Goal: Transaction & Acquisition: Purchase product/service

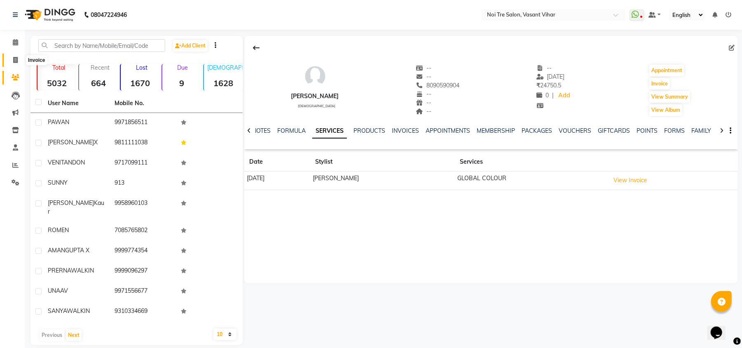
click at [16, 62] on icon at bounding box center [15, 60] width 5 height 6
select select "3944"
select select "service"
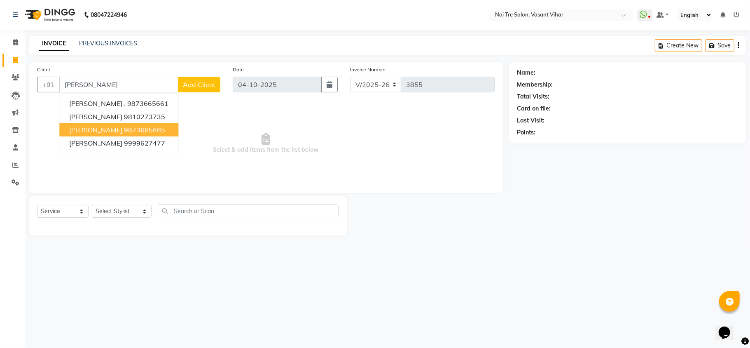
type input "MANVI"
click at [176, 115] on span "Select & add items from the list below" at bounding box center [266, 143] width 458 height 82
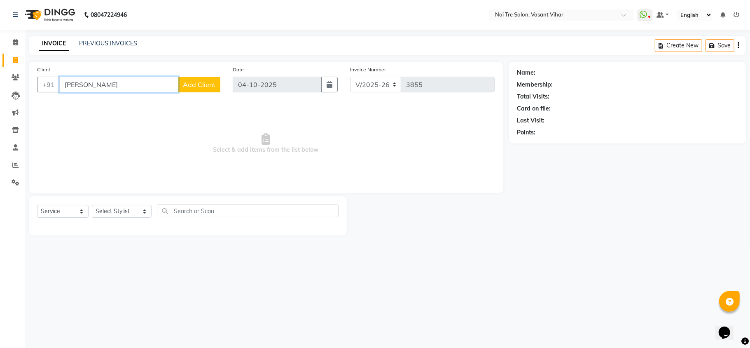
drag, startPoint x: 55, startPoint y: 88, endPoint x: 34, endPoint y: 88, distance: 21.4
click at [40, 88] on div "+91 MANVI Add Client" at bounding box center [128, 85] width 183 height 16
type input "9953997220"
click at [186, 89] on button "Add Client" at bounding box center [199, 85] width 42 height 16
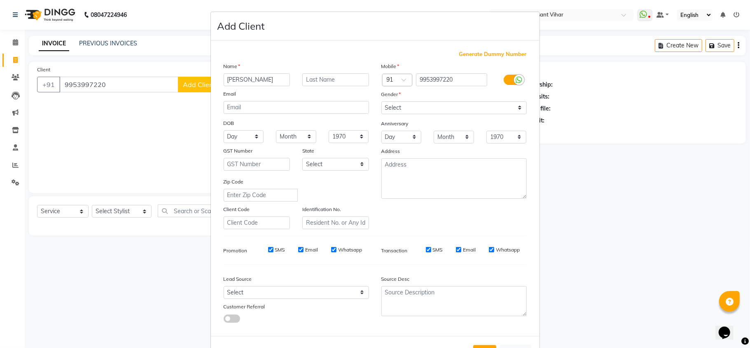
type input "NUPUR"
type input "W"
click at [408, 106] on select "Select Male Female Other Prefer Not To Say" at bounding box center [453, 107] width 145 height 13
select select "[DEMOGRAPHIC_DATA]"
click at [381, 101] on select "Select Male Female Other Prefer Not To Say" at bounding box center [453, 107] width 145 height 13
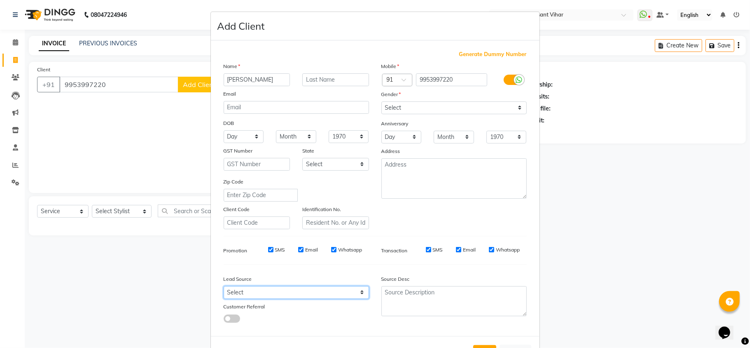
click at [313, 296] on select "Select Walk-in Referral Internet Friend Word of Mouth Advertisement Facebook Ju…" at bounding box center [296, 292] width 145 height 13
select select "28144"
click at [224, 286] on select "Select Walk-in Referral Internet Friend Word of Mouth Advertisement Facebook Ju…" at bounding box center [296, 292] width 145 height 13
click at [643, 235] on ngb-modal-window "Add Client Generate Dummy Number Name NUPUR Email DOB Day 01 02 03 04 05 06 07 …" at bounding box center [375, 174] width 750 height 348
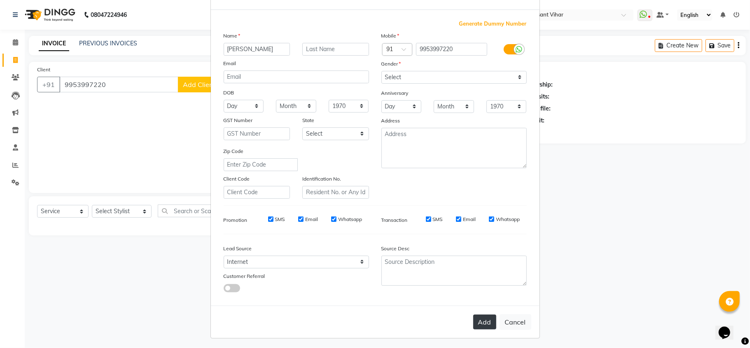
click at [485, 323] on button "Add" at bounding box center [484, 321] width 23 height 15
select select
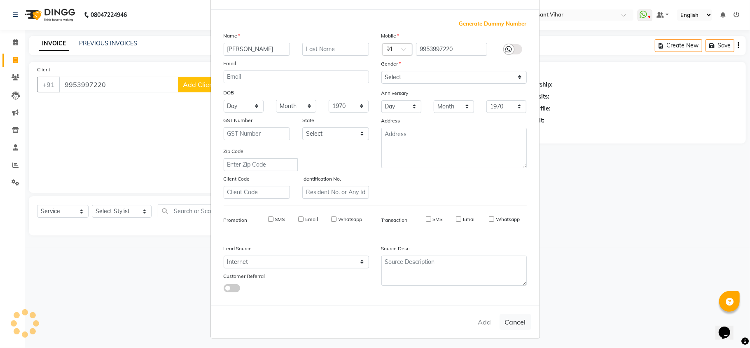
select select
checkbox input "false"
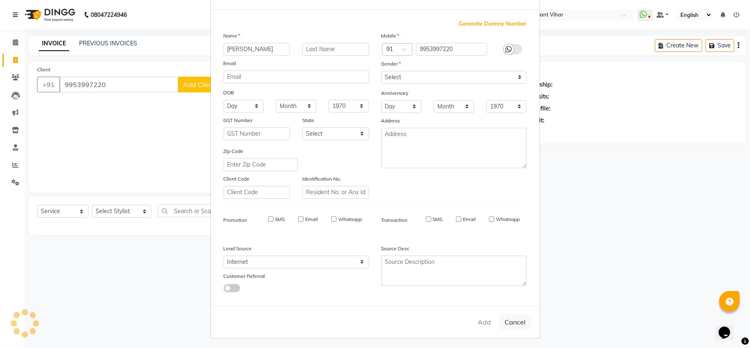
checkbox input "false"
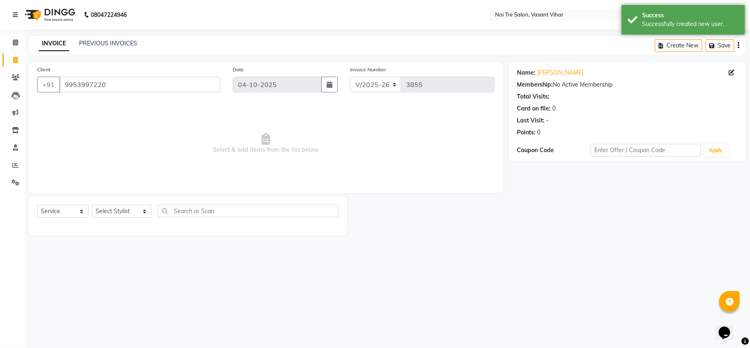
click at [68, 199] on div "Select Service Product Membership Package Voucher Prepaid Gift Card Select Styl…" at bounding box center [188, 215] width 318 height 39
click at [60, 213] on select "Select Service Product Membership Package Voucher Prepaid Gift Card" at bounding box center [62, 211] width 51 height 13
click at [37, 205] on select "Select Service Product Membership Package Voucher Prepaid Gift Card" at bounding box center [62, 211] width 51 height 13
click at [61, 206] on select "Select Service Product Membership Package Voucher Prepaid Gift Card" at bounding box center [62, 211] width 51 height 13
select select "P"
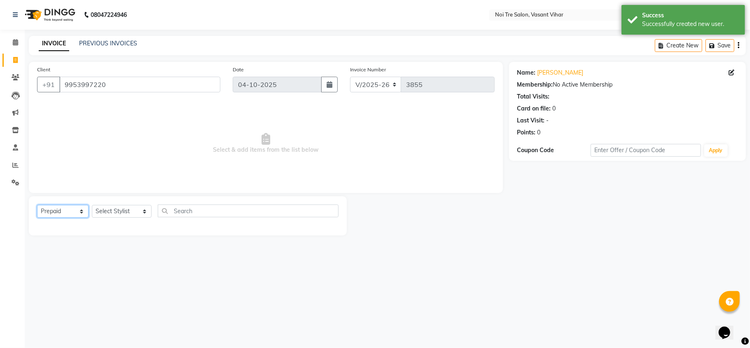
click at [37, 205] on select "Select Service Product Membership Package Voucher Prepaid Gift Card" at bounding box center [62, 211] width 51 height 13
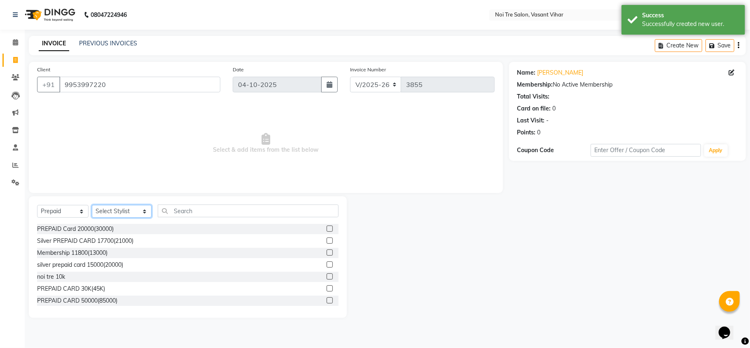
click at [121, 210] on select "Select Stylist Abhishek AMARNATH Asif DANISH(PUNJABI BAGH) DHARAM FAIZAN GEETA …" at bounding box center [122, 211] width 60 height 13
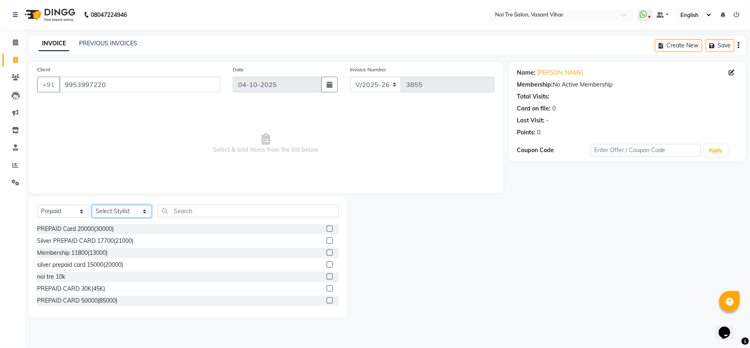
select select "46585"
click at [92, 205] on select "Select Stylist Abhishek AMARNATH Asif DANISH(PUNJABI BAGH) DHARAM FAIZAN GEETA …" at bounding box center [122, 211] width 60 height 13
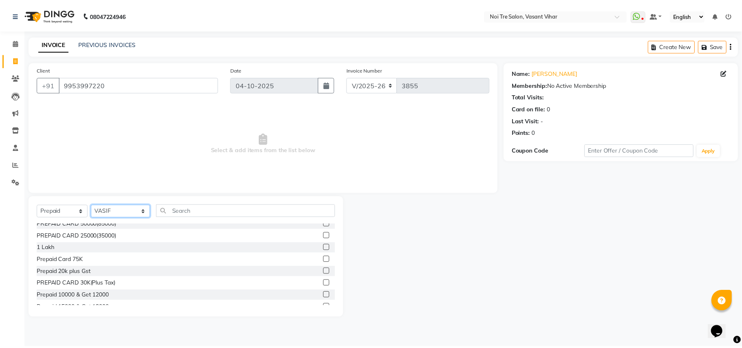
scroll to position [131, 0]
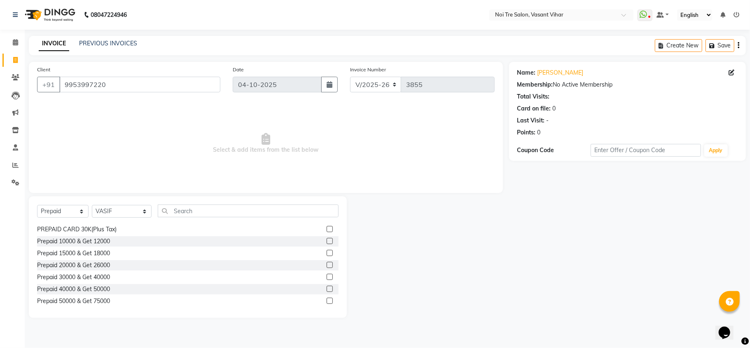
click at [327, 265] on label at bounding box center [330, 265] width 6 height 6
click at [327, 265] on input "checkbox" at bounding box center [329, 264] width 5 height 5
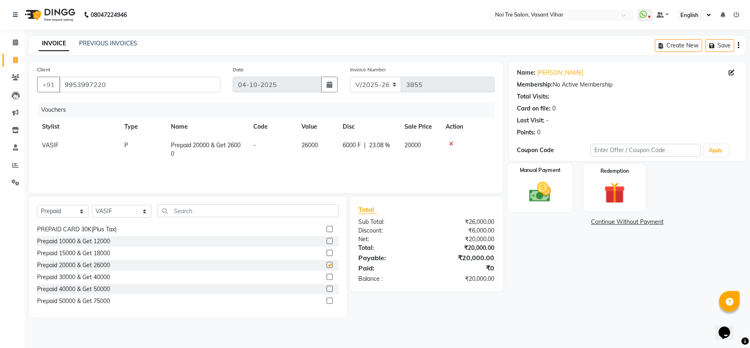
checkbox input "false"
click at [556, 189] on img at bounding box center [540, 192] width 36 height 26
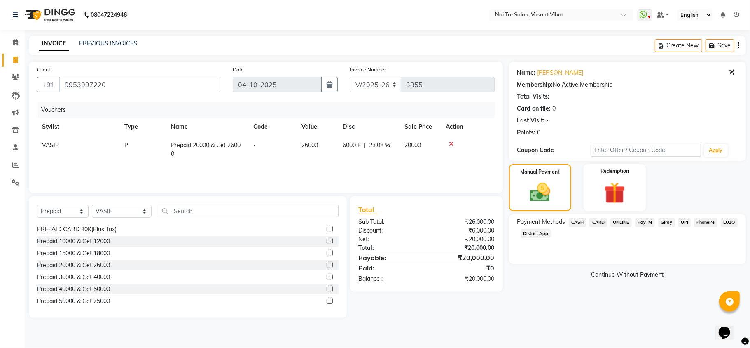
click at [602, 224] on span "CARD" at bounding box center [598, 222] width 18 height 9
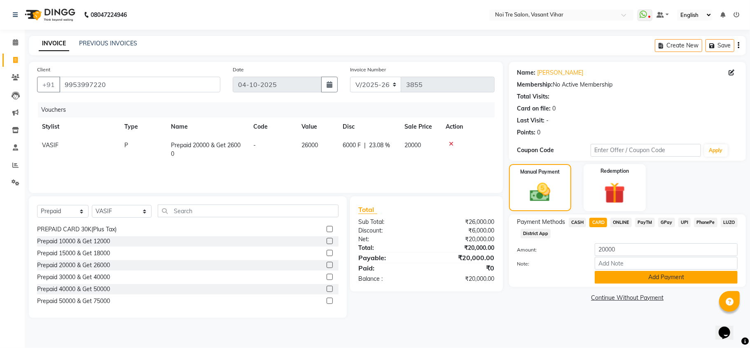
click at [643, 273] on button "Add Payment" at bounding box center [666, 277] width 143 height 13
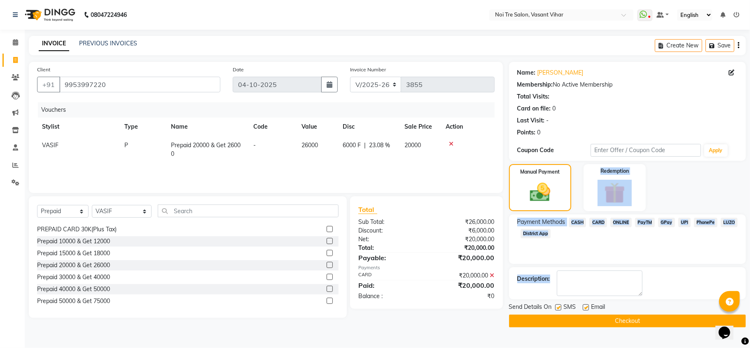
drag, startPoint x: 750, startPoint y: 244, endPoint x: 723, endPoint y: 300, distance: 62.3
click at [738, 298] on body "08047224946 Select Location × Noi Tre Salon, Vasant Vihar WhatsApp Status ✕ Sta…" at bounding box center [375, 174] width 750 height 348
click at [656, 317] on button "Checkout" at bounding box center [627, 320] width 237 height 13
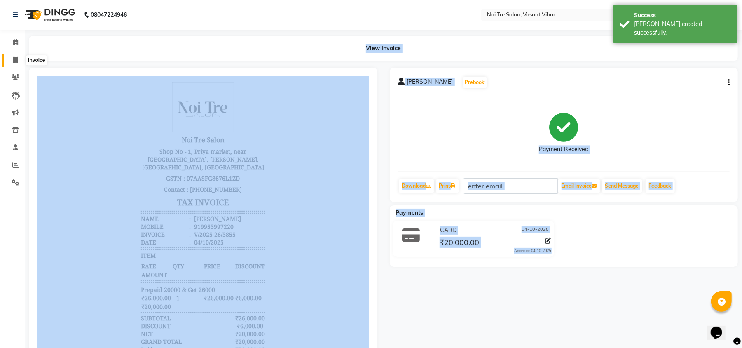
click at [10, 62] on span at bounding box center [15, 60] width 14 height 9
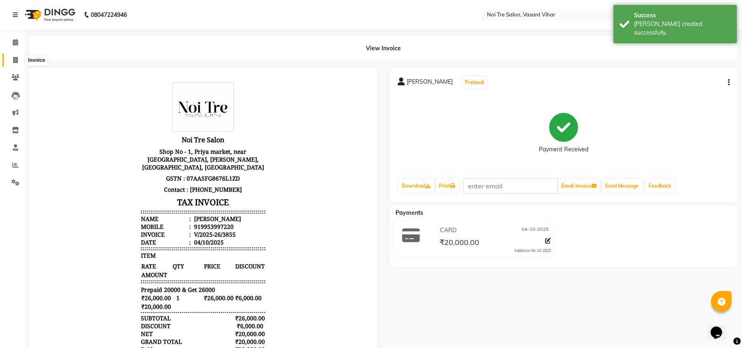
select select "service"
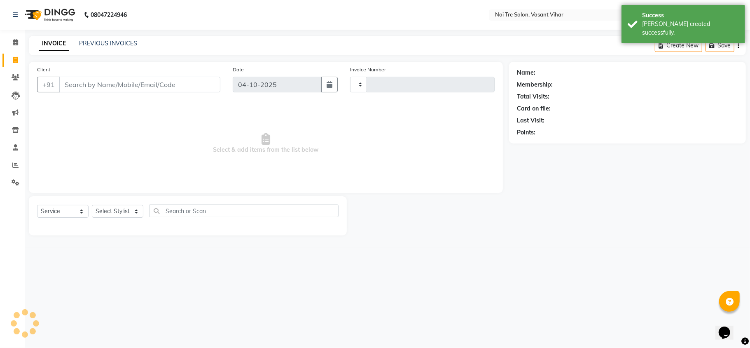
type input "3856"
select select "3944"
click at [110, 213] on select "Select Stylist" at bounding box center [117, 211] width 51 height 13
select select "46585"
click at [92, 205] on select "Select Stylist Abhishek AMARNATH Asif DANISH(PUNJABI BAGH) DHARAM FAIZAN GEETA …" at bounding box center [122, 211] width 60 height 13
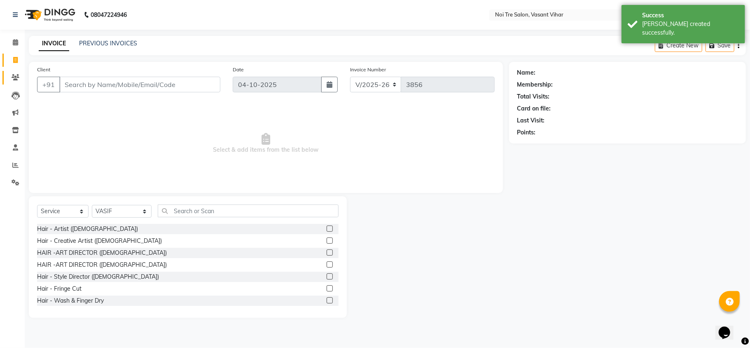
click at [6, 78] on link "Clients" at bounding box center [12, 78] width 20 height 14
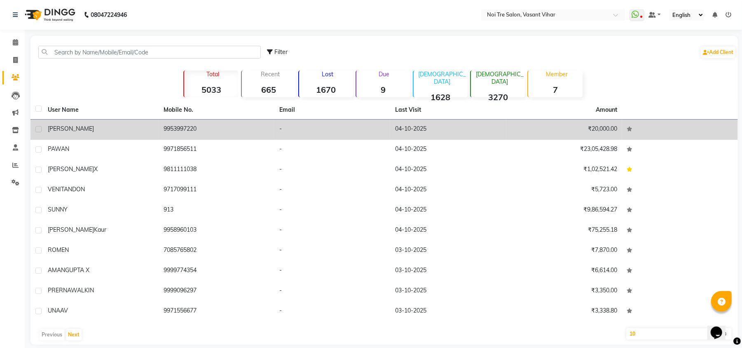
click at [87, 126] on div "NUPUR" at bounding box center [101, 128] width 106 height 9
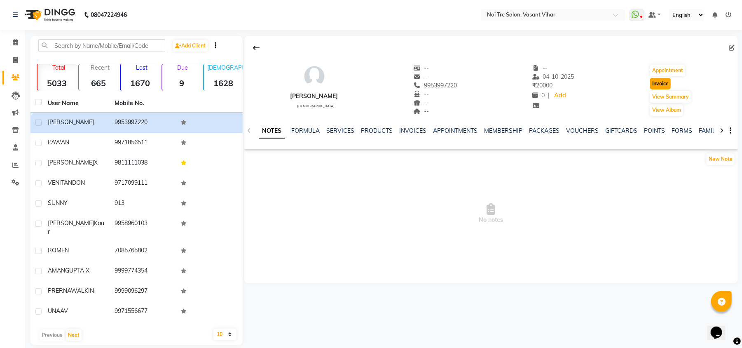
click at [659, 84] on button "Invoice" at bounding box center [660, 84] width 21 height 12
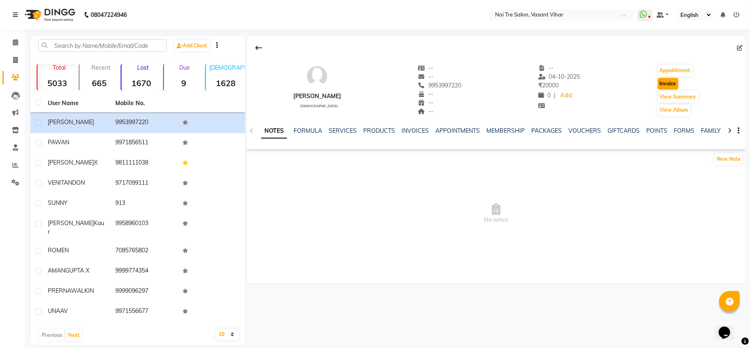
select select "3944"
select select "service"
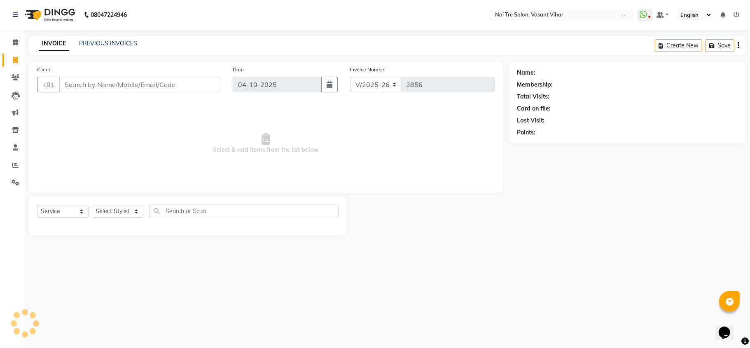
type input "9953997220"
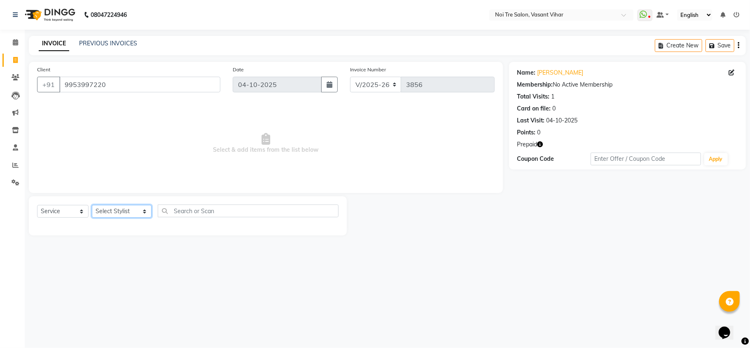
click at [106, 210] on select "Select Stylist [PERSON_NAME](PUNJABI BAGH) [PERSON_NAME] GEETA [PERSON_NAME] PD…" at bounding box center [122, 211] width 60 height 13
select select "46585"
click at [92, 205] on select "Select Stylist [PERSON_NAME](PUNJABI BAGH) [PERSON_NAME] GEETA [PERSON_NAME] PD…" at bounding box center [122, 211] width 60 height 13
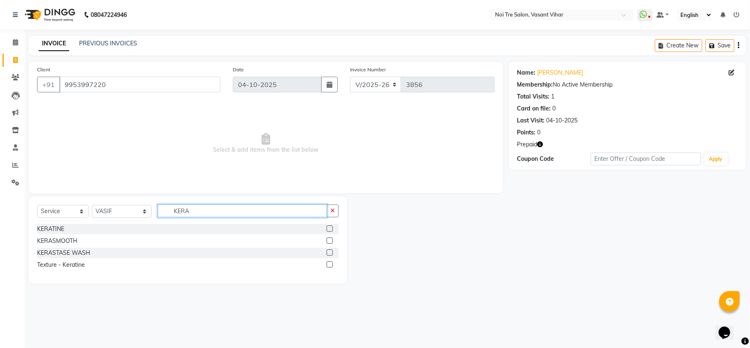
type input "KERA"
click at [329, 226] on label at bounding box center [330, 228] width 6 height 6
click at [329, 226] on input "checkbox" at bounding box center [329, 228] width 5 height 5
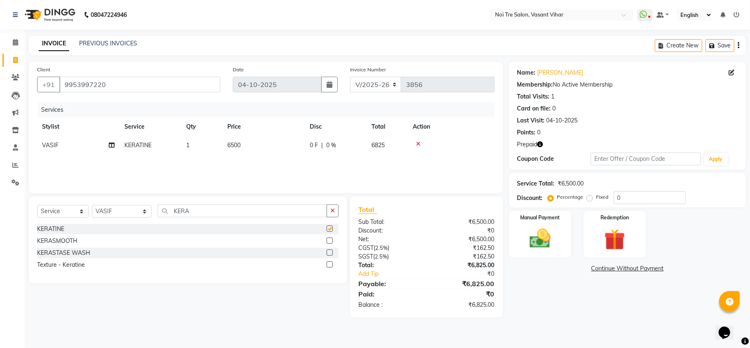
checkbox input "false"
click at [221, 132] on th "Qty" at bounding box center [201, 126] width 41 height 19
click at [281, 143] on td "6500" at bounding box center [263, 145] width 82 height 19
select select "46585"
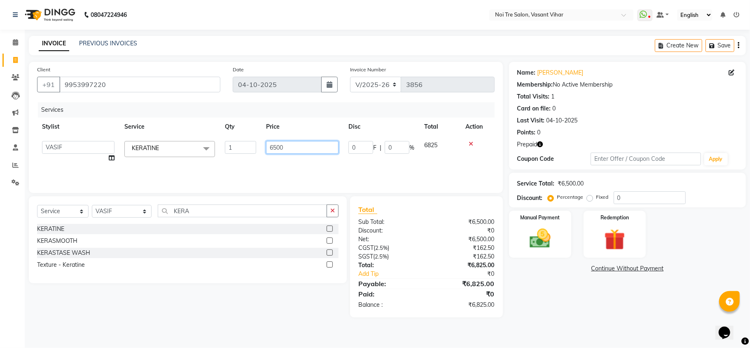
drag, startPoint x: 306, startPoint y: 147, endPoint x: 93, endPoint y: 147, distance: 213.8
click at [93, 147] on tr "Abhishek AMARNATH Asif DANISH(PUNJABI BAGH) DHARAM FAIZAN GEETA Kamal Karan PDC…" at bounding box center [266, 151] width 458 height 31
type input "8000"
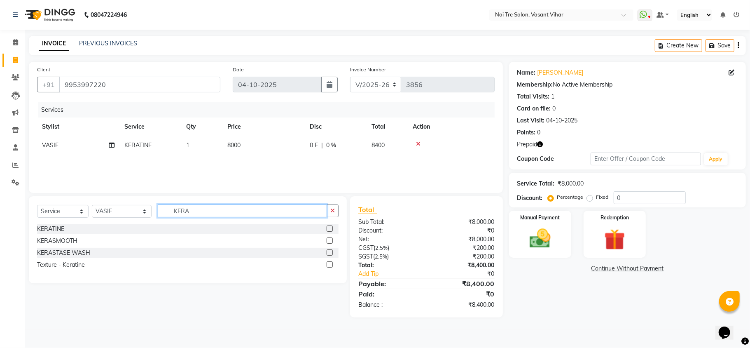
drag, startPoint x: 220, startPoint y: 208, endPoint x: 110, endPoint y: 203, distance: 110.1
click at [110, 203] on div "Select Service Product Membership Package Voucher Prepaid Gift Card Select Styl…" at bounding box center [188, 239] width 318 height 87
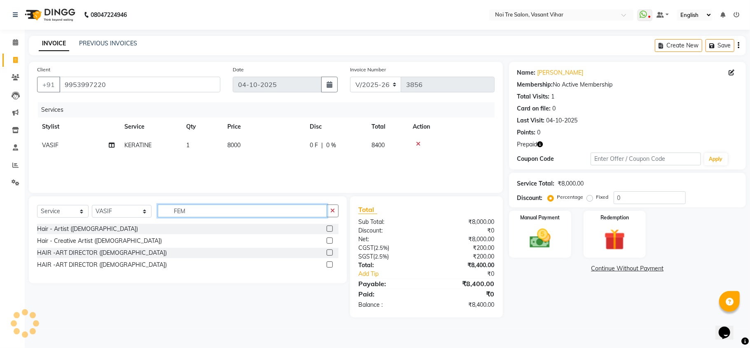
type input "FEM"
click at [331, 240] on label at bounding box center [330, 240] width 6 height 6
click at [331, 240] on input "checkbox" at bounding box center [329, 240] width 5 height 5
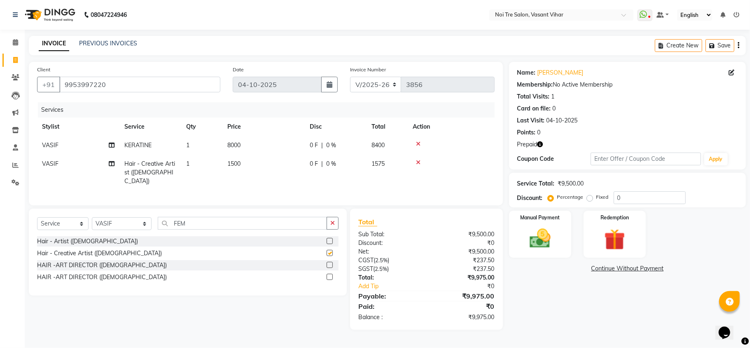
checkbox input "false"
click at [266, 167] on td "1500" at bounding box center [263, 172] width 82 height 36
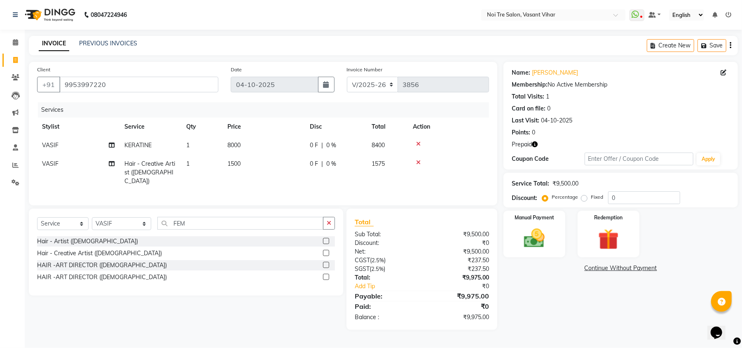
select select "46585"
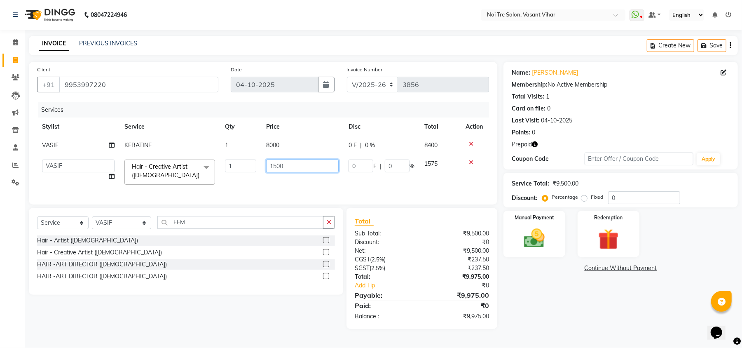
drag, startPoint x: 255, startPoint y: 162, endPoint x: 160, endPoint y: 160, distance: 94.8
click at [160, 160] on tr "Abhishek AMARNATH Asif DANISH(PUNJABI BAGH) DHARAM FAIZAN GEETA Kamal Karan PDC…" at bounding box center [263, 171] width 452 height 35
type input "2500"
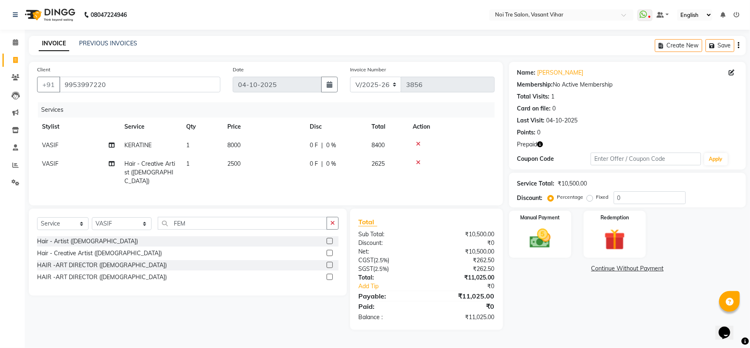
click at [208, 161] on td "1" at bounding box center [201, 172] width 41 height 36
select select "46585"
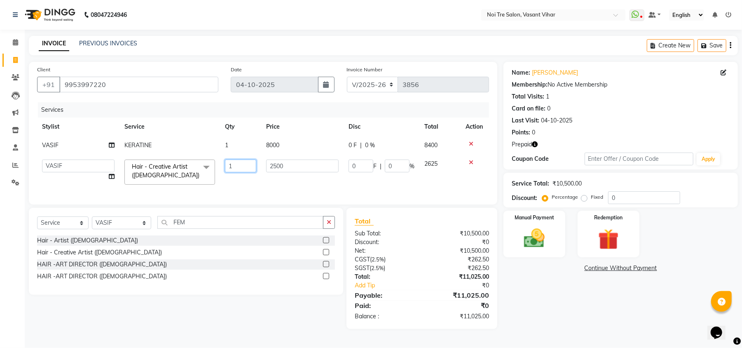
drag, startPoint x: 246, startPoint y: 162, endPoint x: 177, endPoint y: 162, distance: 68.8
click at [177, 162] on tr "Abhishek AMARNATH Asif DANISH(PUNJABI BAGH) DHARAM FAIZAN GEETA Kamal Karan PDC…" at bounding box center [263, 171] width 452 height 35
type input "2"
click at [218, 187] on div "Services Stylist Service Qty Price Disc Total Action VASIF KERATINE 1 8000 0 F …" at bounding box center [263, 149] width 452 height 94
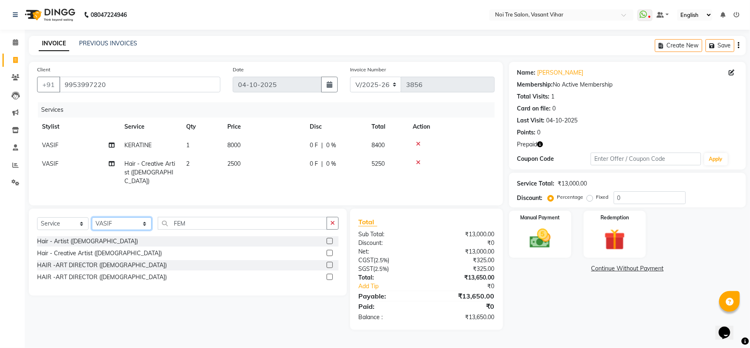
click at [125, 225] on select "Select Stylist [PERSON_NAME](PUNJABI BAGH) [PERSON_NAME] GEETA [PERSON_NAME] PD…" at bounding box center [122, 223] width 60 height 13
click at [92, 217] on select "Select Stylist [PERSON_NAME](PUNJABI BAGH) [PERSON_NAME] GEETA [PERSON_NAME] PD…" at bounding box center [122, 223] width 60 height 13
click at [125, 225] on select "Select Stylist [PERSON_NAME](PUNJABI BAGH) [PERSON_NAME] GEETA [PERSON_NAME] PD…" at bounding box center [122, 223] width 60 height 13
select select "89336"
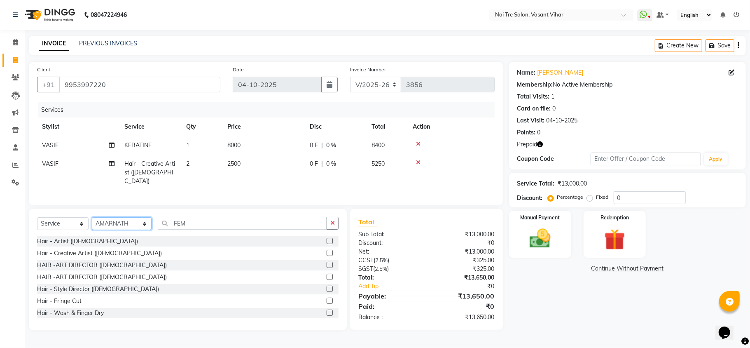
click at [92, 217] on select "Select Stylist [PERSON_NAME](PUNJABI BAGH) [PERSON_NAME] GEETA [PERSON_NAME] PD…" at bounding box center [122, 223] width 60 height 13
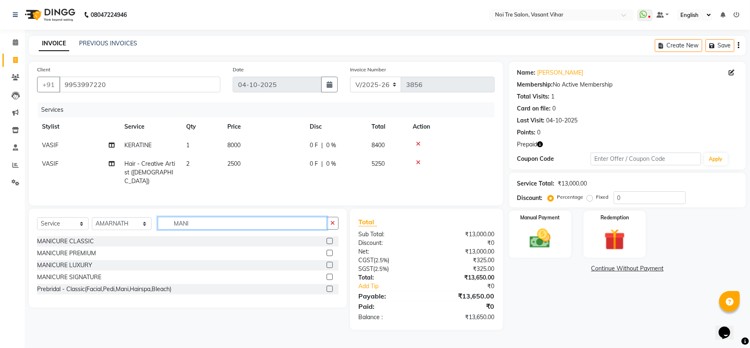
type input "MANI"
click at [330, 239] on label at bounding box center [330, 241] width 6 height 6
click at [330, 239] on input "checkbox" at bounding box center [329, 241] width 5 height 5
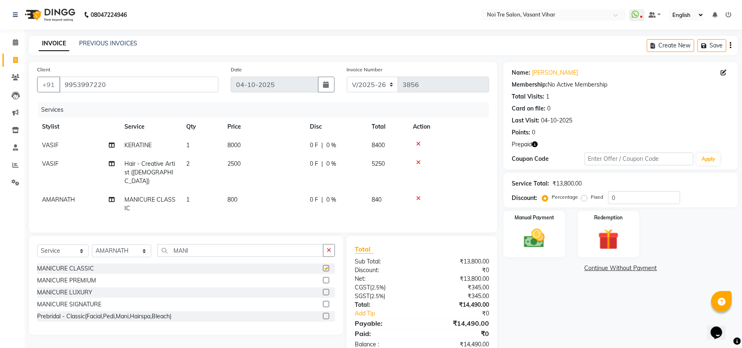
checkbox input "false"
click at [268, 190] on td "800" at bounding box center [263, 203] width 82 height 27
select select "89336"
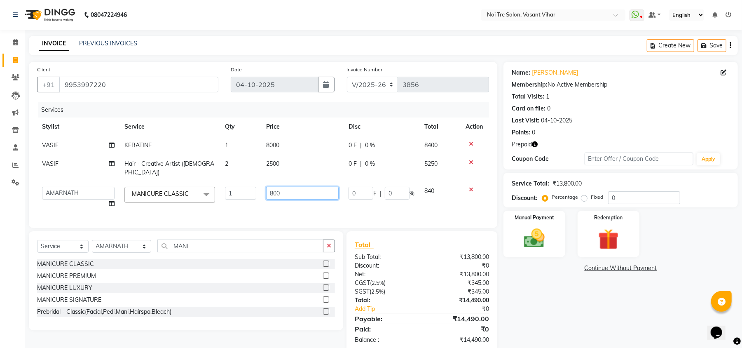
drag, startPoint x: 300, startPoint y: 187, endPoint x: 205, endPoint y: 159, distance: 99.1
click at [205, 159] on tbody "VASIF KERATINE 1 8000 0 F | 0 % 8400 VASIF Hair - Creative Artist (Female) 2 25…" at bounding box center [263, 174] width 452 height 77
type input "1000"
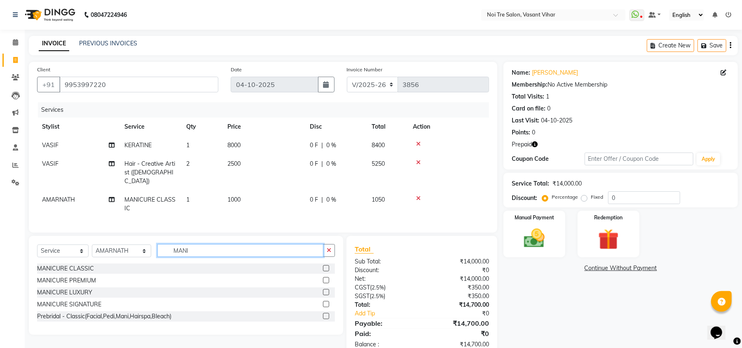
drag, startPoint x: 202, startPoint y: 246, endPoint x: 51, endPoint y: 225, distance: 152.3
click at [51, 225] on div "Client +91 9953997220 Date 04-10-2025 Invoice Number V/2025 V/2025-26 3856 Serv…" at bounding box center [263, 209] width 481 height 295
type input "WAS"
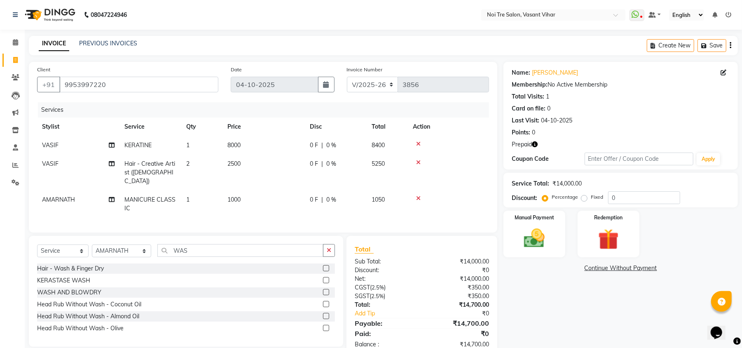
click at [324, 279] on label at bounding box center [326, 280] width 6 height 6
click at [324, 279] on input "checkbox" at bounding box center [325, 280] width 5 height 5
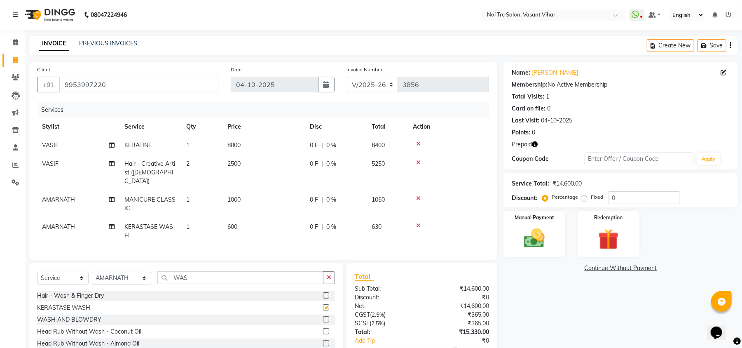
checkbox input "false"
click at [71, 223] on span "AMARNATH" at bounding box center [58, 226] width 33 height 7
select select "89336"
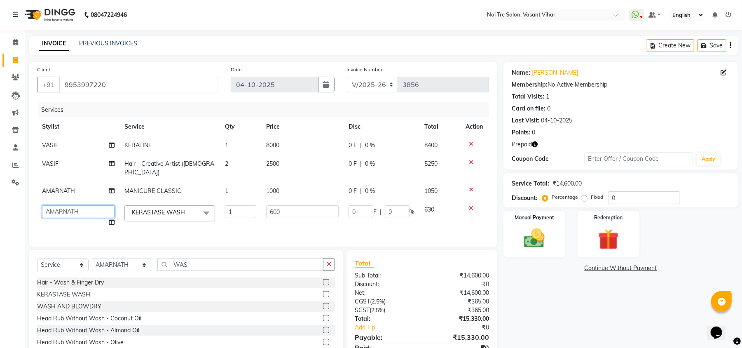
click at [71, 205] on select "Abhishek AMARNATH Asif DANISH(PUNJABI BAGH) DHARAM FAIZAN GEETA Kamal Karan PDC…" at bounding box center [78, 211] width 73 height 13
select select "46585"
click at [328, 210] on td "600" at bounding box center [302, 215] width 82 height 31
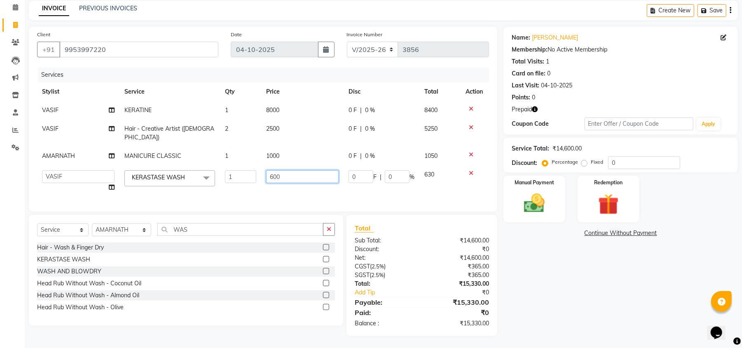
drag, startPoint x: 301, startPoint y: 168, endPoint x: 177, endPoint y: 156, distance: 124.2
click at [177, 165] on tr "Abhishek AMARNATH Asif DANISH(PUNJABI BAGH) DHARAM FAIZAN GEETA Kamal Karan PDC…" at bounding box center [263, 180] width 452 height 31
type input "1000"
click at [254, 182] on tr "Abhishek AMARNATH Asif DANISH(PUNJABI BAGH) DHARAM FAIZAN GEETA Kamal Karan PDC…" at bounding box center [263, 180] width 452 height 31
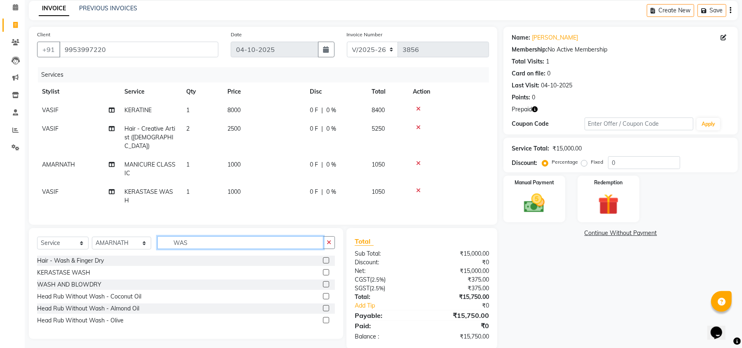
drag, startPoint x: 188, startPoint y: 246, endPoint x: 73, endPoint y: 241, distance: 115.8
click at [73, 241] on div "Select Service Product Membership Package Voucher Prepaid Gift Card Select Styl…" at bounding box center [186, 245] width 298 height 19
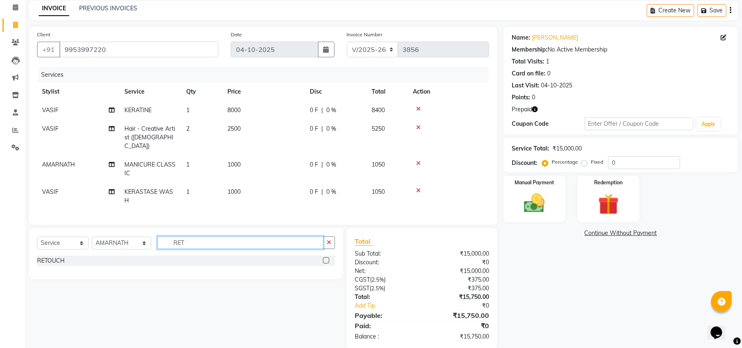
type input "RET"
click at [326, 260] on label at bounding box center [326, 260] width 6 height 6
click at [326, 260] on input "checkbox" at bounding box center [325, 260] width 5 height 5
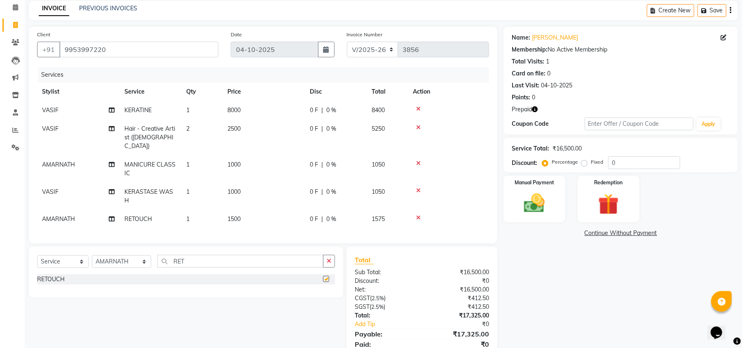
checkbox input "false"
click at [244, 210] on td "1500" at bounding box center [263, 219] width 82 height 19
select select "89336"
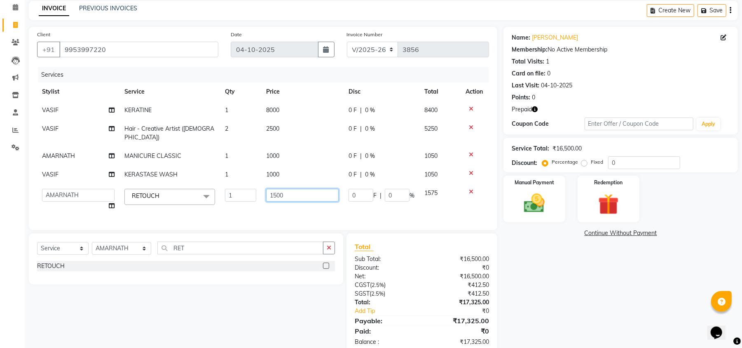
drag, startPoint x: 311, startPoint y: 189, endPoint x: 103, endPoint y: 161, distance: 210.8
click at [103, 161] on tbody "VASIF KERATINE 1 8000 0 F | 0 % 8400 VASIF Hair - Creative Artist (Female) 2 25…" at bounding box center [263, 158] width 452 height 114
type input "2000"
click at [268, 203] on td "2000" at bounding box center [302, 199] width 82 height 31
select select "89336"
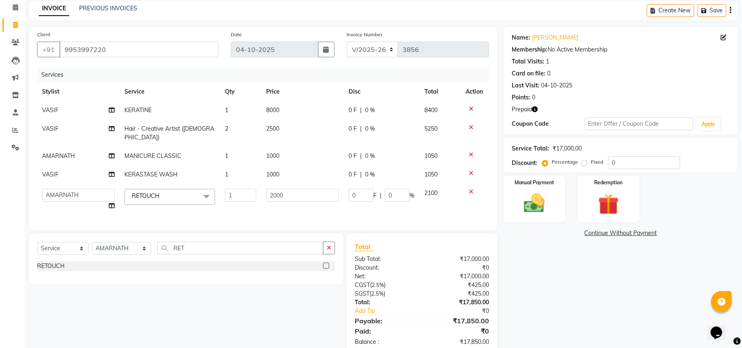
scroll to position [54, 0]
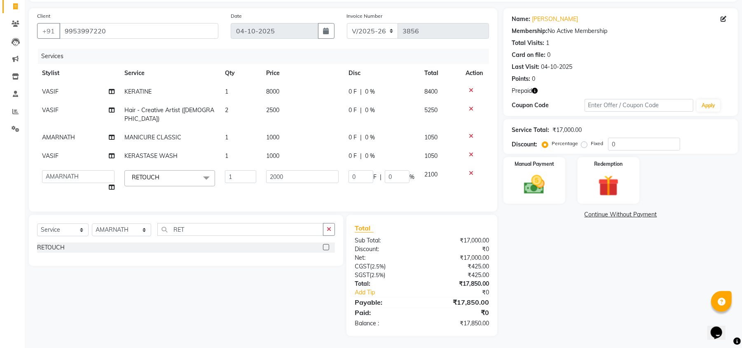
click at [597, 295] on div "Name: Nupur Membership: No Active Membership Total Visits: 1 Card on file: 0 La…" at bounding box center [623, 171] width 241 height 327
click at [472, 170] on icon at bounding box center [471, 173] width 5 height 6
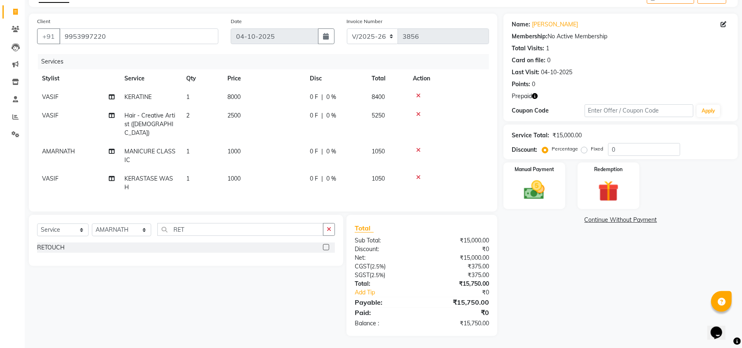
click at [672, 274] on div "Name: Nupur Membership: No Active Membership Total Visits: 1 Card on file: 0 La…" at bounding box center [623, 175] width 241 height 322
click at [419, 112] on icon at bounding box center [418, 114] width 5 height 6
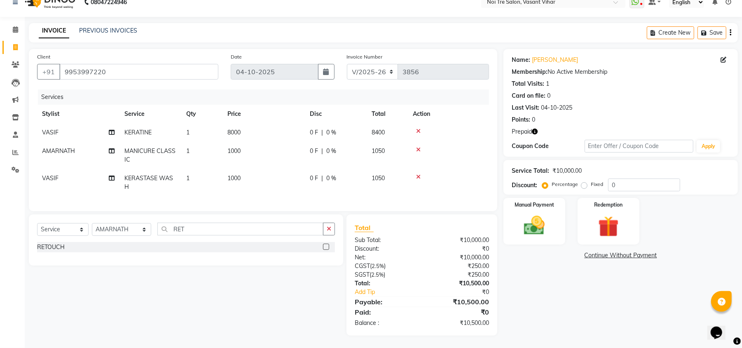
click at [606, 311] on div "Name: Nupur Membership: No Active Membership Total Visits: 1 Card on file: 0 La…" at bounding box center [623, 192] width 241 height 286
click at [612, 213] on img at bounding box center [608, 226] width 35 height 27
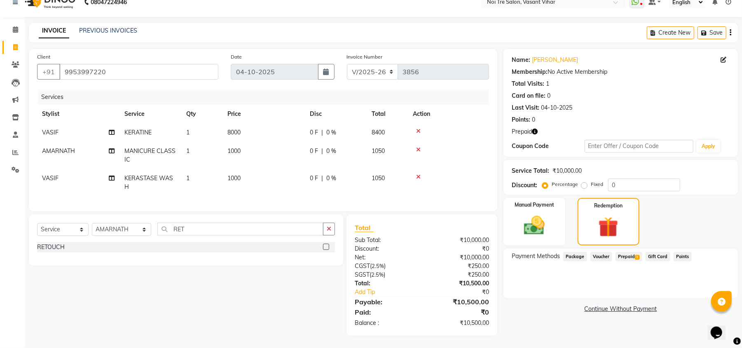
click at [634, 252] on span "Prepaid 1" at bounding box center [628, 256] width 27 height 9
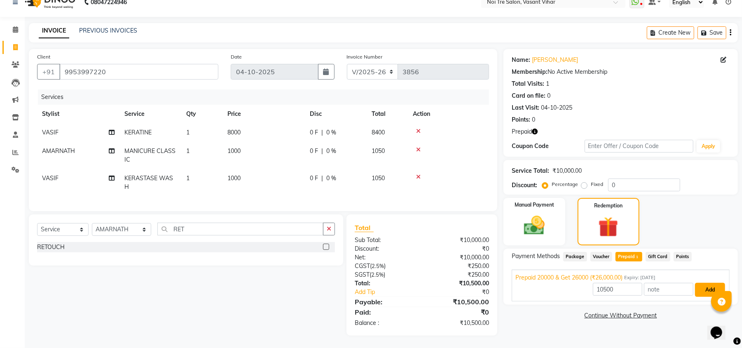
click at [699, 283] on button "Add" at bounding box center [710, 290] width 30 height 14
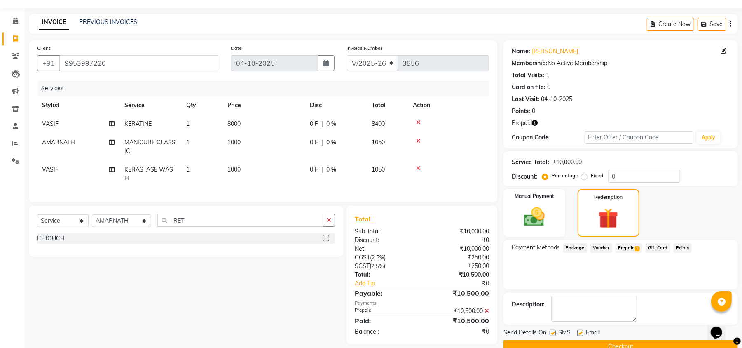
scroll to position [39, 0]
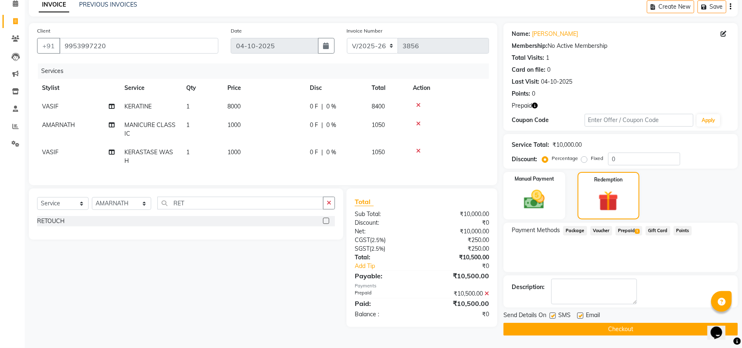
click at [582, 316] on label at bounding box center [580, 315] width 6 height 6
click at [582, 316] on input "checkbox" at bounding box center [579, 315] width 5 height 5
checkbox input "false"
click at [552, 313] on label at bounding box center [553, 315] width 6 height 6
click at [552, 313] on input "checkbox" at bounding box center [552, 315] width 5 height 5
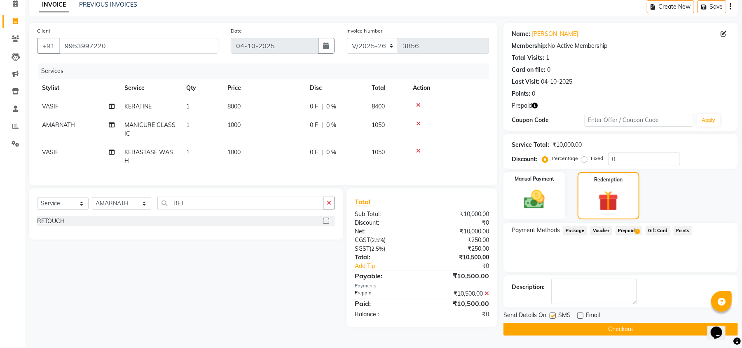
checkbox input "false"
click at [726, 36] on icon at bounding box center [723, 34] width 6 height 6
select select "female"
select select "28144"
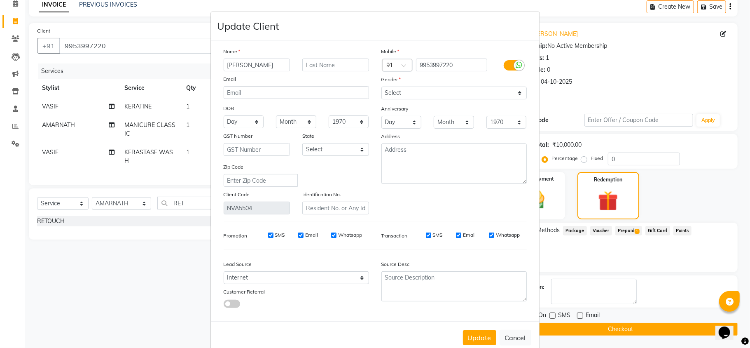
click at [516, 67] on icon at bounding box center [519, 64] width 7 height 7
click at [0, 0] on input "checkbox" at bounding box center [0, 0] width 0 height 0
click at [279, 232] on input "SMS" at bounding box center [281, 234] width 5 height 5
checkbox input "false"
click at [332, 232] on input "Email" at bounding box center [333, 234] width 5 height 5
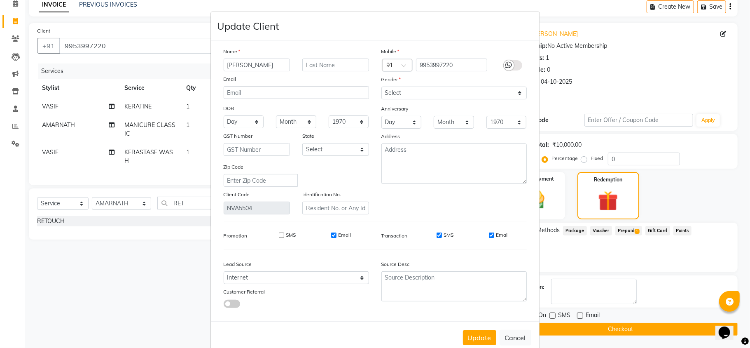
checkbox input "false"
click at [437, 233] on input "SMS" at bounding box center [439, 234] width 5 height 5
checkbox input "false"
click at [489, 232] on input "Email" at bounding box center [491, 234] width 5 height 5
checkbox input "false"
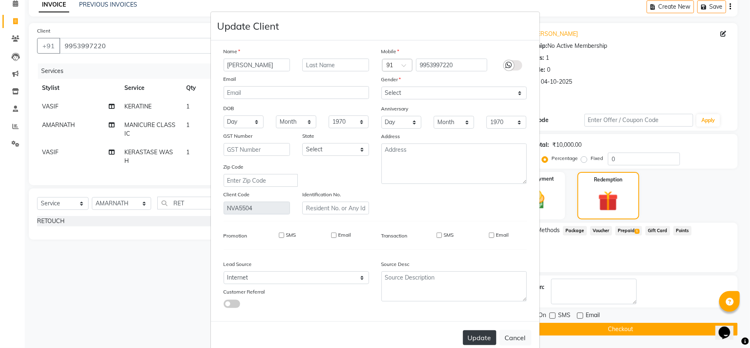
click at [481, 338] on button "Update" at bounding box center [479, 337] width 33 height 15
select select
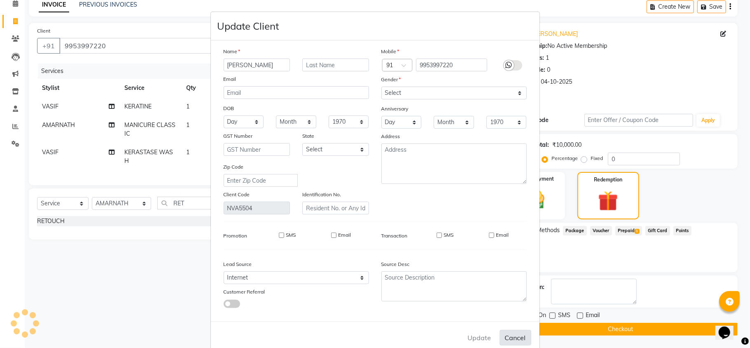
select select
checkbox input "false"
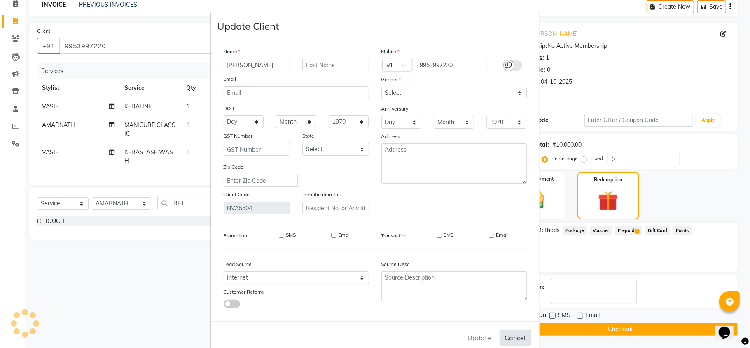
checkbox input "false"
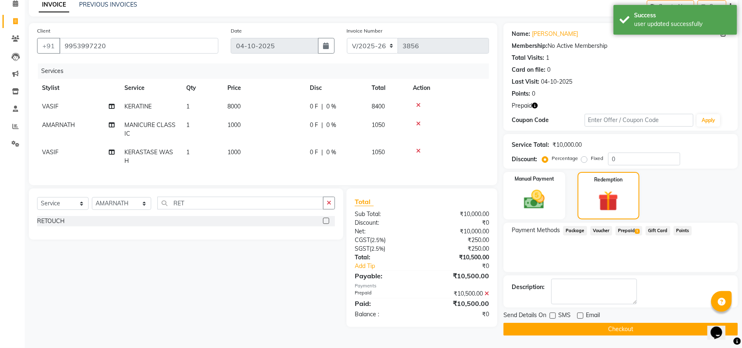
click at [683, 329] on button "Checkout" at bounding box center [620, 329] width 234 height 13
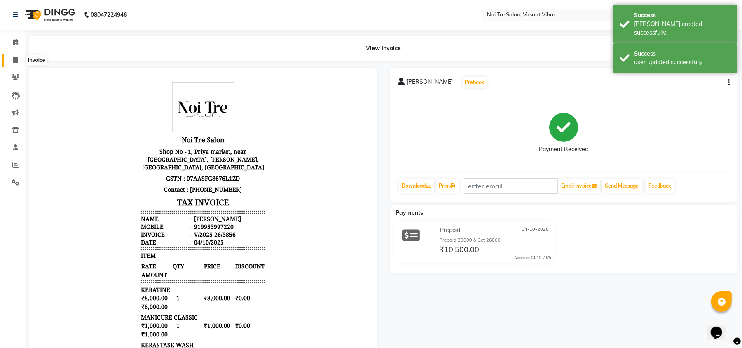
click at [12, 62] on span at bounding box center [15, 60] width 14 height 9
select select "service"
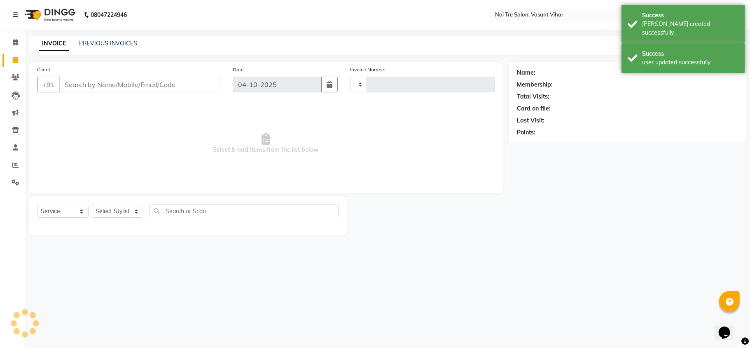
type input "3857"
select select "3944"
click at [120, 42] on link "PREVIOUS INVOICES" at bounding box center [108, 43] width 58 height 7
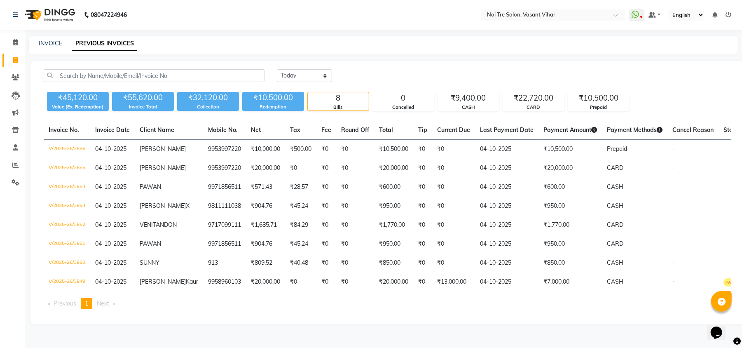
click at [62, 55] on main "INVOICE PREVIOUS INVOICES Today Yesterday Custom Range ₹45,120.00 Value (Ex. Re…" at bounding box center [383, 186] width 717 height 300
click at [55, 44] on link "INVOICE" at bounding box center [50, 43] width 23 height 7
select select "service"
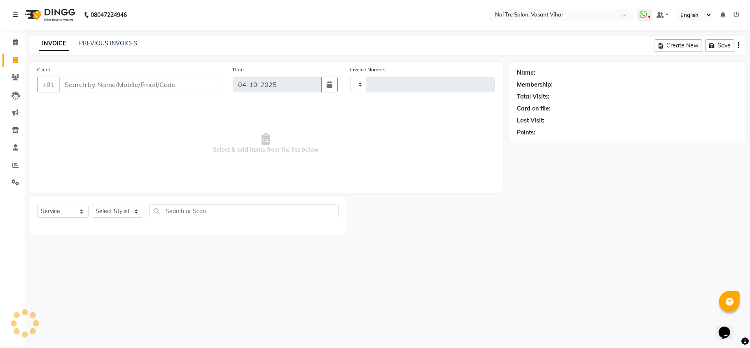
type input "3857"
select select "3944"
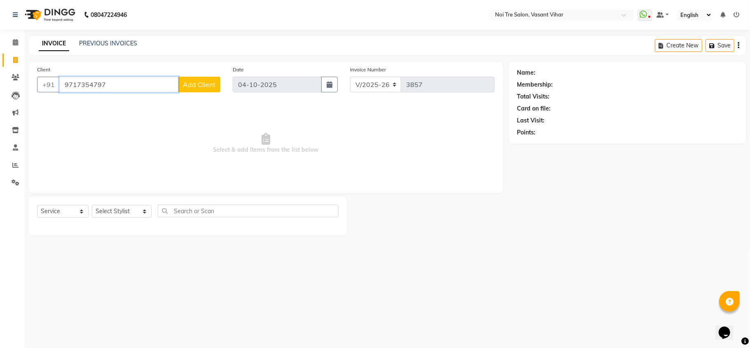
paste input "310334669"
type input "9310334669"
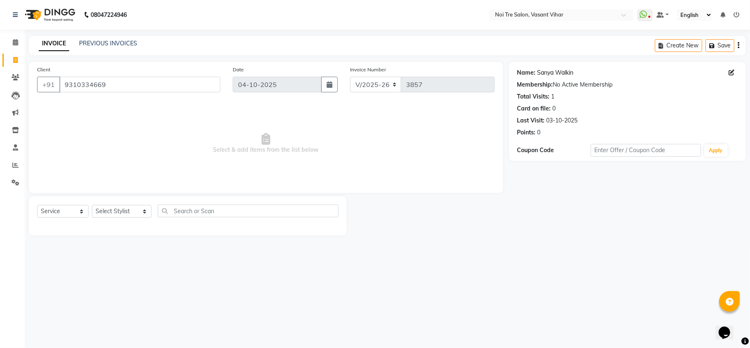
click at [554, 72] on link "Sanya Walkin" at bounding box center [556, 72] width 36 height 9
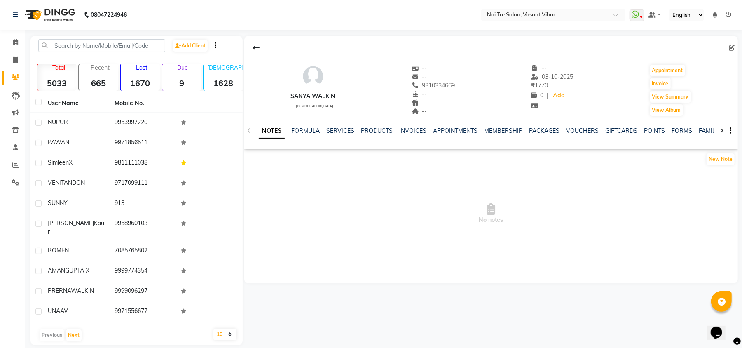
click at [340, 124] on div "NOTES FORMULA SERVICES PRODUCTS INVOICES APPOINTMENTS MEMBERSHIP PACKAGES VOUCH…" at bounding box center [491, 131] width 494 height 28
click at [340, 127] on link "SERVICES" at bounding box center [340, 130] width 28 height 7
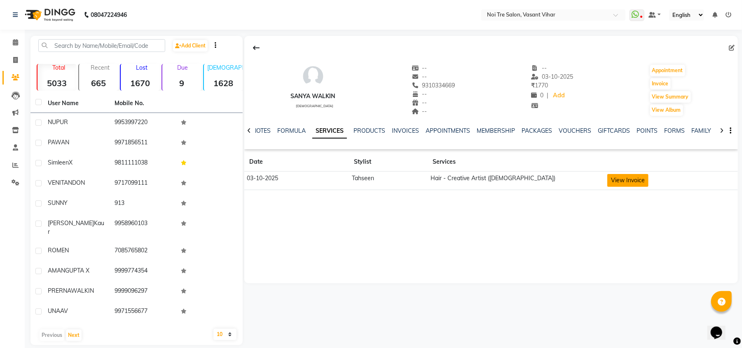
click at [638, 185] on button "View Invoice" at bounding box center [627, 180] width 41 height 13
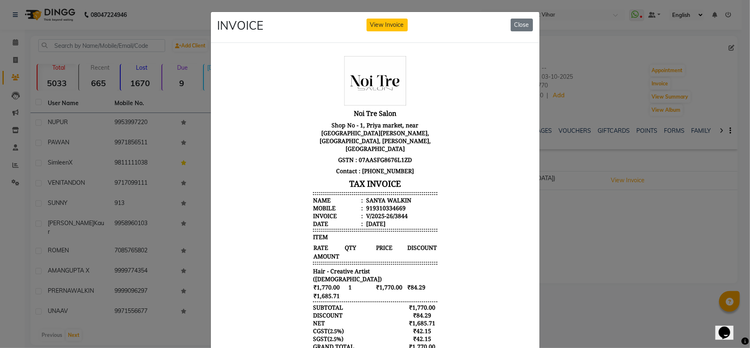
click at [639, 241] on ngb-modal-window "INVOICE View Invoice Close" at bounding box center [375, 174] width 750 height 348
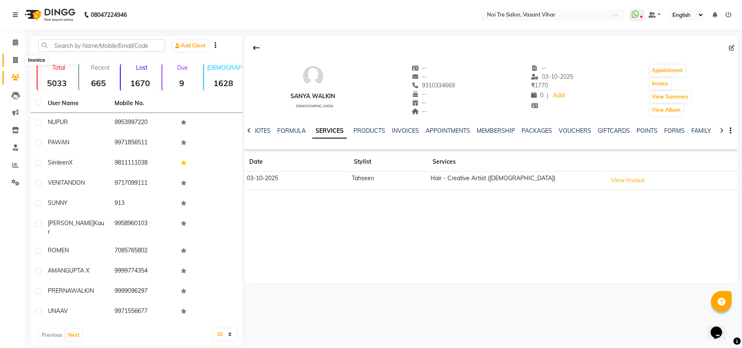
drag, startPoint x: 17, startPoint y: 62, endPoint x: 42, endPoint y: 62, distance: 25.1
click at [17, 62] on icon at bounding box center [15, 60] width 5 height 6
select select "service"
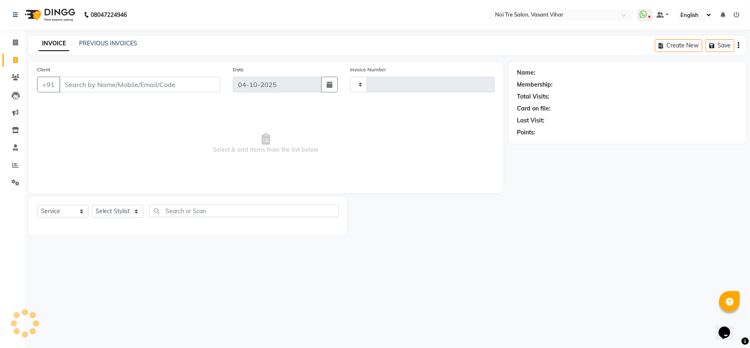
type input "3857"
select select "3944"
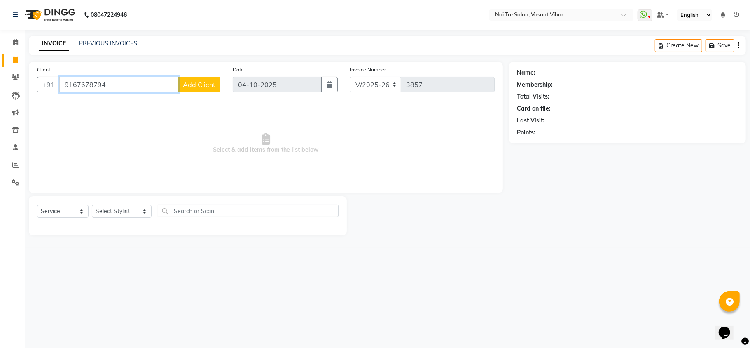
drag, startPoint x: 117, startPoint y: 84, endPoint x: 0, endPoint y: 2, distance: 143.0
click at [0, 14] on app-home "08047224946 Select Location × Noi Tre Salon, Vasant Vihar WhatsApp Status ✕ Sta…" at bounding box center [375, 124] width 750 height 248
type input "\"
type input "9899719222"
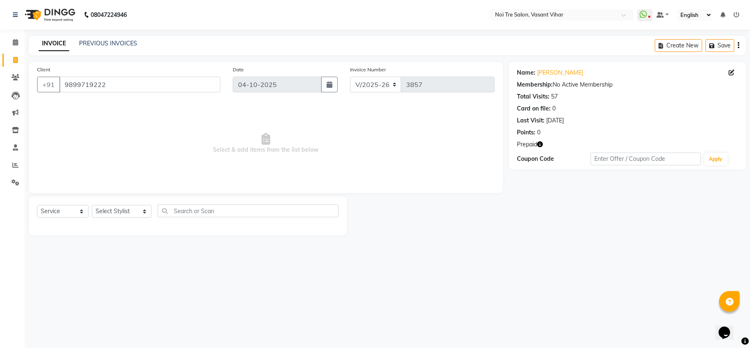
click at [546, 145] on div "Prepaid" at bounding box center [627, 144] width 220 height 9
click at [540, 146] on icon "button" at bounding box center [541, 144] width 6 height 6
click at [125, 212] on select "Select Stylist [PERSON_NAME](PUNJABI BAGH) [PERSON_NAME] GEETA [PERSON_NAME] PD…" at bounding box center [122, 211] width 60 height 13
select select "20380"
click at [92, 205] on select "Select Stylist [PERSON_NAME](PUNJABI BAGH) [PERSON_NAME] GEETA [PERSON_NAME] PD…" at bounding box center [122, 211] width 60 height 13
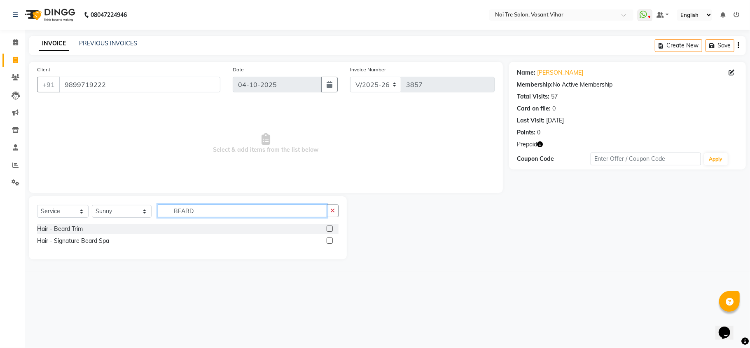
type input "BEARD"
click at [329, 231] on label at bounding box center [330, 228] width 6 height 6
click at [329, 231] on input "checkbox" at bounding box center [329, 228] width 5 height 5
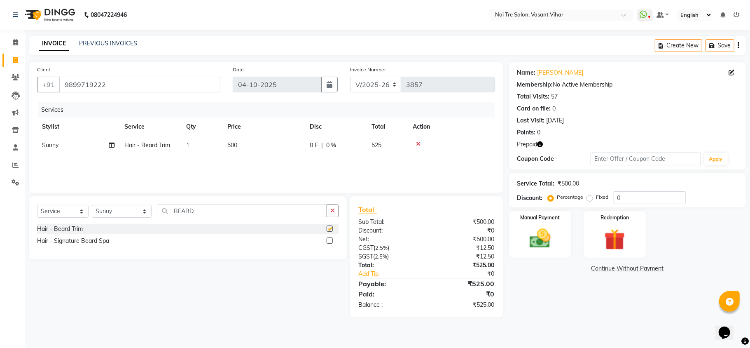
checkbox input "false"
click at [192, 140] on td "1" at bounding box center [201, 145] width 41 height 19
select select "20380"
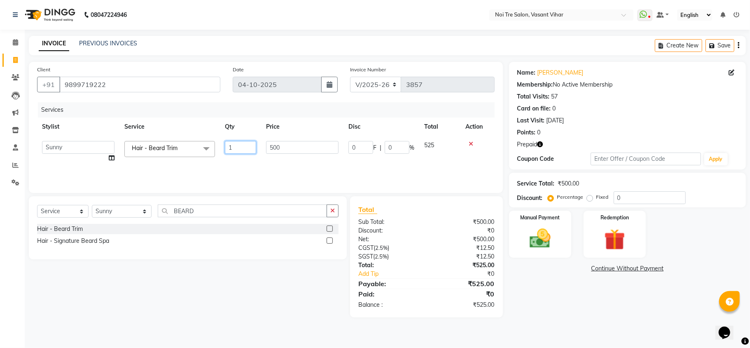
drag, startPoint x: 243, startPoint y: 142, endPoint x: 157, endPoint y: 129, distance: 87.4
click at [161, 129] on table "Stylist Service Qty Price Disc Total Action Abhishek AMARNATH Asif DANISH(PUNJA…" at bounding box center [266, 142] width 458 height 50
type input "2"
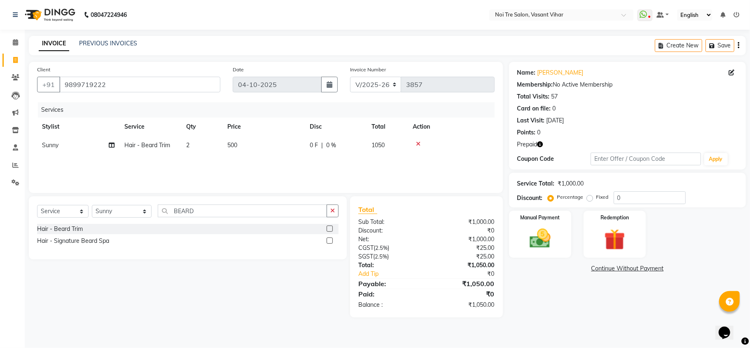
click at [266, 147] on td "500" at bounding box center [263, 145] width 82 height 19
select select "20380"
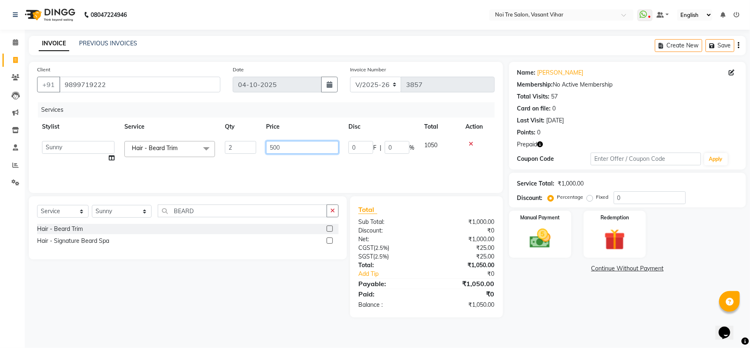
click at [298, 147] on input "500" at bounding box center [302, 147] width 73 height 13
type input "5"
type input "600"
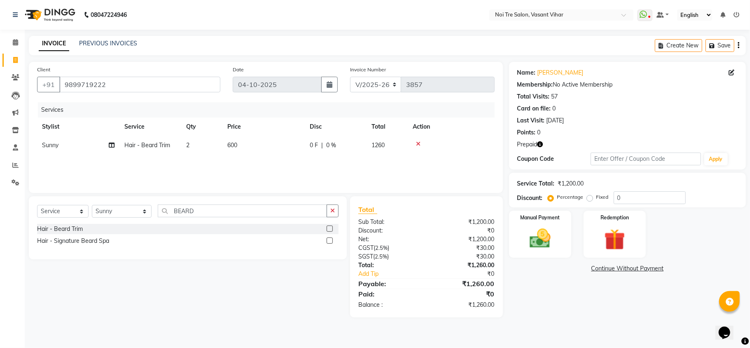
click at [300, 161] on div "Services Stylist Service Qty Price Disc Total Action Sunny Hair - Beard Trim 2 …" at bounding box center [266, 143] width 458 height 82
drag, startPoint x: 248, startPoint y: 147, endPoint x: 263, endPoint y: 147, distance: 14.8
click at [257, 147] on td "600" at bounding box center [263, 145] width 82 height 19
select select "20380"
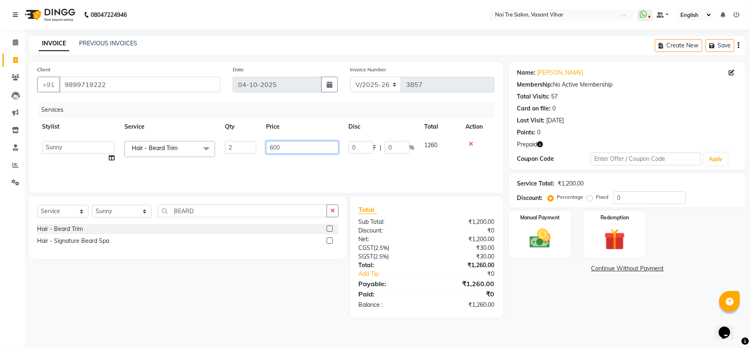
drag, startPoint x: 317, startPoint y: 140, endPoint x: 179, endPoint y: 140, distance: 138.4
click at [179, 140] on tr "Abhishek AMARNATH Asif DANISH(PUNJABI BAGH) DHARAM FAIZAN GEETA Kamal Karan PDC…" at bounding box center [266, 151] width 458 height 31
type input "710"
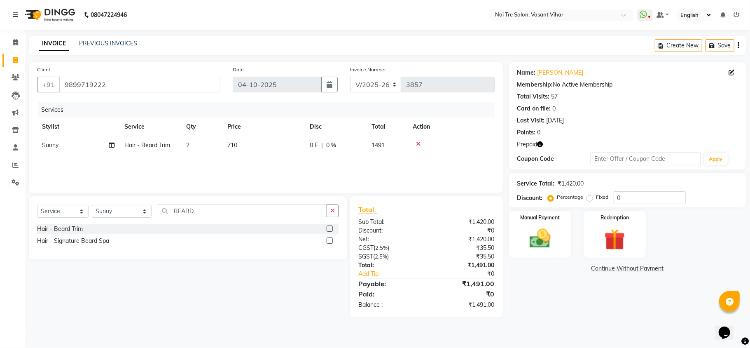
click at [307, 171] on div "Services Stylist Service Qty Price Disc Total Action Sunny Hair - Beard Trim 2 …" at bounding box center [266, 143] width 458 height 82
drag, startPoint x: 244, startPoint y: 215, endPoint x: 116, endPoint y: 188, distance: 131.3
click at [116, 188] on div "Client +91 9899719222 Date 04-10-2025 Invoice Number V/2025 V/2025-26 3857 Serv…" at bounding box center [266, 189] width 487 height 255
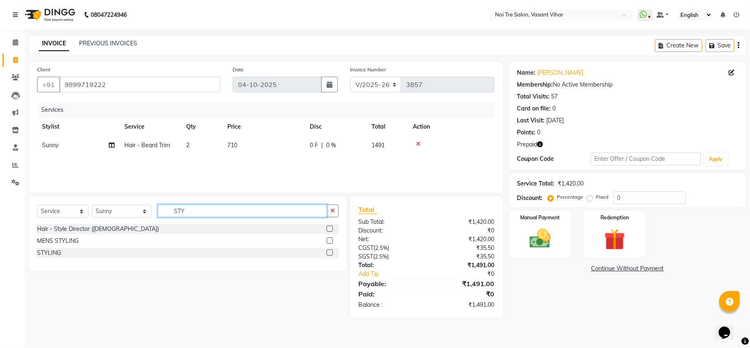
type input "STY"
click at [328, 241] on label at bounding box center [330, 240] width 6 height 6
click at [328, 241] on input "checkbox" at bounding box center [329, 240] width 5 height 5
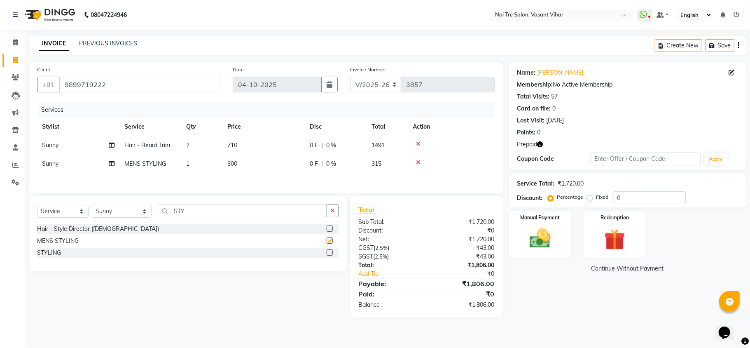
checkbox input "false"
click at [239, 171] on td "300" at bounding box center [263, 163] width 82 height 19
select select "20380"
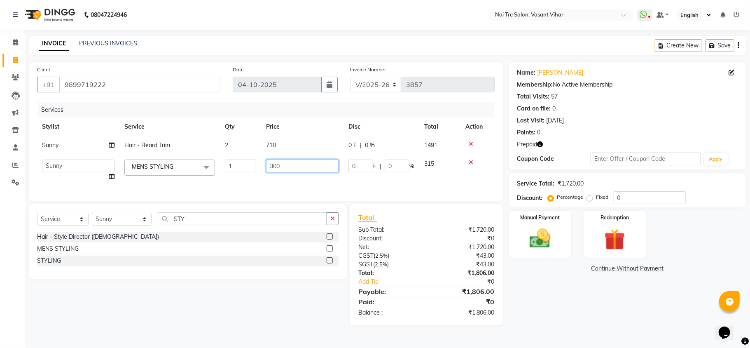
drag, startPoint x: 290, startPoint y: 163, endPoint x: 160, endPoint y: 143, distance: 131.7
click at [160, 143] on tbody "Sunny Hair - Beard Trim 2 710 0 F | 0 % 1491 Abhishek AMARNATH Asif DANISH(PUNJ…" at bounding box center [266, 161] width 458 height 50
type input "600"
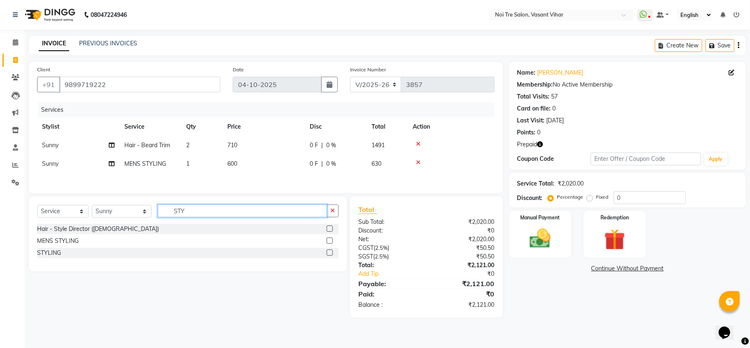
drag, startPoint x: 183, startPoint y: 231, endPoint x: 139, endPoint y: 232, distance: 43.7
click at [139, 232] on div "Select Service Product Membership Package Voucher Prepaid Gift Card Select Styl…" at bounding box center [188, 233] width 318 height 75
type input "NAIL"
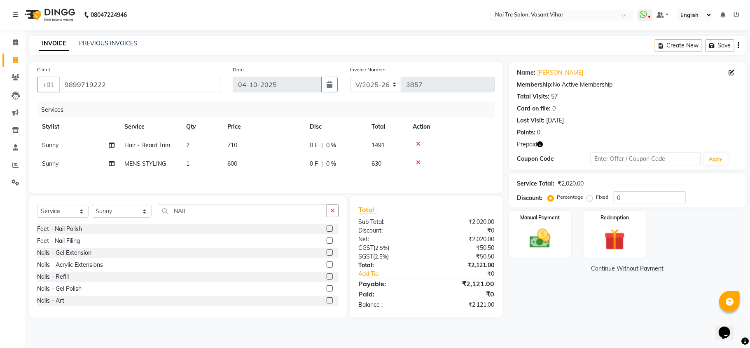
click at [327, 243] on label at bounding box center [330, 240] width 6 height 6
click at [327, 243] on input "checkbox" at bounding box center [329, 240] width 5 height 5
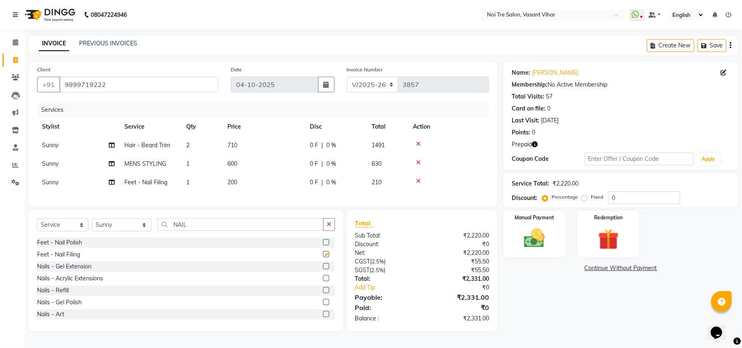
checkbox input "false"
click at [257, 172] on td "600" at bounding box center [263, 163] width 82 height 19
select select "20380"
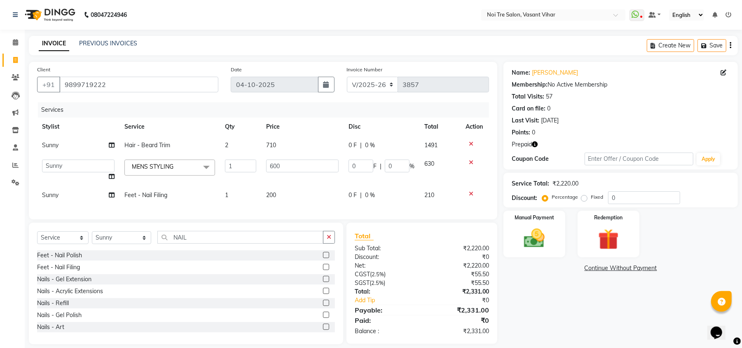
click at [292, 192] on td "200" at bounding box center [302, 195] width 82 height 19
select select "20380"
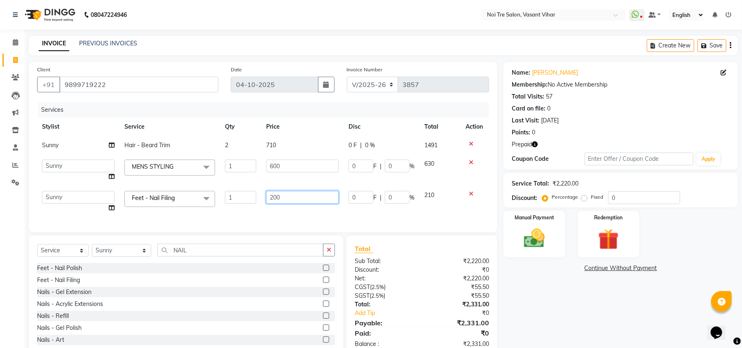
drag, startPoint x: 251, startPoint y: 195, endPoint x: 153, endPoint y: 188, distance: 98.3
click at [153, 188] on tr "Abhishek AMARNATH Asif DANISH(PUNJABI BAGH) DHARAM FAIZAN GEETA Kamal Karan PDC…" at bounding box center [263, 201] width 452 height 31
type input "250"
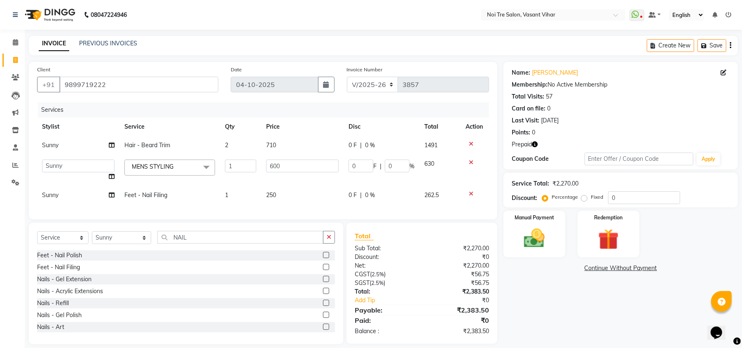
click at [65, 200] on td "Sunny" at bounding box center [78, 195] width 82 height 19
select select "20380"
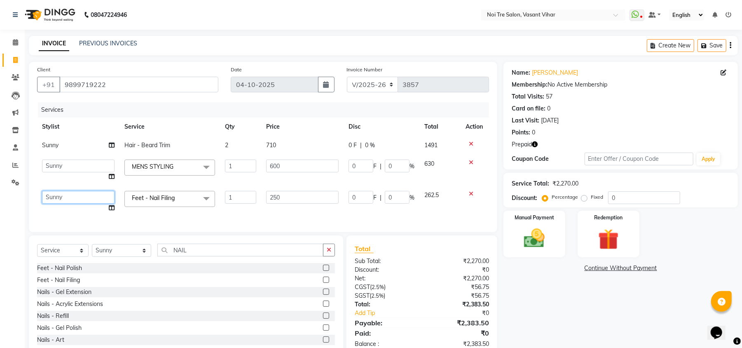
click at [69, 194] on select "Abhishek AMARNATH Asif DANISH(PUNJABI BAGH) DHARAM FAIZAN GEETA Kamal Karan PDC…" at bounding box center [78, 197] width 73 height 13
select select "89336"
click at [598, 243] on img at bounding box center [608, 239] width 35 height 27
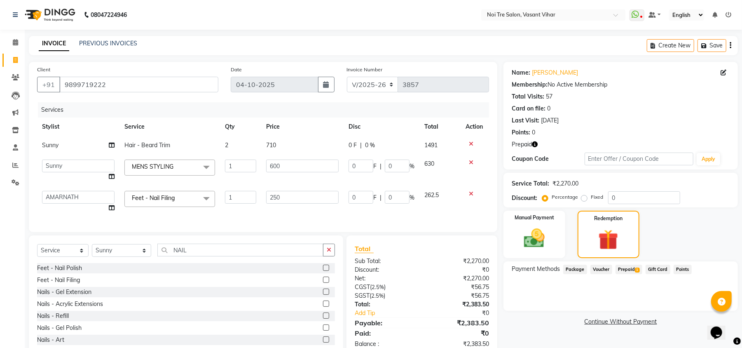
click at [625, 266] on span "Prepaid 1" at bounding box center [628, 268] width 27 height 9
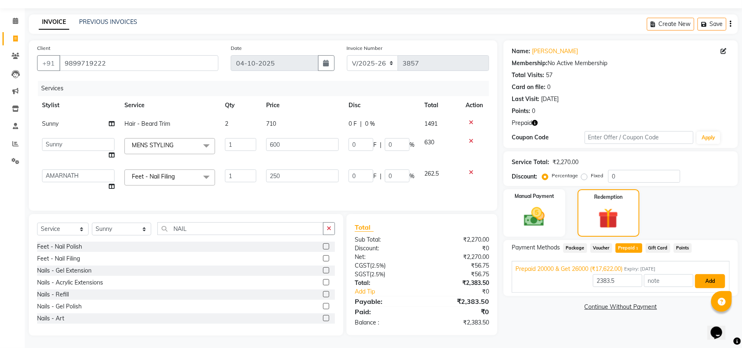
click at [714, 274] on button "Add" at bounding box center [710, 281] width 30 height 14
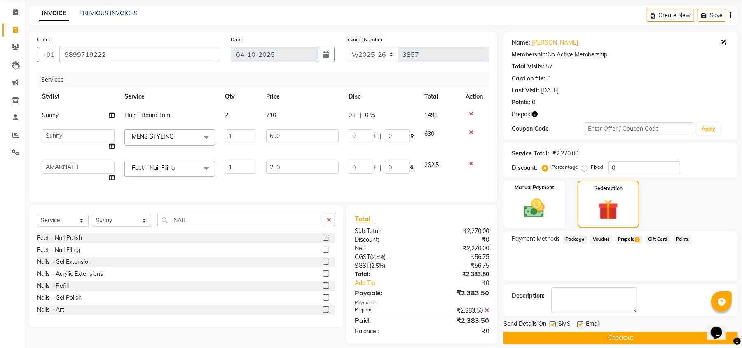
click at [489, 313] on icon at bounding box center [486, 310] width 5 height 6
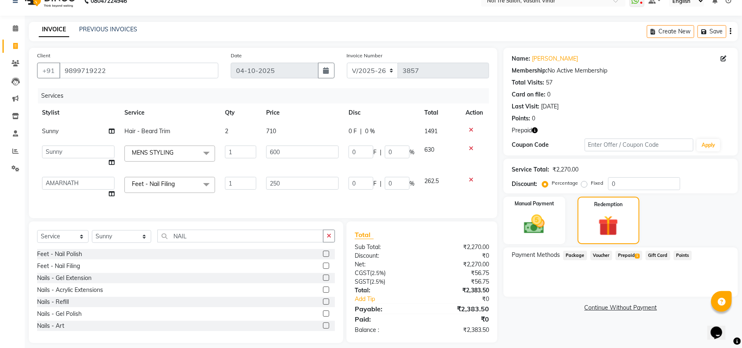
scroll to position [0, 0]
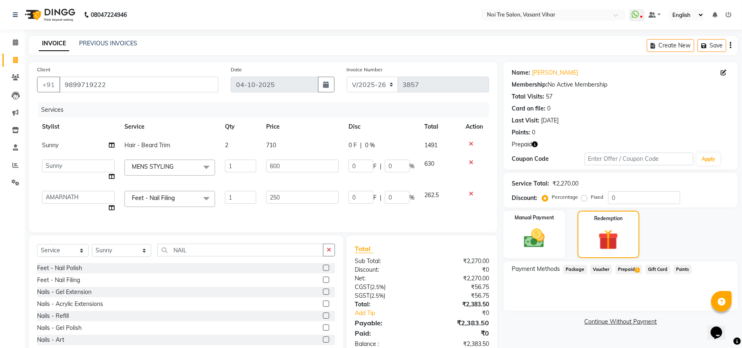
click at [591, 196] on label "Fixed" at bounding box center [597, 196] width 12 height 7
click at [583, 196] on input "Fixed" at bounding box center [586, 197] width 6 height 6
radio input "true"
drag, startPoint x: 630, startPoint y: 198, endPoint x: 484, endPoint y: 198, distance: 146.2
click at [485, 198] on div "Client +91 9899719222 Date 04-10-2025 Invoice Number V/2025 V/2025-26 3857 Serv…" at bounding box center [383, 209] width 721 height 295
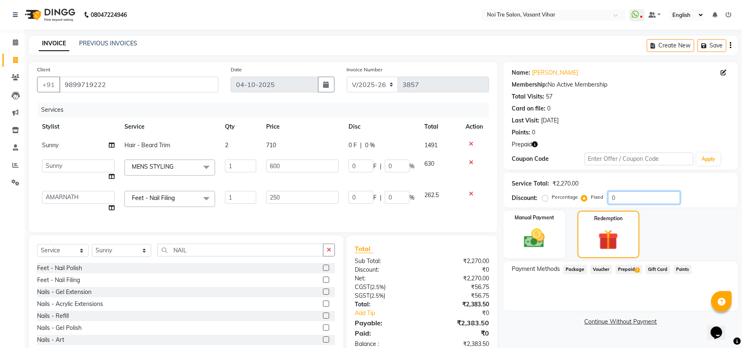
type input "1"
type input "0.26"
type input "0.04"
type input "0.11"
type input "0.04"
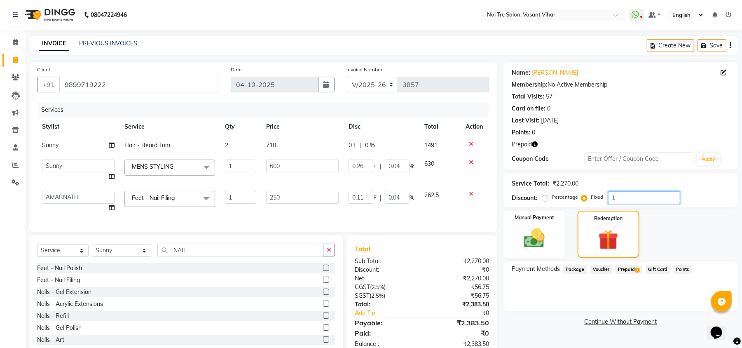
type input "11"
type input "2.91"
type input "0.48"
type input "1.21"
type input "0.48"
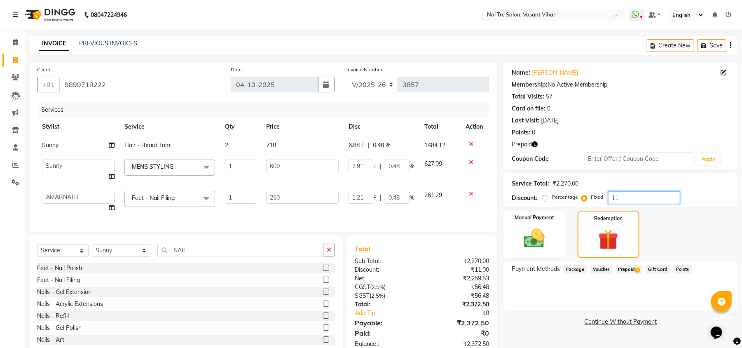
type input "113"
type input "29.87"
type input "4.98"
type input "12.44"
type input "4.98"
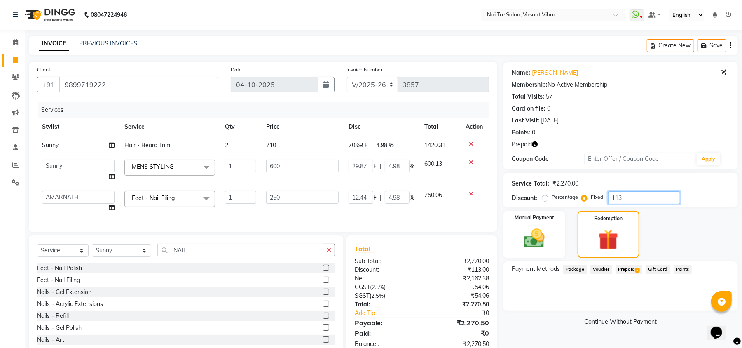
type input "113.5"
type input "30"
type input "5"
type input "12.5"
type input "5"
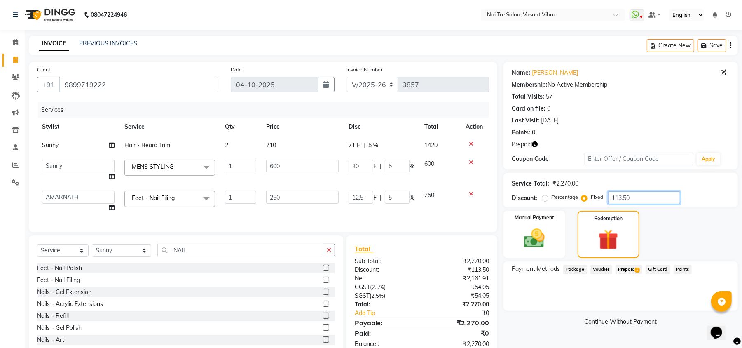
type input "113.50"
click at [638, 271] on span "1" at bounding box center [637, 269] width 5 height 5
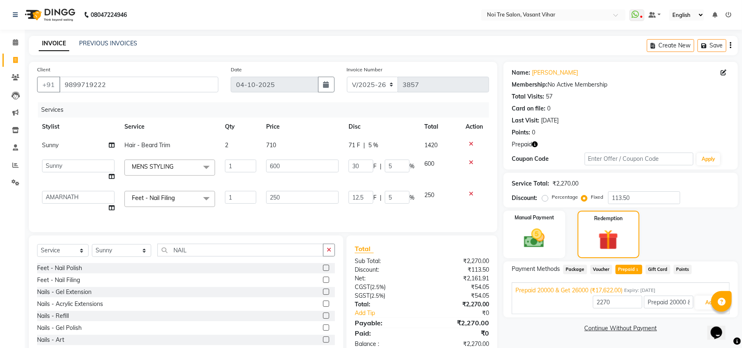
scroll to position [30, 0]
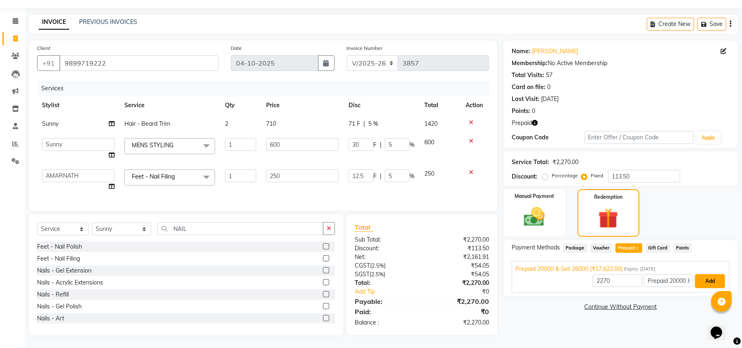
click at [719, 274] on button "Add" at bounding box center [710, 281] width 30 height 14
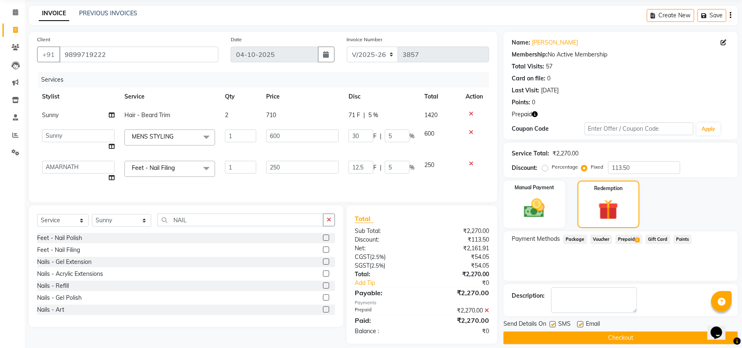
scroll to position [47, 0]
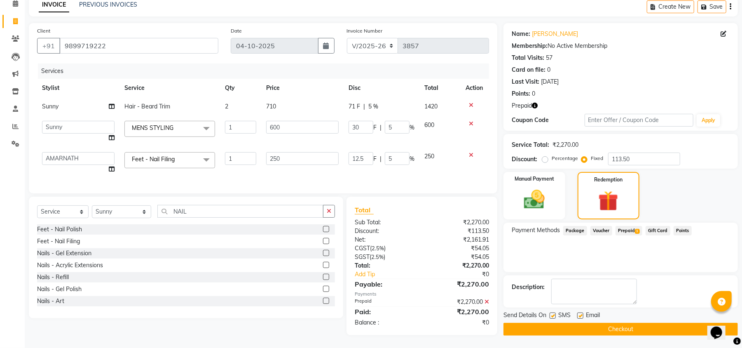
click at [579, 312] on label at bounding box center [580, 315] width 6 height 6
click at [579, 313] on input "checkbox" at bounding box center [579, 315] width 5 height 5
checkbox input "false"
click at [552, 312] on label at bounding box center [553, 315] width 6 height 6
click at [552, 313] on input "checkbox" at bounding box center [552, 315] width 5 height 5
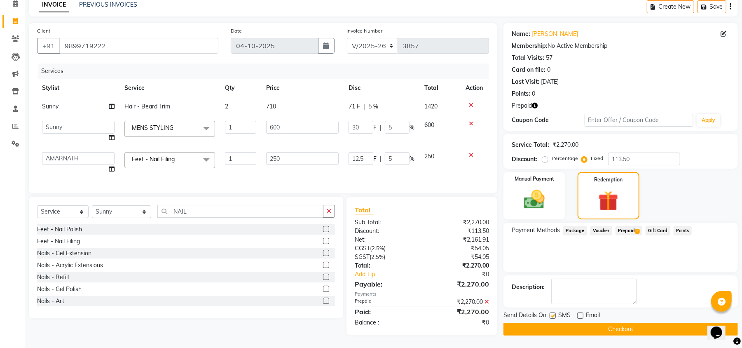
checkbox input "false"
click at [567, 323] on button "Checkout" at bounding box center [620, 329] width 234 height 13
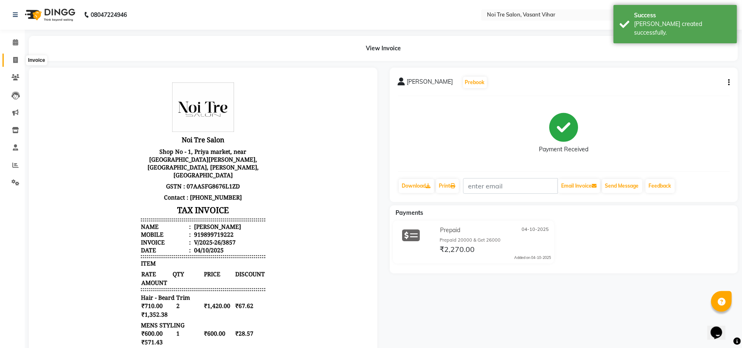
drag, startPoint x: 17, startPoint y: 58, endPoint x: 28, endPoint y: 57, distance: 10.7
click at [17, 58] on icon at bounding box center [15, 60] width 5 height 6
select select "service"
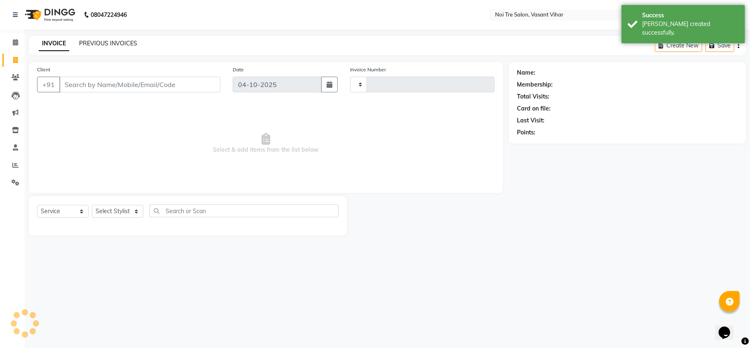
type input "3858"
select select "3944"
click at [129, 46] on link "PREVIOUS INVOICES" at bounding box center [108, 43] width 58 height 7
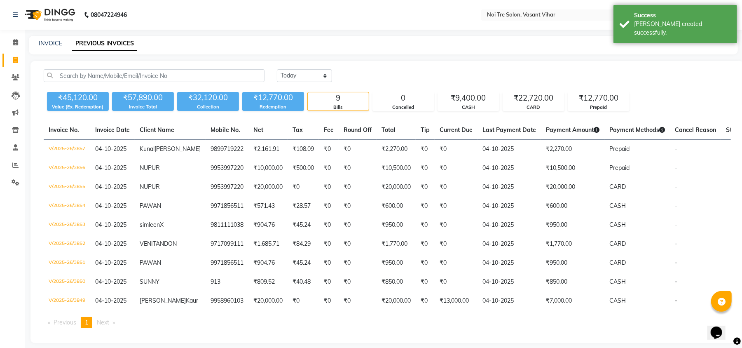
scroll to position [32, 0]
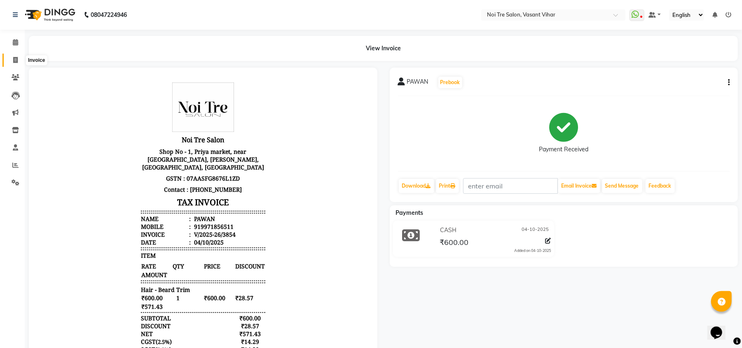
click at [14, 57] on icon at bounding box center [15, 60] width 5 height 6
select select "service"
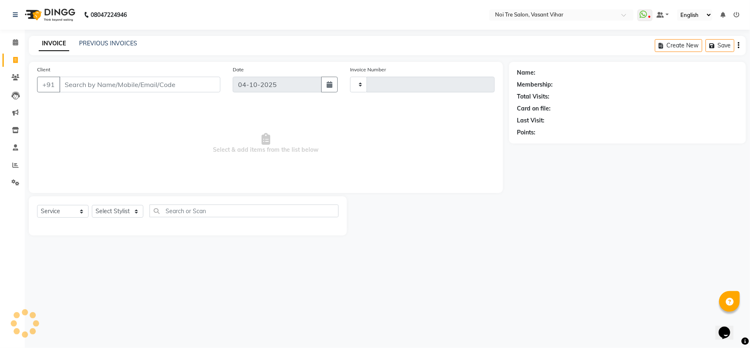
type input "3858"
select select "3944"
click at [90, 42] on link "PREVIOUS INVOICES" at bounding box center [108, 43] width 58 height 7
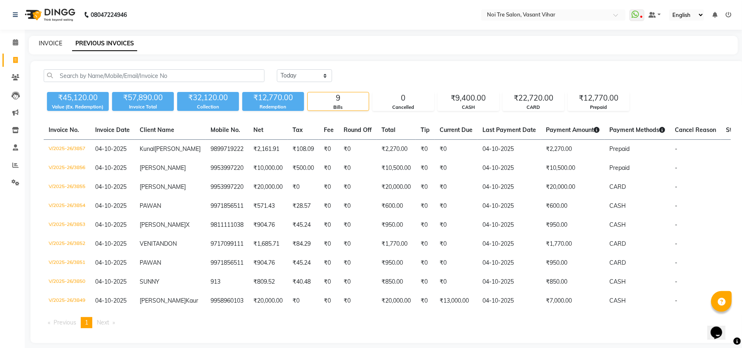
click at [45, 40] on link "INVOICE" at bounding box center [50, 43] width 23 height 7
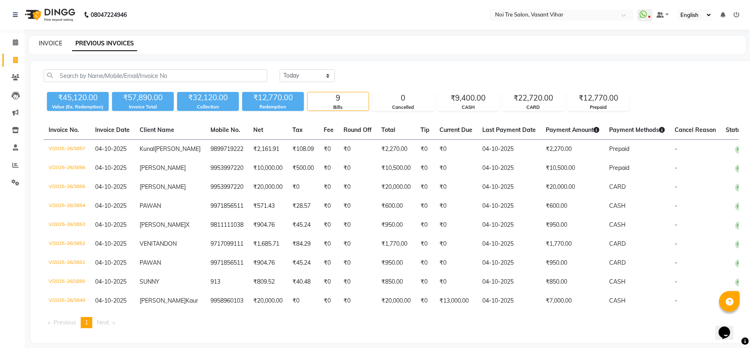
select select "3944"
select select "service"
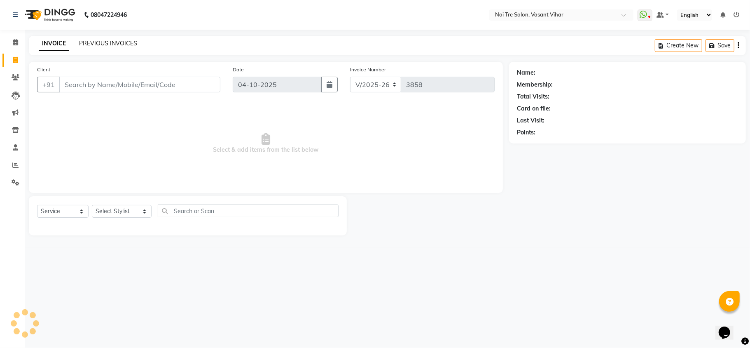
click at [124, 44] on link "PREVIOUS INVOICES" at bounding box center [108, 43] width 58 height 7
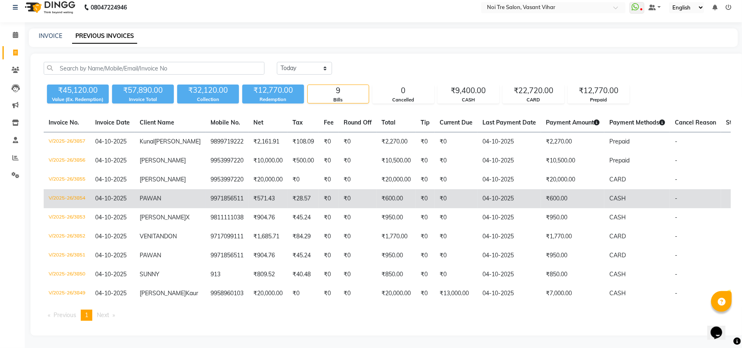
scroll to position [32, 0]
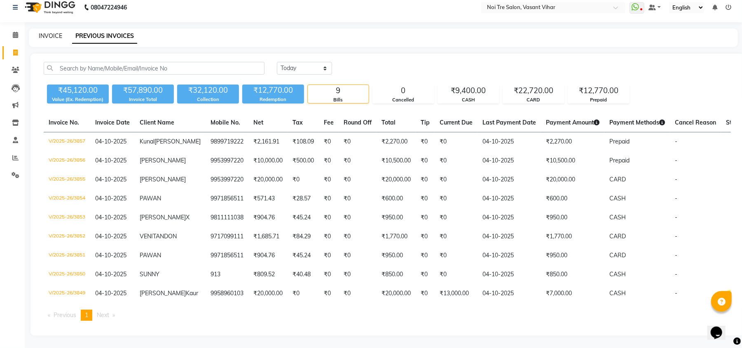
click at [45, 32] on link "INVOICE" at bounding box center [50, 35] width 23 height 7
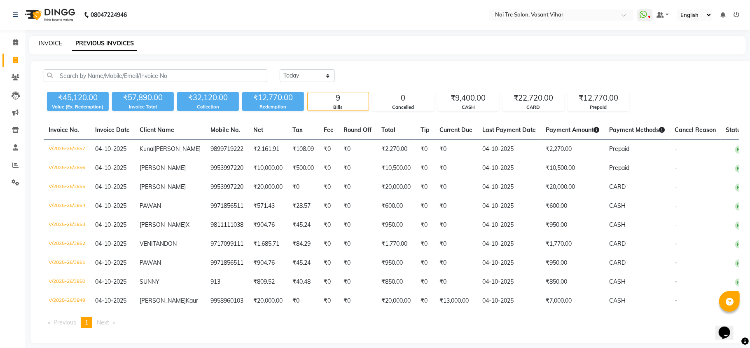
select select "3944"
select select "service"
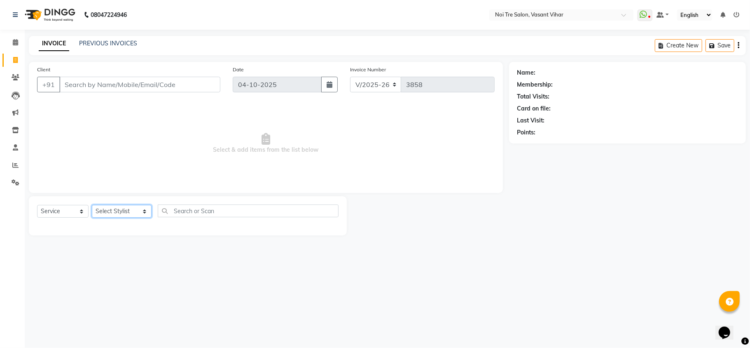
click at [118, 211] on select "Select Stylist Abhishek AMARNATH Asif DANISH(PUNJABI BAGH) DHARAM FAIZAN GEETA …" at bounding box center [122, 211] width 60 height 13
select select "54150"
click at [92, 205] on select "Select Stylist Abhishek AMARNATH Asif DANISH(PUNJABI BAGH) DHARAM FAIZAN GEETA …" at bounding box center [122, 211] width 60 height 13
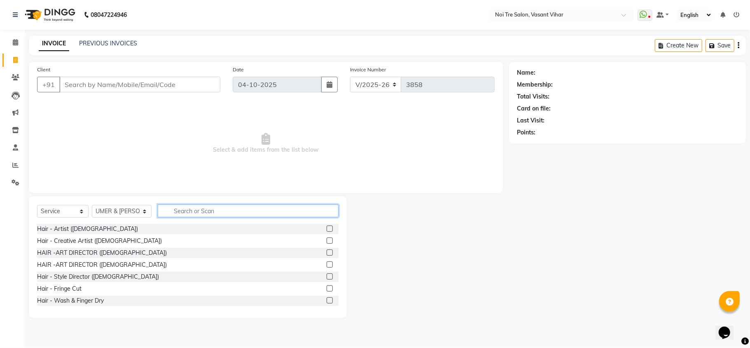
click at [187, 212] on input "text" at bounding box center [248, 210] width 181 height 13
click at [214, 210] on input "text" at bounding box center [248, 210] width 181 height 13
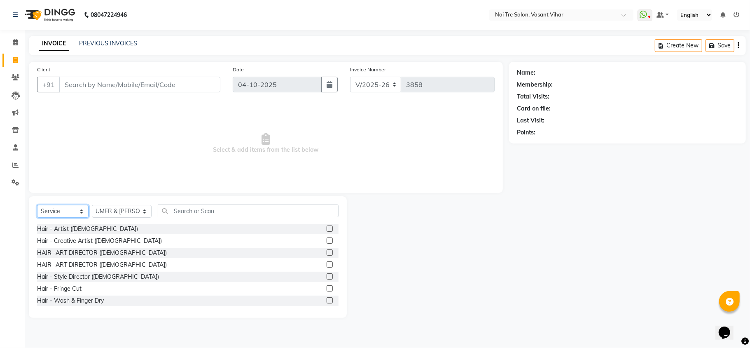
click at [63, 213] on select "Select Service Product Membership Package Voucher Prepaid Gift Card" at bounding box center [62, 211] width 51 height 13
click at [37, 205] on select "Select Service Product Membership Package Voucher Prepaid Gift Card" at bounding box center [62, 211] width 51 height 13
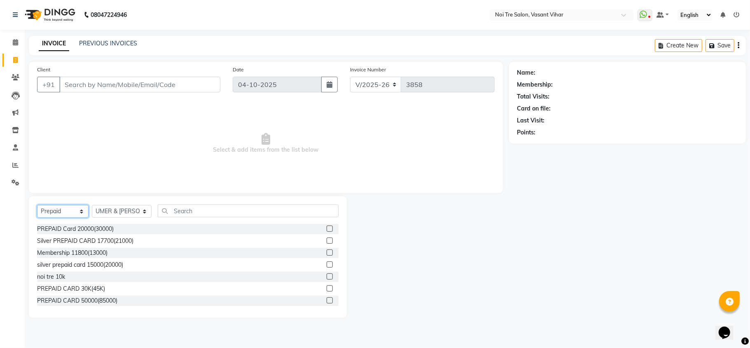
click at [46, 212] on select "Select Service Product Membership Package Voucher Prepaid Gift Card" at bounding box center [62, 211] width 51 height 13
select select "product"
click at [37, 205] on select "Select Service Product Membership Package Voucher Prepaid Gift Card" at bounding box center [62, 211] width 51 height 13
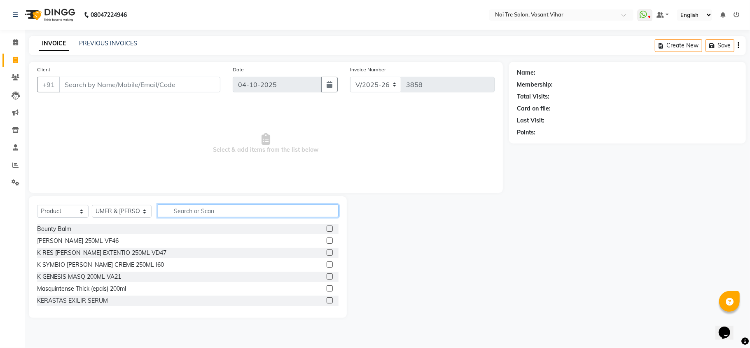
click at [165, 209] on input "text" at bounding box center [248, 210] width 181 height 13
click at [239, 213] on input "text" at bounding box center [248, 210] width 181 height 13
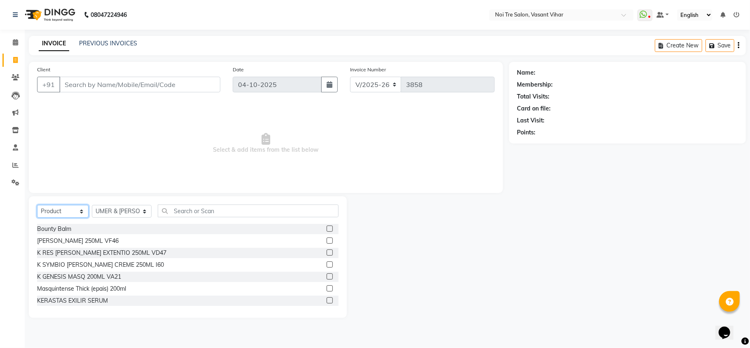
click at [59, 208] on select "Select Service Product Membership Package Voucher Prepaid Gift Card" at bounding box center [62, 211] width 51 height 13
click at [37, 205] on select "Select Service Product Membership Package Voucher Prepaid Gift Card" at bounding box center [62, 211] width 51 height 13
drag, startPoint x: 180, startPoint y: 203, endPoint x: 185, endPoint y: 215, distance: 13.5
click at [181, 203] on div "Select Service Product Membership Package Voucher Prepaid Gift Card Select Styl…" at bounding box center [188, 257] width 318 height 122
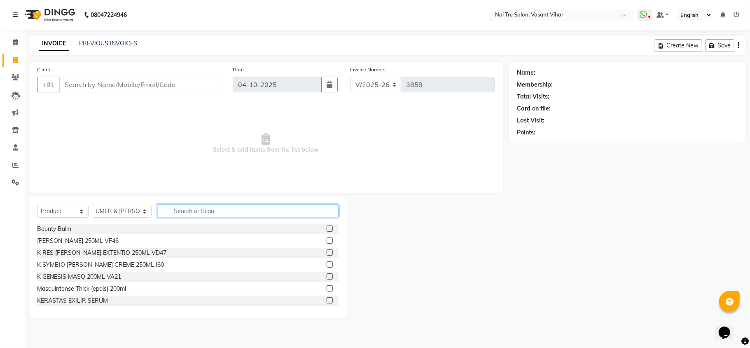
drag, startPoint x: 250, startPoint y: 211, endPoint x: 140, endPoint y: 154, distance: 123.3
click at [94, 197] on div "Select Service Product Membership Package Voucher Prepaid Gift Card Select Styl…" at bounding box center [188, 257] width 318 height 122
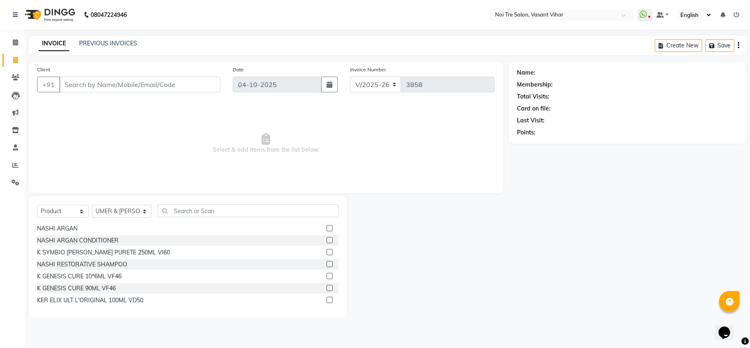
click at [220, 204] on div "Select Service Product Membership Package Voucher Prepaid Gift Card Select Styl…" at bounding box center [188, 257] width 318 height 122
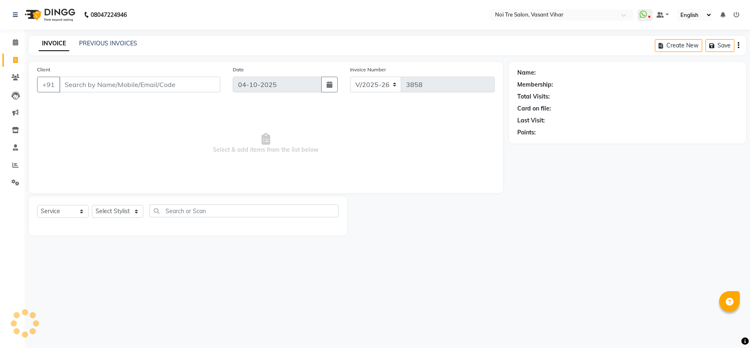
select select "3944"
select select "service"
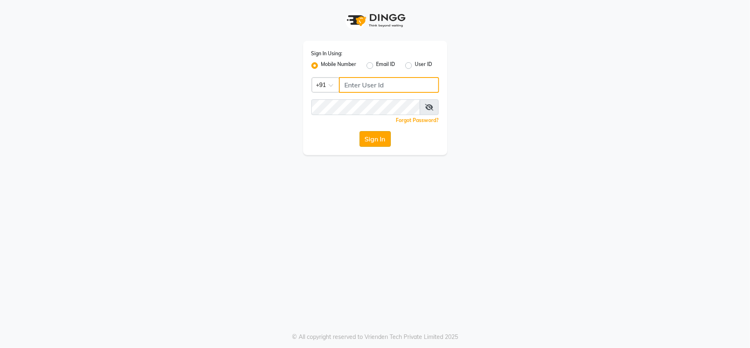
type input "7303123304"
click at [383, 147] on button "Sign In" at bounding box center [375, 139] width 31 height 16
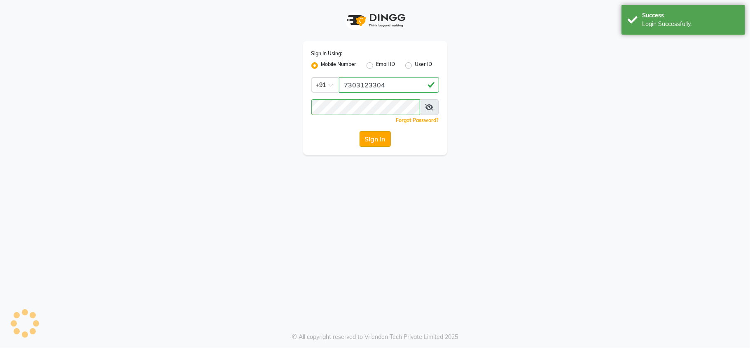
select select "3944"
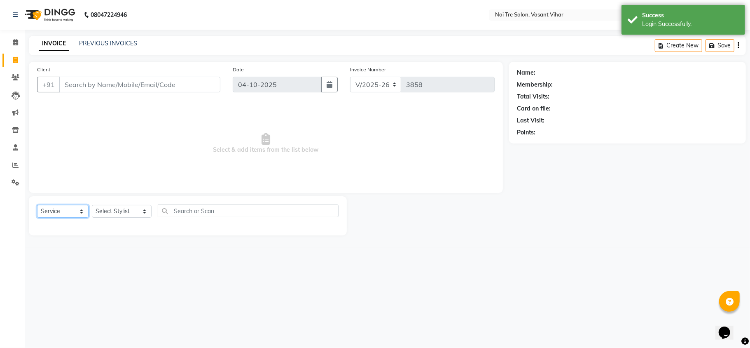
click at [73, 213] on select "Select Service Product Membership Package Voucher Prepaid Gift Card" at bounding box center [62, 211] width 51 height 13
select select "product"
click at [37, 205] on select "Select Service Product Membership Package Voucher Prepaid Gift Card" at bounding box center [62, 211] width 51 height 13
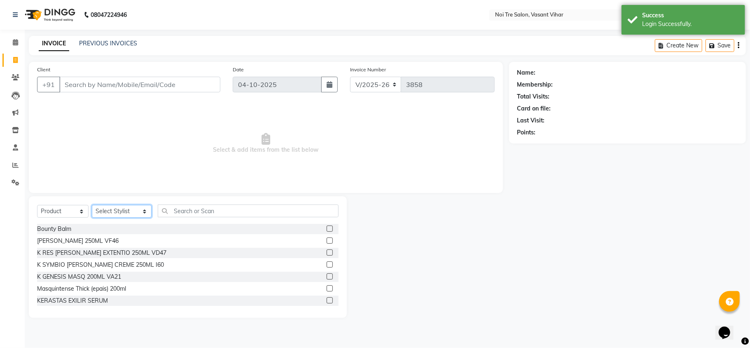
click at [114, 212] on select "Select Stylist [PERSON_NAME](PUNJABI BAGH) [PERSON_NAME] GEETA [PERSON_NAME] PD…" at bounding box center [122, 211] width 60 height 13
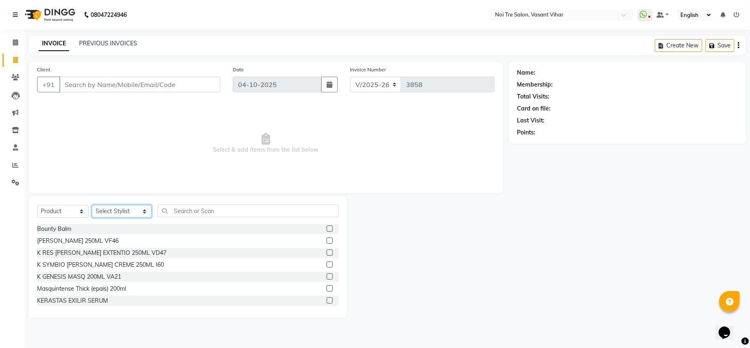
select select "54150"
click at [92, 205] on select "Select Stylist [PERSON_NAME](PUNJABI BAGH) [PERSON_NAME] GEETA [PERSON_NAME] PD…" at bounding box center [122, 211] width 60 height 13
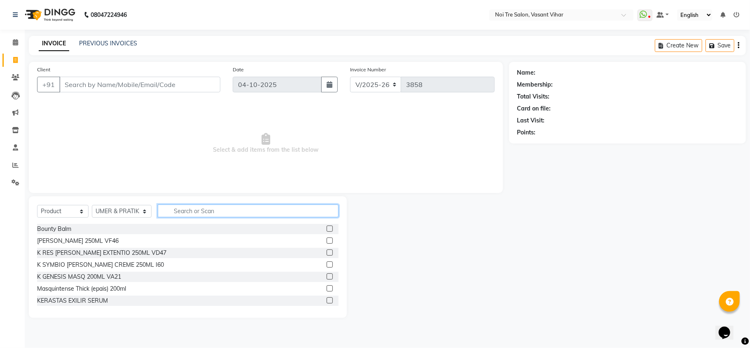
click at [199, 210] on input "text" at bounding box center [248, 210] width 181 height 13
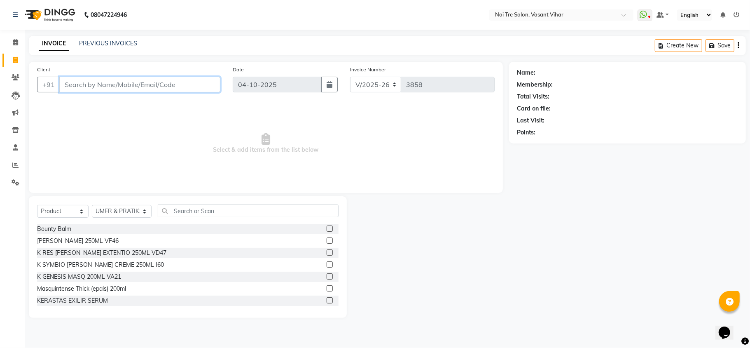
click at [115, 89] on input "Client" at bounding box center [139, 85] width 161 height 16
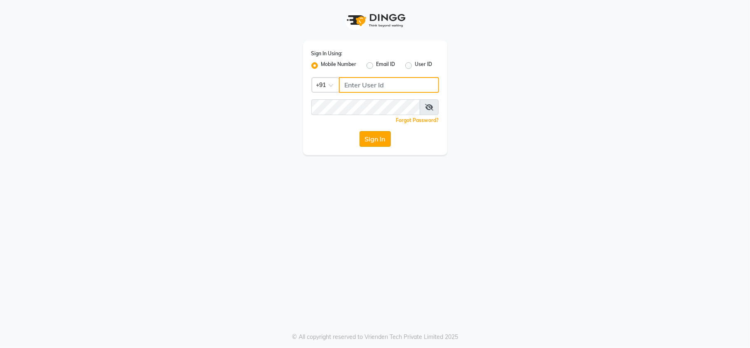
type input "7303123304"
click at [386, 139] on button "Sign In" at bounding box center [375, 139] width 31 height 16
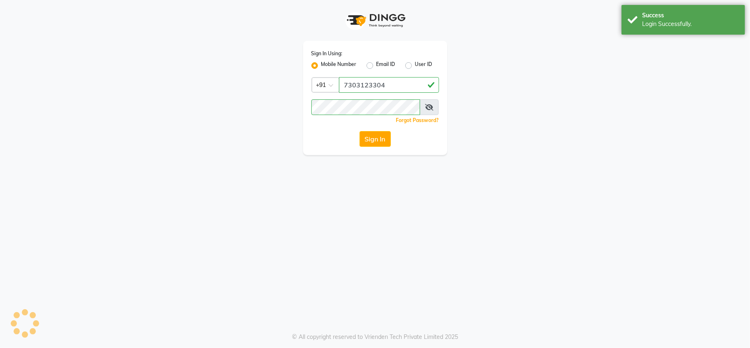
select select "service"
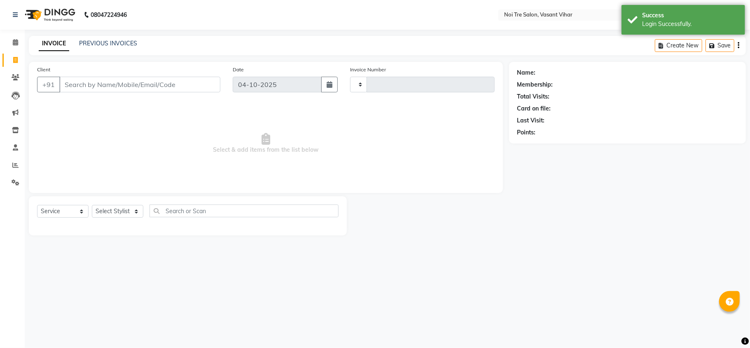
select select "en"
select select "3944"
type input "3858"
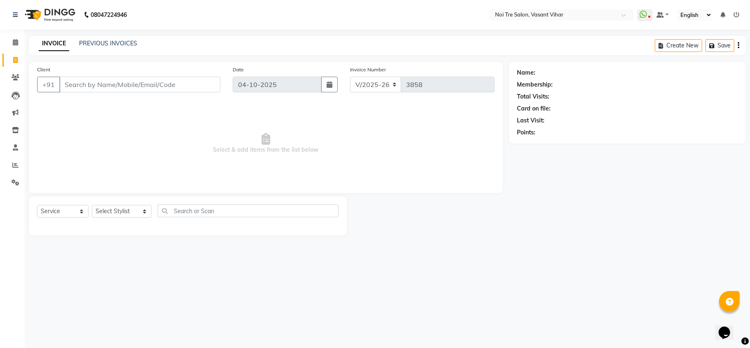
click at [76, 90] on input "Client" at bounding box center [139, 85] width 161 height 16
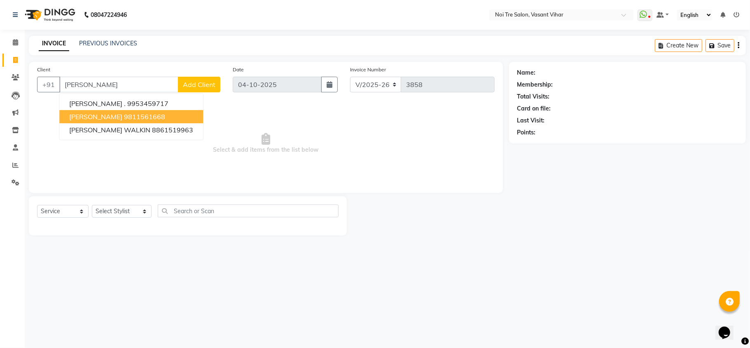
click at [129, 120] on ngb-highlight "9811561668" at bounding box center [144, 116] width 41 height 8
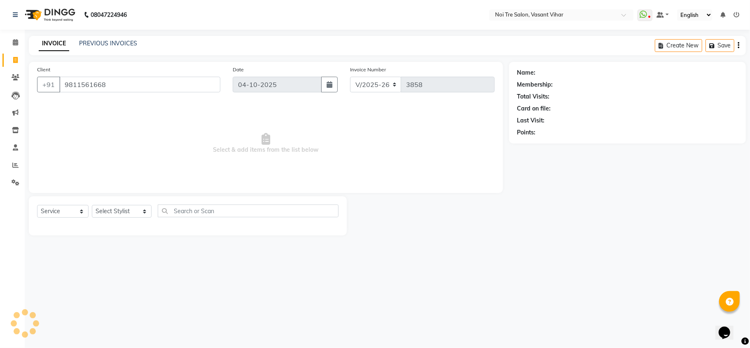
type input "9811561668"
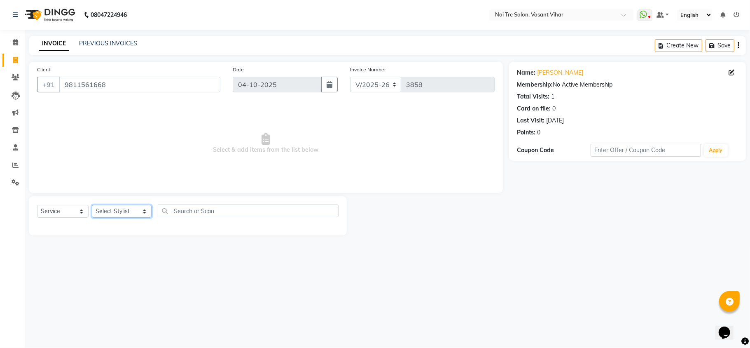
click at [100, 208] on select "Select Stylist [PERSON_NAME](PUNJABI BAGH) [PERSON_NAME] GEETA [PERSON_NAME] PD…" at bounding box center [122, 211] width 60 height 13
select select "54150"
click at [92, 205] on select "Select Stylist [PERSON_NAME](PUNJABI BAGH) [PERSON_NAME] GEETA [PERSON_NAME] PD…" at bounding box center [122, 211] width 60 height 13
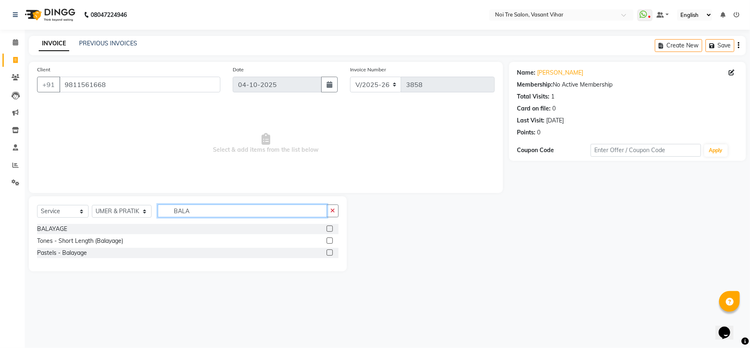
drag, startPoint x: 215, startPoint y: 212, endPoint x: 77, endPoint y: 206, distance: 137.7
click at [77, 206] on div "Select Service Product Membership Package Voucher Prepaid Gift Card Select Styl…" at bounding box center [188, 213] width 302 height 19
type input "GLO"
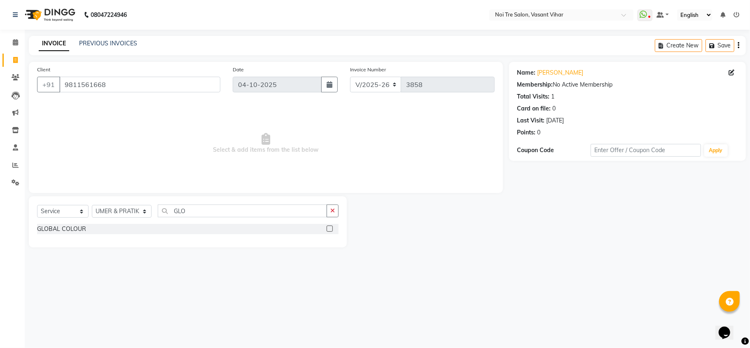
click at [330, 231] on label at bounding box center [330, 228] width 6 height 6
click at [330, 231] on input "checkbox" at bounding box center [329, 228] width 5 height 5
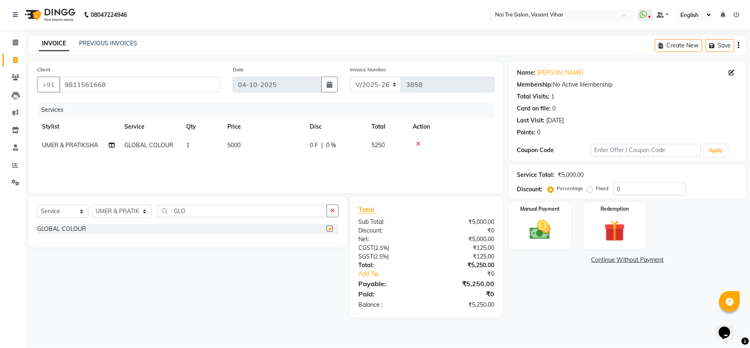
checkbox input "false"
click at [251, 137] on td "5000" at bounding box center [263, 145] width 82 height 19
select select "54150"
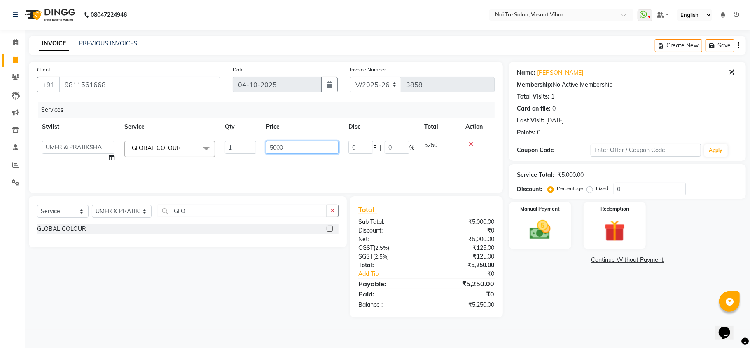
drag, startPoint x: 295, startPoint y: 143, endPoint x: 141, endPoint y: 138, distance: 154.6
click at [156, 138] on tr "Abhishek AMARNATH Asif DANISH(PUNJABI BAGH) DHARAM FAIZAN GEETA Kamal Karan PDC…" at bounding box center [266, 151] width 458 height 31
type input "10000"
click at [208, 159] on div "Services Stylist Service Qty Price Disc Total Action Abhishek AMARNATH Asif DAN…" at bounding box center [266, 143] width 458 height 82
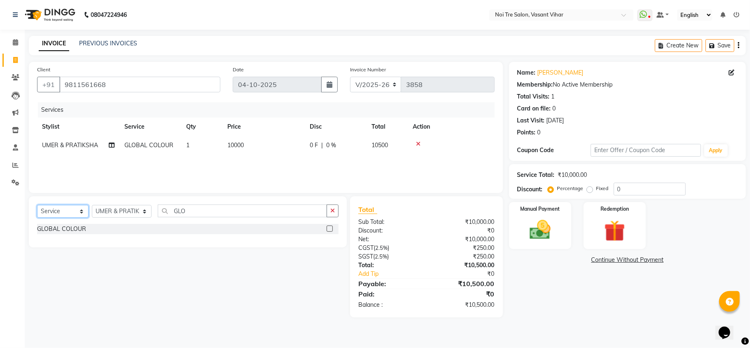
click at [46, 216] on select "Select Service Product Membership Package Voucher Prepaid Gift Card" at bounding box center [62, 211] width 51 height 13
select select "product"
click at [37, 205] on select "Select Service Product Membership Package Voucher Prepaid Gift Card" at bounding box center [62, 211] width 51 height 13
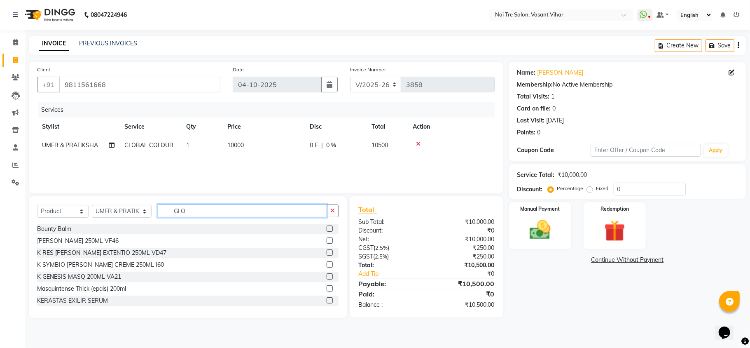
drag, startPoint x: 200, startPoint y: 208, endPoint x: 62, endPoint y: 205, distance: 138.4
click at [62, 205] on div "Select Service Product Membership Package Voucher Prepaid Gift Card Select Styl…" at bounding box center [188, 213] width 302 height 19
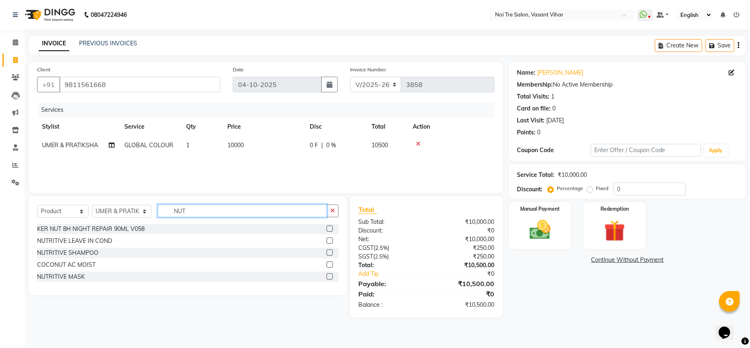
type input "NUT"
click at [328, 254] on label at bounding box center [330, 252] width 6 height 6
click at [328, 254] on input "checkbox" at bounding box center [329, 252] width 5 height 5
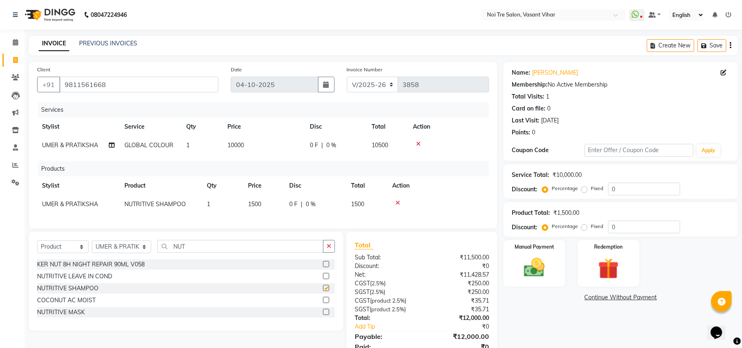
checkbox input "false"
click at [269, 194] on th "Price" at bounding box center [263, 185] width 41 height 19
click at [274, 209] on td "1500" at bounding box center [263, 204] width 41 height 19
select select "54150"
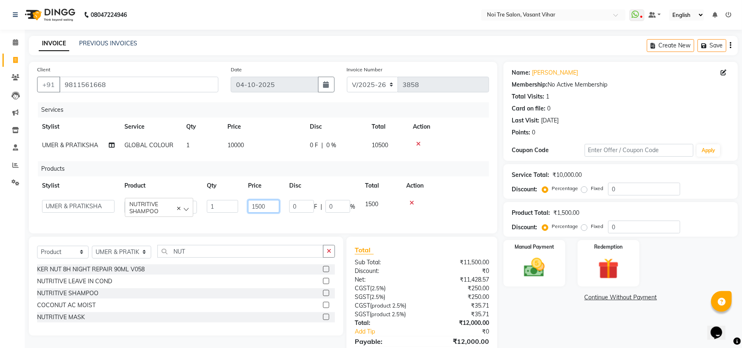
drag, startPoint x: 274, startPoint y: 209, endPoint x: 128, endPoint y: 194, distance: 147.4
click at [130, 195] on tr "Abhishek AMARNATH Asif DANISH(PUNJABI BAGH) DHARAM FAIZAN GEETA Kamal Karan PDC…" at bounding box center [263, 206] width 452 height 23
type input "1850"
click at [485, 204] on td at bounding box center [445, 206] width 88 height 23
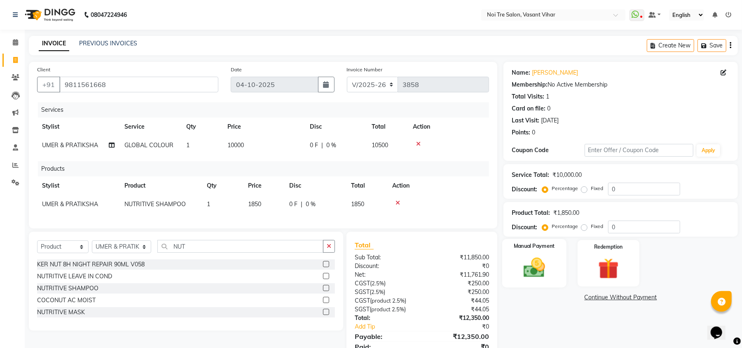
click at [541, 259] on img at bounding box center [534, 267] width 35 height 25
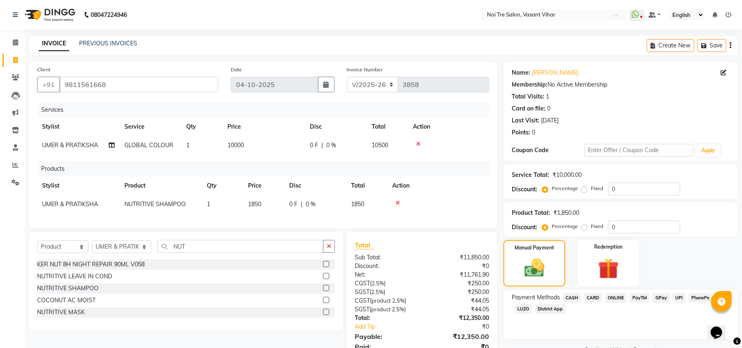
scroll to position [43, 0]
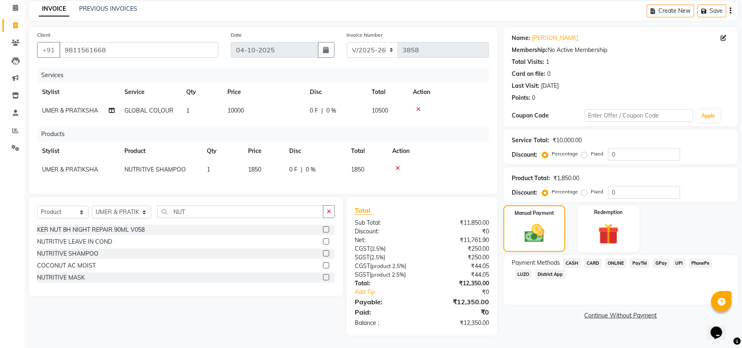
click at [595, 258] on span "CARD" at bounding box center [593, 262] width 18 height 9
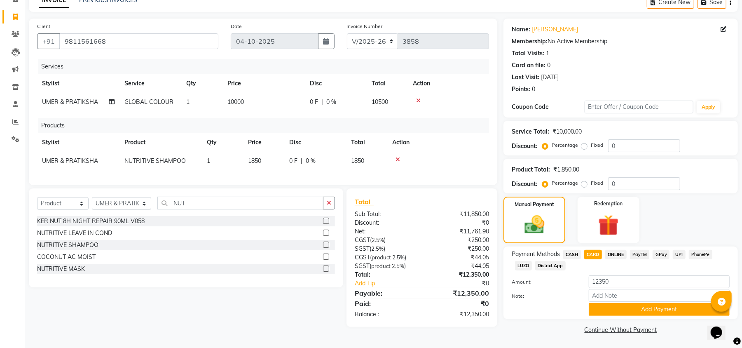
click at [675, 255] on span "UPI" at bounding box center [679, 254] width 13 height 9
click at [667, 310] on button "Add Payment" at bounding box center [659, 309] width 141 height 13
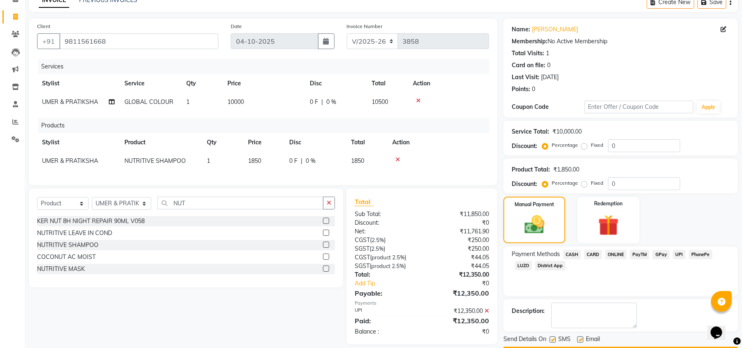
scroll to position [68, 0]
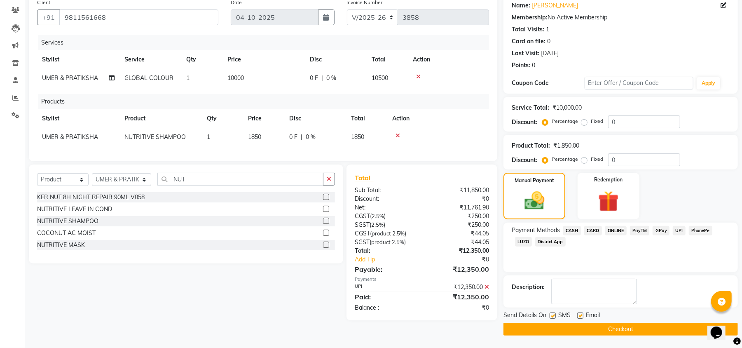
click at [651, 327] on button "Checkout" at bounding box center [620, 329] width 234 height 13
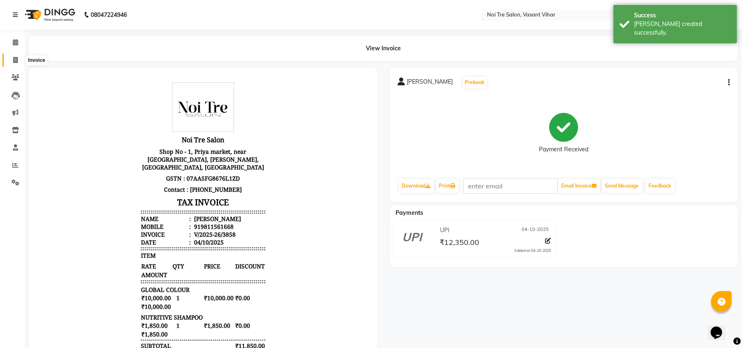
click at [16, 58] on icon at bounding box center [15, 60] width 5 height 6
select select "service"
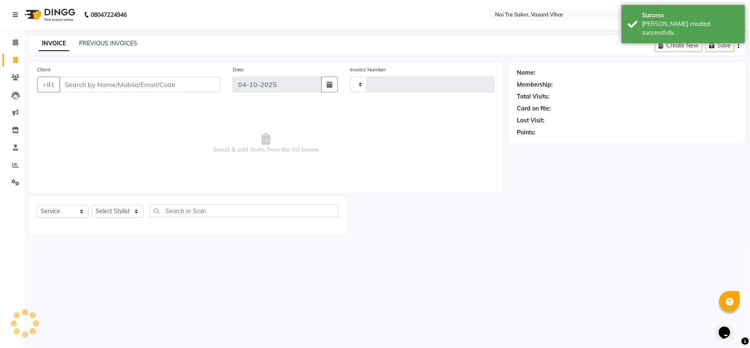
type input "3859"
select select "3944"
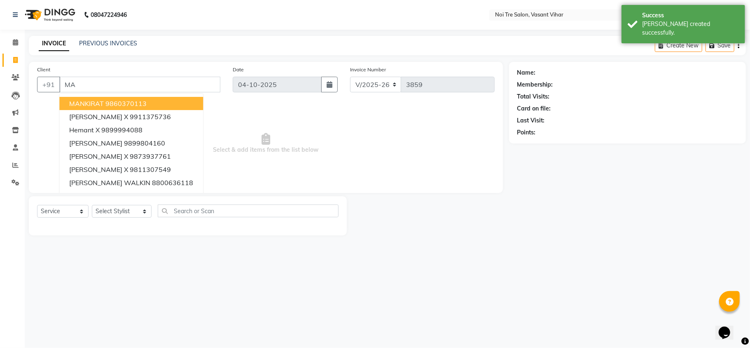
type input "M"
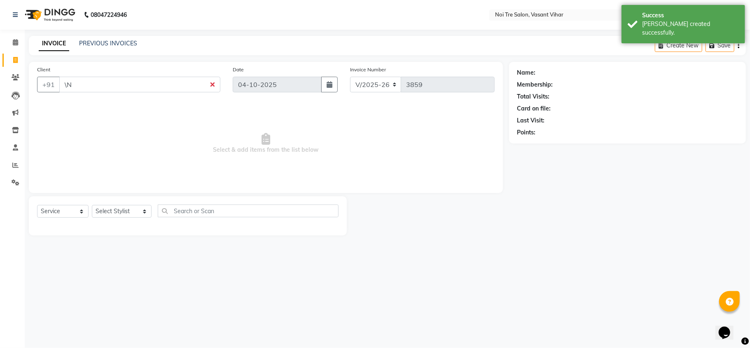
type input "\"
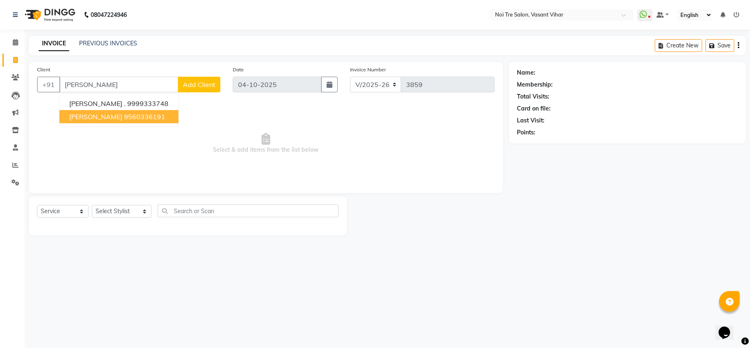
click at [132, 118] on ngb-highlight "9560336191" at bounding box center [144, 116] width 41 height 8
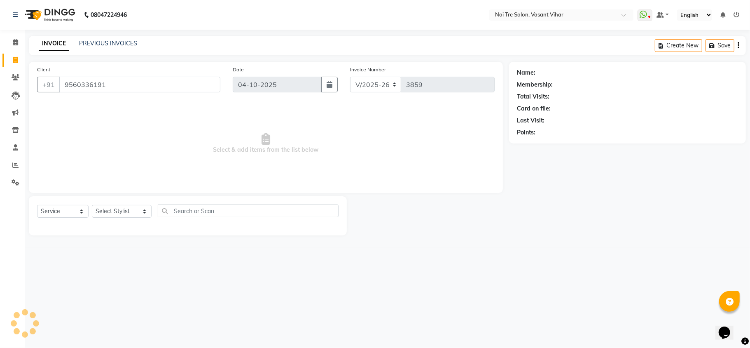
type input "9560336191"
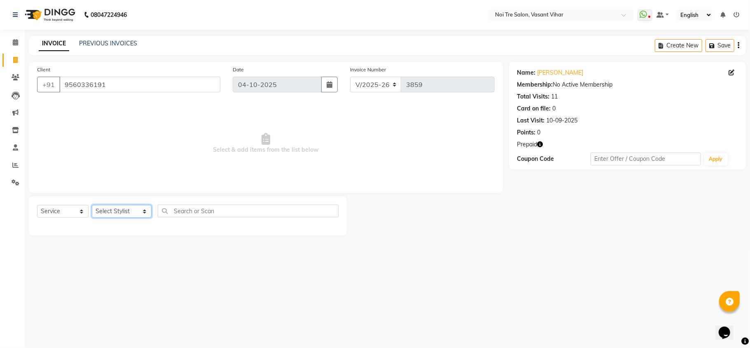
click at [113, 210] on select "Select Stylist [PERSON_NAME](PUNJABI BAGH) [PERSON_NAME] GEETA [PERSON_NAME] PD…" at bounding box center [122, 211] width 60 height 13
select select "20382"
click at [92, 205] on select "Select Stylist [PERSON_NAME](PUNJABI BAGH) [PERSON_NAME] GEETA [PERSON_NAME] PD…" at bounding box center [122, 211] width 60 height 13
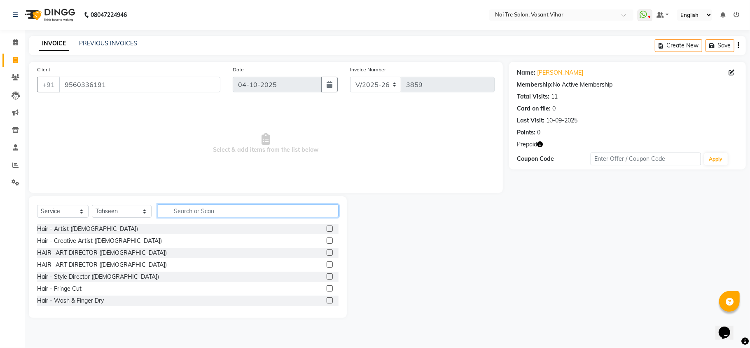
click at [198, 208] on input "text" at bounding box center [248, 210] width 181 height 13
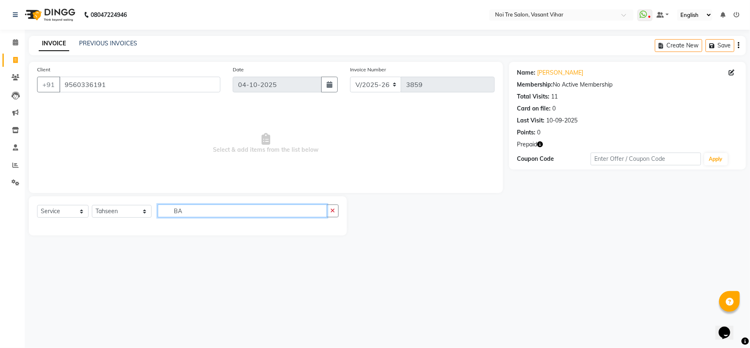
type input "B"
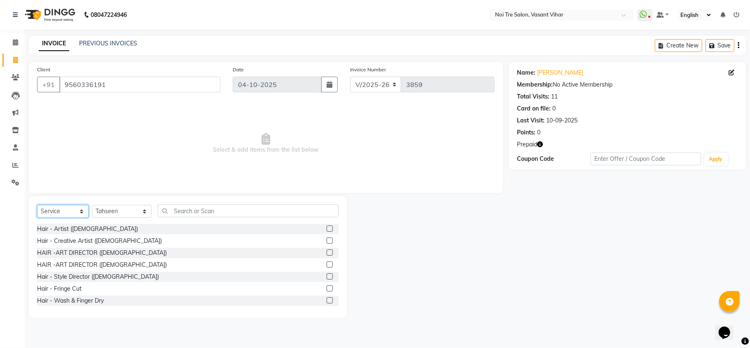
click at [66, 213] on select "Select Service Product Membership Package Voucher Prepaid Gift Card" at bounding box center [62, 211] width 51 height 13
click at [37, 205] on select "Select Service Product Membership Package Voucher Prepaid Gift Card" at bounding box center [62, 211] width 51 height 13
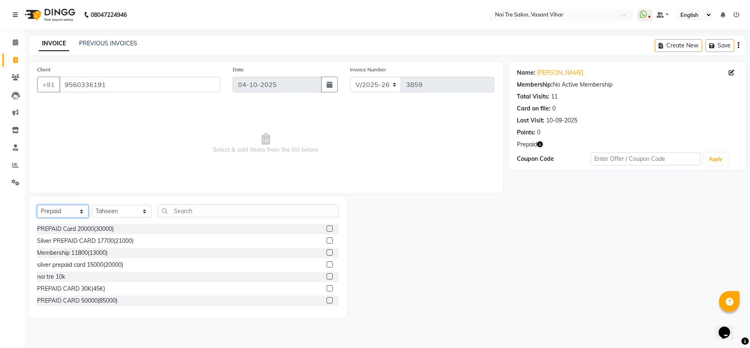
click at [45, 213] on select "Select Service Product Membership Package Voucher Prepaid Gift Card" at bounding box center [62, 211] width 51 height 13
select select "product"
click at [37, 205] on select "Select Service Product Membership Package Voucher Prepaid Gift Card" at bounding box center [62, 211] width 51 height 13
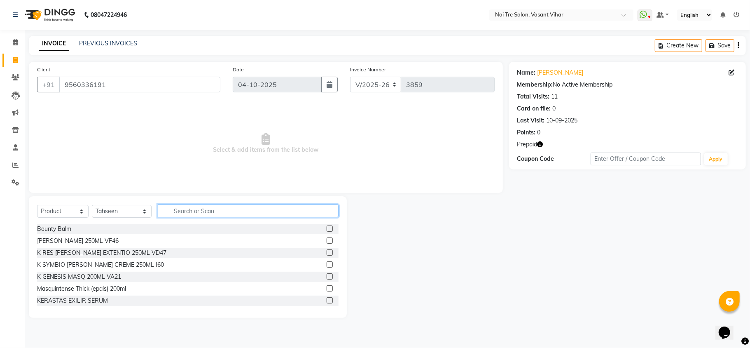
click at [192, 211] on input "text" at bounding box center [248, 210] width 181 height 13
type input "N"
type input "GENE"
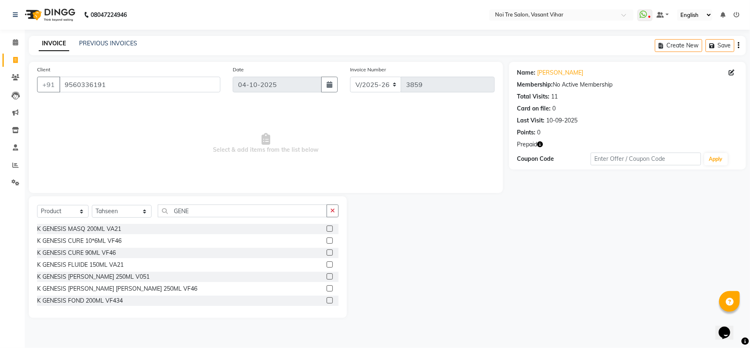
click at [327, 277] on label at bounding box center [330, 276] width 6 height 6
click at [327, 277] on input "checkbox" at bounding box center [329, 276] width 5 height 5
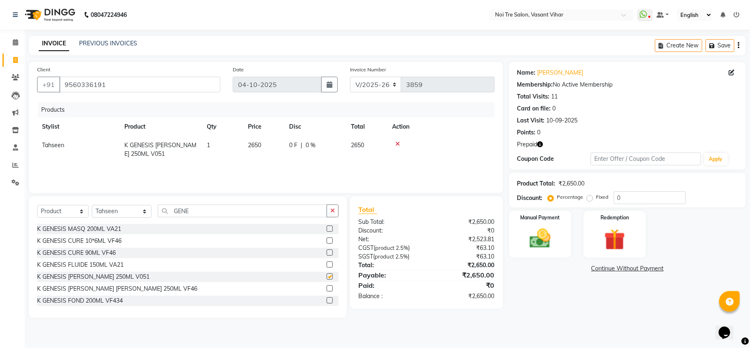
checkbox input "false"
click at [267, 143] on td "2650" at bounding box center [263, 149] width 41 height 27
select select "20382"
drag, startPoint x: 281, startPoint y: 145, endPoint x: 192, endPoint y: 129, distance: 90.0
click at [192, 129] on table "Stylist Product Qty Price Disc Total Action Abhishek AMARNATH Asif DANISH(PUNJA…" at bounding box center [266, 140] width 458 height 46
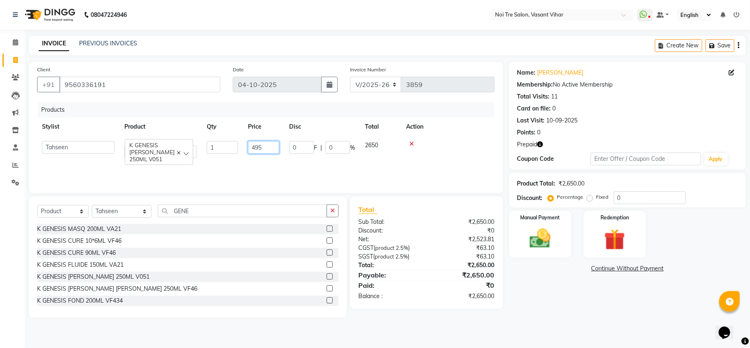
type input "4950"
click at [222, 170] on div "Products Stylist Product Qty Price Disc Total Action Abhishek AMARNATH Asif DAN…" at bounding box center [266, 143] width 458 height 82
click at [133, 153] on span "K GENESIS [PERSON_NAME] 250ML V051" at bounding box center [160, 149] width 72 height 16
select select "20382"
click at [140, 151] on span "K GENESIS [PERSON_NAME] 250ML V051" at bounding box center [151, 151] width 45 height 21
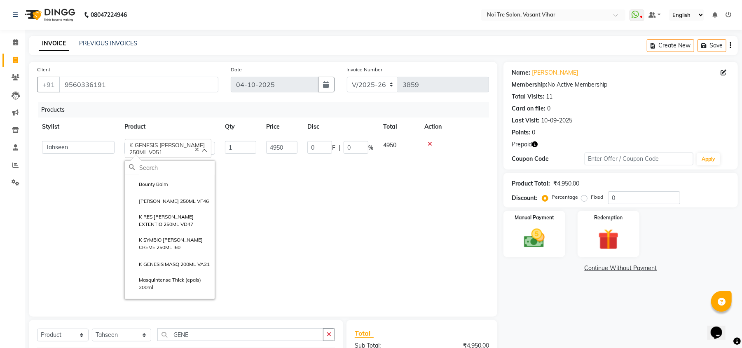
click at [455, 264] on td at bounding box center [454, 220] width 70 height 168
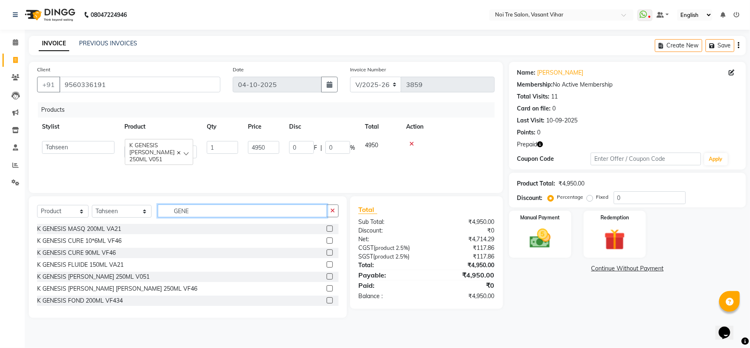
drag, startPoint x: 230, startPoint y: 216, endPoint x: 99, endPoint y: 196, distance: 132.0
click at [99, 196] on div "Select Service Product Membership Package Voucher Prepaid Gift Card Select Styl…" at bounding box center [188, 257] width 318 height 122
type input "G"
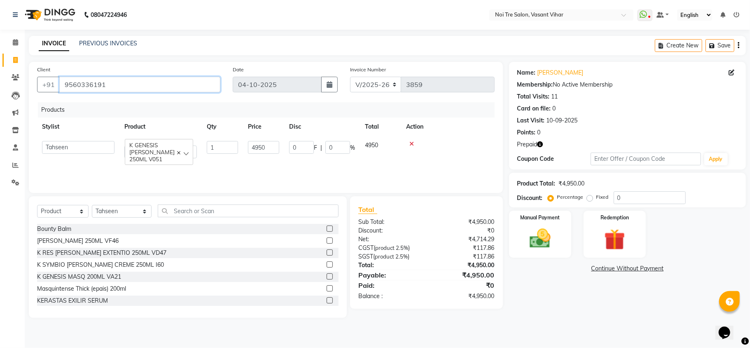
drag, startPoint x: 129, startPoint y: 77, endPoint x: 40, endPoint y: 73, distance: 89.1
click at [40, 73] on div "Client +91 9560336191" at bounding box center [129, 82] width 196 height 34
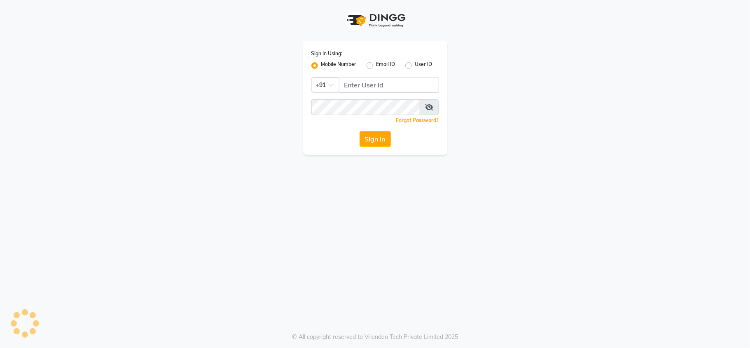
select select "service"
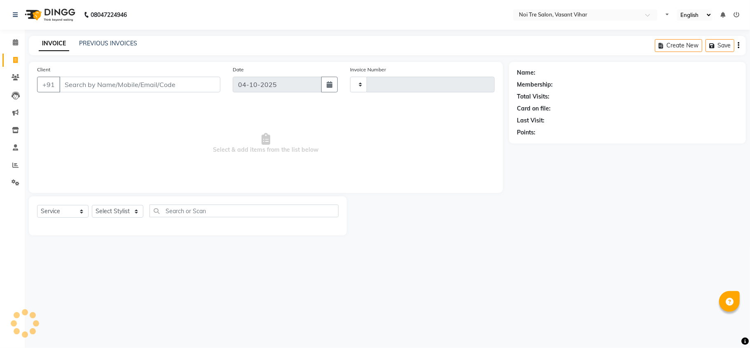
type input "3859"
select select "3944"
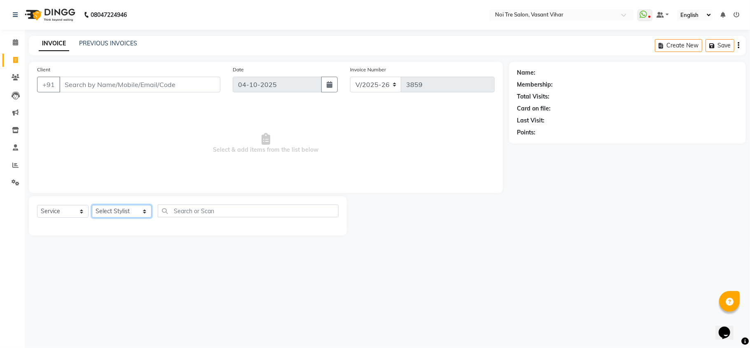
click at [113, 208] on select "Select Stylist [PERSON_NAME](PUNJABI BAGH) [PERSON_NAME] GEETA [PERSON_NAME] PD…" at bounding box center [122, 211] width 60 height 13
click at [235, 138] on span "Select & add items from the list below" at bounding box center [266, 143] width 458 height 82
drag, startPoint x: 78, startPoint y: 75, endPoint x: 75, endPoint y: 86, distance: 11.9
click at [76, 84] on div "Client +91" at bounding box center [129, 82] width 196 height 34
click at [75, 86] on input "Client" at bounding box center [139, 85] width 161 height 16
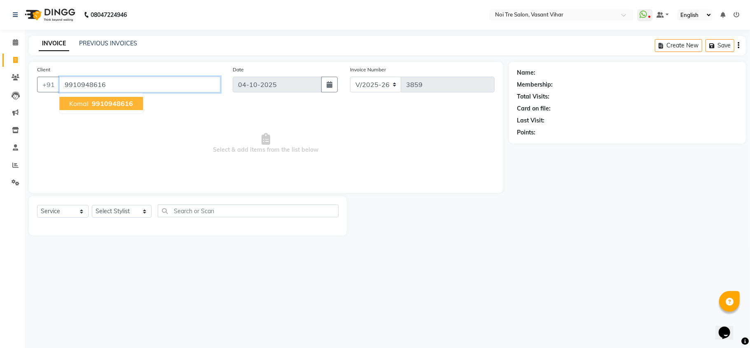
type input "9910948616"
click at [87, 99] on span "komal" at bounding box center [78, 103] width 19 height 8
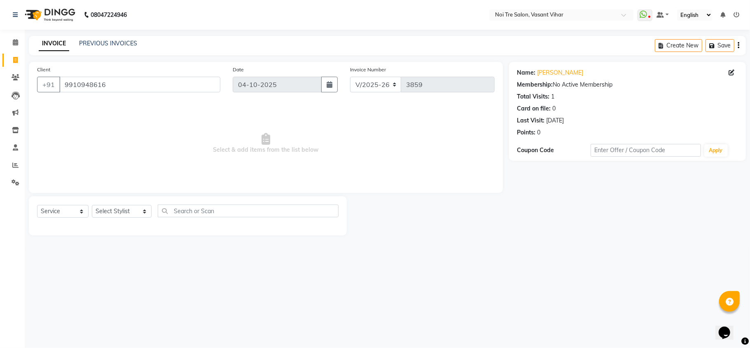
click at [188, 150] on span "Select & add items from the list below" at bounding box center [266, 143] width 458 height 82
click at [116, 208] on select "Select Stylist [PERSON_NAME](PUNJABI BAGH) [PERSON_NAME] GEETA [PERSON_NAME] PD…" at bounding box center [122, 211] width 60 height 13
select select "20382"
click at [92, 205] on select "Select Stylist [PERSON_NAME](PUNJABI BAGH) [PERSON_NAME] GEETA [PERSON_NAME] PD…" at bounding box center [122, 211] width 60 height 13
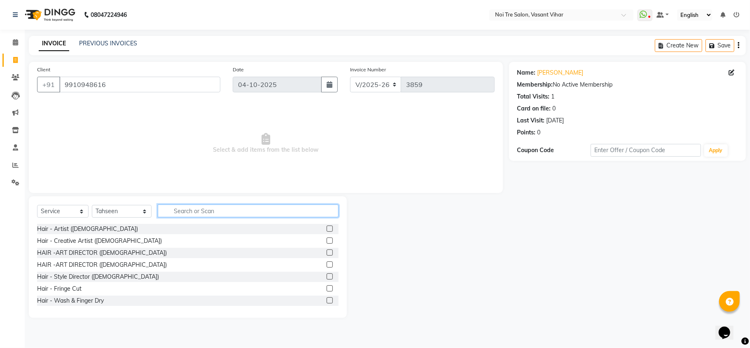
click at [194, 205] on input "text" at bounding box center [248, 210] width 181 height 13
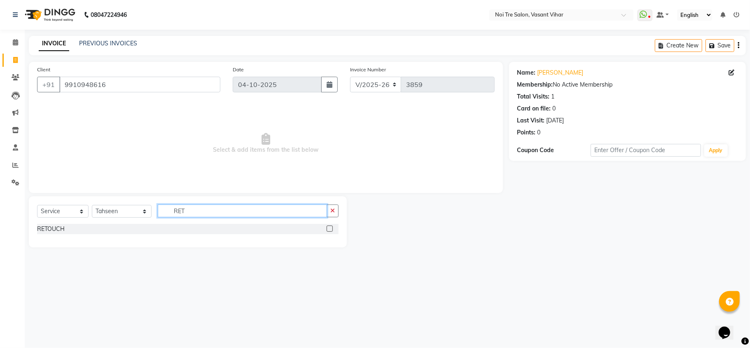
type input "RET"
click at [327, 229] on label at bounding box center [330, 228] width 6 height 6
click at [327, 229] on input "checkbox" at bounding box center [329, 228] width 5 height 5
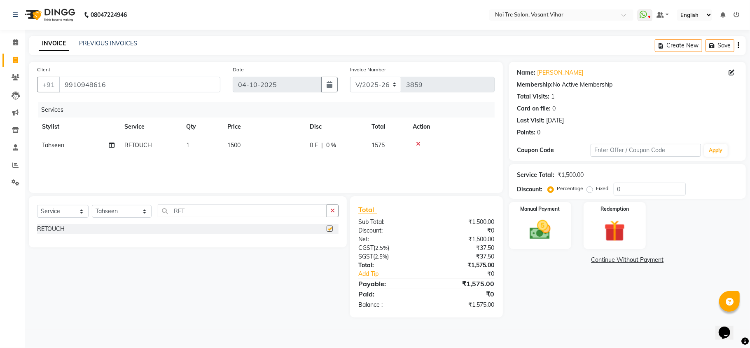
checkbox input "false"
drag, startPoint x: 200, startPoint y: 201, endPoint x: 26, endPoint y: 218, distance: 174.6
click at [33, 218] on div "Select Service Product Membership Package Voucher Prepaid Gift Card Select Styl…" at bounding box center [188, 221] width 318 height 51
click at [201, 210] on input "RET" at bounding box center [242, 210] width 169 height 13
drag, startPoint x: 96, startPoint y: 210, endPoint x: 91, endPoint y: 210, distance: 4.5
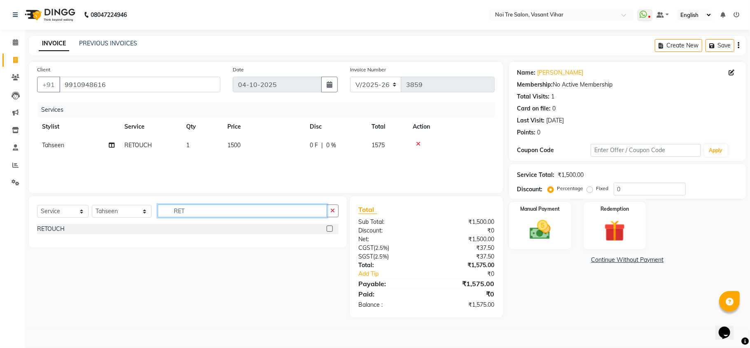
click at [91, 210] on div "Select Service Product Membership Package Voucher Prepaid Gift Card Select Styl…" at bounding box center [188, 213] width 302 height 19
type input "STY"
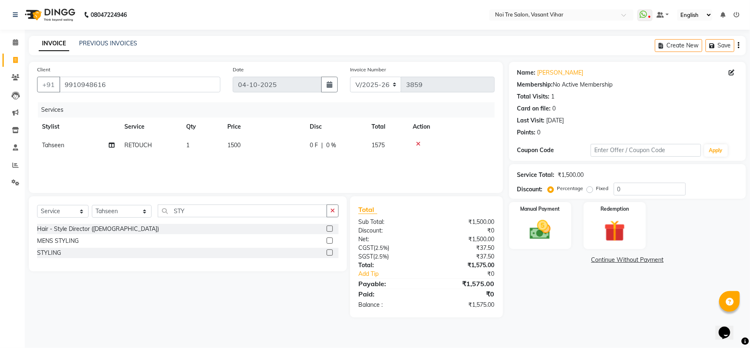
click at [328, 254] on label at bounding box center [330, 252] width 6 height 6
click at [328, 254] on input "checkbox" at bounding box center [329, 252] width 5 height 5
checkbox input "false"
click at [255, 162] on td "1000" at bounding box center [263, 163] width 82 height 19
select select "20382"
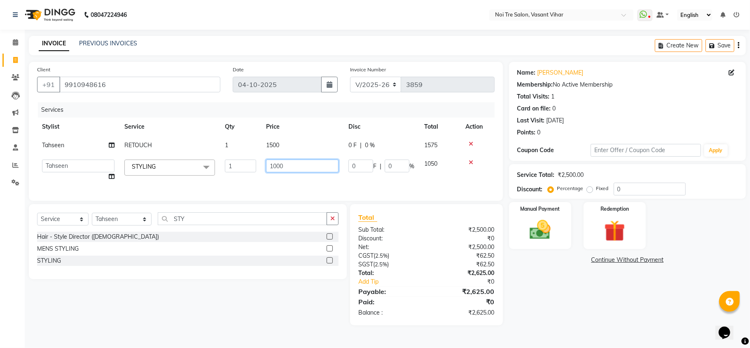
drag, startPoint x: 298, startPoint y: 162, endPoint x: 168, endPoint y: 162, distance: 129.8
click at [169, 162] on tr "[PERSON_NAME](PUNJABI BAGH) [PERSON_NAME] GEETA [PERSON_NAME] PDC [PERSON_NAME]…" at bounding box center [266, 169] width 458 height 31
type input "1500"
click at [274, 187] on div "Services Stylist Service Qty Price Disc Total Action [PERSON_NAME] RETOUCH 1 15…" at bounding box center [266, 147] width 458 height 90
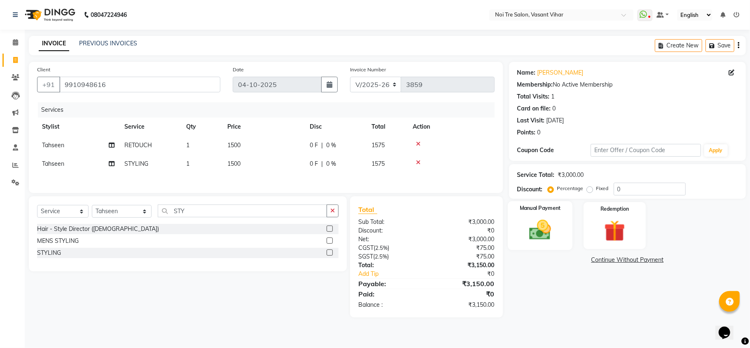
click at [564, 228] on div "Manual Payment" at bounding box center [540, 225] width 65 height 49
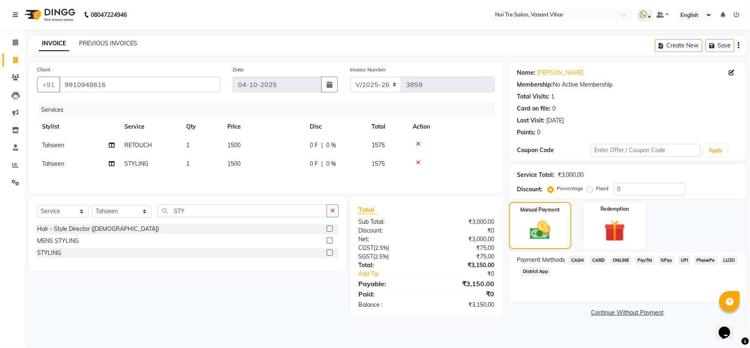
click at [582, 256] on span "CASH" at bounding box center [578, 259] width 18 height 9
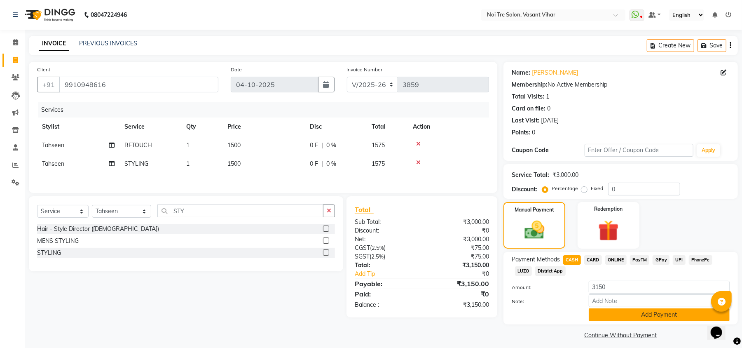
click at [631, 317] on button "Add Payment" at bounding box center [659, 314] width 141 height 13
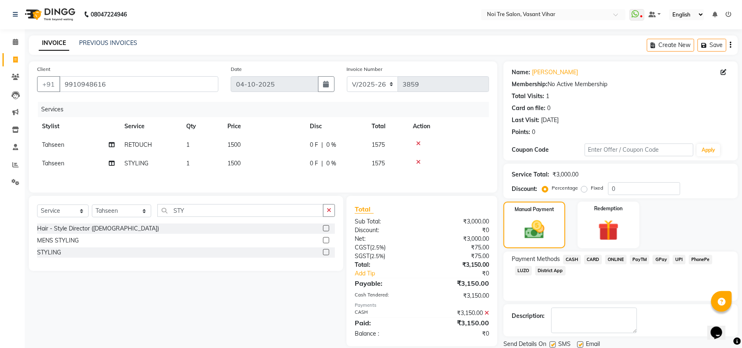
scroll to position [30, 0]
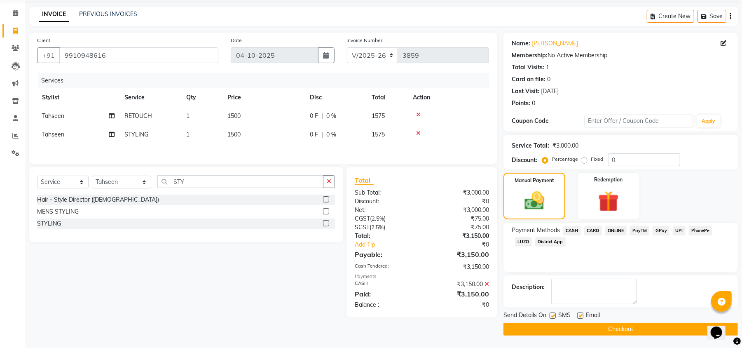
click at [613, 335] on main "INVOICE PREVIOUS INVOICES Create New Save Client [PHONE_NUMBER] Date [DATE] Inv…" at bounding box center [383, 177] width 717 height 341
click at [612, 328] on button "Checkout" at bounding box center [620, 329] width 234 height 13
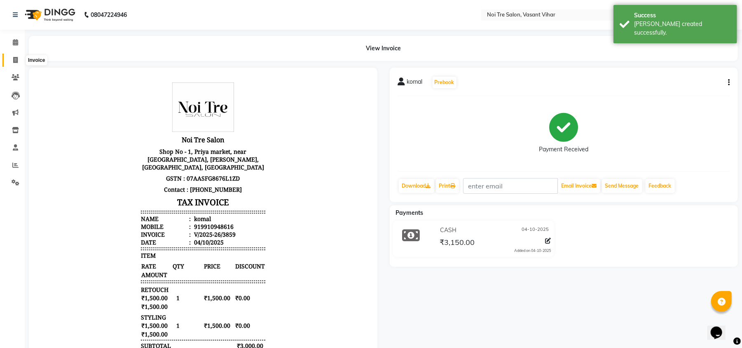
click at [11, 58] on span at bounding box center [15, 60] width 14 height 9
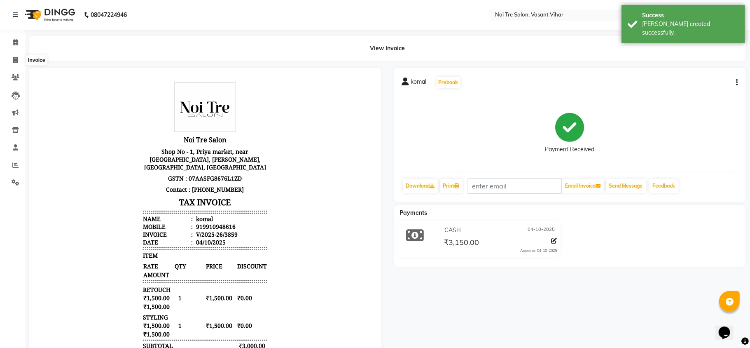
select select "3944"
select select "service"
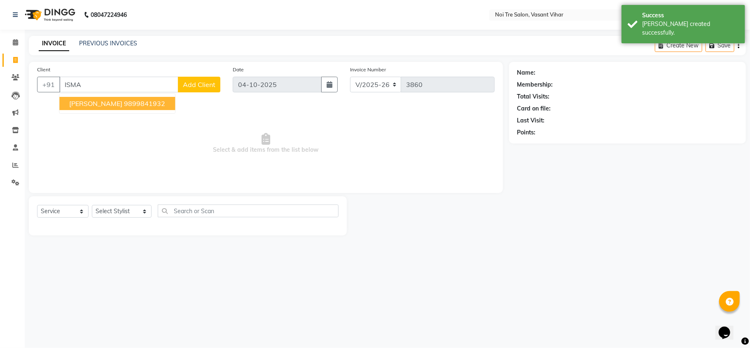
click at [115, 105] on span "[PERSON_NAME]" at bounding box center [95, 103] width 53 height 8
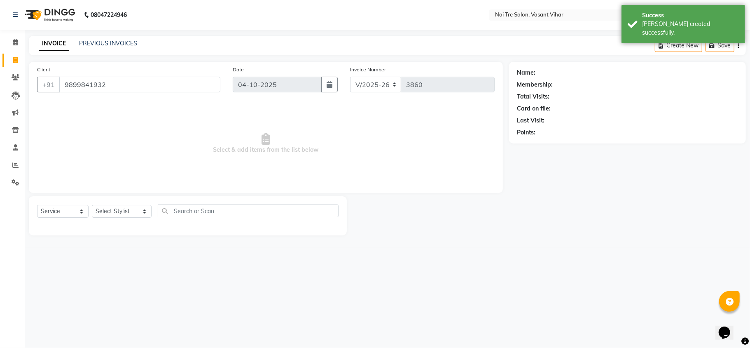
type input "9899841932"
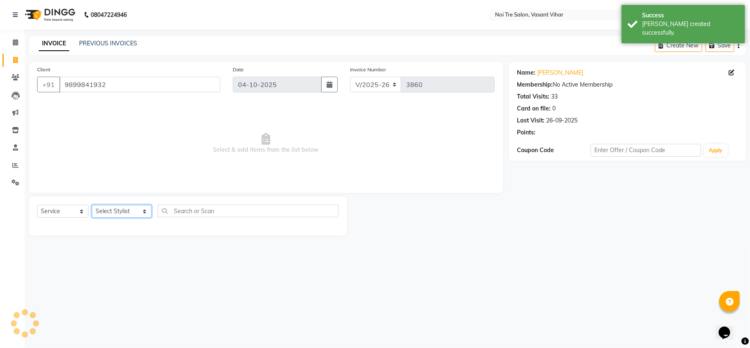
click at [107, 209] on select "Select Stylist [PERSON_NAME](PUNJABI BAGH) [PERSON_NAME] GEETA [PERSON_NAME] PD…" at bounding box center [122, 211] width 60 height 13
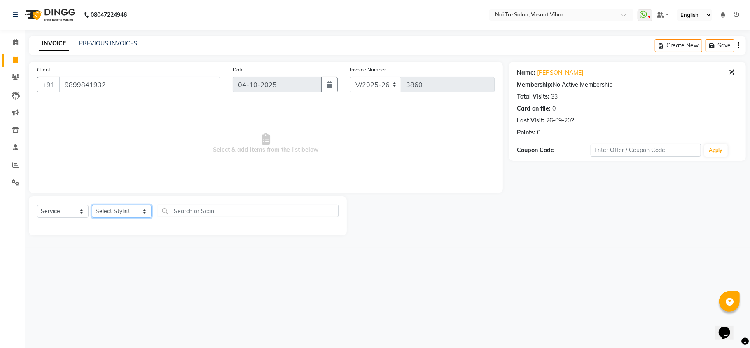
select select "20379"
click at [92, 205] on select "Select Stylist [PERSON_NAME](PUNJABI BAGH) [PERSON_NAME] GEETA [PERSON_NAME] PD…" at bounding box center [122, 211] width 60 height 13
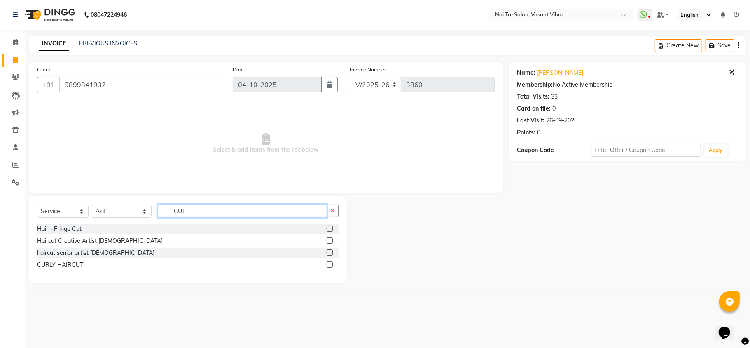
type input "CUT"
click at [328, 241] on label at bounding box center [330, 240] width 6 height 6
click at [328, 241] on input "checkbox" at bounding box center [329, 240] width 5 height 5
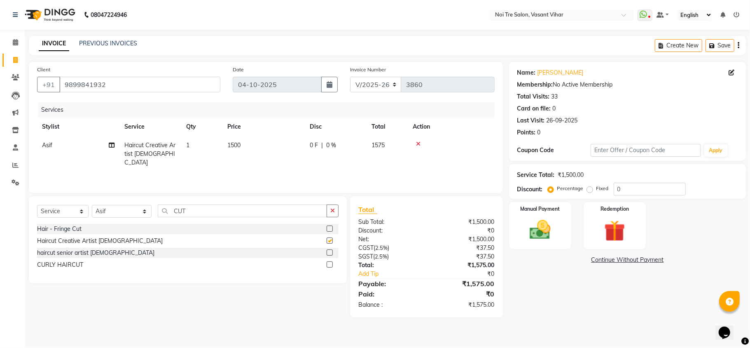
checkbox input "false"
click at [259, 152] on td "1500" at bounding box center [263, 154] width 82 height 36
select select "20379"
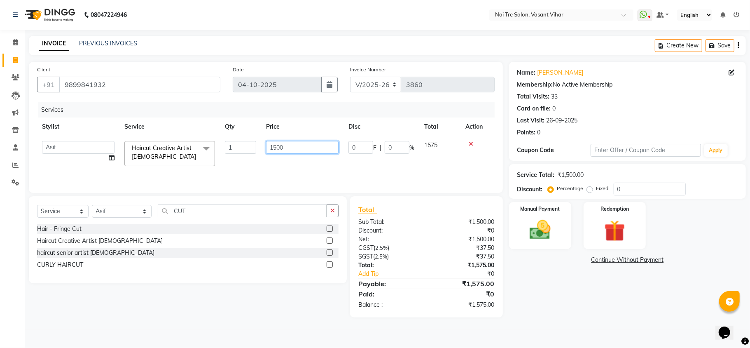
drag, startPoint x: 301, startPoint y: 140, endPoint x: 70, endPoint y: 109, distance: 232.9
click at [91, 115] on div "Services Stylist Service Qty Price Disc Total Action [PERSON_NAME](PUNJABI BAGH…" at bounding box center [266, 143] width 458 height 82
type input "1180"
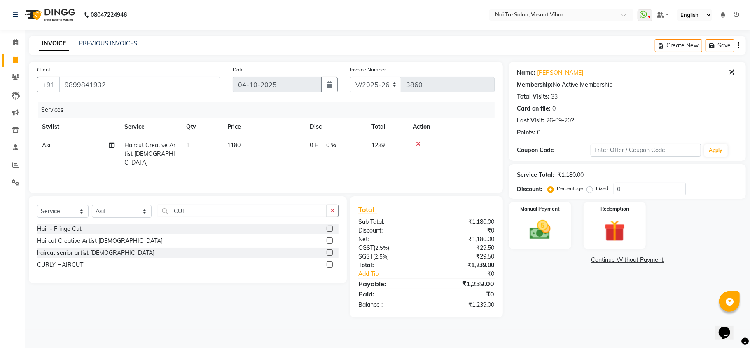
click at [596, 189] on label "Fixed" at bounding box center [602, 188] width 12 height 7
click at [589, 189] on input "Fixed" at bounding box center [592, 188] width 6 height 6
radio input "true"
drag, startPoint x: 655, startPoint y: 187, endPoint x: 553, endPoint y: 188, distance: 102.2
click at [554, 188] on div "Percentage Fixed 0" at bounding box center [618, 188] width 136 height 13
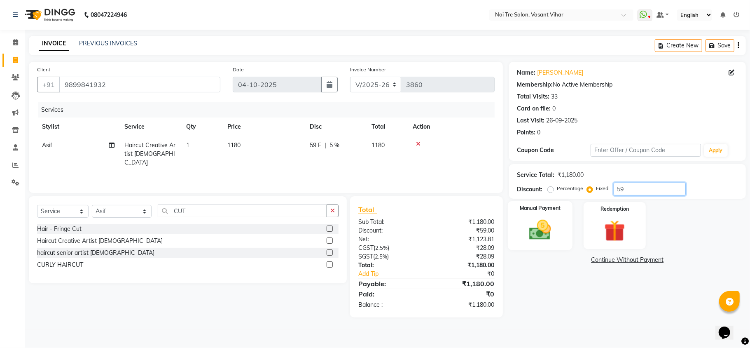
type input "59"
click at [551, 218] on img at bounding box center [540, 230] width 36 height 26
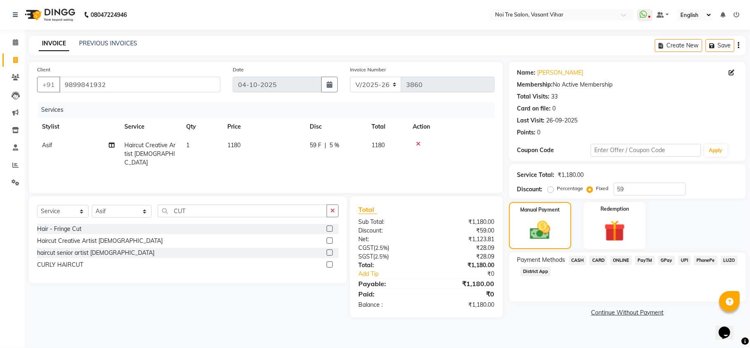
click at [684, 261] on span "UPI" at bounding box center [684, 259] width 13 height 9
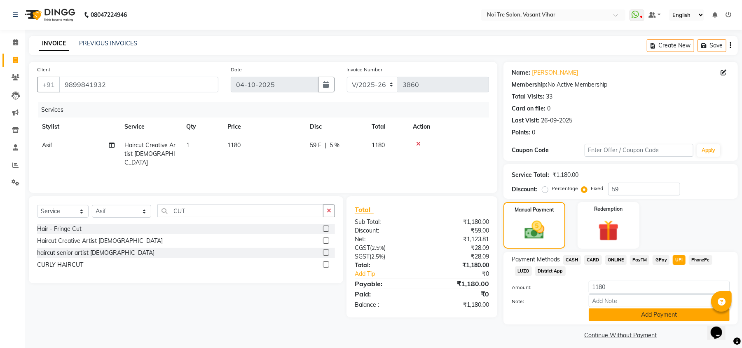
click at [685, 311] on button "Add Payment" at bounding box center [659, 314] width 141 height 13
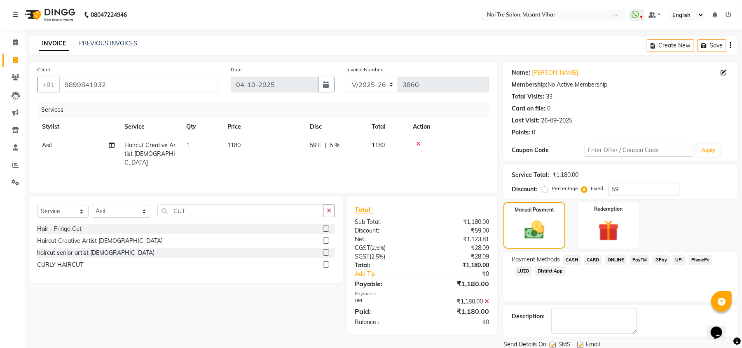
scroll to position [30, 0]
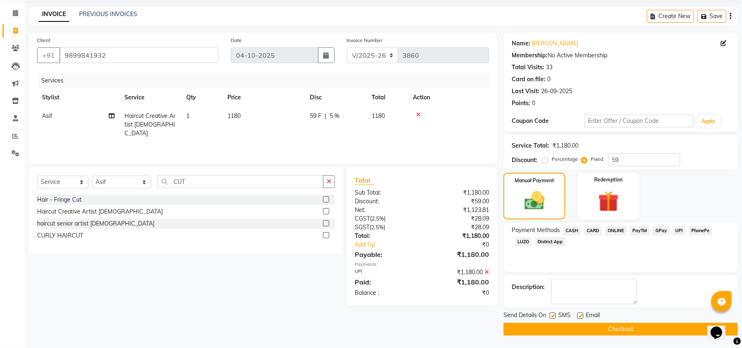
click at [640, 321] on div "Send Details On SMS Email Checkout" at bounding box center [620, 323] width 234 height 25
click at [704, 256] on div "Payment Methods CASH CARD ONLINE PayTM GPay UPI PhonePe LUZO District App" at bounding box center [620, 246] width 234 height 49
click at [628, 333] on button "Checkout" at bounding box center [620, 329] width 234 height 13
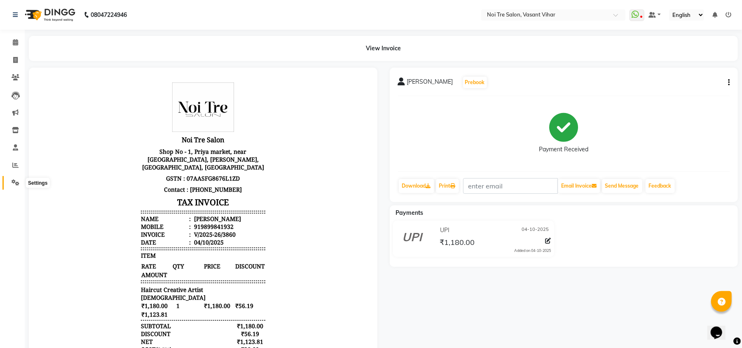
click at [16, 181] on icon at bounding box center [16, 182] width 8 height 6
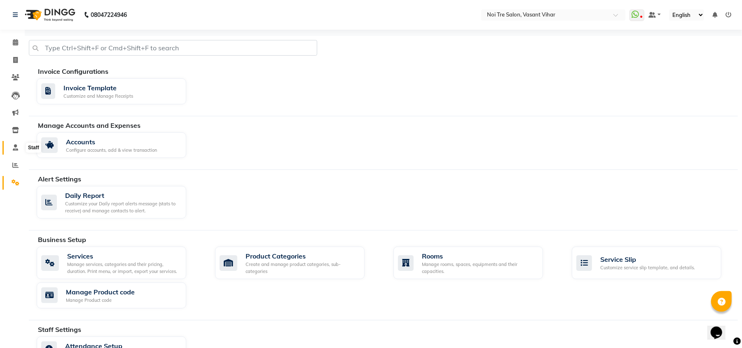
click at [16, 145] on icon at bounding box center [15, 147] width 5 height 6
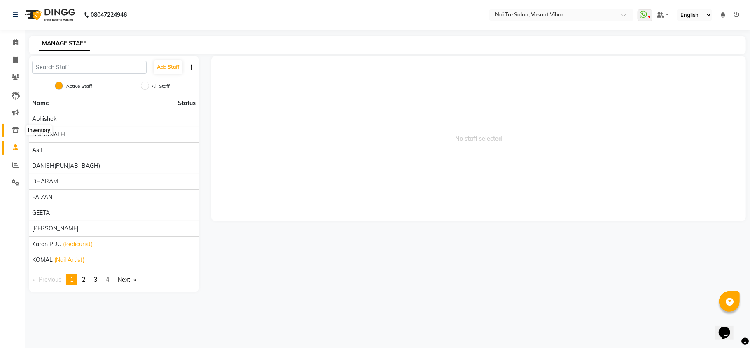
click at [15, 127] on icon at bounding box center [15, 130] width 7 height 6
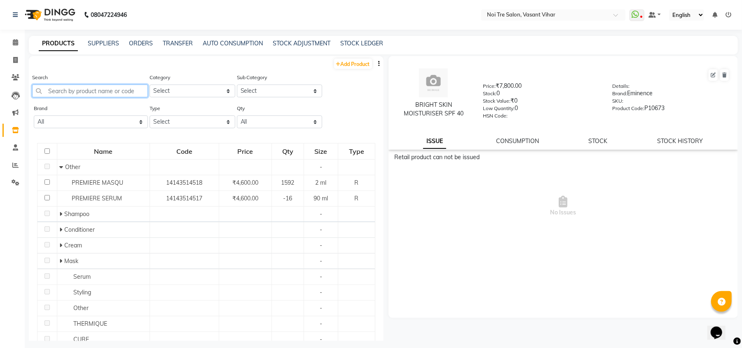
click at [86, 92] on input "text" at bounding box center [90, 90] width 116 height 13
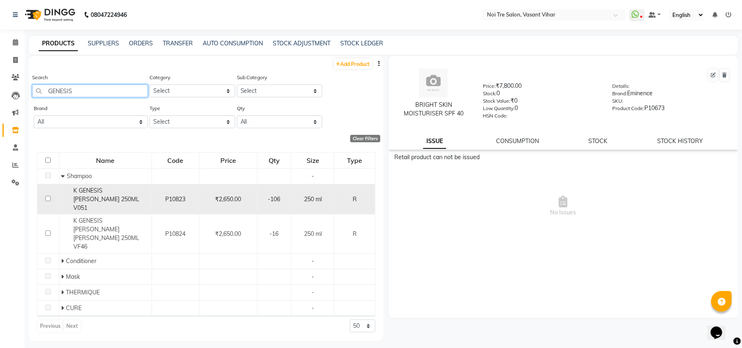
type input "GENESIS"
click at [108, 194] on div "K GENESIS [PERSON_NAME] 250ML V051" at bounding box center [105, 199] width 88 height 26
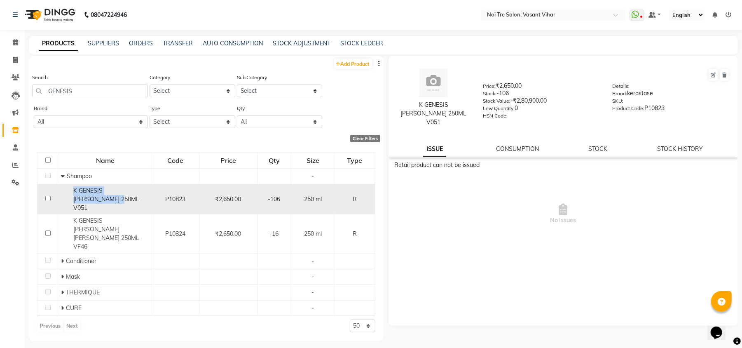
drag, startPoint x: 68, startPoint y: 186, endPoint x: 101, endPoint y: 200, distance: 36.2
click at [101, 200] on div "K GENESIS [PERSON_NAME] 250ML V051" at bounding box center [105, 199] width 88 height 26
copy span "K GENESIS [PERSON_NAME] 250ML V051"
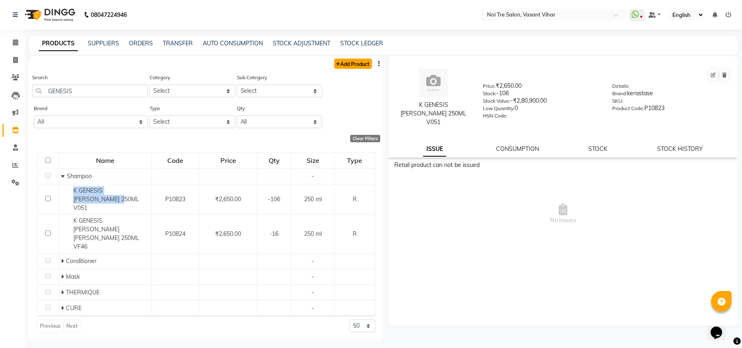
click at [349, 68] on link "Add Product" at bounding box center [353, 63] width 38 height 10
select select "true"
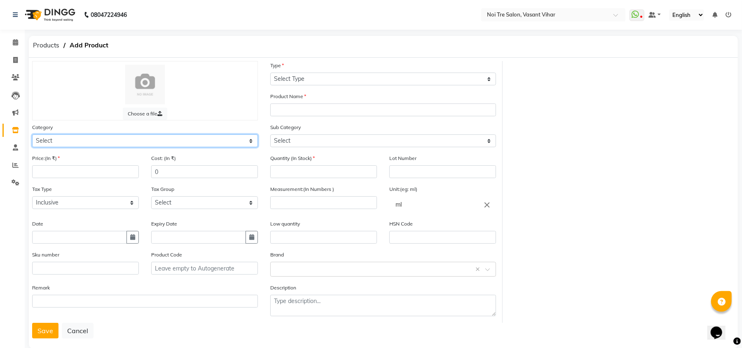
click at [101, 140] on select "Select Hair Skin Makeup Appliances Beard Waxing Disposable Threading Hands and …" at bounding box center [145, 140] width 226 height 13
select select "423201100"
click at [32, 134] on select "Select Hair Skin Makeup Appliances Beard Waxing Disposable Threading Hands and …" at bounding box center [145, 140] width 226 height 13
click at [44, 43] on span "Products" at bounding box center [46, 45] width 35 height 15
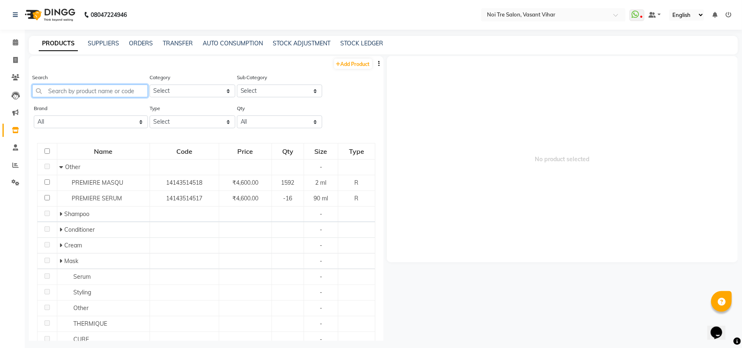
click at [103, 91] on input "text" at bounding box center [90, 90] width 116 height 13
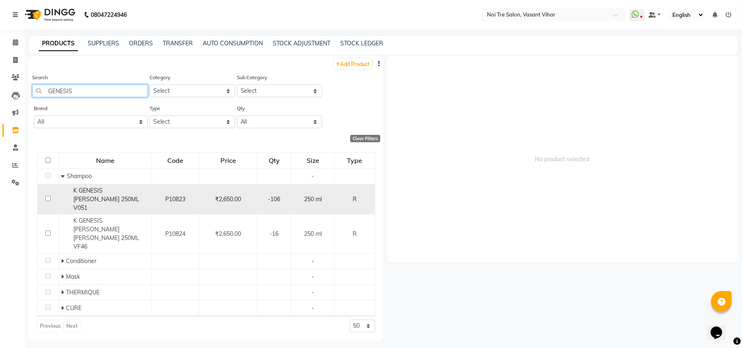
type input "GENESIS"
click at [112, 194] on div "K GENESIS BAIN 250ML V051" at bounding box center [105, 199] width 88 height 26
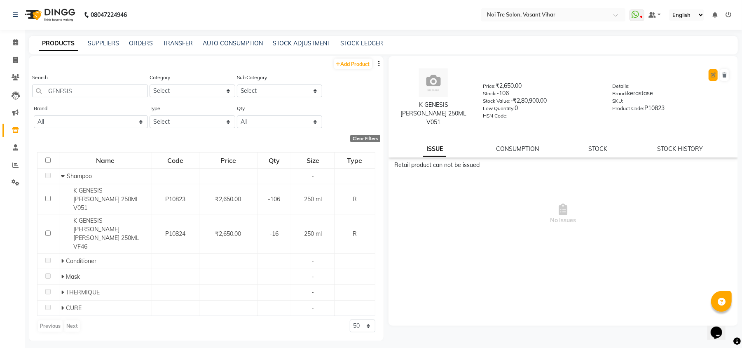
click at [713, 77] on button at bounding box center [713, 75] width 9 height 12
select select "true"
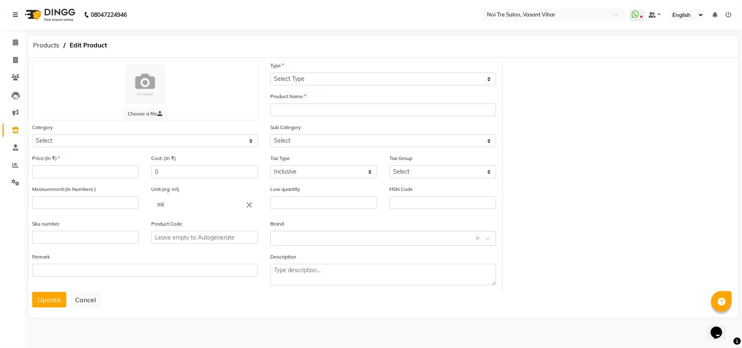
select select "R"
type input "K GENESIS BAIN 250ML V051"
select select
type input "2650"
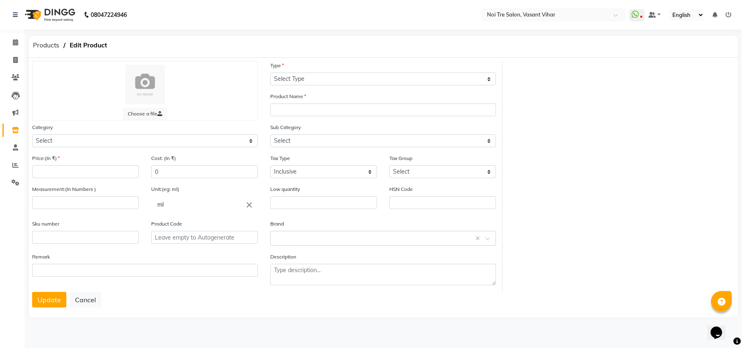
select select
type input "250"
type input "0"
type input "P10823"
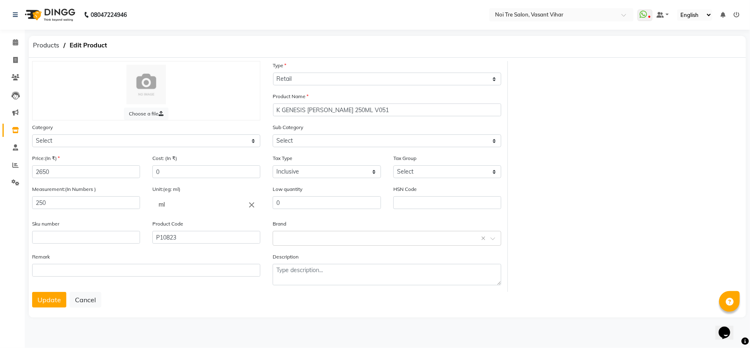
select select "423201100"
select select "423201101"
select select "5507"
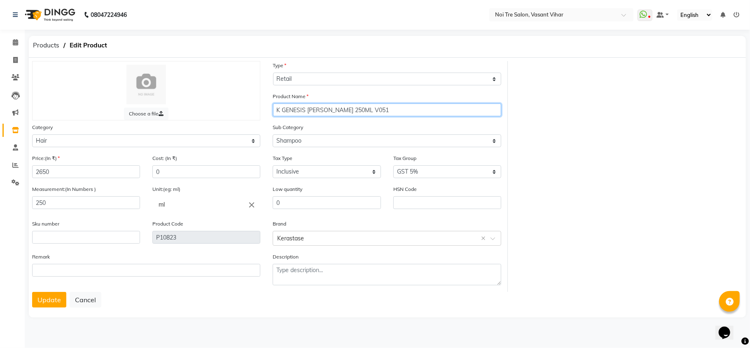
drag, startPoint x: 388, startPoint y: 110, endPoint x: 255, endPoint y: 105, distance: 132.3
click at [255, 105] on div "Choose a file Type Select Type Both Retail Consumable Product Name K GENESIS BA…" at bounding box center [267, 176] width 482 height 231
click at [48, 51] on span "Products" at bounding box center [46, 45] width 35 height 15
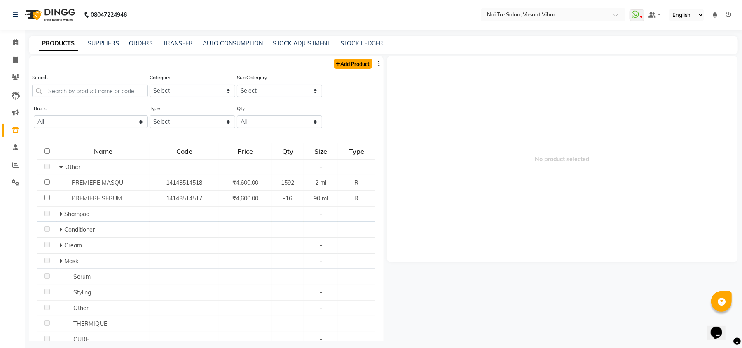
click at [355, 67] on link "Add Product" at bounding box center [353, 63] width 38 height 10
select select "true"
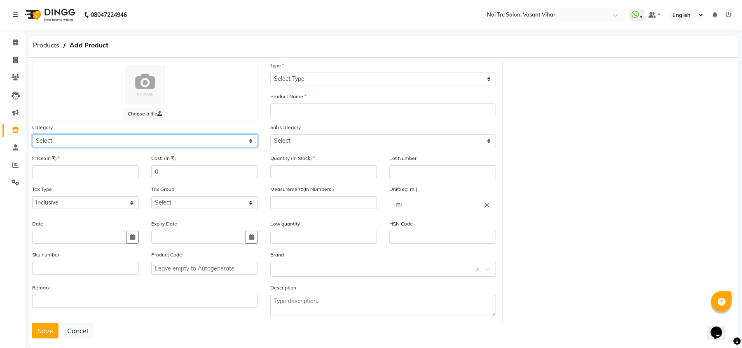
click at [165, 139] on select "Select Hair Skin Makeup Appliances Beard Waxing Disposable Threading Hands and …" at bounding box center [145, 140] width 226 height 13
select select "423201100"
click at [32, 134] on select "Select Hair Skin Makeup Appliances Beard Waxing Disposable Threading Hands and …" at bounding box center [145, 140] width 226 height 13
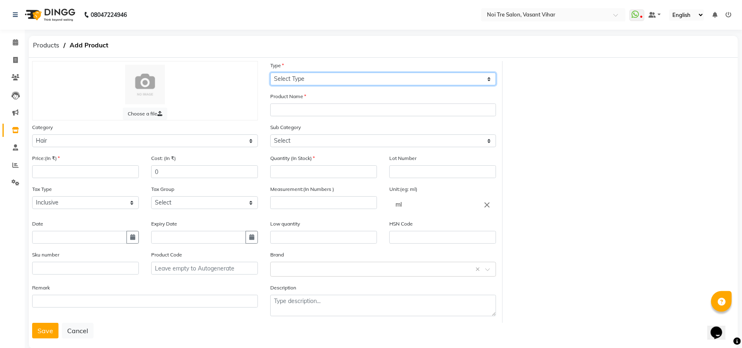
click at [319, 77] on select "Select Type Both Retail Consumable" at bounding box center [383, 79] width 226 height 13
select select "R"
click at [270, 73] on select "Select Type Both Retail Consumable" at bounding box center [383, 79] width 226 height 13
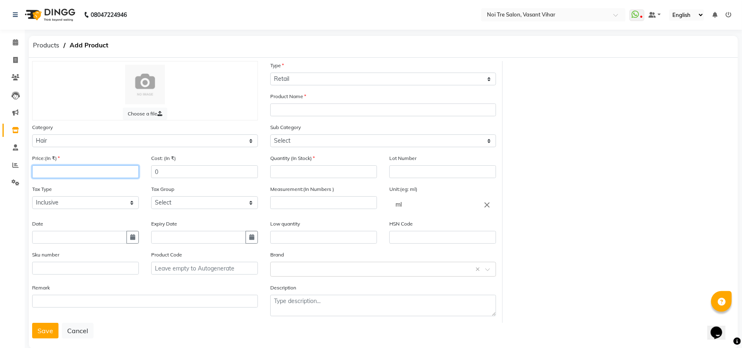
click at [83, 171] on input "number" at bounding box center [85, 171] width 107 height 13
type input "4950"
click at [231, 201] on select "Select GST 5% GST" at bounding box center [204, 202] width 107 height 13
select select "5507"
click at [151, 196] on select "Select GST 5% GST" at bounding box center [204, 202] width 107 height 13
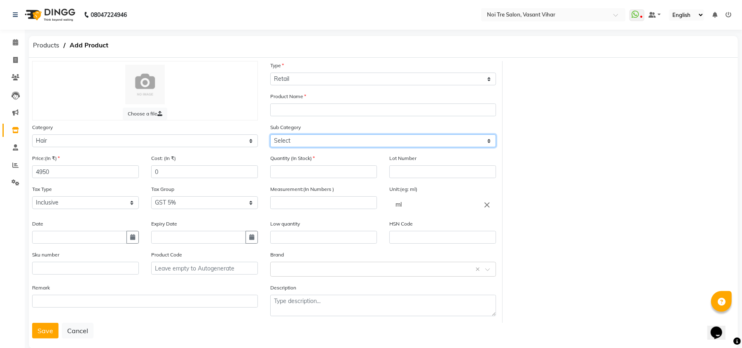
click at [328, 144] on select "Select Shampoo Conditioner Cream Mask Oil Serum Color Appliances Treatment Styl…" at bounding box center [383, 140] width 226 height 13
select select "423201101"
click at [270, 134] on select "Select Shampoo Conditioner Cream Mask Oil Serum Color Appliances Treatment Styl…" at bounding box center [383, 140] width 226 height 13
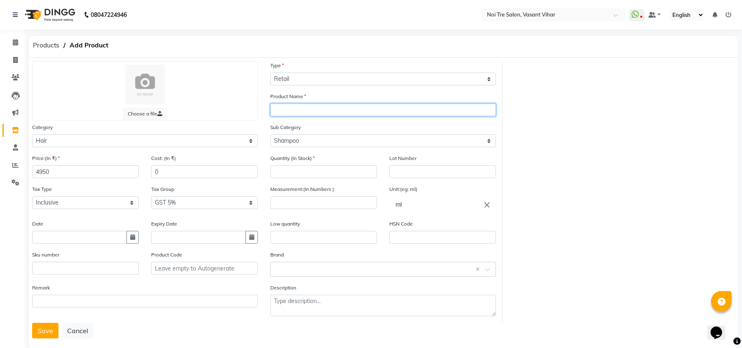
click at [310, 110] on input "text" at bounding box center [383, 109] width 226 height 13
paste input "K GENESIS BAIN 250ML V051"
click at [330, 110] on input "K GENESIS BAIN 250ML V051" at bounding box center [383, 109] width 226 height 13
type input "K GENESIS BAIN 500ML V051"
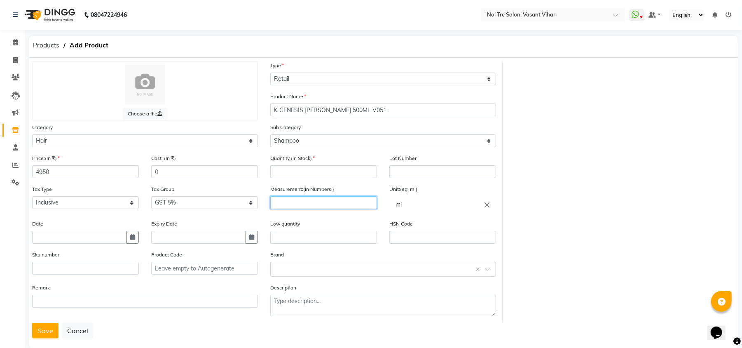
click at [335, 199] on input "number" at bounding box center [323, 202] width 107 height 13
type input "1"
type input "2"
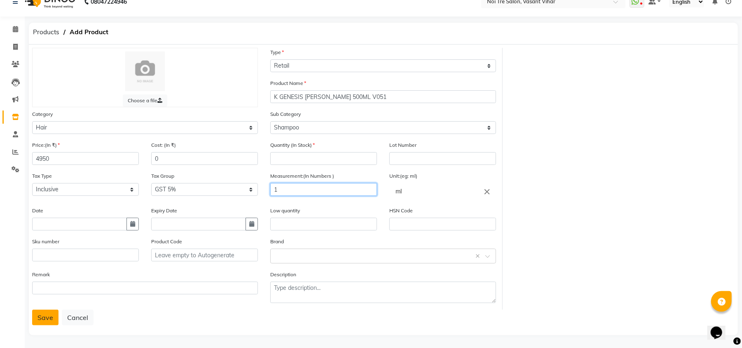
type input "1"
click at [43, 315] on button "Save" at bounding box center [45, 317] width 26 height 16
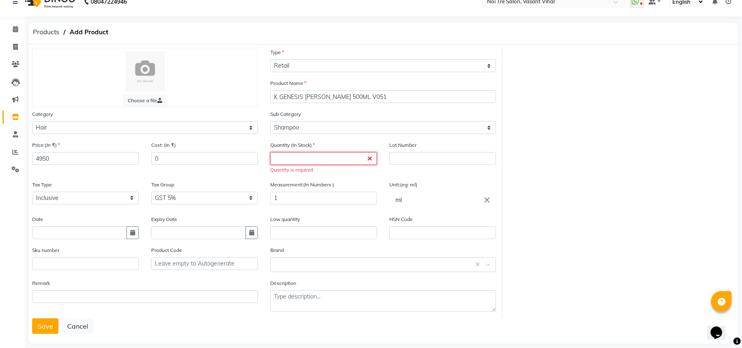
click at [331, 157] on input "number" at bounding box center [323, 158] width 107 height 13
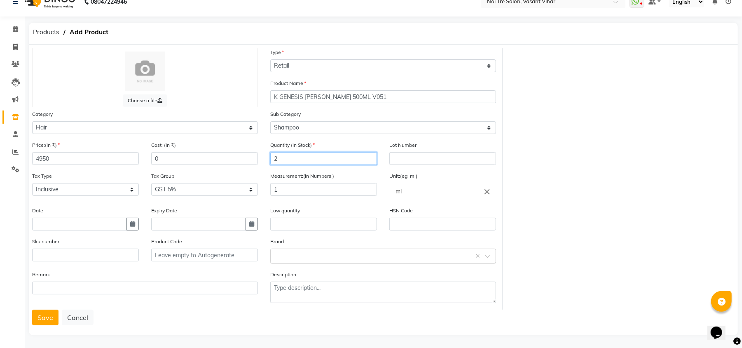
type input "2"
click at [465, 253] on input "text" at bounding box center [375, 255] width 200 height 9
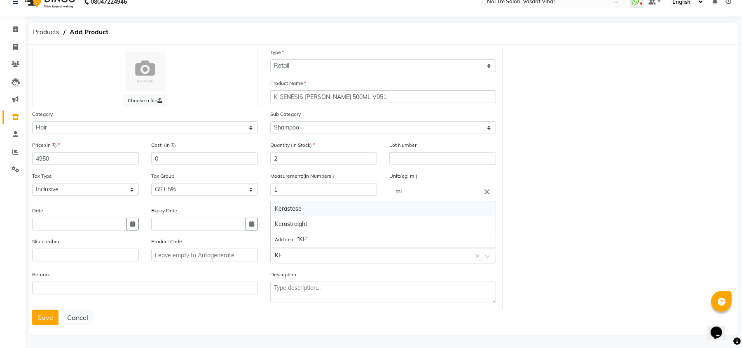
type input "KER"
click at [330, 208] on div "Kerastase" at bounding box center [383, 208] width 225 height 15
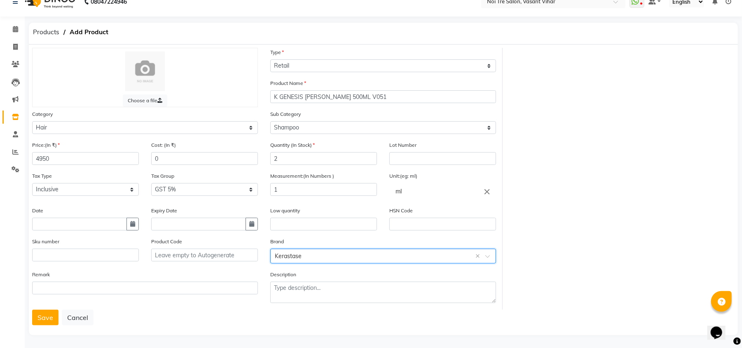
drag, startPoint x: 33, startPoint y: 318, endPoint x: 40, endPoint y: 317, distance: 6.7
click at [33, 318] on button "Save" at bounding box center [45, 317] width 26 height 16
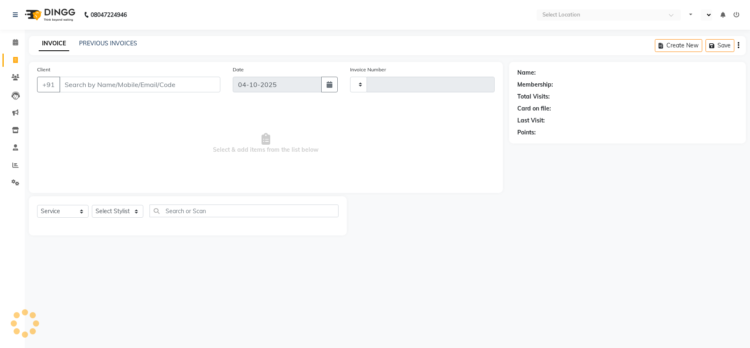
select select "service"
select select "en"
select select "3944"
type input "3861"
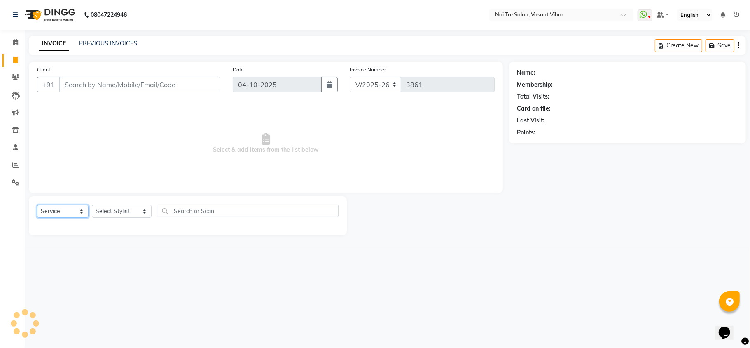
click at [50, 211] on select "Select Service Product Membership Package Voucher Prepaid Gift Card" at bounding box center [62, 211] width 51 height 13
select select "product"
click at [37, 205] on select "Select Service Product Membership Package Voucher Prepaid Gift Card" at bounding box center [62, 211] width 51 height 13
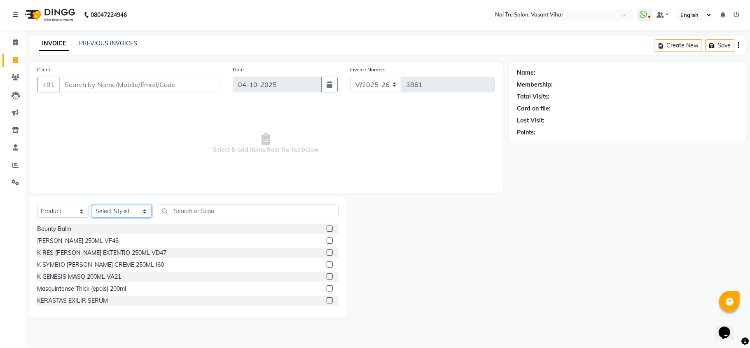
click at [122, 213] on select "Select Stylist [PERSON_NAME](PUNJABI BAGH) [PERSON_NAME] GEETA [PERSON_NAME] PD…" at bounding box center [122, 211] width 60 height 13
select select "46585"
click at [92, 205] on select "Select Stylist [PERSON_NAME](PUNJABI BAGH) [PERSON_NAME] GEETA [PERSON_NAME] PD…" at bounding box center [122, 211] width 60 height 13
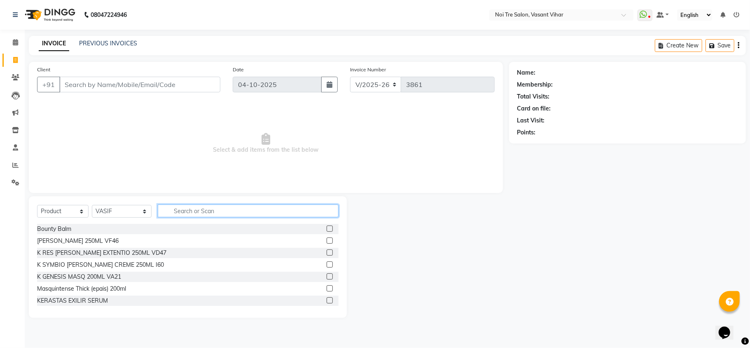
click at [183, 210] on input "text" at bounding box center [248, 210] width 181 height 13
paste input "9560336191"
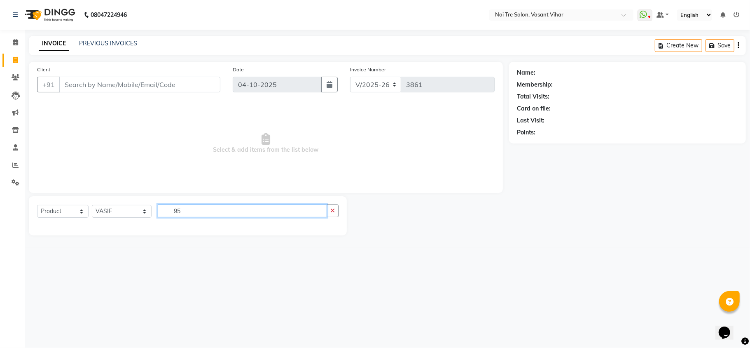
type input "9"
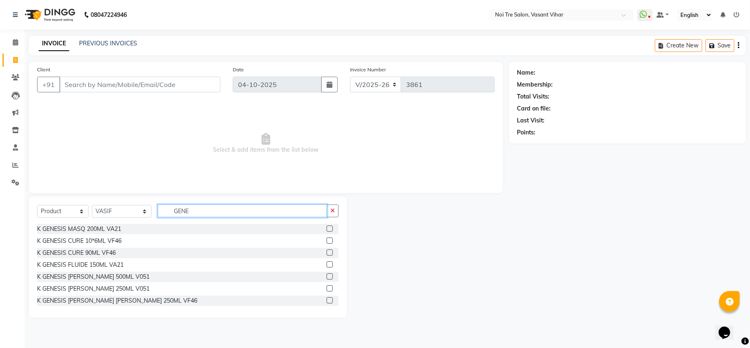
type input "GENE"
click at [327, 274] on label at bounding box center [330, 276] width 6 height 6
click at [327, 274] on input "checkbox" at bounding box center [329, 276] width 5 height 5
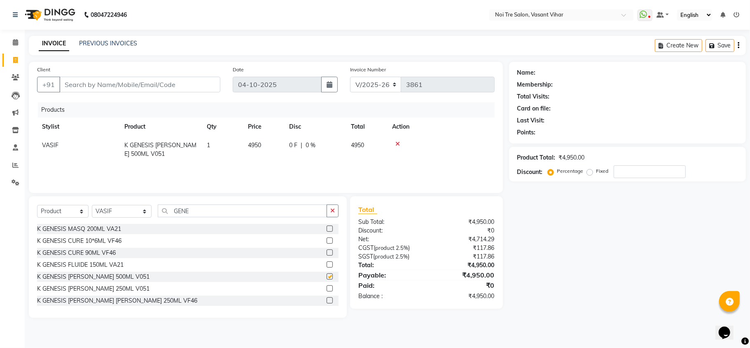
checkbox input "false"
click at [110, 213] on select "Select Stylist [PERSON_NAME](PUNJABI BAGH) [PERSON_NAME] GEETA [PERSON_NAME] PD…" at bounding box center [122, 211] width 60 height 13
select select "20382"
click at [92, 205] on select "Select Stylist [PERSON_NAME](PUNJABI BAGH) [PERSON_NAME] GEETA [PERSON_NAME] PD…" at bounding box center [122, 211] width 60 height 13
click at [188, 210] on div "Select Service Product Membership Package Voucher Prepaid Gift Card Select Styl…" at bounding box center [188, 257] width 318 height 122
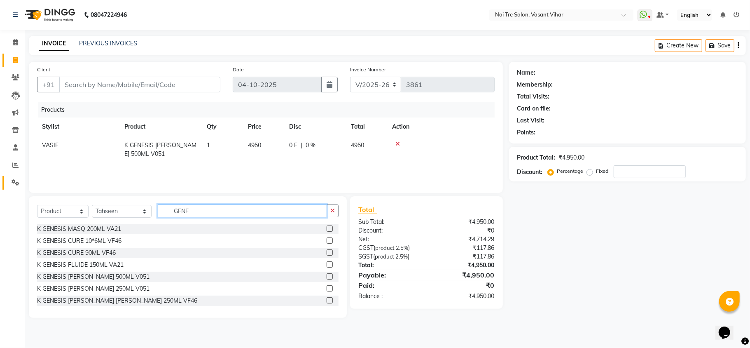
drag, startPoint x: 188, startPoint y: 210, endPoint x: 2, endPoint y: 184, distance: 187.6
click at [4, 185] on app-home "08047224946 Select Location × Noi Tre Salon, [GEOGRAPHIC_DATA] Vihar WhatsApp S…" at bounding box center [375, 165] width 750 height 330
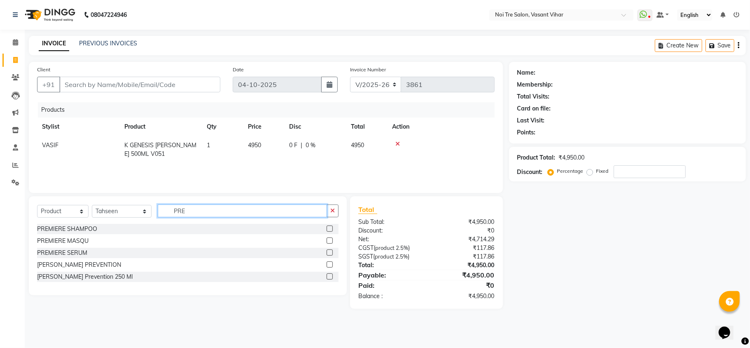
type input "PRE"
click at [329, 239] on label at bounding box center [330, 240] width 6 height 6
click at [329, 239] on input "checkbox" at bounding box center [329, 240] width 5 height 5
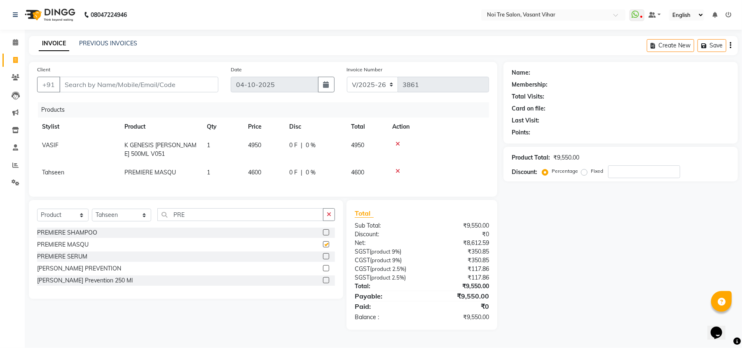
checkbox input "false"
click at [131, 80] on input "Client" at bounding box center [138, 85] width 159 height 16
type input "N"
type input "0"
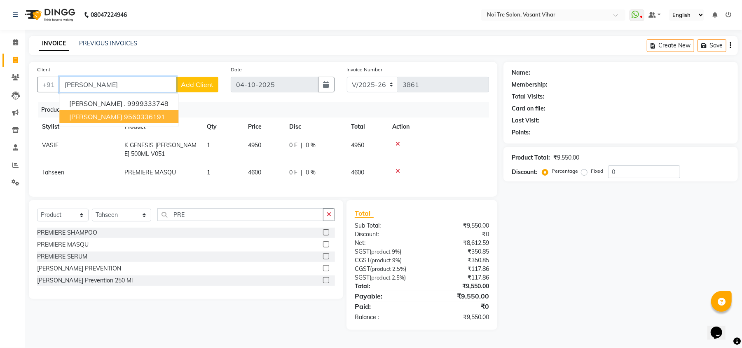
click at [99, 116] on span "[PERSON_NAME]" at bounding box center [95, 116] width 53 height 8
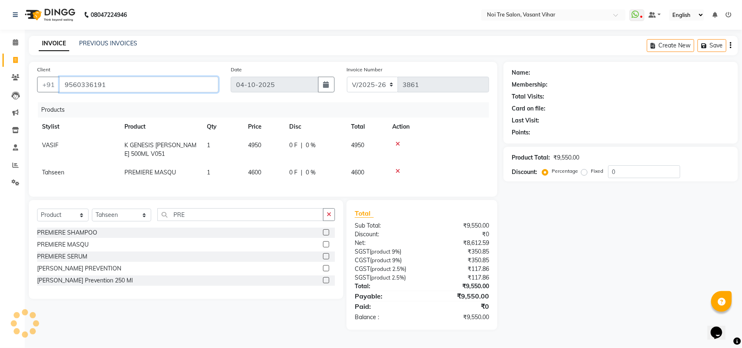
type input "9560336191"
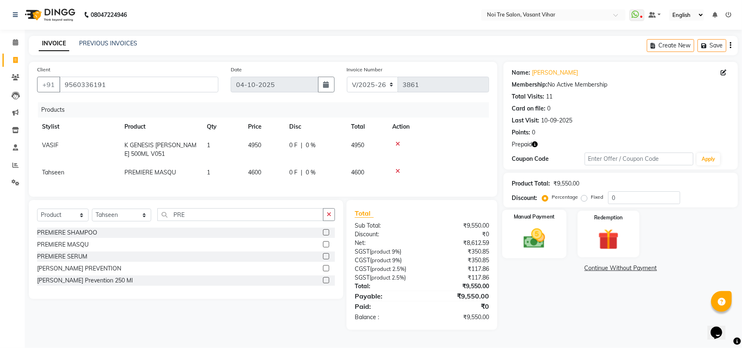
click at [554, 213] on label "Manual Payment" at bounding box center [534, 217] width 41 height 8
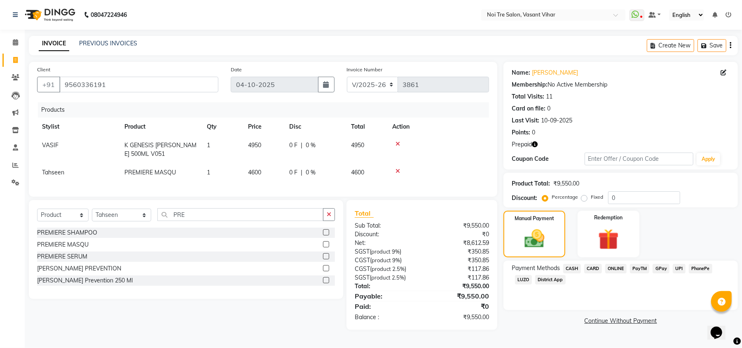
click at [572, 264] on span "CASH" at bounding box center [572, 268] width 18 height 9
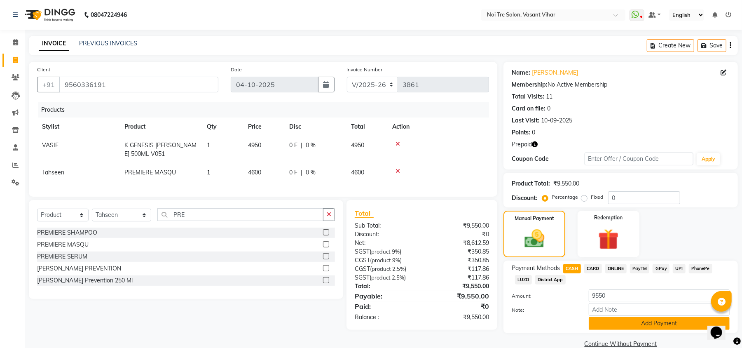
click at [639, 325] on button "Add Payment" at bounding box center [659, 323] width 141 height 13
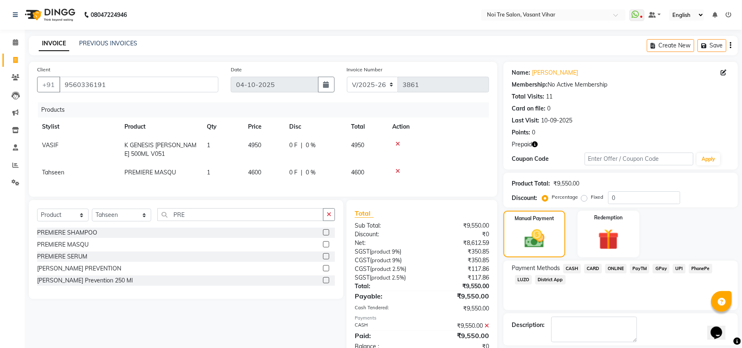
scroll to position [38, 0]
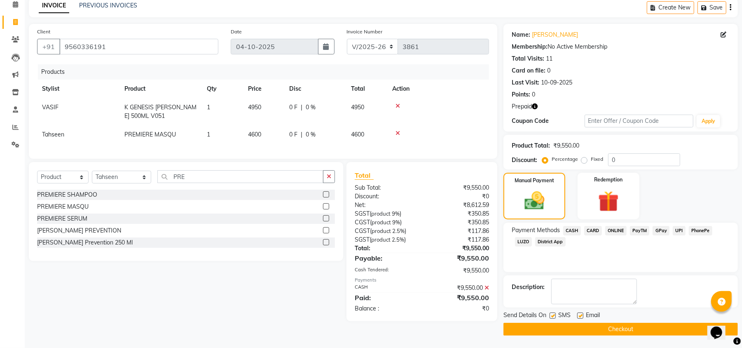
click at [666, 330] on button "Checkout" at bounding box center [620, 329] width 234 height 13
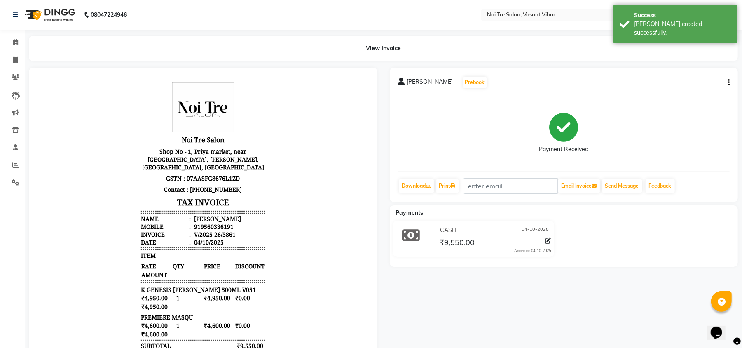
click at [725, 82] on button "button" at bounding box center [727, 82] width 5 height 9
click at [681, 139] on div "Payment Received" at bounding box center [564, 134] width 332 height 62
click at [725, 83] on button "button" at bounding box center [727, 82] width 5 height 9
click at [699, 121] on div "Payment Received" at bounding box center [564, 134] width 332 height 62
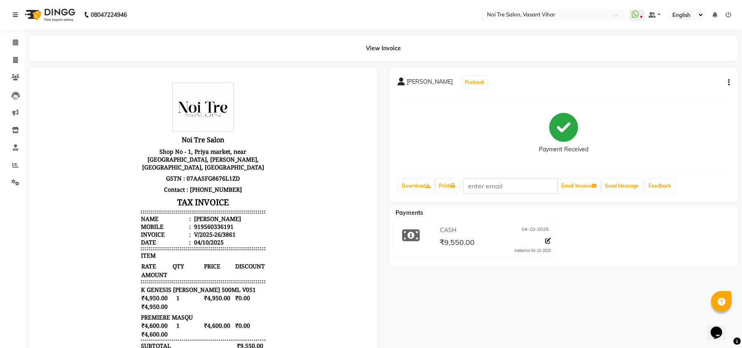
click at [729, 82] on icon "button" at bounding box center [729, 82] width 2 height 0
click at [685, 139] on div "Payment Received" at bounding box center [564, 134] width 332 height 62
click at [21, 60] on span at bounding box center [15, 60] width 14 height 9
select select "service"
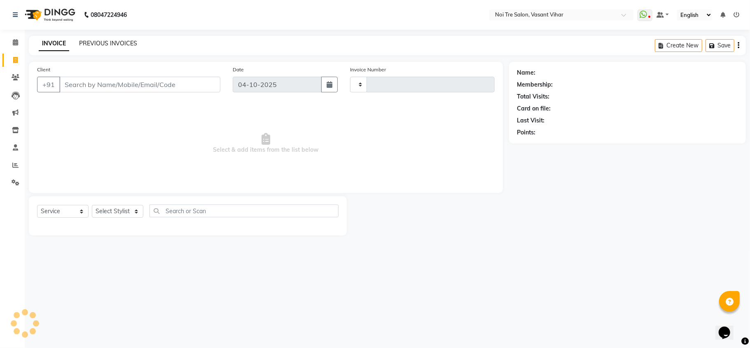
type input "3862"
select select "3944"
click at [99, 45] on link "PREVIOUS INVOICES" at bounding box center [108, 43] width 58 height 7
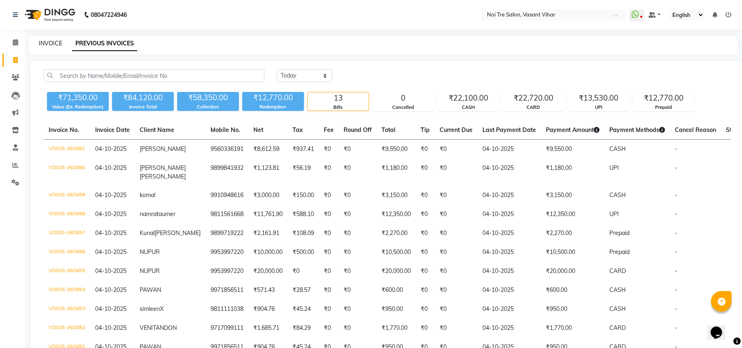
click at [53, 44] on link "INVOICE" at bounding box center [50, 43] width 23 height 7
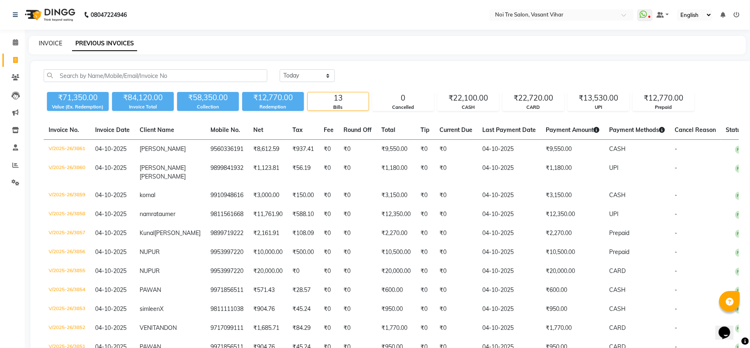
select select "service"
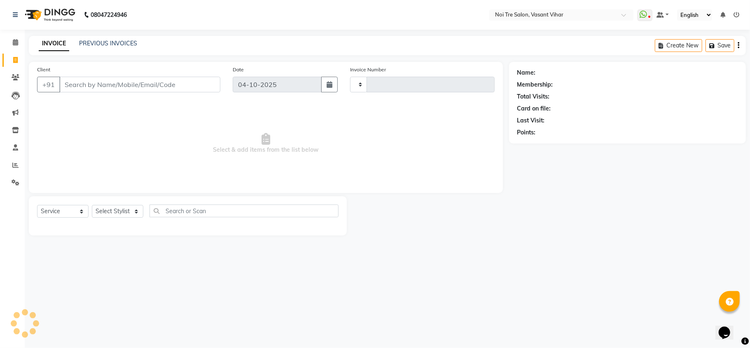
type input "3862"
select select "3944"
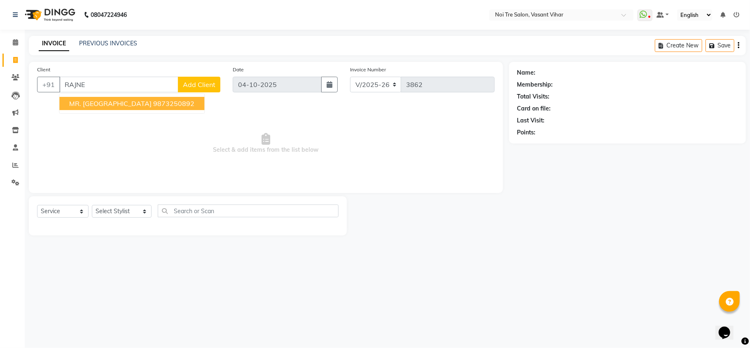
click at [153, 106] on ngb-highlight "9873250892" at bounding box center [173, 103] width 41 height 8
type input "9873250892"
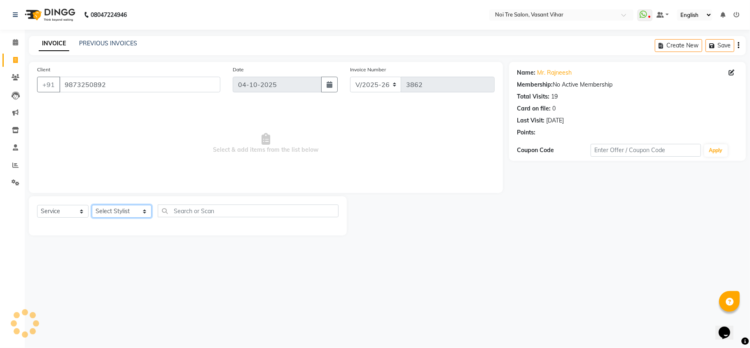
click at [110, 215] on select "Select Stylist [PERSON_NAME](PUNJABI BAGH) [PERSON_NAME] GEETA [PERSON_NAME] PD…" at bounding box center [122, 211] width 60 height 13
select select "46585"
click at [92, 205] on select "Select Stylist [PERSON_NAME](PUNJABI BAGH) [PERSON_NAME] GEETA [PERSON_NAME] PD…" at bounding box center [122, 211] width 60 height 13
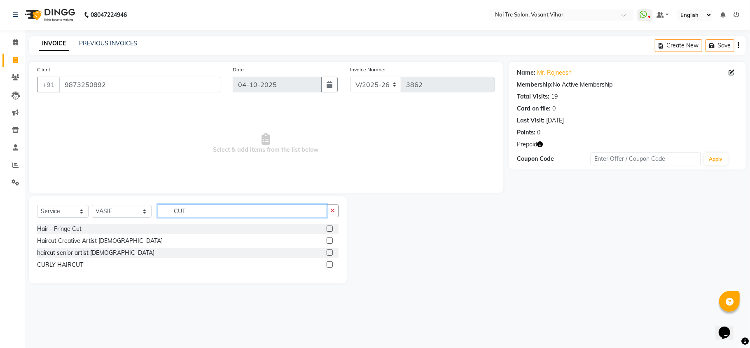
type input "CUT"
click at [330, 241] on label at bounding box center [330, 240] width 6 height 6
click at [330, 241] on input "checkbox" at bounding box center [329, 240] width 5 height 5
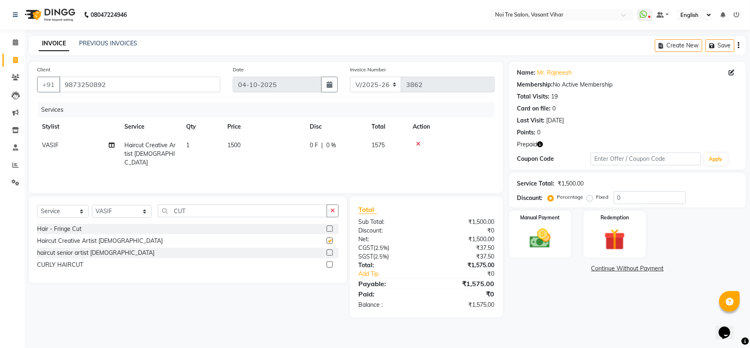
checkbox input "false"
click at [251, 152] on td "1500" at bounding box center [263, 154] width 82 height 36
select select "46585"
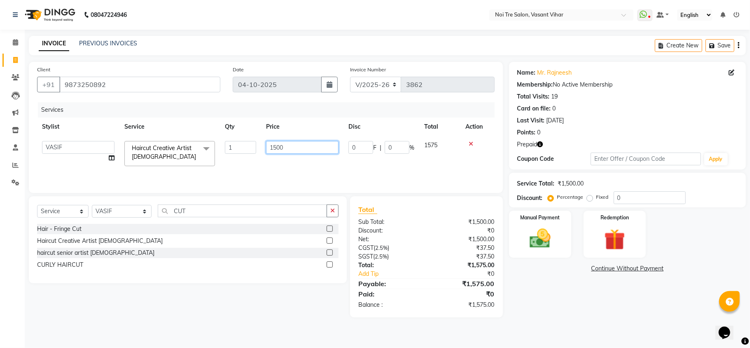
drag, startPoint x: 262, startPoint y: 150, endPoint x: 229, endPoint y: 150, distance: 32.5
click at [229, 150] on tr "[PERSON_NAME](PUNJABI BAGH) [PERSON_NAME] GEETA [PERSON_NAME] PDC [PERSON_NAME]…" at bounding box center [266, 153] width 458 height 35
type input "1200"
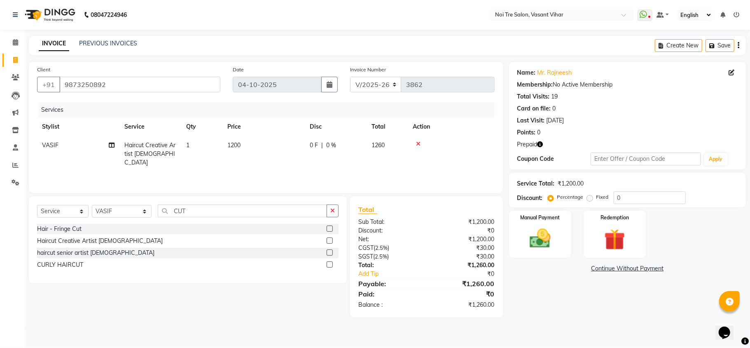
click at [246, 156] on tr "VASIF Haircut Creative Artist Male 1 1200 0 F | 0 % 1260" at bounding box center [266, 154] width 458 height 36
drag, startPoint x: 202, startPoint y: 208, endPoint x: 11, endPoint y: 208, distance: 191.1
click at [20, 208] on app-home "08047224946 Select Location × Noi Tre Salon, Vasant Vihar WhatsApp Status ✕ Sta…" at bounding box center [375, 165] width 750 height 330
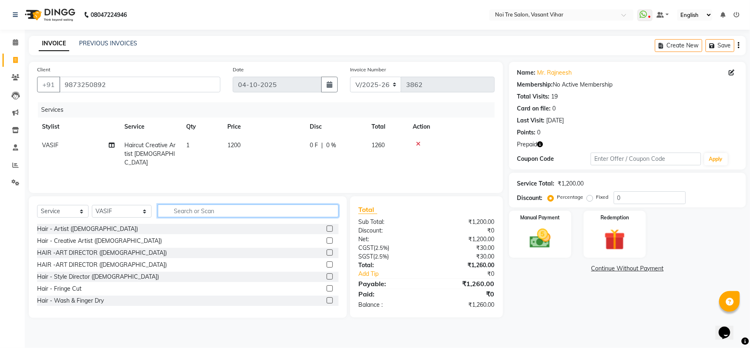
type input "1"
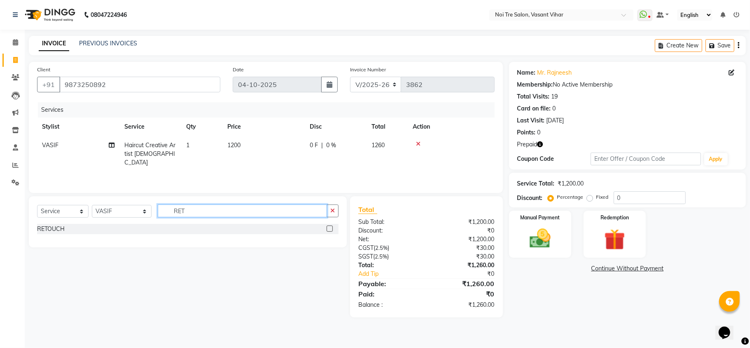
type input "RET"
click at [333, 228] on label at bounding box center [330, 228] width 6 height 6
click at [332, 228] on input "checkbox" at bounding box center [329, 228] width 5 height 5
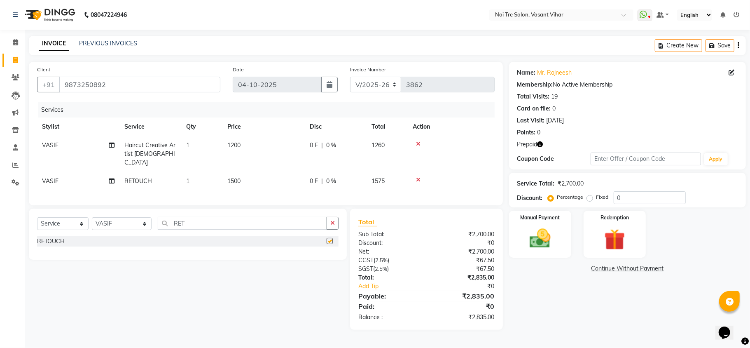
checkbox input "false"
click at [277, 178] on td "1500" at bounding box center [263, 181] width 82 height 19
select select "46585"
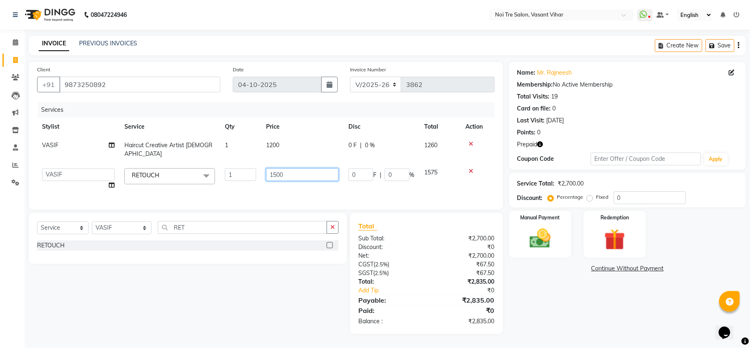
drag, startPoint x: 307, startPoint y: 164, endPoint x: 55, endPoint y: 161, distance: 252.1
click at [58, 163] on tr "Abhishek AMARNATH Asif DANISH(PUNJABI BAGH) DHARAM FAIZAN GEETA Kamal Karan PDC…" at bounding box center [266, 178] width 458 height 31
type input "1700"
drag, startPoint x: 67, startPoint y: 226, endPoint x: 60, endPoint y: 225, distance: 6.7
click at [60, 225] on div "Select Service Product Membership Package Voucher Prepaid Gift Card Select Styl…" at bounding box center [188, 230] width 302 height 19
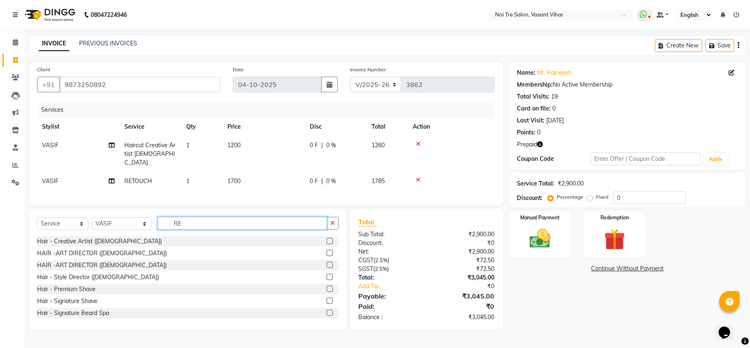
type input "RET"
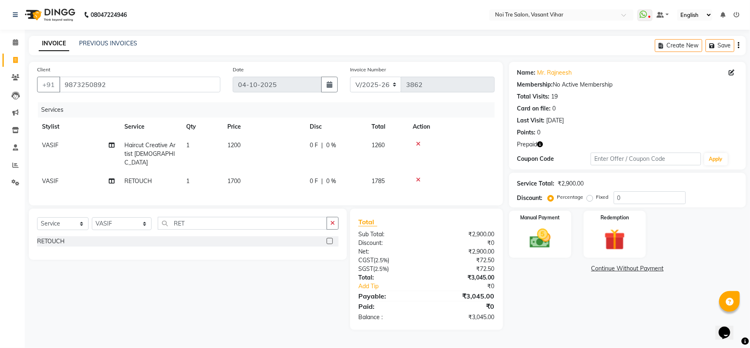
click at [330, 239] on label at bounding box center [330, 241] width 6 height 6
click at [330, 239] on input "checkbox" at bounding box center [329, 241] width 5 height 5
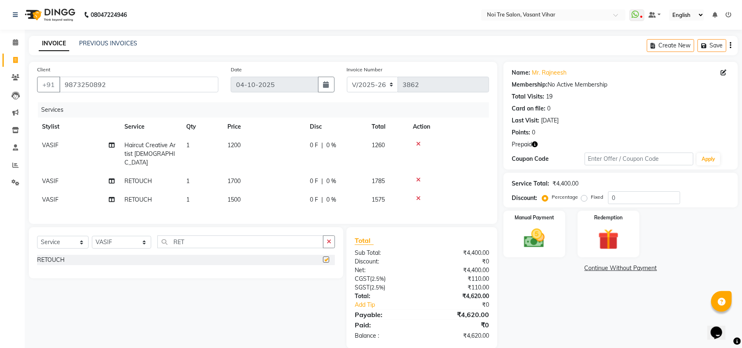
checkbox input "false"
click at [250, 201] on div "Services Stylist Service Qty Price Disc Total Action VASIF Haircut Creative Art…" at bounding box center [263, 158] width 452 height 113
click at [274, 190] on td "1500" at bounding box center [263, 199] width 82 height 19
select select "46585"
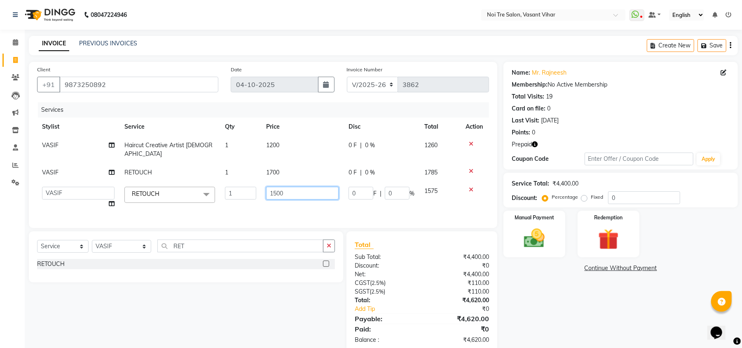
drag, startPoint x: 291, startPoint y: 184, endPoint x: 169, endPoint y: 177, distance: 122.1
click at [169, 182] on tr "Abhishek AMARNATH Asif DANISH(PUNJABI BAGH) DHARAM FAIZAN GEETA Kamal Karan PDC…" at bounding box center [263, 197] width 452 height 31
type input "2500"
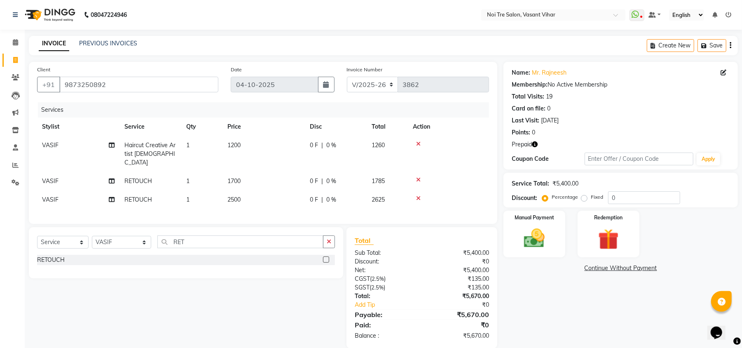
click at [282, 205] on div "Services Stylist Service Qty Price Disc Total Action VASIF Haircut Creative Art…" at bounding box center [263, 158] width 452 height 113
click at [615, 235] on img at bounding box center [608, 239] width 35 height 27
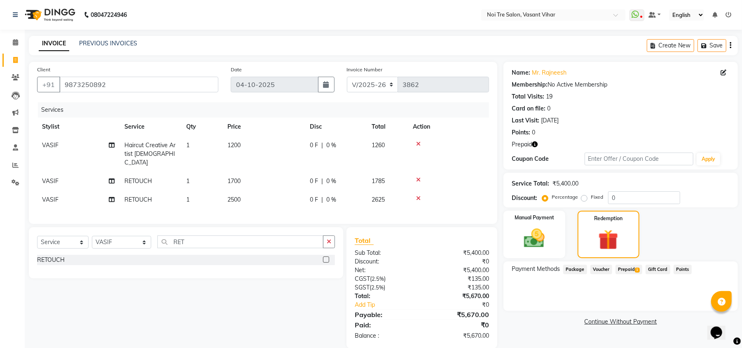
scroll to position [12, 0]
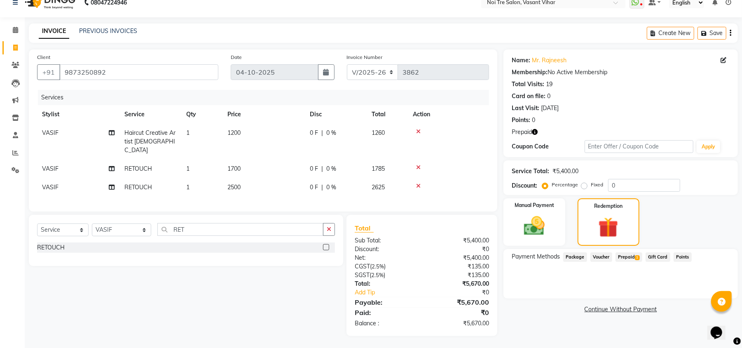
click at [620, 257] on span "Prepaid 1" at bounding box center [628, 256] width 27 height 9
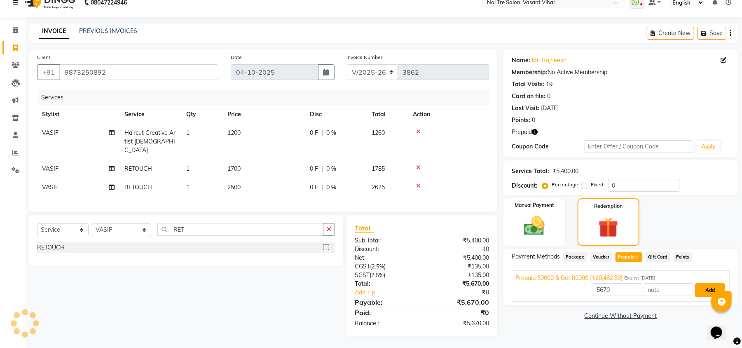
click at [708, 294] on button "Add" at bounding box center [710, 290] width 30 height 14
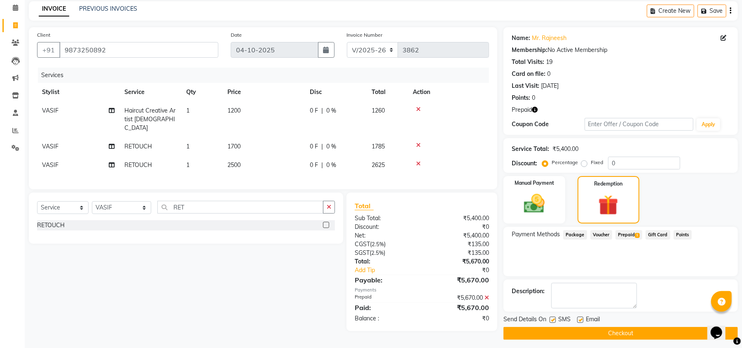
scroll to position [39, 0]
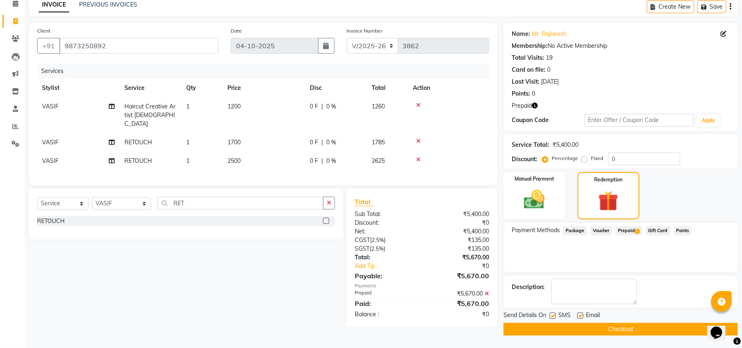
click at [580, 316] on label at bounding box center [580, 315] width 6 height 6
click at [580, 316] on input "checkbox" at bounding box center [579, 315] width 5 height 5
checkbox input "false"
click at [552, 315] on label at bounding box center [553, 315] width 6 height 6
click at [552, 315] on input "checkbox" at bounding box center [552, 315] width 5 height 5
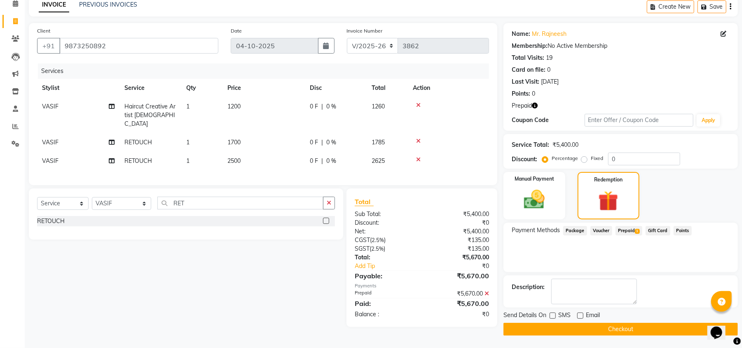
click at [534, 105] on icon "button" at bounding box center [535, 106] width 6 height 6
drag, startPoint x: 671, startPoint y: 26, endPoint x: 636, endPoint y: 114, distance: 94.2
click at [669, 32] on div "Name: Mr. Rajneesh Membership: No Active Membership Total Visits: 19 Card on fi…" at bounding box center [621, 62] width 218 height 72
click at [554, 317] on label at bounding box center [553, 315] width 6 height 6
click at [554, 317] on input "checkbox" at bounding box center [552, 315] width 5 height 5
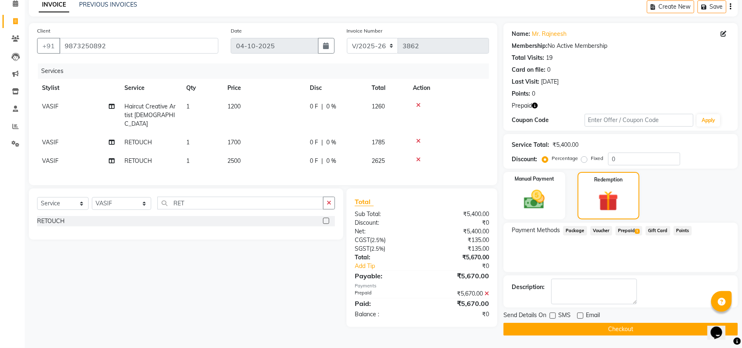
checkbox input "true"
click at [579, 330] on button "Checkout" at bounding box center [620, 329] width 234 height 13
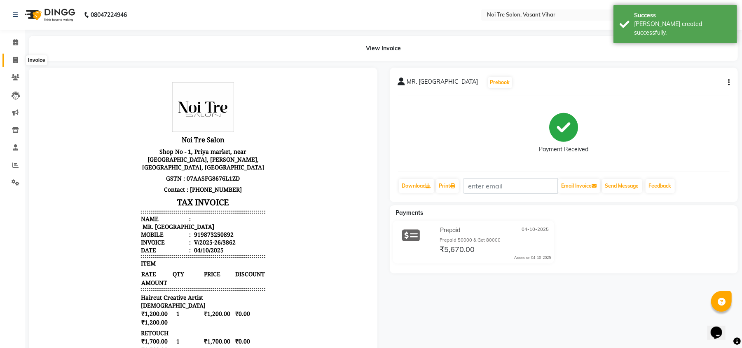
click at [18, 56] on span at bounding box center [15, 60] width 14 height 9
select select "service"
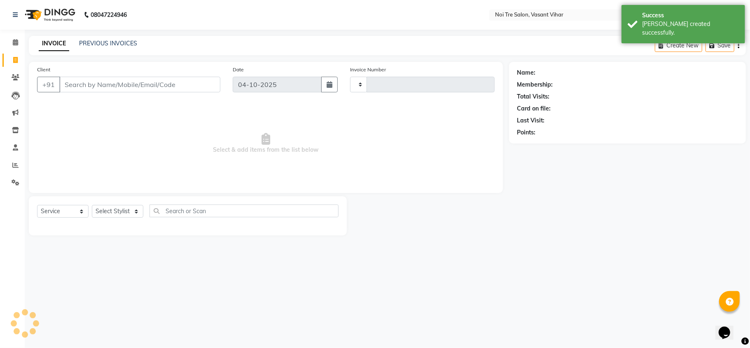
type input "3863"
select select "3944"
click at [100, 43] on link "PREVIOUS INVOICES" at bounding box center [108, 43] width 58 height 7
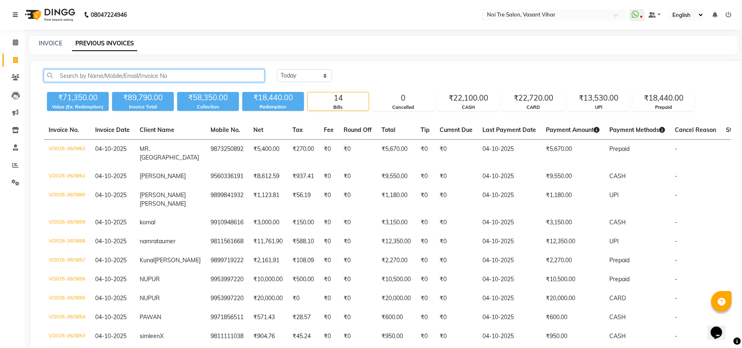
click at [213, 76] on input "text" at bounding box center [154, 75] width 221 height 13
click at [50, 40] on link "INVOICE" at bounding box center [50, 43] width 23 height 7
select select "service"
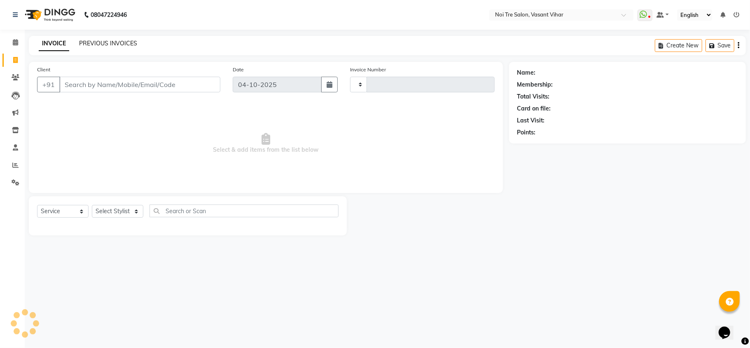
type input "3863"
select select "3944"
click at [207, 40] on div "INVOICE PREVIOUS INVOICES Create New Save" at bounding box center [387, 45] width 717 height 19
click at [99, 89] on input "Client" at bounding box center [139, 85] width 161 height 16
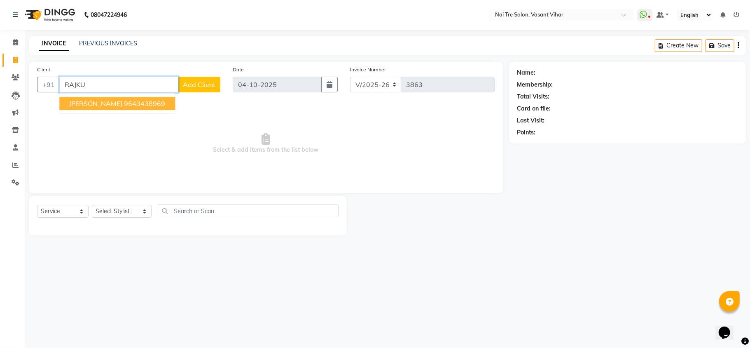
click at [124, 104] on ngb-highlight "9643438969" at bounding box center [144, 103] width 41 height 8
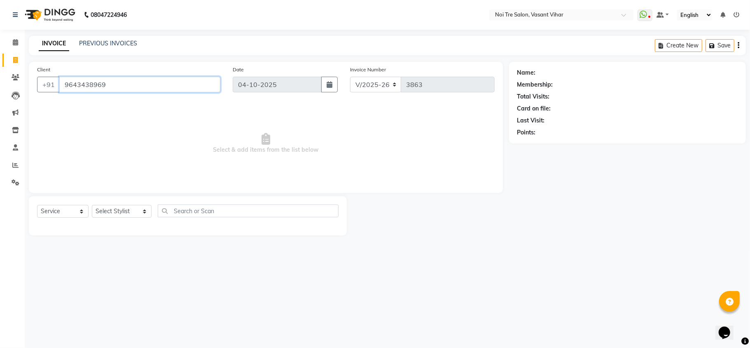
type input "9643438969"
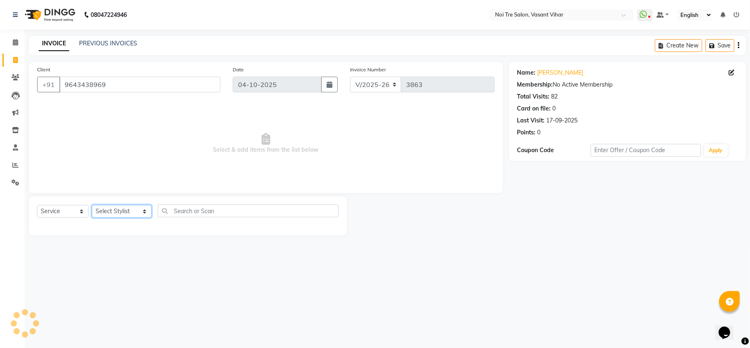
click at [120, 213] on select "Select Stylist Abhishek AMARNATH Asif DANISH(PUNJABI BAGH) DHARAM FAIZAN GEETA …" at bounding box center [122, 211] width 60 height 13
select select "20380"
click at [92, 205] on select "Select Stylist Abhishek AMARNATH Asif DANISH(PUNJABI BAGH) DHARAM FAIZAN GEETA …" at bounding box center [122, 211] width 60 height 13
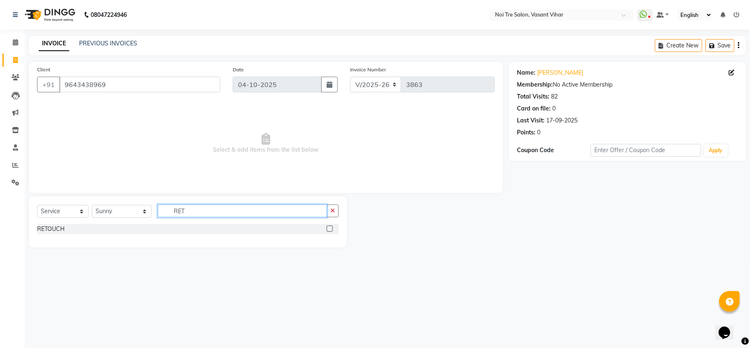
type input "RET"
click at [329, 229] on label at bounding box center [330, 228] width 6 height 6
click at [329, 229] on input "checkbox" at bounding box center [329, 228] width 5 height 5
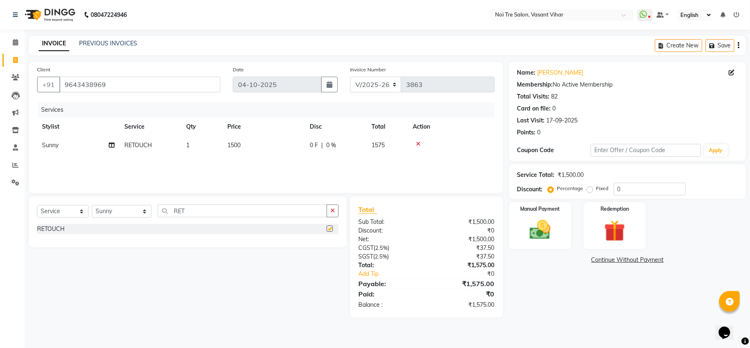
checkbox input "false"
drag, startPoint x: 254, startPoint y: 141, endPoint x: 262, endPoint y: 144, distance: 8.7
click at [256, 143] on td "1500" at bounding box center [263, 145] width 82 height 19
select select "20380"
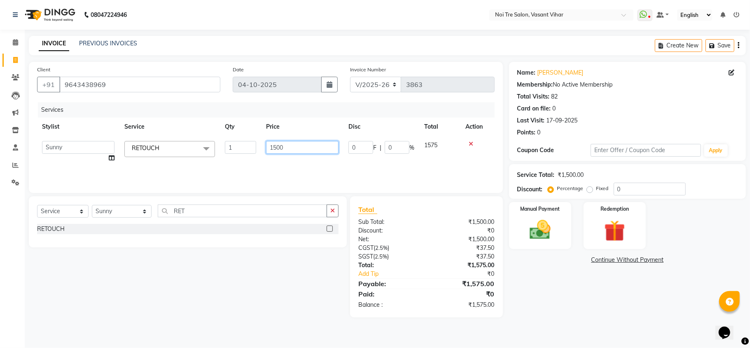
drag, startPoint x: 288, startPoint y: 145, endPoint x: 122, endPoint y: 145, distance: 165.2
click at [145, 145] on tr "Abhishek AMARNATH Asif DANISH(PUNJABI BAGH) DHARAM FAIZAN GEETA Kamal Karan PDC…" at bounding box center [266, 151] width 458 height 31
type input "1"
type input "2000"
click at [248, 171] on div "Services Stylist Service Qty Price Disc Total Action Abhishek AMARNATH Asif DAN…" at bounding box center [266, 143] width 458 height 82
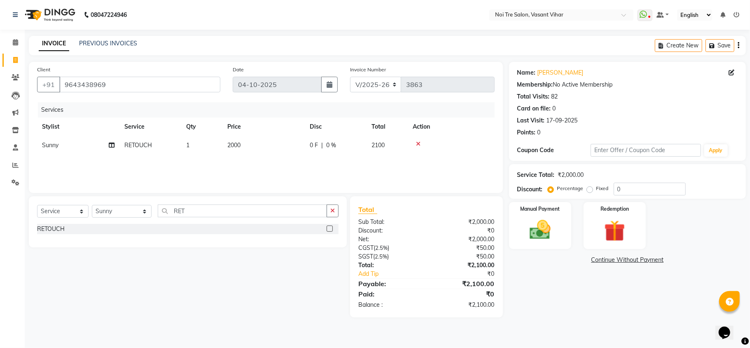
click at [257, 149] on td "2000" at bounding box center [263, 145] width 82 height 19
select select "20380"
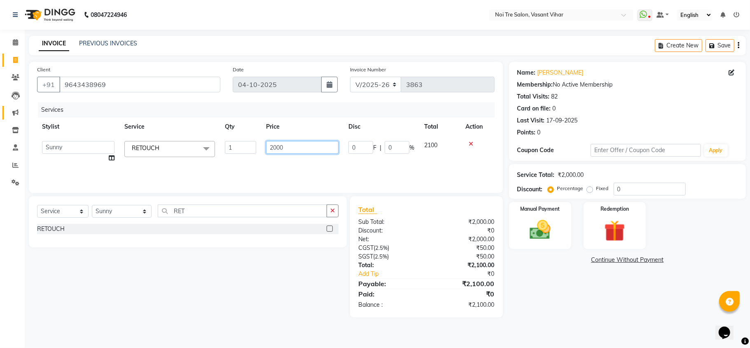
drag, startPoint x: 308, startPoint y: 143, endPoint x: 22, endPoint y: 111, distance: 288.1
click at [22, 111] on app-home "08047224946 Select Location × Noi Tre Salon, Vasant Vihar WhatsApp Status ✕ Sta…" at bounding box center [375, 165] width 750 height 330
type input "9"
type input "1900"
click at [241, 164] on div "Services Stylist Service Qty Price Disc Total Action Abhishek AMARNATH Asif DAN…" at bounding box center [266, 143] width 458 height 82
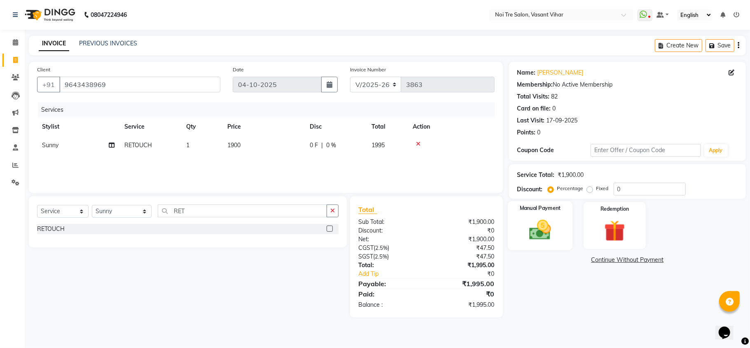
click at [554, 232] on img at bounding box center [540, 230] width 36 height 26
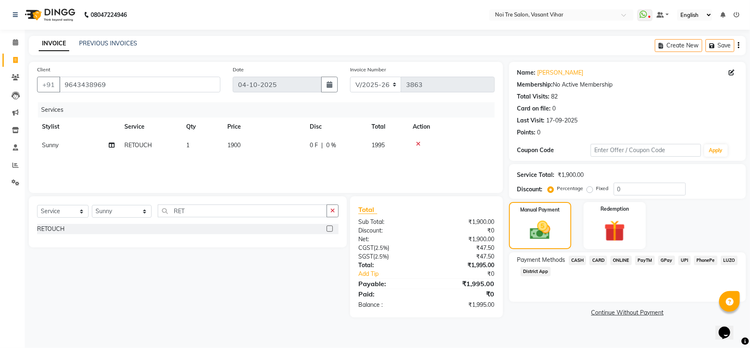
click at [569, 259] on span "CASH" at bounding box center [578, 259] width 18 height 9
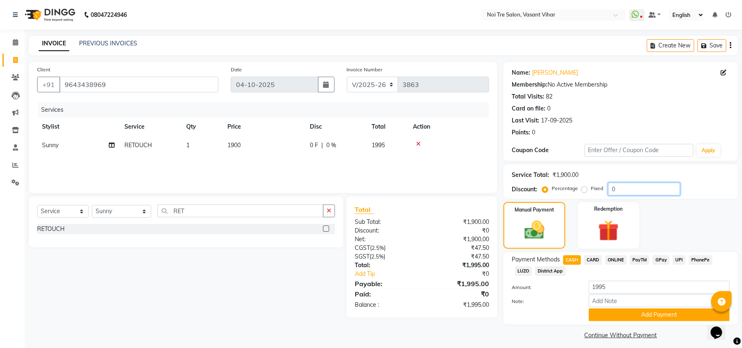
click at [611, 183] on input "0" at bounding box center [644, 188] width 72 height 13
click at [591, 188] on label "Fixed" at bounding box center [597, 188] width 12 height 7
click at [583, 188] on input "Fixed" at bounding box center [586, 188] width 6 height 6
radio input "true"
click at [609, 185] on input "0" at bounding box center [644, 188] width 72 height 13
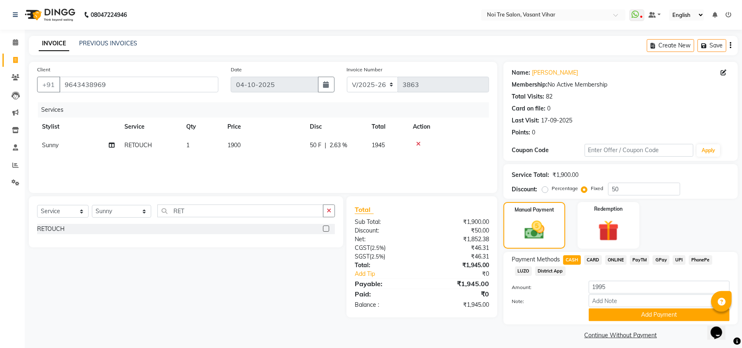
click at [674, 219] on div "Manual Payment Redemption" at bounding box center [620, 225] width 247 height 47
drag, startPoint x: 627, startPoint y: 192, endPoint x: 532, endPoint y: 185, distance: 94.6
click at [532, 185] on div "Discount: Percentage Fixed 50" at bounding box center [621, 188] width 218 height 13
type input "5"
click at [552, 189] on label "Percentage" at bounding box center [565, 188] width 26 height 7
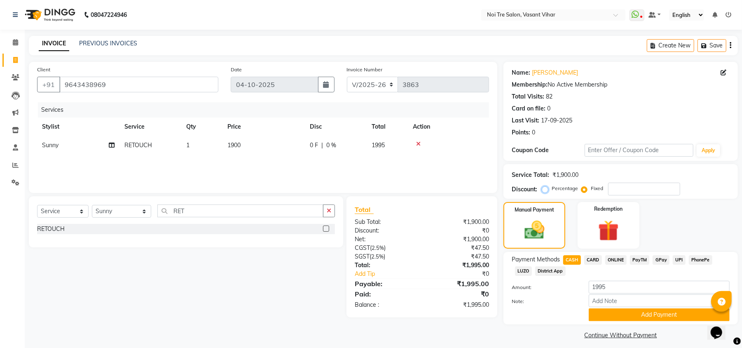
click at [544, 189] on input "Percentage" at bounding box center [547, 188] width 6 height 6
radio input "true"
click at [630, 188] on input "number" at bounding box center [644, 188] width 72 height 13
type input "50"
click at [578, 261] on span "CASH" at bounding box center [572, 259] width 18 height 9
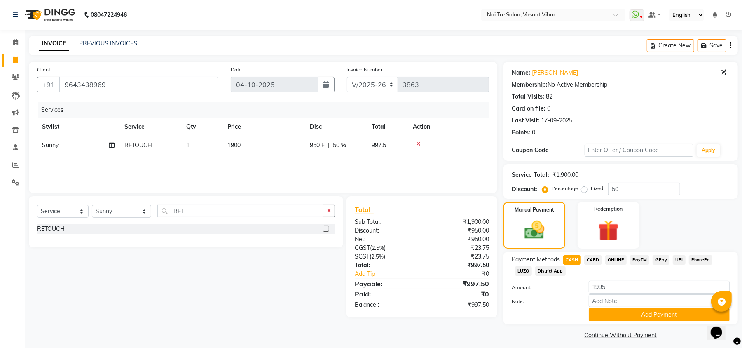
type input "997.5"
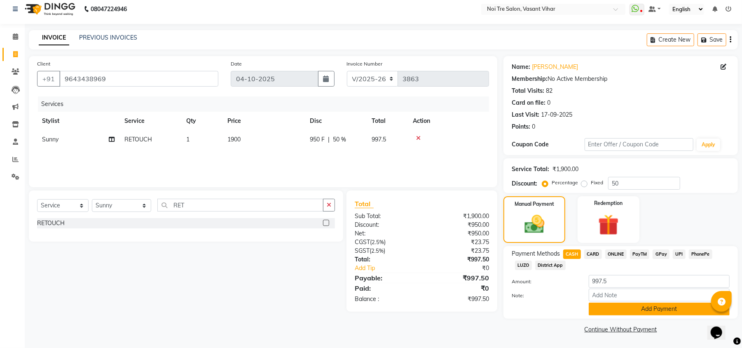
click at [624, 312] on button "Add Payment" at bounding box center [659, 308] width 141 height 13
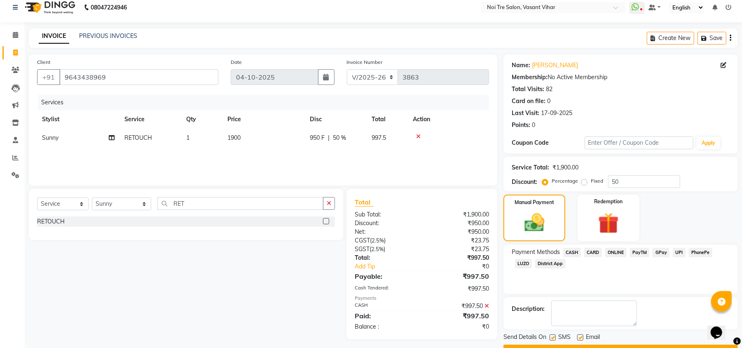
scroll to position [30, 0]
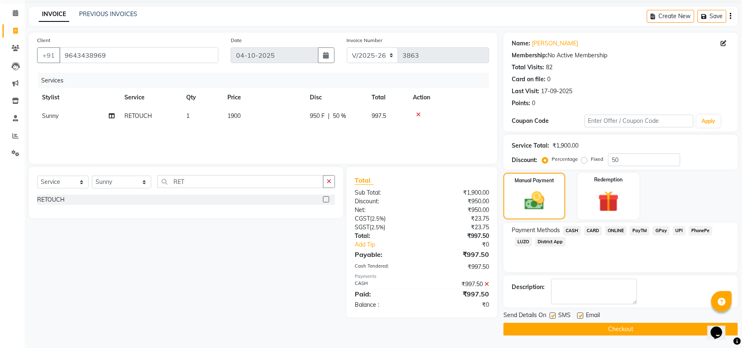
click at [622, 328] on button "Checkout" at bounding box center [620, 329] width 234 height 13
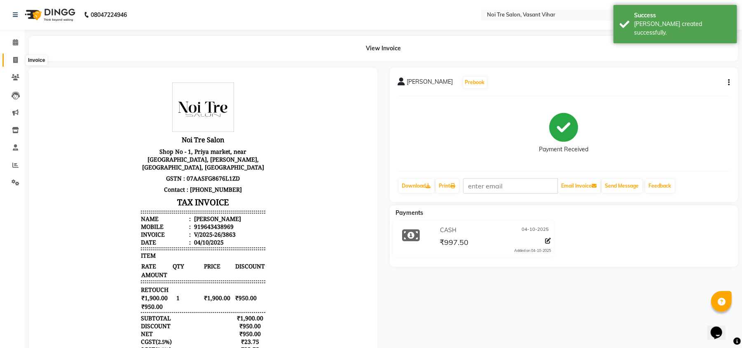
drag, startPoint x: 16, startPoint y: 55, endPoint x: 30, endPoint y: 55, distance: 14.0
click at [16, 56] on span at bounding box center [15, 60] width 14 height 9
select select "service"
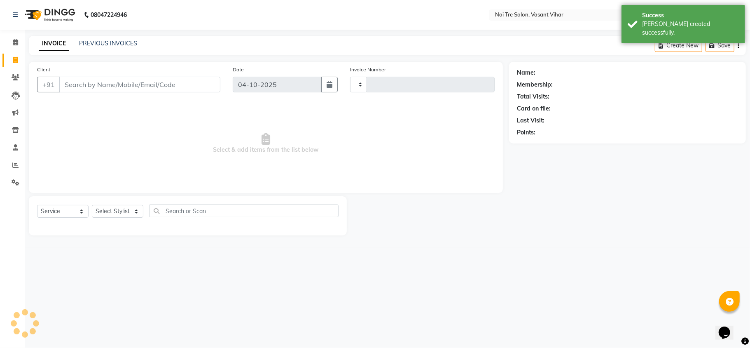
click at [103, 89] on input "Client" at bounding box center [139, 85] width 161 height 16
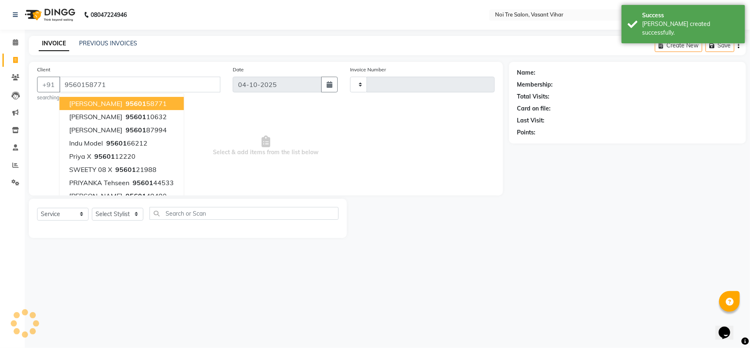
type input "9560158771"
click at [350, 190] on div "Client +91 9560158771 Faiza Aafrin 95601 58771 Shreya Jain 95601 10632 Naina Bh…" at bounding box center [266, 128] width 474 height 133
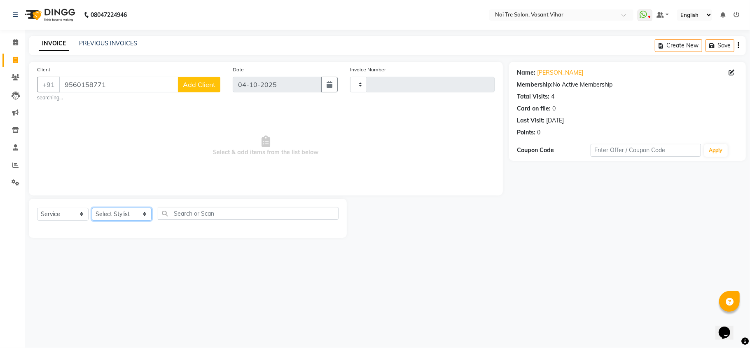
click at [102, 211] on select "Select Stylist Abhishek AMARNATH Asif DANISH(PUNJABI BAGH) DHARAM FAIZAN GEETA …" at bounding box center [122, 214] width 60 height 13
select select "38778"
click at [92, 208] on select "Select Stylist Abhishek AMARNATH Asif DANISH(PUNJABI BAGH) DHARAM FAIZAN GEETA …" at bounding box center [122, 214] width 60 height 13
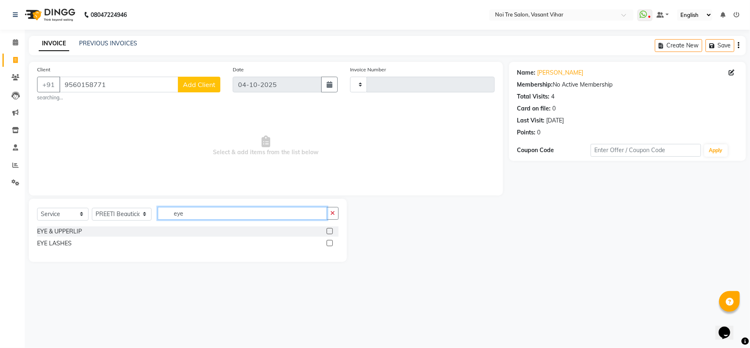
drag, startPoint x: 0, startPoint y: 180, endPoint x: 0, endPoint y: 154, distance: 26.4
click at [0, 154] on app-home "08047224946 Select Location × Noi Tre Salon, Vasant Vihar WhatsApp Status ✕ Sta…" at bounding box center [375, 137] width 750 height 274
type input "bro"
click at [328, 233] on label at bounding box center [330, 231] width 6 height 6
click at [328, 233] on input "checkbox" at bounding box center [329, 231] width 5 height 5
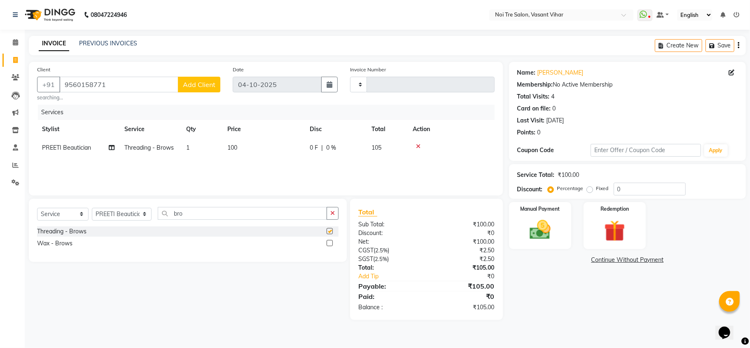
checkbox input "false"
drag, startPoint x: 212, startPoint y: 218, endPoint x: 50, endPoint y: 204, distance: 162.5
click at [50, 204] on div "Select Service Product Membership Package Voucher Prepaid Gift Card Select Styl…" at bounding box center [188, 230] width 318 height 63
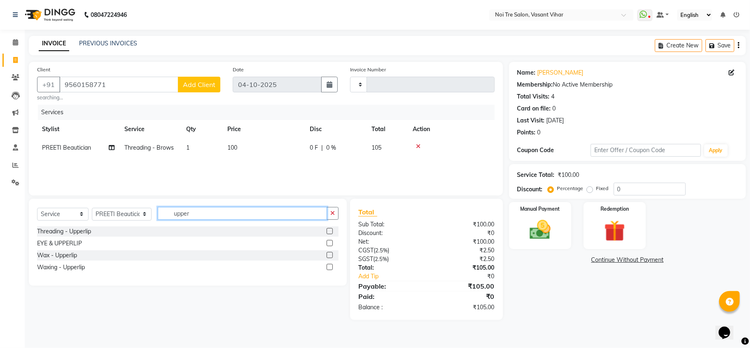
type input "upper"
click at [330, 256] on label at bounding box center [330, 255] width 6 height 6
click at [330, 256] on input "checkbox" at bounding box center [329, 255] width 5 height 5
checkbox input "false"
drag, startPoint x: 249, startPoint y: 168, endPoint x: 264, endPoint y: 168, distance: 14.8
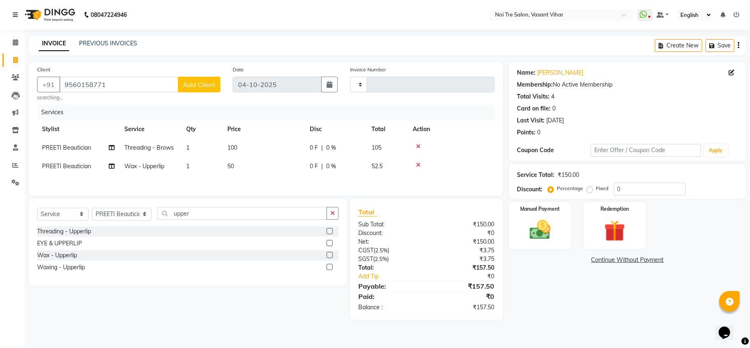
click at [250, 167] on td "50" at bounding box center [263, 166] width 82 height 19
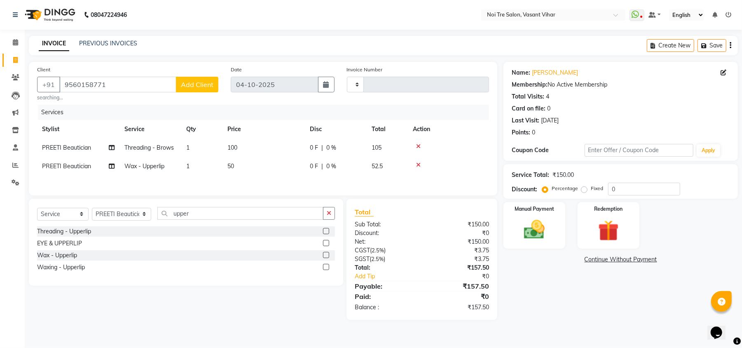
select select "38778"
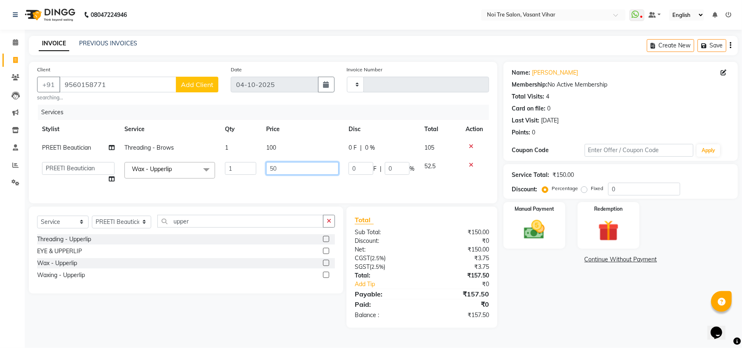
drag, startPoint x: 286, startPoint y: 168, endPoint x: 112, endPoint y: 144, distance: 175.5
click at [112, 144] on tbody "PREETI Beautician Threading - Brows 1 100 0 F | 0 % 105 Abhishek AMARNATH Asif …" at bounding box center [263, 163] width 452 height 50
type input "200"
click at [240, 185] on div "Services Stylist Service Qty Price Disc Total Action PREETI Beautician Threadin…" at bounding box center [263, 150] width 452 height 90
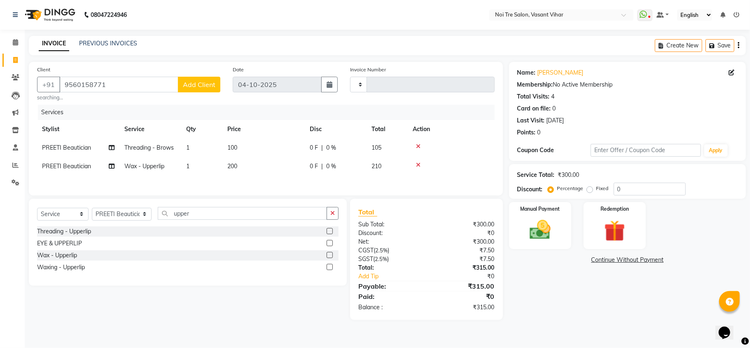
click at [673, 305] on div "Name: Faiza Aafrin Membership: No Active Membership Total Visits: 4 Card on fil…" at bounding box center [630, 191] width 243 height 258
click at [540, 231] on img at bounding box center [540, 230] width 36 height 26
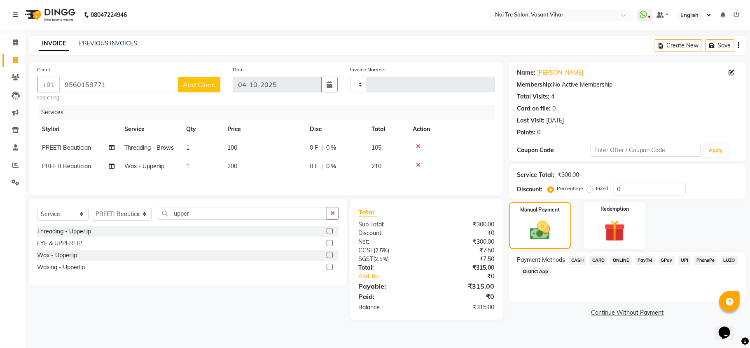
click at [685, 259] on span "UPI" at bounding box center [684, 259] width 13 height 9
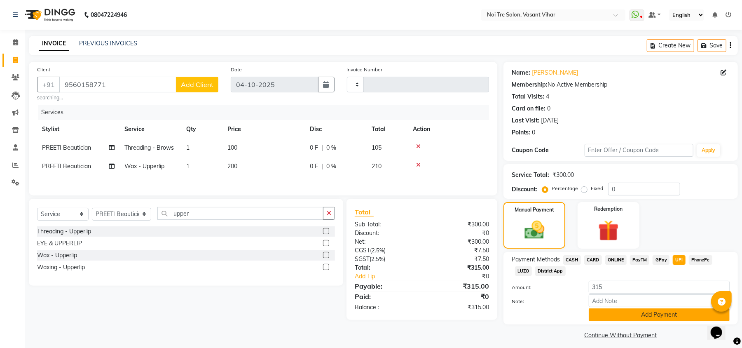
click at [684, 318] on button "Add Payment" at bounding box center [659, 314] width 141 height 13
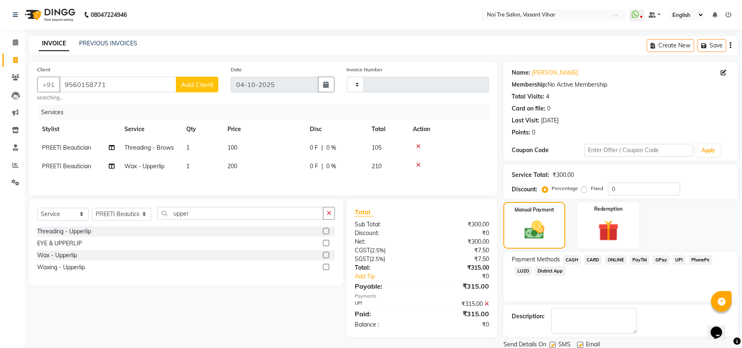
scroll to position [30, 0]
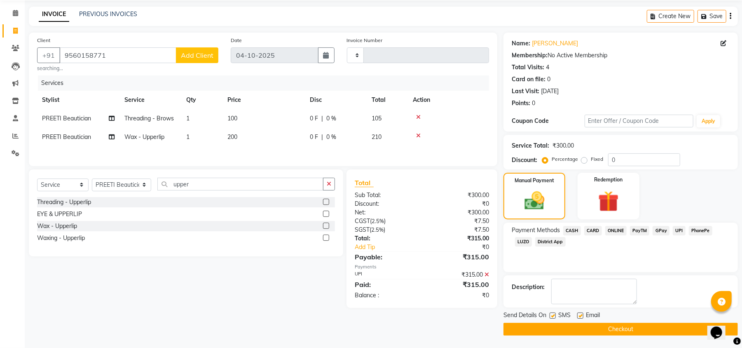
click at [649, 329] on button "Checkout" at bounding box center [620, 329] width 234 height 13
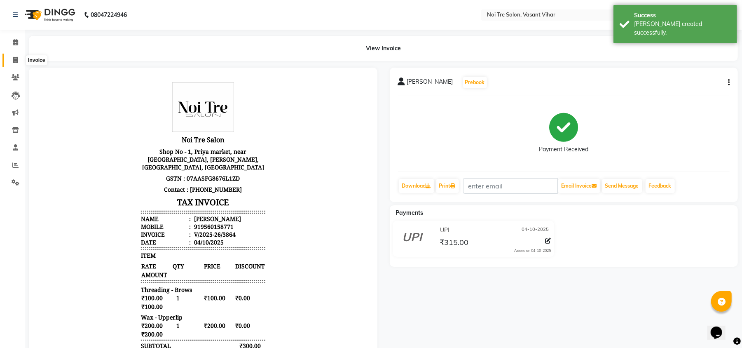
click at [12, 56] on span at bounding box center [15, 60] width 14 height 9
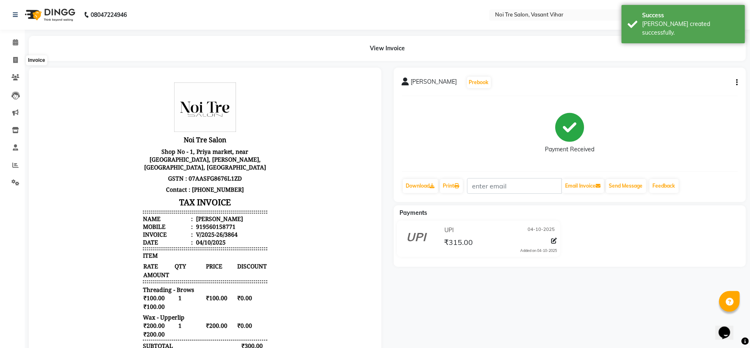
select select "3944"
select select "service"
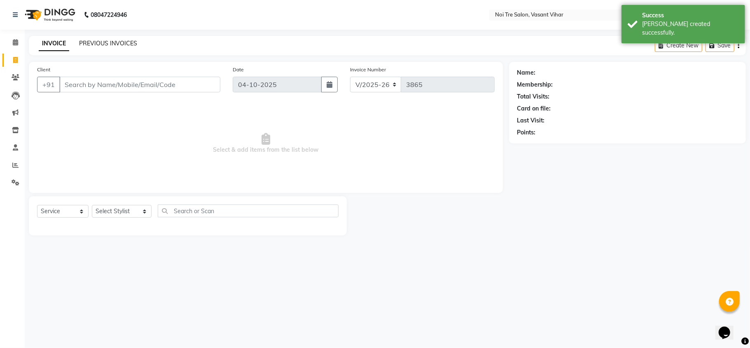
click at [101, 44] on link "PREVIOUS INVOICES" at bounding box center [108, 43] width 58 height 7
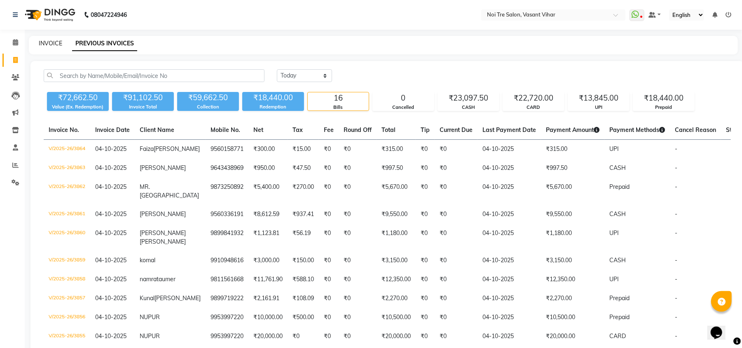
click at [54, 45] on link "INVOICE" at bounding box center [50, 43] width 23 height 7
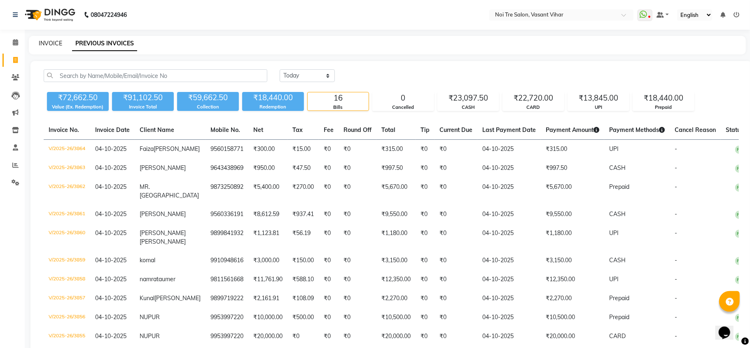
select select "3944"
select select "service"
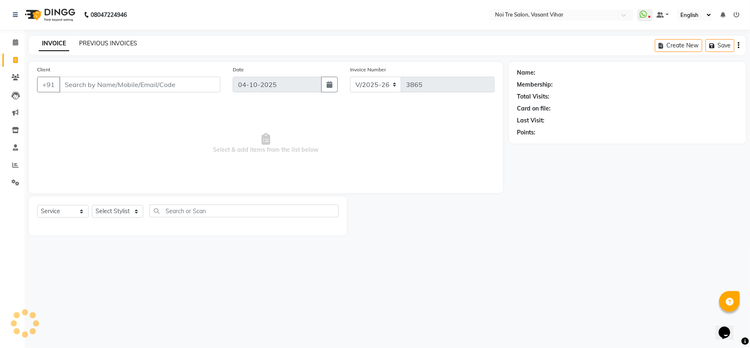
click at [102, 44] on link "PREVIOUS INVOICES" at bounding box center [108, 43] width 58 height 7
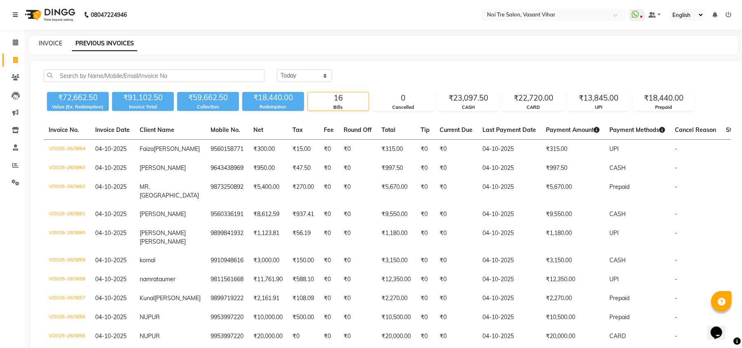
click at [48, 44] on link "INVOICE" at bounding box center [50, 43] width 23 height 7
select select "service"
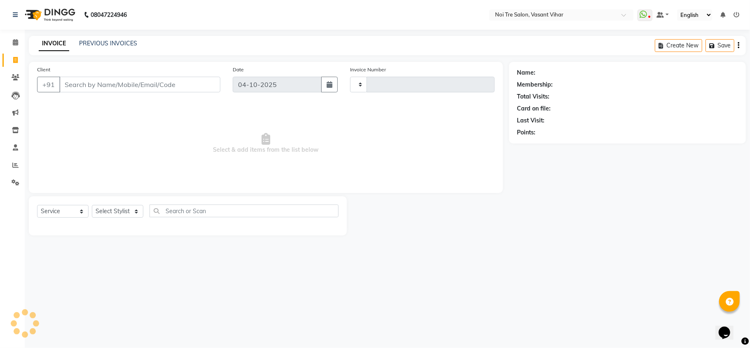
type input "3865"
select select "3944"
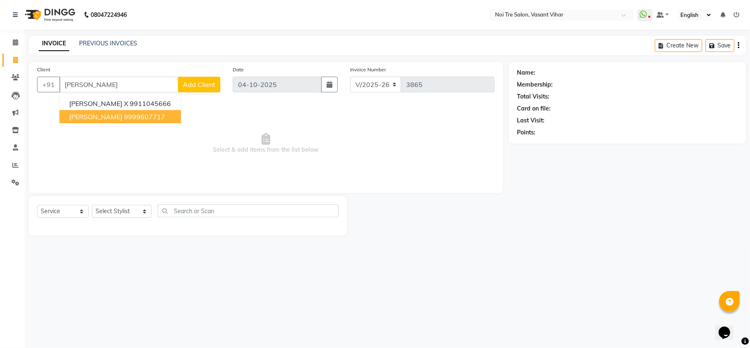
click at [136, 124] on ngb-typeahead-window "Rupinder Rathi X 9911045666 ADITYA RATHI 9999607717" at bounding box center [120, 110] width 122 height 34
type input "rathi"
click at [107, 208] on select "Select Stylist Abhishek AMARNATH Asif DANISH(PUNJABI BAGH) DHARAM FAIZAN GEETA …" at bounding box center [122, 211] width 60 height 13
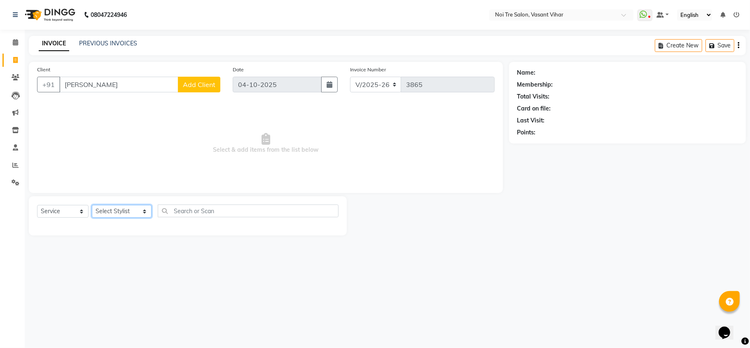
select select "38778"
click at [92, 205] on select "Select Stylist Abhishek AMARNATH Asif DANISH(PUNJABI BAGH) DHARAM FAIZAN GEETA …" at bounding box center [122, 211] width 60 height 13
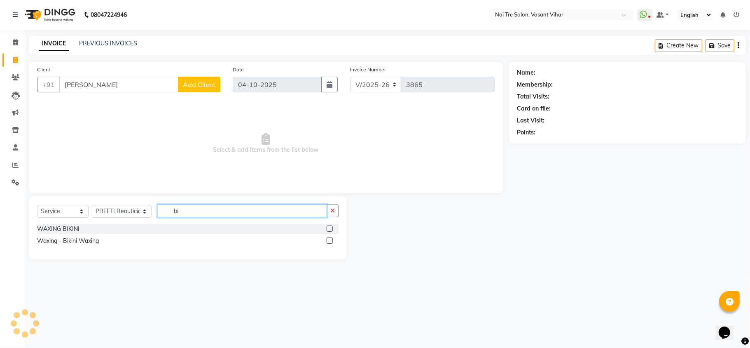
type input "b"
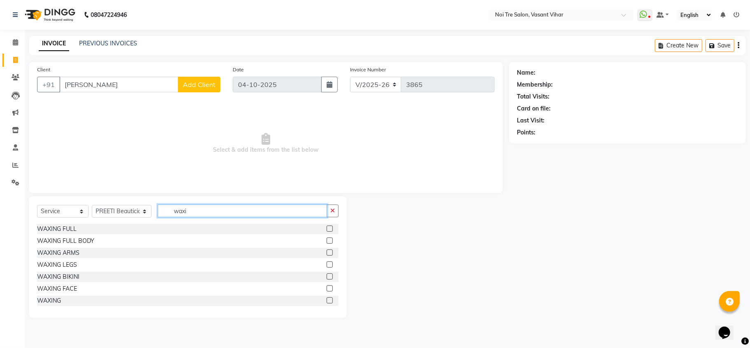
type input "waxi"
click at [327, 300] on label at bounding box center [330, 300] width 6 height 6
click at [327, 300] on input "checkbox" at bounding box center [329, 300] width 5 height 5
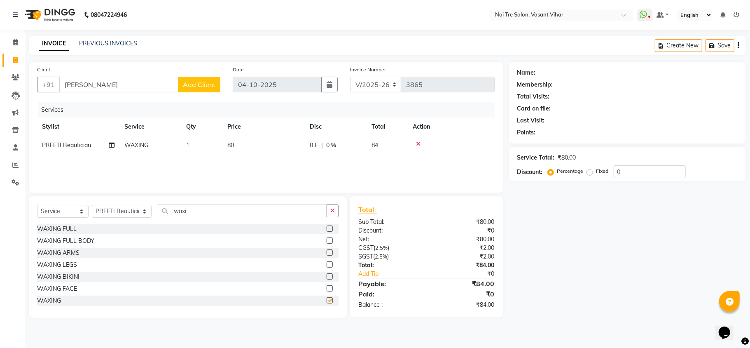
checkbox input "false"
click at [242, 142] on td "80" at bounding box center [263, 145] width 82 height 19
select select "38778"
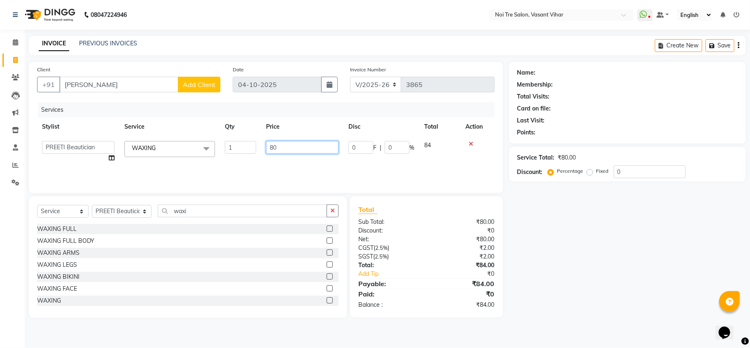
drag, startPoint x: 299, startPoint y: 149, endPoint x: 211, endPoint y: 147, distance: 87.8
click at [211, 147] on tr "Abhishek AMARNATH Asif DANISH(PUNJABI BAGH) DHARAM FAIZAN GEETA Kamal Karan PDC…" at bounding box center [266, 151] width 458 height 31
type input "3500"
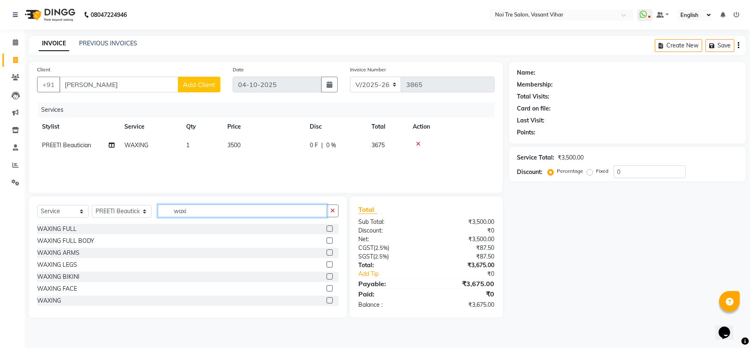
drag, startPoint x: 216, startPoint y: 209, endPoint x: 8, endPoint y: 209, distance: 207.6
click at [12, 209] on app-home "08047224946 Select Location × Noi Tre Salon, Vasant Vihar WhatsApp Status ✕ Sta…" at bounding box center [375, 165] width 750 height 330
type input "feet"
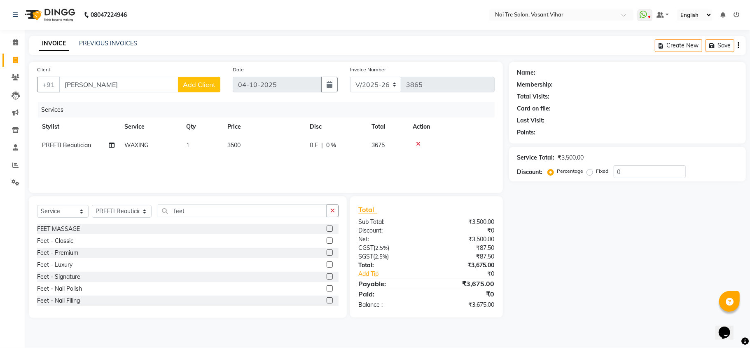
click at [327, 229] on label at bounding box center [330, 228] width 6 height 6
click at [327, 229] on input "checkbox" at bounding box center [329, 228] width 5 height 5
checkbox input "false"
click at [246, 163] on td "800" at bounding box center [263, 163] width 82 height 19
select select "38778"
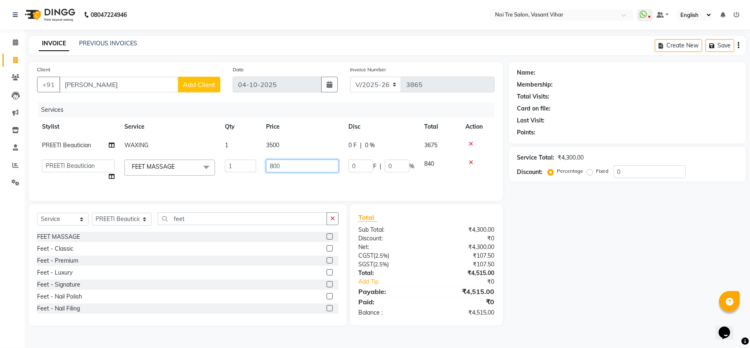
drag, startPoint x: 302, startPoint y: 166, endPoint x: 209, endPoint y: 153, distance: 93.9
click at [209, 153] on tbody "PREETI Beautician WAXING 1 3500 0 F | 0 % 3675 Abhishek AMARNATH Asif DANISH(PU…" at bounding box center [266, 161] width 458 height 50
type input "950"
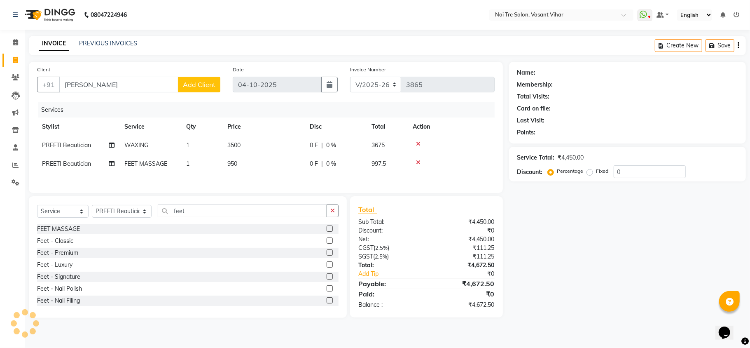
click at [315, 182] on div "Services Stylist Service Qty Price Disc Total Action PREETI Beautician WAXING 1…" at bounding box center [266, 143] width 458 height 82
click at [68, 154] on td "PREETI Beautician" at bounding box center [78, 163] width 82 height 19
select select "38778"
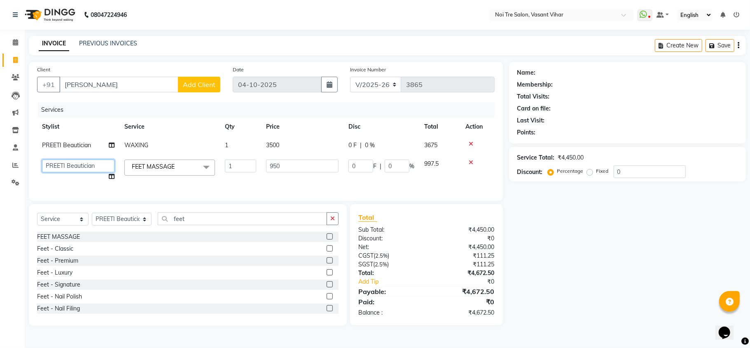
click at [69, 162] on select "Abhishek AMARNATH Asif DANISH(PUNJABI BAGH) DHARAM FAIZAN GEETA Kamal Karan PDC…" at bounding box center [78, 165] width 73 height 13
select select "41769"
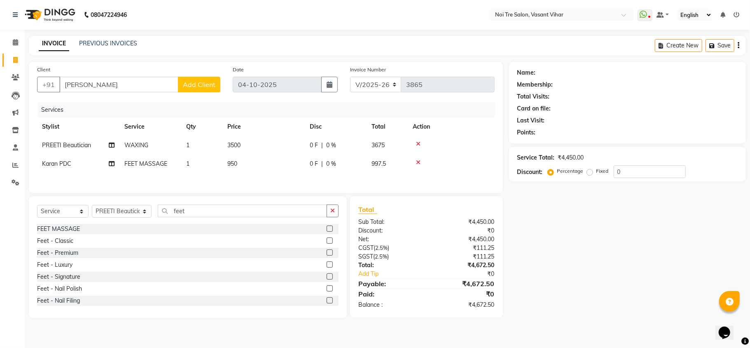
drag, startPoint x: 105, startPoint y: 75, endPoint x: 101, endPoint y: 77, distance: 4.2
click at [101, 77] on div "Client +91 rathi Add Client" at bounding box center [129, 82] width 196 height 34
drag, startPoint x: 98, startPoint y: 83, endPoint x: 0, endPoint y: 30, distance: 111.1
click at [0, 45] on app-home "08047224946 Select Location × Noi Tre Salon, Vasant Vihar WhatsApp Status ✕ Sta…" at bounding box center [375, 165] width 750 height 330
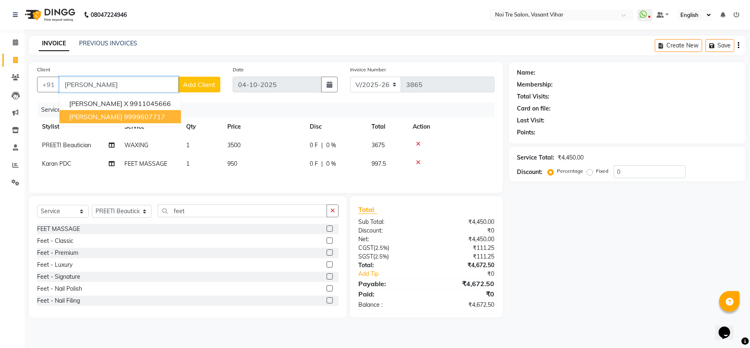
click at [82, 115] on span "ADITYA RATHI" at bounding box center [95, 116] width 53 height 8
type input "9999607717"
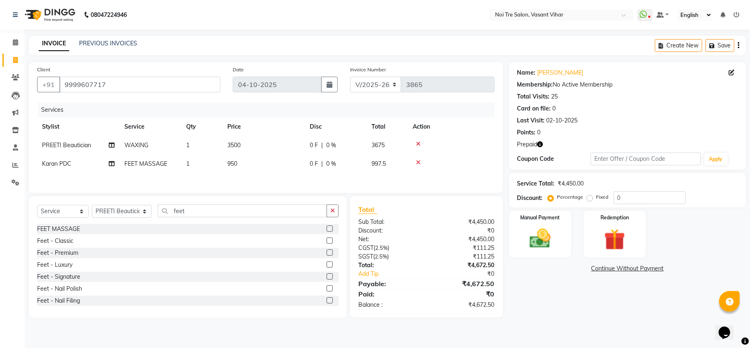
click at [585, 198] on div "Percentage Fixed" at bounding box center [582, 197] width 64 height 11
click at [596, 197] on label "Fixed" at bounding box center [602, 196] width 12 height 7
click at [589, 197] on input "Fixed" at bounding box center [592, 197] width 6 height 6
radio input "true"
drag, startPoint x: 554, startPoint y: 199, endPoint x: 517, endPoint y: 194, distance: 38.2
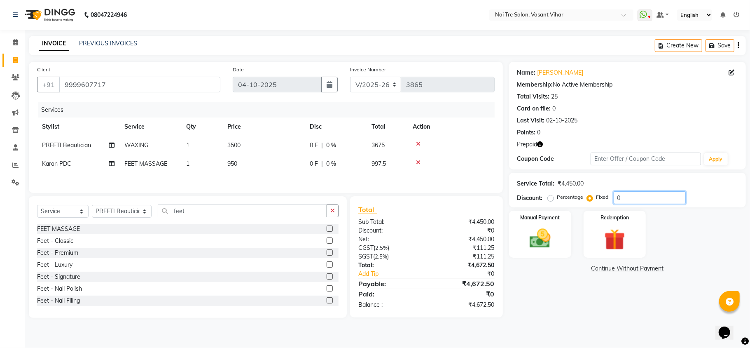
click at [526, 199] on div "Discount: Percentage Fixed 0" at bounding box center [627, 197] width 220 height 13
type input "222.50"
click at [552, 233] on img at bounding box center [540, 239] width 36 height 26
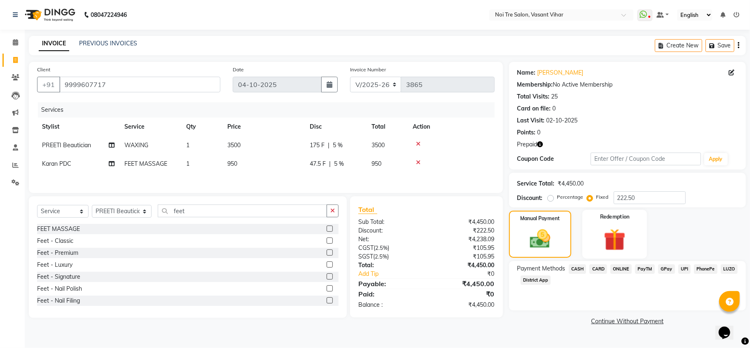
click at [630, 239] on img at bounding box center [615, 239] width 36 height 27
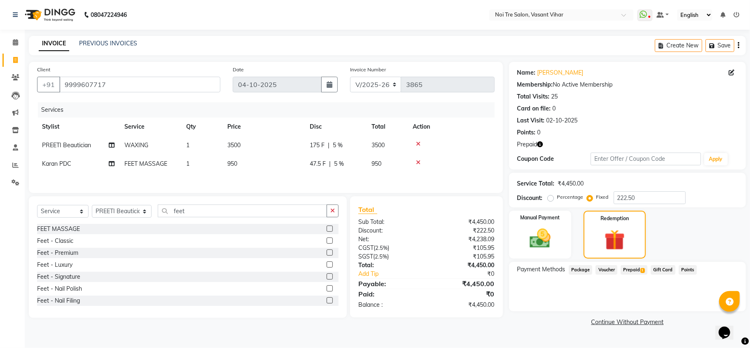
click at [643, 269] on span "1" at bounding box center [643, 270] width 5 height 5
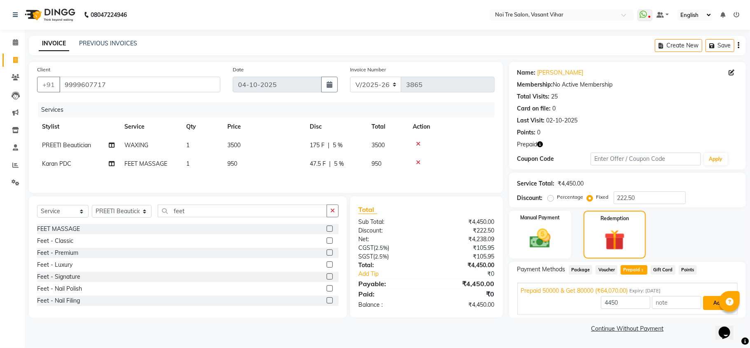
click at [710, 305] on button "Add" at bounding box center [718, 303] width 30 height 14
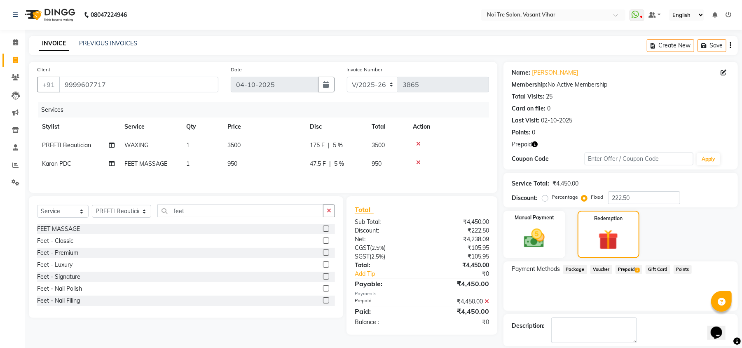
scroll to position [39, 0]
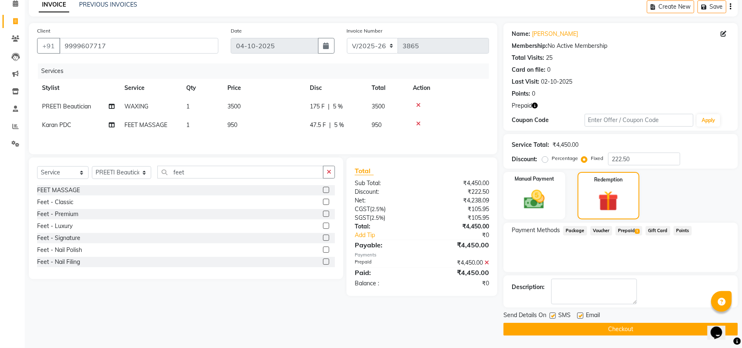
click at [695, 328] on button "Checkout" at bounding box center [620, 329] width 234 height 13
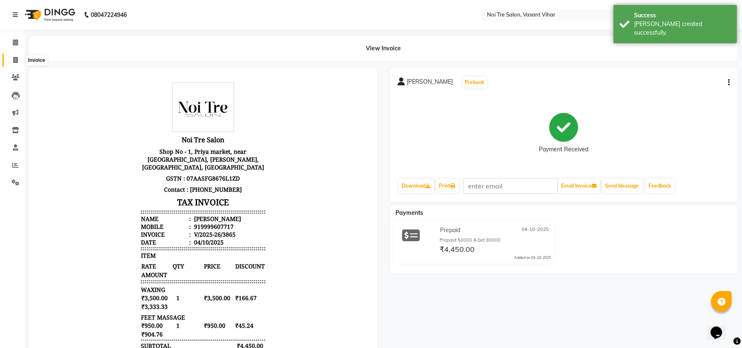
click at [10, 60] on span at bounding box center [15, 60] width 14 height 9
select select "service"
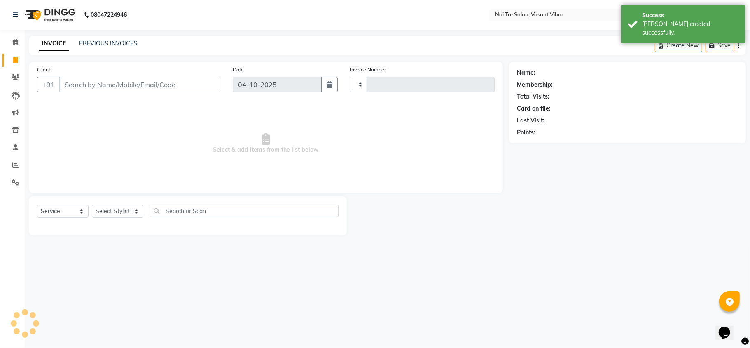
type input "3866"
select select "3944"
click at [98, 43] on link "PREVIOUS INVOICES" at bounding box center [108, 43] width 58 height 7
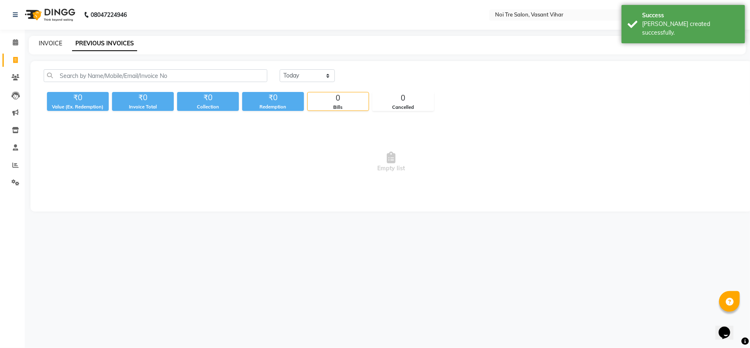
click at [42, 44] on link "INVOICE" at bounding box center [50, 43] width 23 height 7
select select "3944"
select select "service"
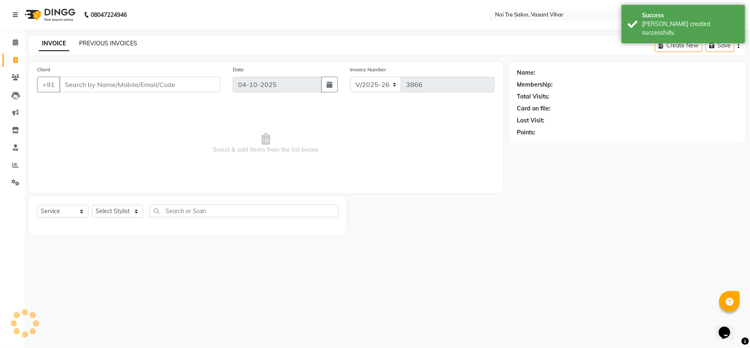
click at [115, 44] on link "PREVIOUS INVOICES" at bounding box center [108, 43] width 58 height 7
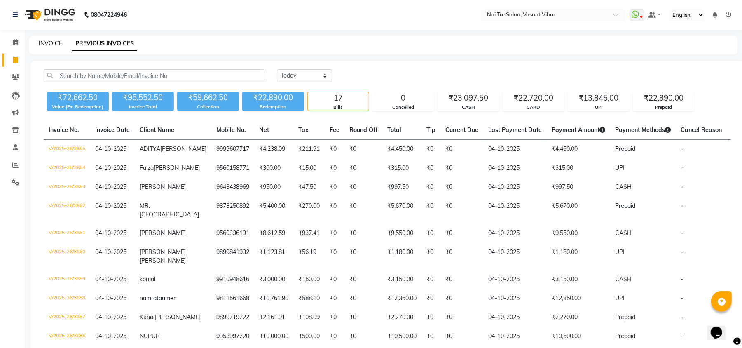
click at [42, 42] on link "INVOICE" at bounding box center [50, 43] width 23 height 7
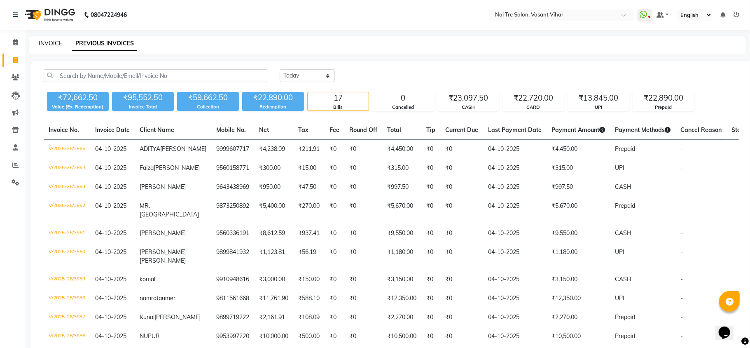
select select "service"
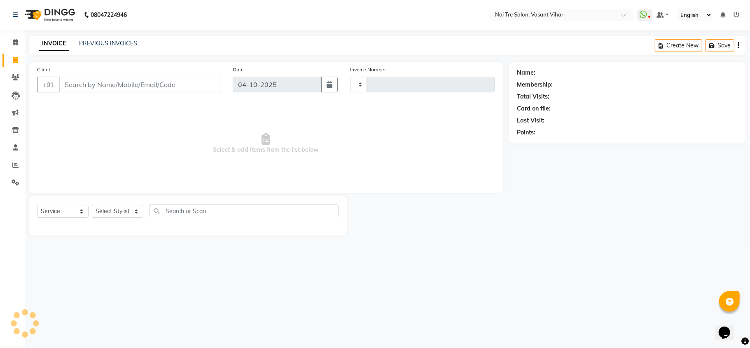
type input "3866"
select select "3944"
click at [103, 87] on input "Client" at bounding box center [139, 85] width 161 height 16
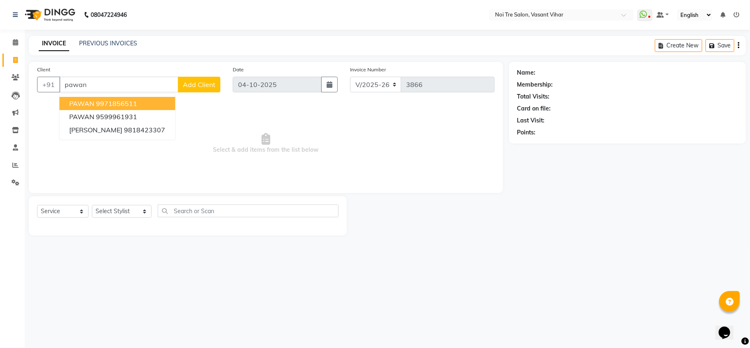
click at [125, 105] on ngb-highlight "9971856511" at bounding box center [116, 103] width 41 height 8
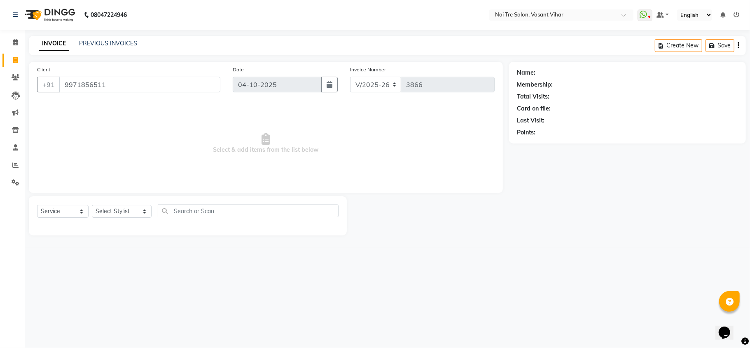
type input "9971856511"
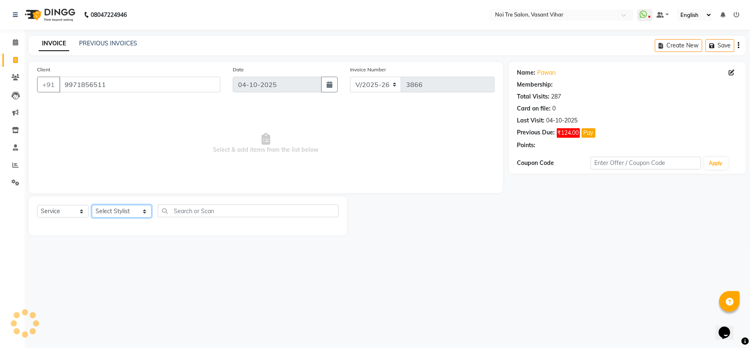
click at [109, 213] on select "Select Stylist Abhishek AMARNATH Asif DANISH(PUNJABI BAGH) DHARAM FAIZAN GEETA …" at bounding box center [122, 211] width 60 height 13
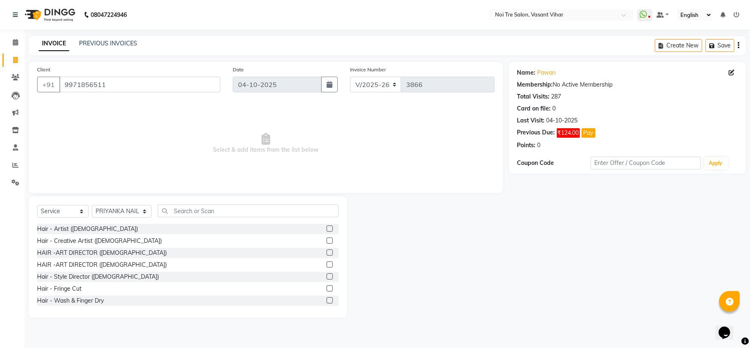
click at [49, 143] on span "Select & add items from the list below" at bounding box center [266, 143] width 458 height 82
click at [223, 209] on input "text" at bounding box center [248, 210] width 181 height 13
click at [117, 209] on select "Select Stylist Abhishek AMARNATH Asif DANISH(PUNJABI BAGH) DHARAM FAIZAN GEETA …" at bounding box center [122, 211] width 60 height 13
select select "39796"
click at [92, 205] on select "Select Stylist Abhishek AMARNATH Asif DANISH(PUNJABI BAGH) DHARAM FAIZAN GEETA …" at bounding box center [122, 211] width 60 height 13
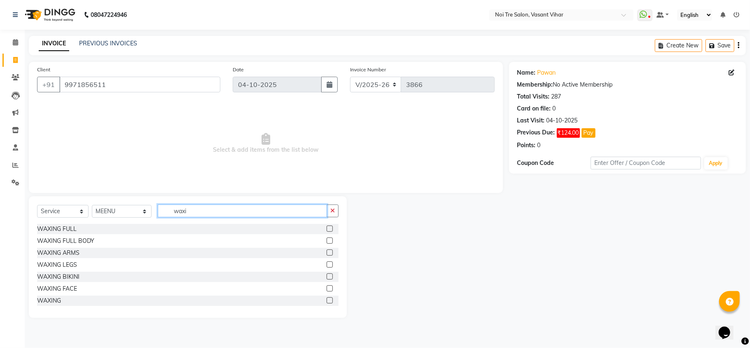
type input "waxi"
click at [327, 300] on label at bounding box center [330, 300] width 6 height 6
click at [327, 300] on input "checkbox" at bounding box center [329, 300] width 5 height 5
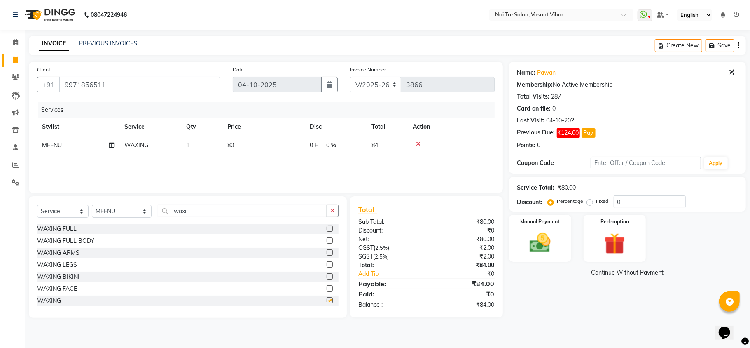
checkbox input "false"
click at [253, 148] on td "80" at bounding box center [263, 145] width 82 height 19
select select "39796"
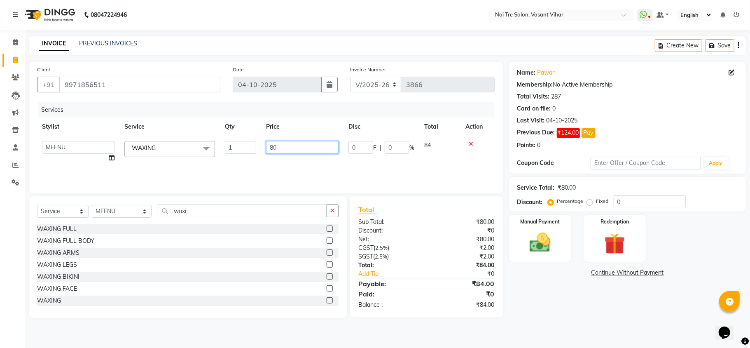
drag, startPoint x: 284, startPoint y: 145, endPoint x: 173, endPoint y: 143, distance: 110.9
click at [193, 145] on tr "Abhishek AMARNATH Asif DANISH(PUNJABI BAGH) DHARAM FAIZAN GEETA Kamal Karan PDC…" at bounding box center [266, 151] width 458 height 31
type input "2000"
click at [596, 204] on label "Fixed" at bounding box center [602, 200] width 12 height 7
click at [589, 204] on input "Fixed" at bounding box center [592, 201] width 6 height 6
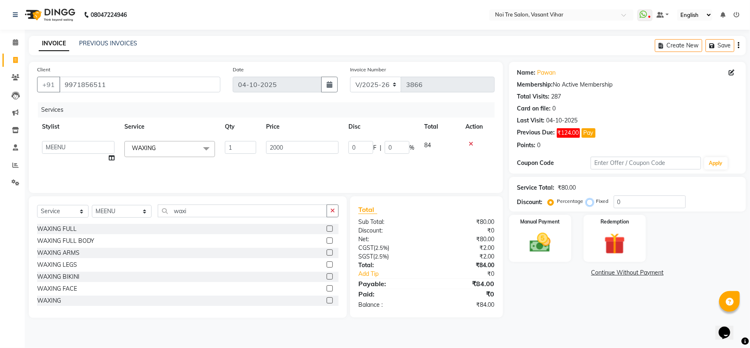
radio input "true"
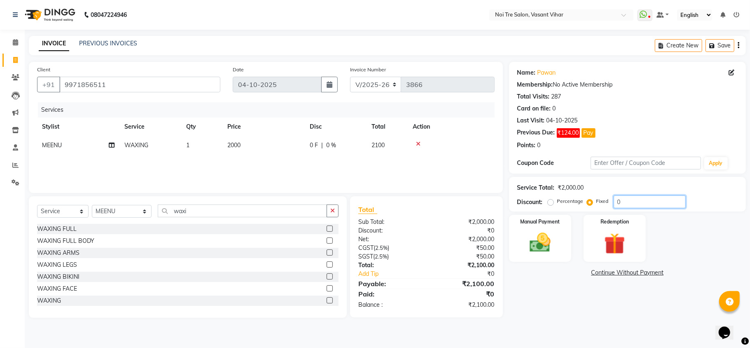
click at [625, 205] on input "0" at bounding box center [650, 201] width 72 height 13
type input "1"
type input "100"
click at [607, 310] on div "Name: Pawan Membership: No Active Membership Total Visits: 287 Card on file: 0 …" at bounding box center [630, 190] width 243 height 256
click at [538, 239] on img at bounding box center [540, 243] width 36 height 26
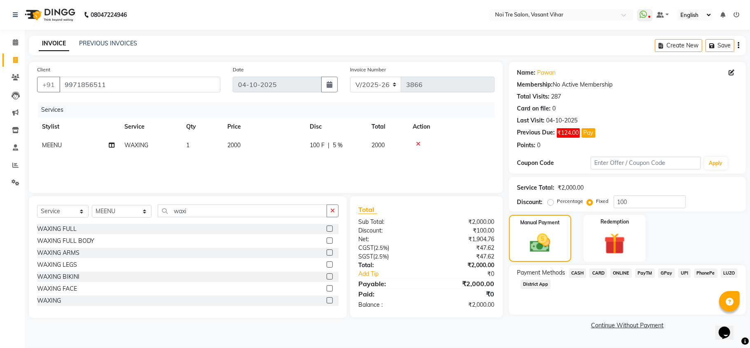
click at [583, 272] on span "CASH" at bounding box center [578, 272] width 18 height 9
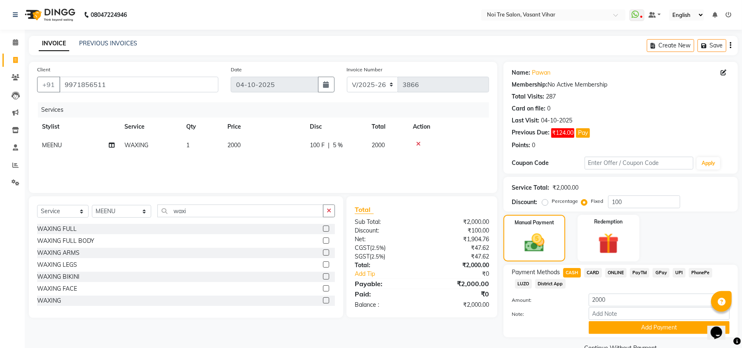
click at [596, 275] on span "CARD" at bounding box center [593, 272] width 18 height 9
click at [643, 329] on button "Add Payment" at bounding box center [659, 327] width 141 height 13
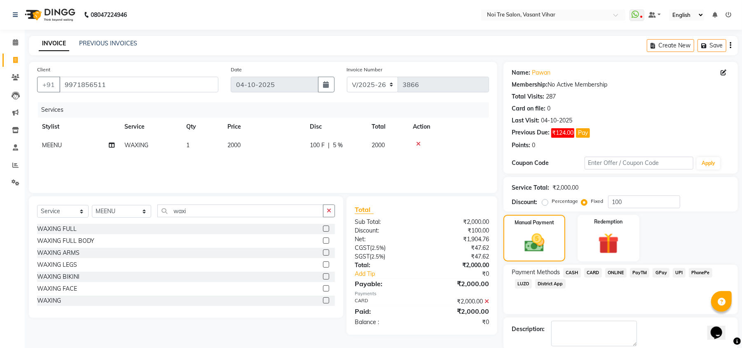
scroll to position [43, 0]
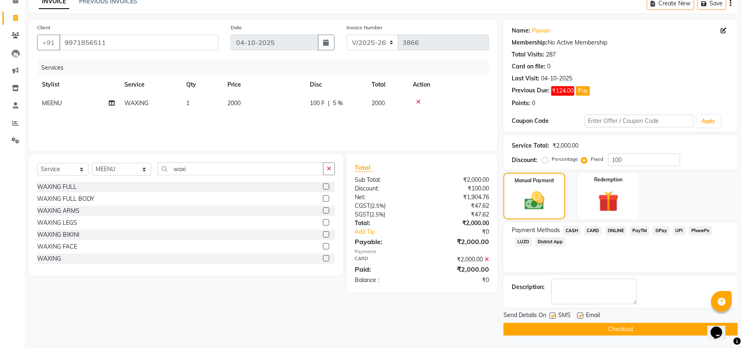
click at [666, 327] on button "Checkout" at bounding box center [620, 329] width 234 height 13
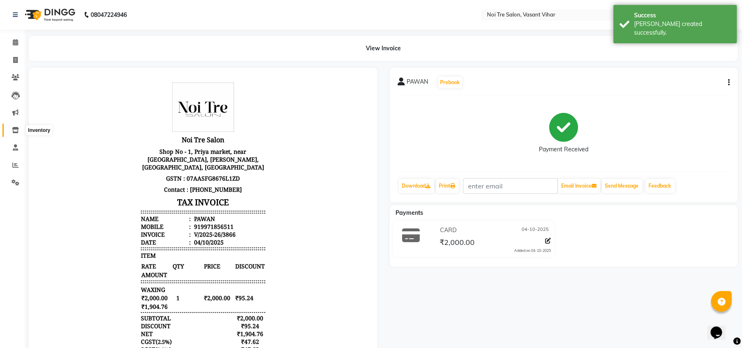
click at [16, 127] on icon at bounding box center [15, 130] width 7 height 6
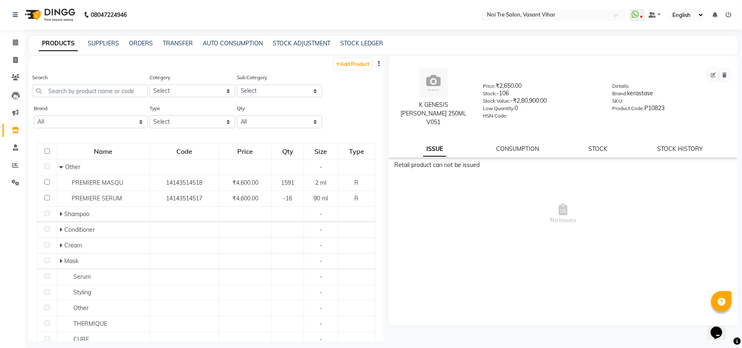
click at [379, 61] on icon "button" at bounding box center [380, 64] width 2 height 6
click at [348, 94] on div "Search Category Select Hair Skin Makeup Appliances Beard Waxing Disposable Thre…" at bounding box center [206, 88] width 355 height 31
click at [549, 245] on span "No Issues" at bounding box center [563, 214] width 337 height 82
click at [8, 63] on span at bounding box center [15, 60] width 14 height 9
select select "service"
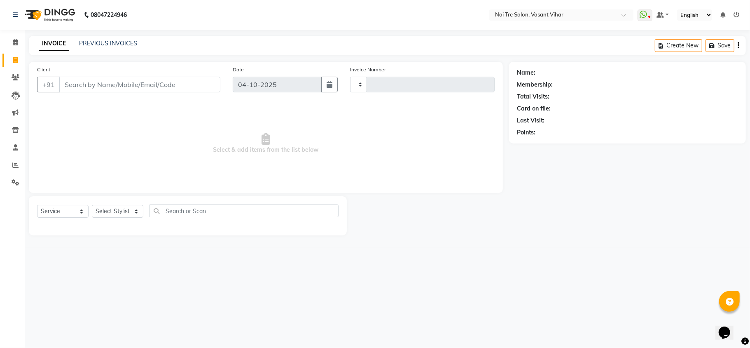
type input "3867"
select select "3944"
click at [128, 47] on div "PREVIOUS INVOICES" at bounding box center [108, 43] width 58 height 9
click at [124, 47] on div "PREVIOUS INVOICES" at bounding box center [108, 43] width 58 height 9
click at [124, 38] on div "INVOICE PREVIOUS INVOICES Create New Save" at bounding box center [387, 45] width 717 height 19
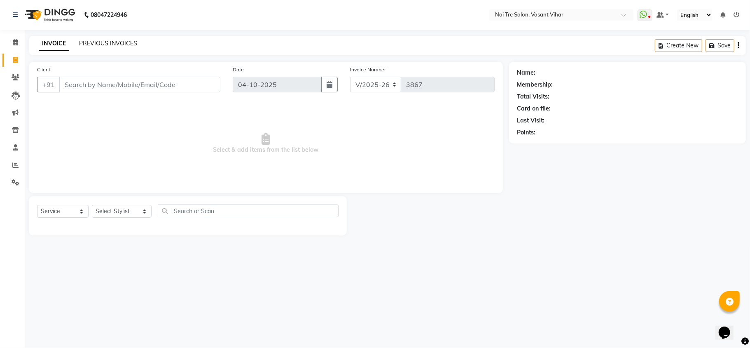
click at [124, 40] on link "PREVIOUS INVOICES" at bounding box center [108, 43] width 58 height 7
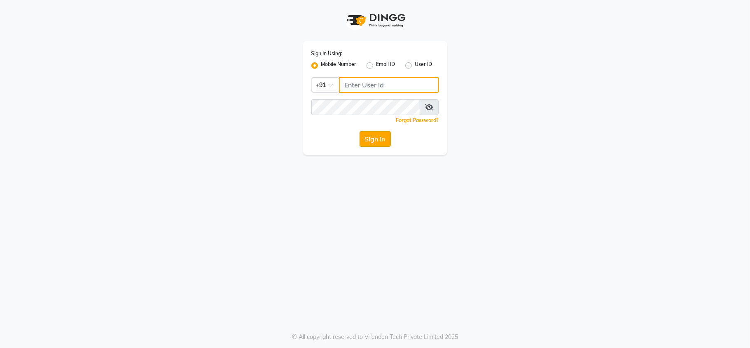
type input "7303123304"
click at [381, 140] on button "Sign In" at bounding box center [375, 139] width 31 height 16
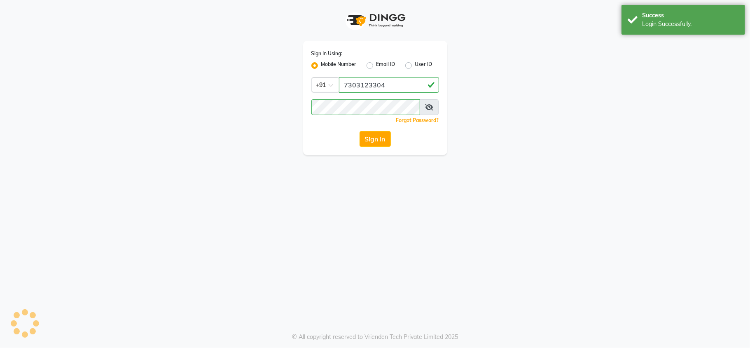
select select "service"
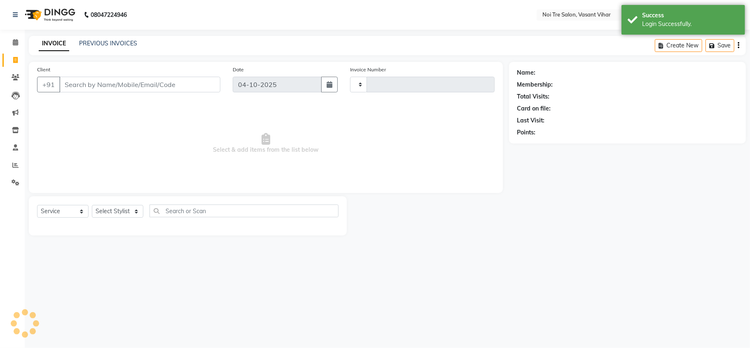
type input "3867"
select select "en"
select select "3944"
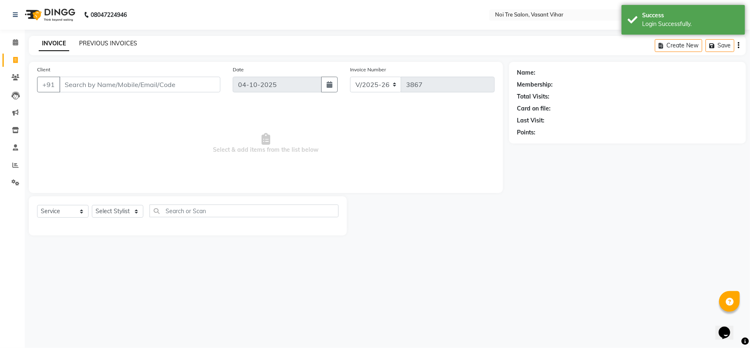
click at [124, 43] on link "PREVIOUS INVOICES" at bounding box center [108, 43] width 58 height 7
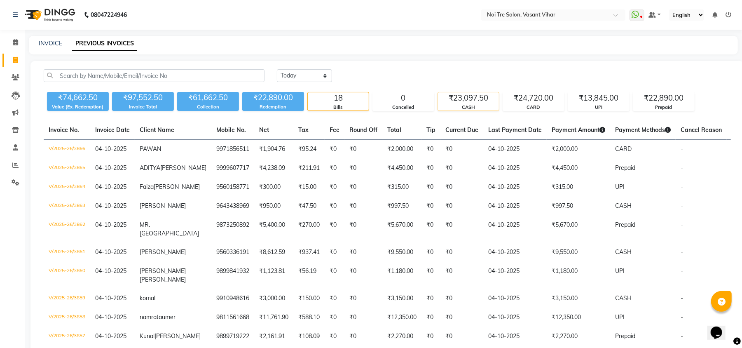
click at [487, 96] on div "₹23,097.50" at bounding box center [468, 98] width 61 height 12
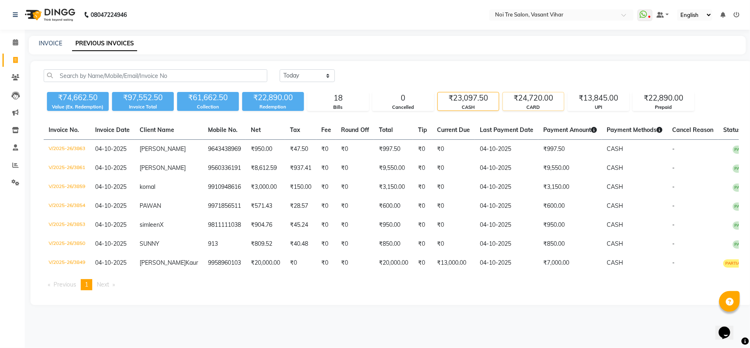
click at [539, 104] on div "CARD" at bounding box center [533, 107] width 61 height 7
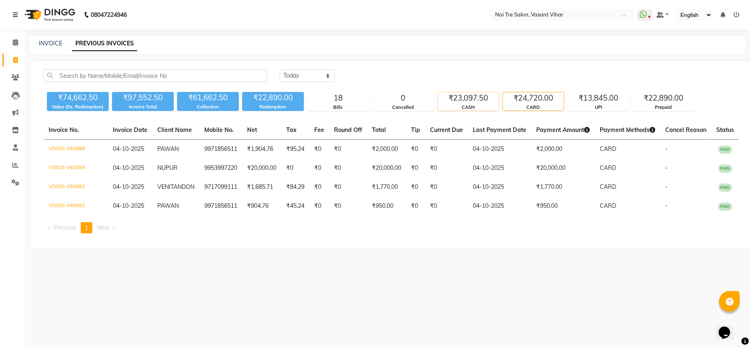
click at [489, 94] on div "₹23,097.50" at bounding box center [468, 98] width 61 height 12
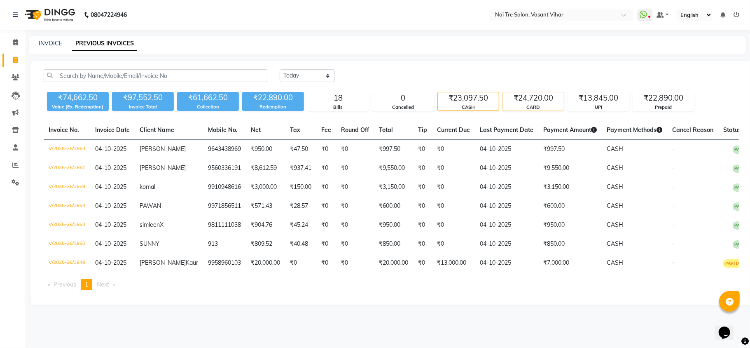
click at [537, 98] on div "₹24,720.00" at bounding box center [533, 98] width 61 height 12
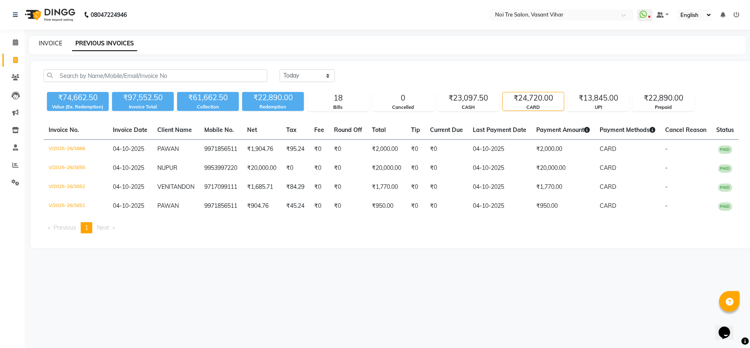
click at [53, 43] on link "INVOICE" at bounding box center [50, 43] width 23 height 7
select select "service"
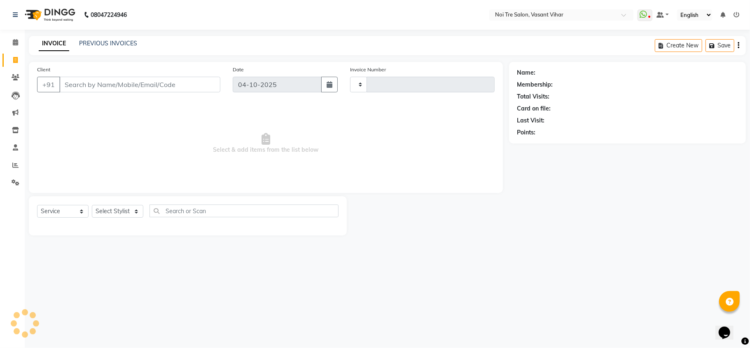
type input "3867"
select select "3944"
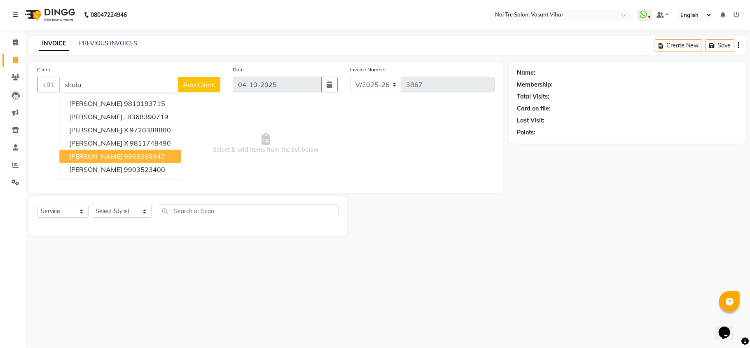
click at [124, 152] on ngb-highlight "9968066947" at bounding box center [144, 156] width 41 height 8
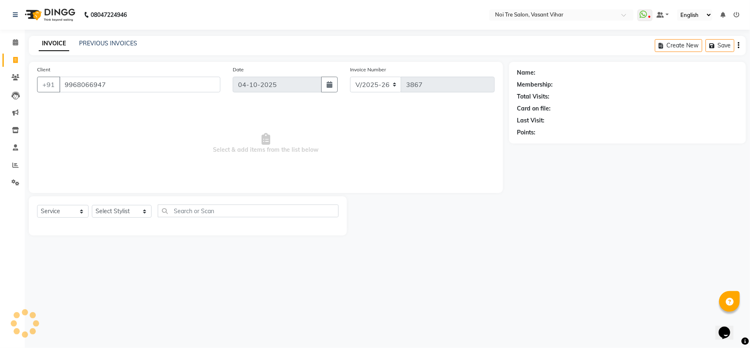
type input "9968066947"
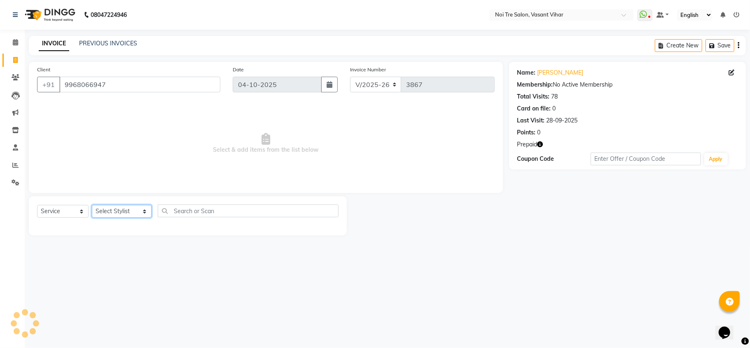
click at [101, 210] on select "Select Stylist [PERSON_NAME](PUNJABI BAGH) [PERSON_NAME] GEETA [PERSON_NAME] PD…" at bounding box center [122, 211] width 60 height 13
select select "20379"
click at [92, 205] on select "Select Stylist [PERSON_NAME](PUNJABI BAGH) [PERSON_NAME] GEETA [PERSON_NAME] PD…" at bounding box center [122, 211] width 60 height 13
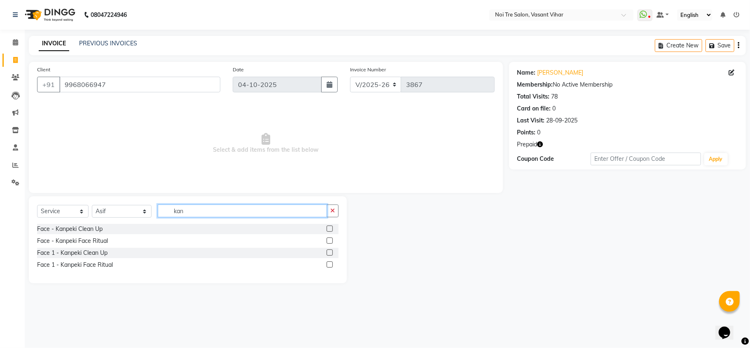
type input "kan"
click at [329, 225] on label at bounding box center [330, 228] width 6 height 6
click at [329, 226] on input "checkbox" at bounding box center [329, 228] width 5 height 5
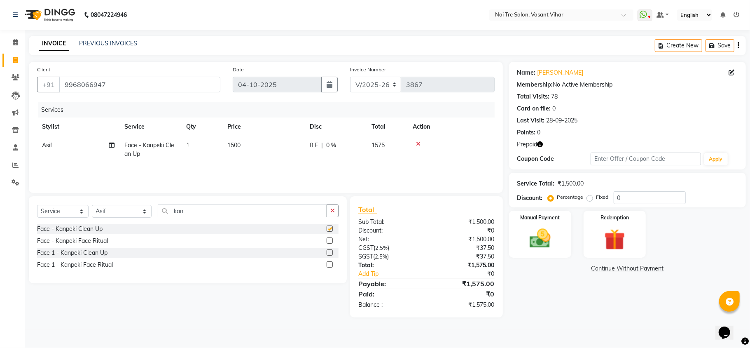
checkbox input "false"
click at [248, 147] on td "1500" at bounding box center [263, 149] width 82 height 27
select select "20379"
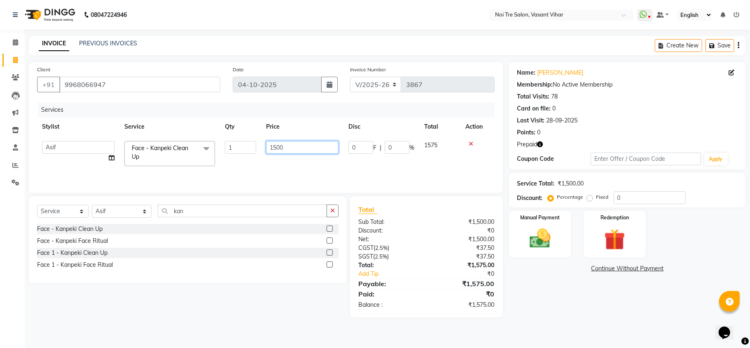
drag, startPoint x: 305, startPoint y: 141, endPoint x: 145, endPoint y: 154, distance: 160.4
click at [173, 149] on tr "Abhishek AMARNATH Asif DANISH(PUNJABI BAGH) DHARAM FAIZAN GEETA Kamal Karan PDC…" at bounding box center [266, 153] width 458 height 35
type input "2000"
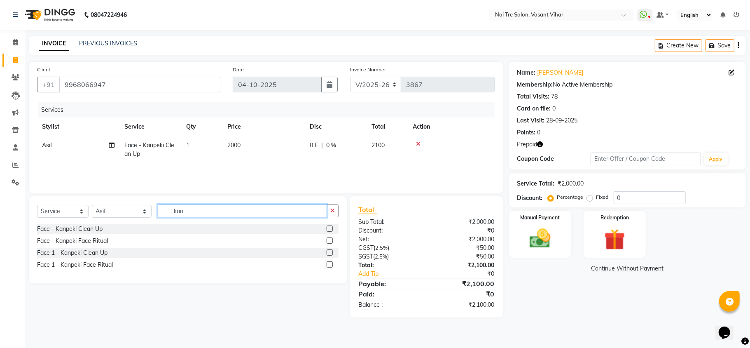
drag, startPoint x: 192, startPoint y: 211, endPoint x: 0, endPoint y: 180, distance: 194.2
click at [0, 180] on app-home "08047224946 Select Location × Noi Tre Salon, Vasant Vihar WhatsApp Status ✕ Sta…" at bounding box center [375, 165] width 750 height 330
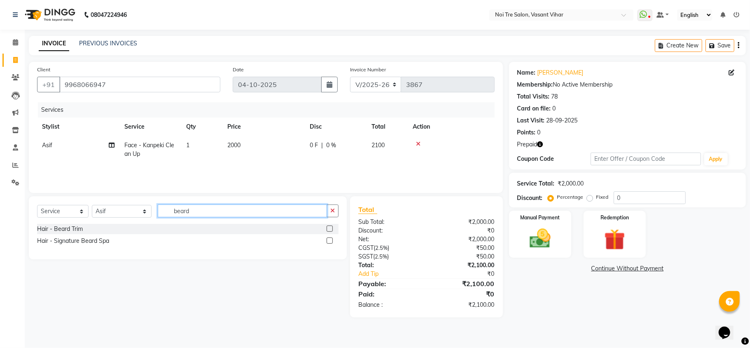
type input "beard"
click at [329, 231] on label at bounding box center [330, 228] width 6 height 6
click at [329, 231] on input "checkbox" at bounding box center [329, 228] width 5 height 5
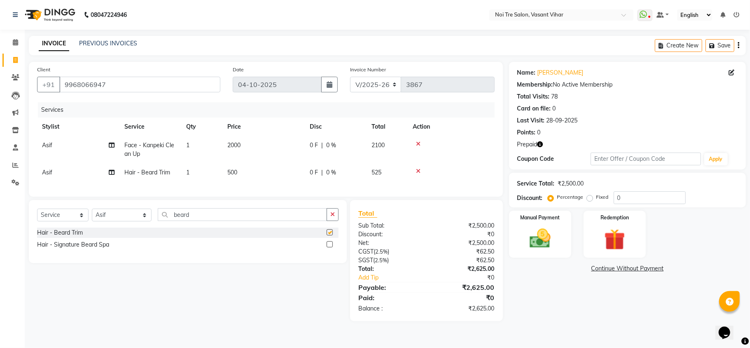
checkbox input "false"
drag, startPoint x: 167, startPoint y: 227, endPoint x: 80, endPoint y: 213, distance: 87.9
click at [83, 213] on div "Select Service Product Membership Package Voucher Prepaid Gift Card Select Styl…" at bounding box center [188, 231] width 318 height 63
click at [101, 221] on select "Select Stylist Abhishek AMARNATH Asif DANISH(PUNJABI BAGH) DHARAM FAIZAN GEETA …" at bounding box center [122, 214] width 60 height 13
select select "59456"
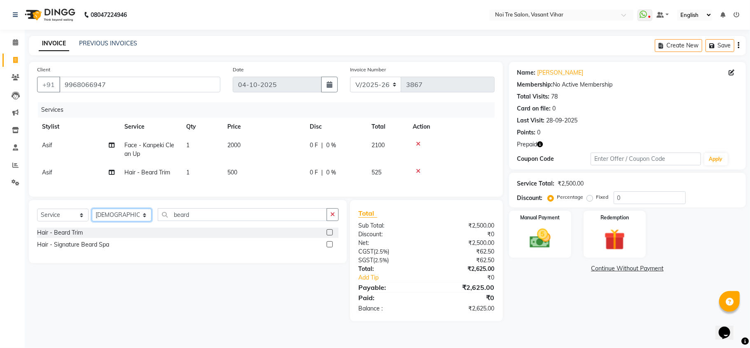
click at [92, 217] on select "Select Stylist Abhishek AMARNATH Asif DANISH(PUNJABI BAGH) DHARAM FAIZAN GEETA …" at bounding box center [122, 214] width 60 height 13
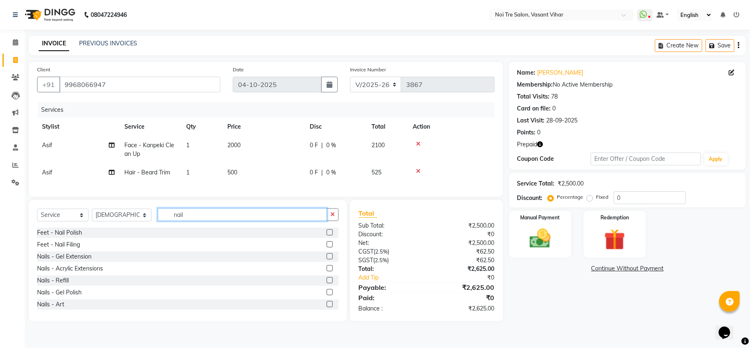
type input "nail"
click at [316, 297] on div "Nails - Gel Polish" at bounding box center [188, 292] width 302 height 10
click at [327, 295] on label at bounding box center [330, 292] width 6 height 6
click at [327, 295] on input "checkbox" at bounding box center [329, 292] width 5 height 5
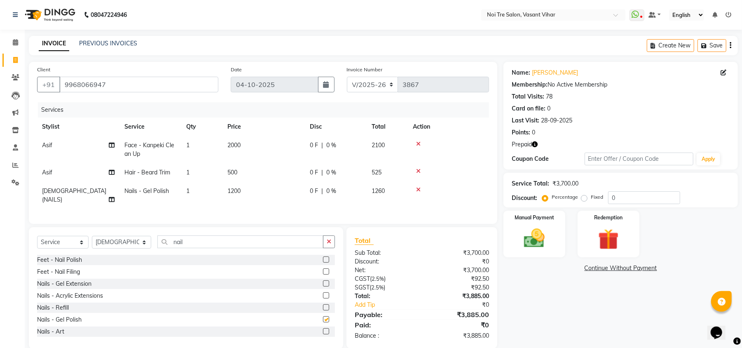
checkbox input "false"
click at [261, 187] on td "1200" at bounding box center [263, 195] width 82 height 27
select select "59456"
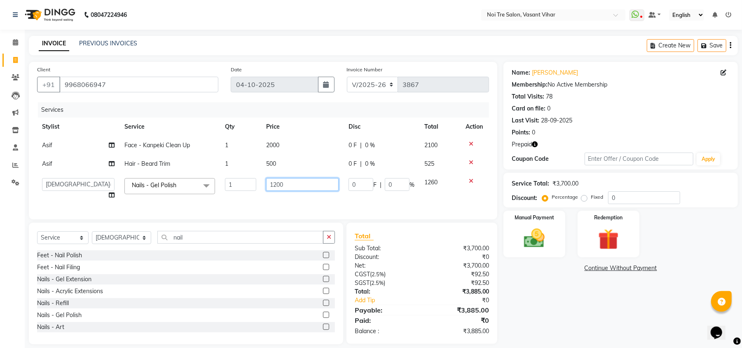
drag, startPoint x: 289, startPoint y: 189, endPoint x: 218, endPoint y: 175, distance: 72.1
click at [234, 176] on tr "Abhishek AMARNATH Asif DANISH(PUNJABI BAGH) DHARAM FAIZAN GEETA Kamal Karan PDC…" at bounding box center [263, 188] width 452 height 31
type input "800"
click at [234, 203] on div "Services Stylist Service Qty Price Disc Total Action Asif Face - Kanpeki Clean …" at bounding box center [263, 156] width 452 height 109
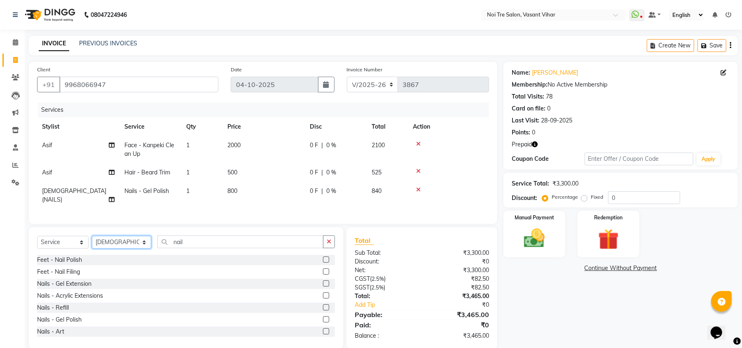
click at [117, 246] on select "Select Stylist Abhishek AMARNATH Asif DANISH(PUNJABI BAGH) DHARAM FAIZAN GEETA …" at bounding box center [121, 242] width 59 height 13
select select "38778"
click at [92, 236] on select "Select Stylist Abhishek AMARNATH Asif DANISH(PUNJABI BAGH) DHARAM FAIZAN GEETA …" at bounding box center [121, 242] width 59 height 13
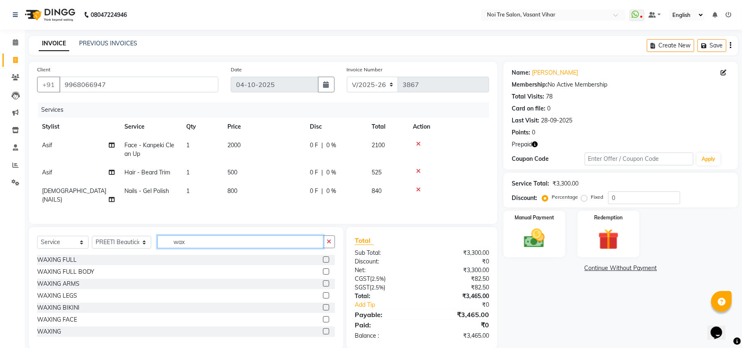
type input "wax"
click at [323, 332] on label at bounding box center [326, 331] width 6 height 6
click at [323, 332] on input "checkbox" at bounding box center [325, 331] width 5 height 5
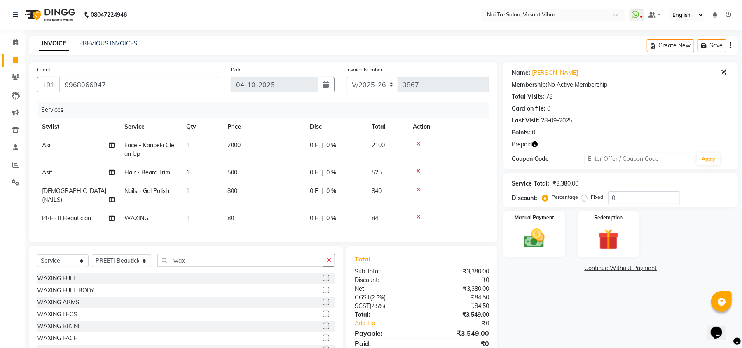
checkbox input "false"
click at [257, 212] on td "80" at bounding box center [263, 218] width 82 height 19
select select "38778"
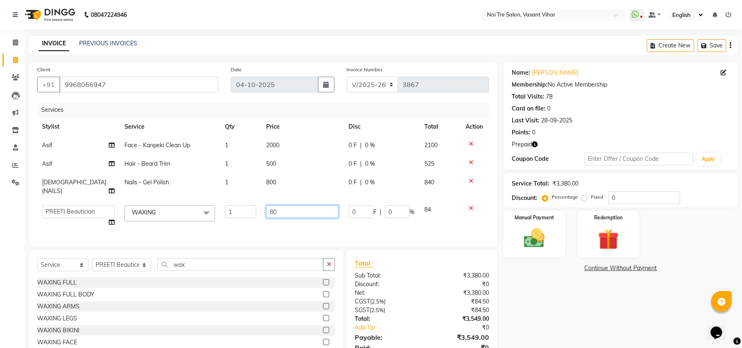
drag, startPoint x: 295, startPoint y: 199, endPoint x: 183, endPoint y: 199, distance: 111.6
click at [183, 200] on tr "Abhishek AMARNATH Asif DANISH(PUNJABI BAGH) DHARAM FAIZAN GEETA Kamal Karan PDC…" at bounding box center [263, 215] width 452 height 31
type input "2000"
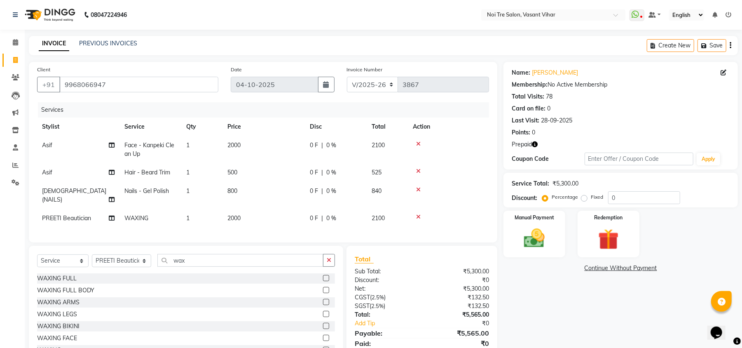
click at [275, 161] on tbody "Asif Face - Kanpeki Clean Up 1 2000 0 F | 0 % 2100 Asif Hair - Beard Trim 1 500…" at bounding box center [263, 181] width 452 height 91
click at [266, 174] on td "500" at bounding box center [263, 172] width 82 height 19
select select "20379"
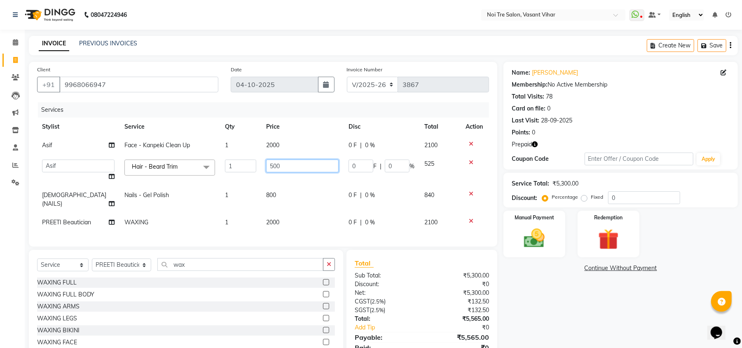
drag, startPoint x: 202, startPoint y: 168, endPoint x: 136, endPoint y: 166, distance: 66.4
click at [136, 166] on tr "Abhishek AMARNATH Asif DANISH(PUNJABI BAGH) DHARAM FAIZAN GEETA Kamal Karan PDC…" at bounding box center [263, 169] width 452 height 31
type input "600"
click at [292, 193] on td "800" at bounding box center [302, 199] width 82 height 27
select select "59456"
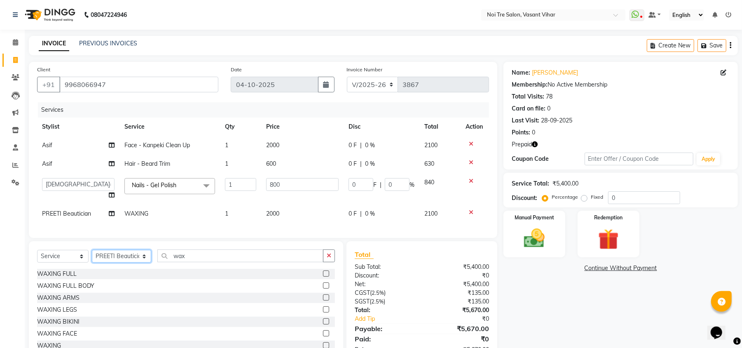
click at [104, 262] on select "Select Stylist Abhishek AMARNATH Asif DANISH(PUNJABI BAGH) DHARAM FAIZAN GEETA …" at bounding box center [121, 256] width 59 height 13
select select "20382"
click at [92, 258] on select "Select Stylist Abhishek AMARNATH Asif DANISH(PUNJABI BAGH) DHARAM FAIZAN GEETA …" at bounding box center [121, 256] width 59 height 13
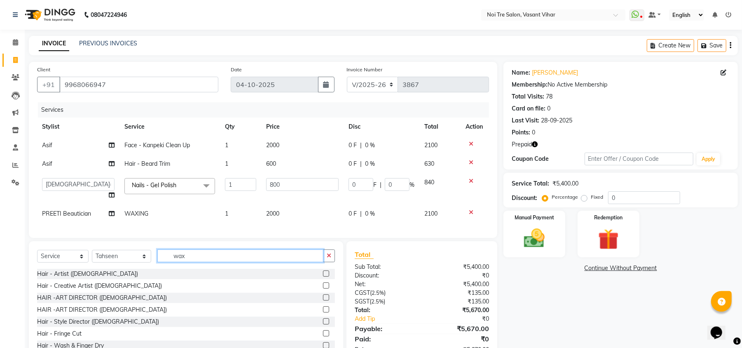
drag, startPoint x: 188, startPoint y: 268, endPoint x: 116, endPoint y: 249, distance: 74.5
click at [118, 249] on div "Select Service Product Membership Package Voucher Prepaid Gift Card Select Styl…" at bounding box center [186, 302] width 314 height 122
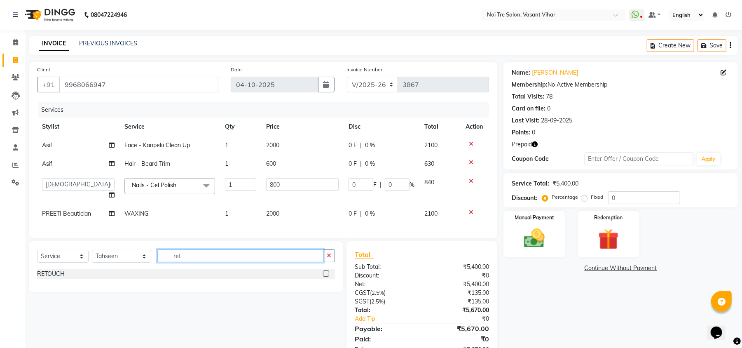
type input "ret"
click at [323, 276] on label at bounding box center [326, 273] width 6 height 6
click at [323, 276] on input "checkbox" at bounding box center [325, 273] width 5 height 5
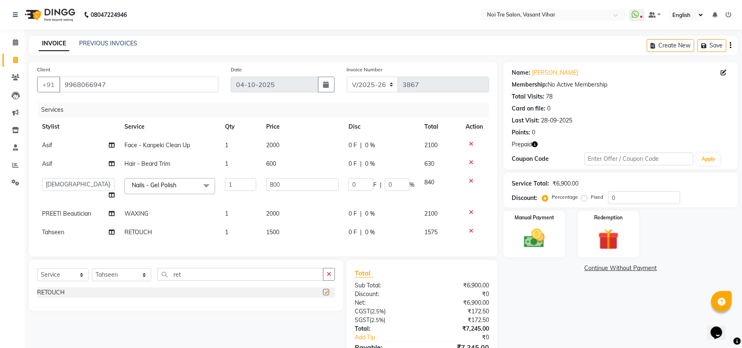
checkbox input "false"
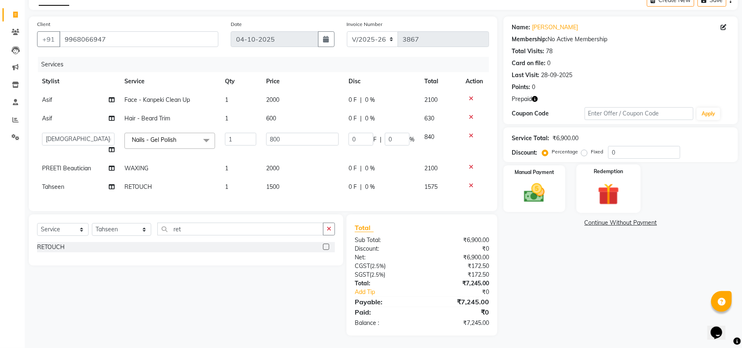
click at [613, 183] on img at bounding box center [608, 193] width 35 height 27
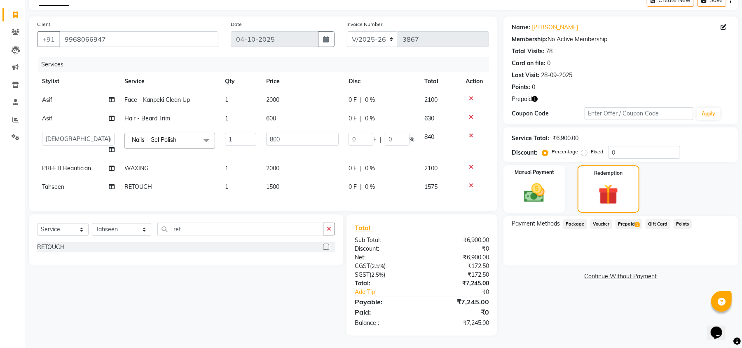
click at [637, 222] on span "1" at bounding box center [637, 224] width 5 height 5
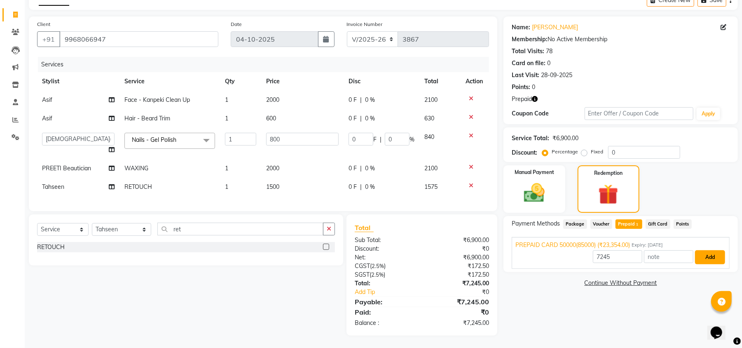
click at [713, 254] on button "Add" at bounding box center [710, 257] width 30 height 14
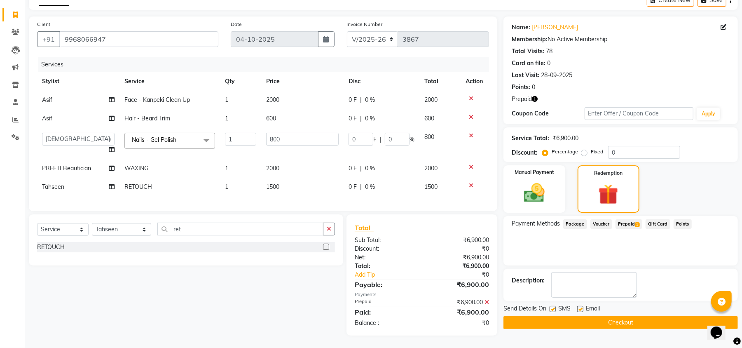
click at [534, 96] on icon "button" at bounding box center [535, 99] width 6 height 6
click at [657, 47] on div "Total Visits: 78" at bounding box center [621, 51] width 218 height 9
click at [278, 96] on span "2000" at bounding box center [272, 99] width 13 height 7
select select "20379"
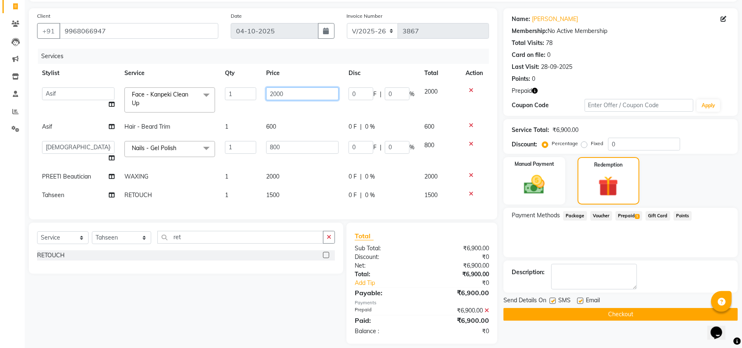
drag, startPoint x: 304, startPoint y: 93, endPoint x: 259, endPoint y: 86, distance: 45.8
click at [264, 87] on td "2000" at bounding box center [302, 99] width 82 height 35
type input "2360"
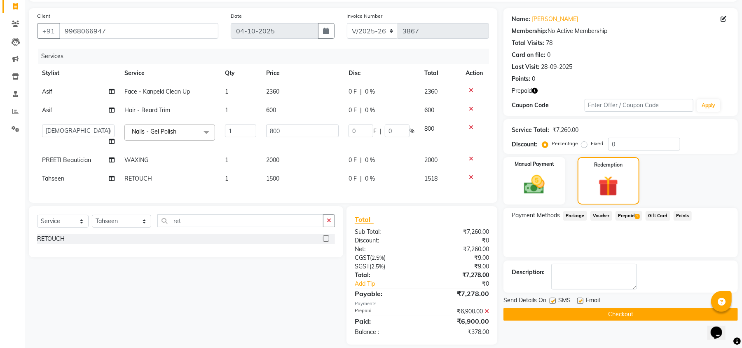
click at [287, 121] on tbody "Asif Face - Kanpeki Clean Up 1 2360 0 F | 0 % 2360 Asif Hair - Beard Trim 1 600…" at bounding box center [263, 134] width 452 height 105
click at [301, 110] on td "600" at bounding box center [302, 110] width 82 height 19
select select "20379"
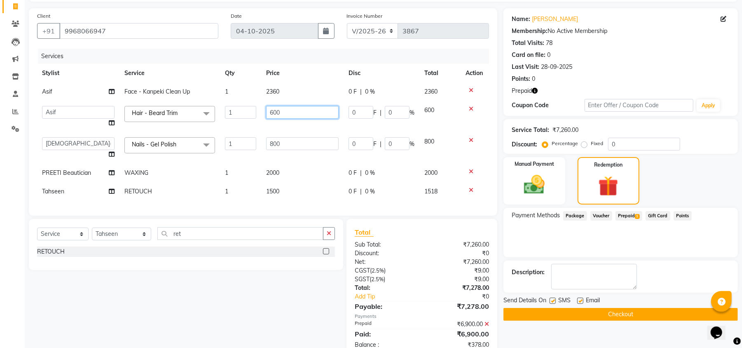
drag, startPoint x: 316, startPoint y: 108, endPoint x: 168, endPoint y: 99, distance: 148.1
click at [171, 100] on tbody "Asif Face - Kanpeki Clean Up 1 2360 0 F | 0 % 2360 Abhishek AMARNATH Asif DANIS…" at bounding box center [263, 141] width 452 height 118
type input "5"
type input "710"
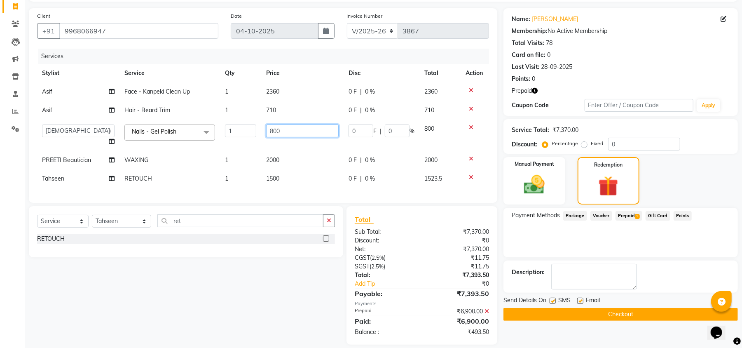
drag, startPoint x: 325, startPoint y: 146, endPoint x: 173, endPoint y: 139, distance: 151.7
click at [173, 139] on tr "Abhishek AMARNATH Asif DANISH(PUNJABI BAGH) DHARAM FAIZAN GEETA Kamal Karan PDC…" at bounding box center [263, 134] width 452 height 31
type input "944"
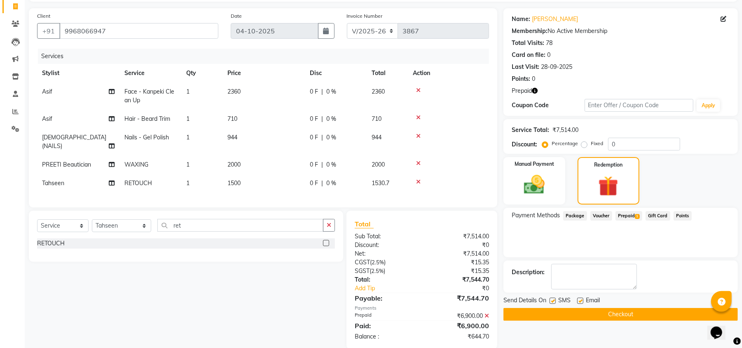
click at [309, 160] on tr "PREETI Beautician WAXING 1 2000 0 F | 0 % 2000" at bounding box center [263, 164] width 452 height 19
click at [280, 155] on td "2000" at bounding box center [263, 164] width 82 height 19
select select "38778"
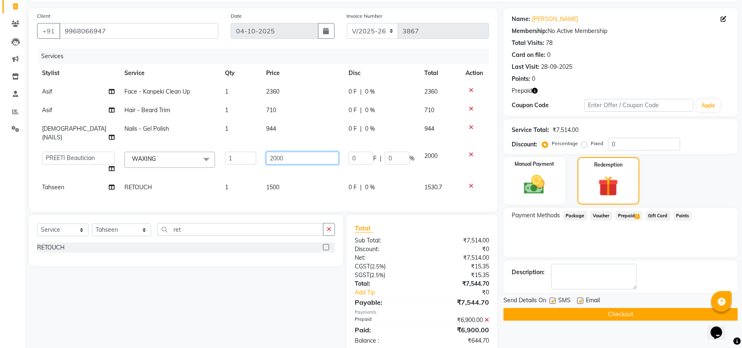
drag, startPoint x: 280, startPoint y: 146, endPoint x: 63, endPoint y: 122, distance: 218.8
click at [63, 122] on tbody "Asif Face - Kanpeki Clean Up 1 2360 0 F | 0 % 2360 Asif Hair - Beard Trim 1 710…" at bounding box center [263, 139] width 452 height 114
type input "2360"
click at [241, 178] on tr "Tahseen RETOUCH 1 1500 0 F | 0 % 1530.7" at bounding box center [263, 187] width 452 height 19
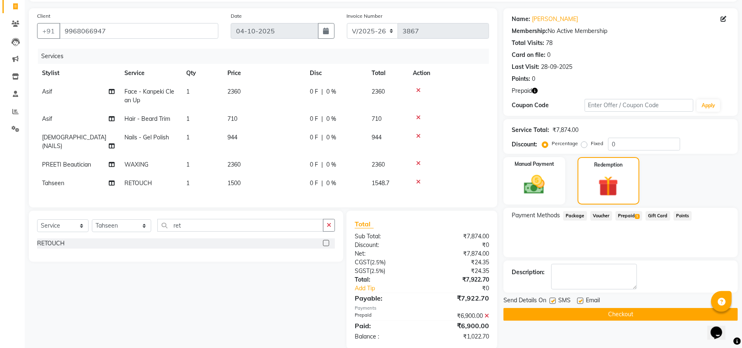
click at [279, 174] on td "1500" at bounding box center [263, 183] width 82 height 19
select select "20382"
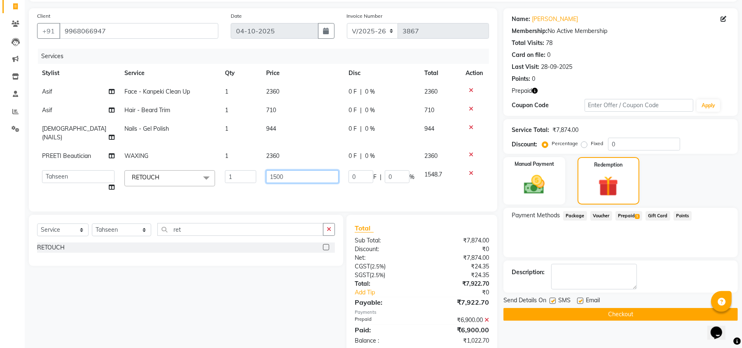
drag, startPoint x: 311, startPoint y: 167, endPoint x: 189, endPoint y: 142, distance: 124.6
click at [191, 143] on tbody "Asif Face - Kanpeki Clean Up 1 2360 0 F | 0 % 2360 Asif Hair - Beard Trim 1 710…" at bounding box center [263, 139] width 452 height 114
type input "1770"
click at [684, 246] on div "Payment Methods Package Voucher Prepaid 1 Gift Card Points" at bounding box center [620, 232] width 234 height 49
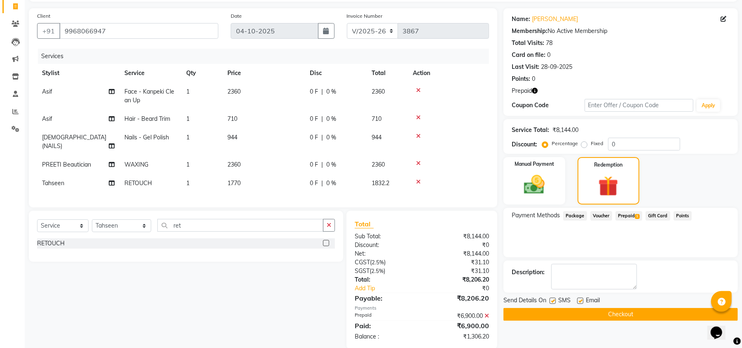
click at [486, 313] on icon at bounding box center [486, 316] width 5 height 6
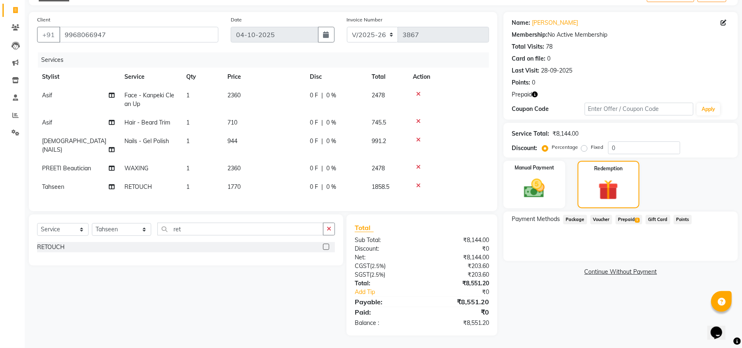
click at [634, 219] on span "Prepaid 1" at bounding box center [628, 219] width 27 height 9
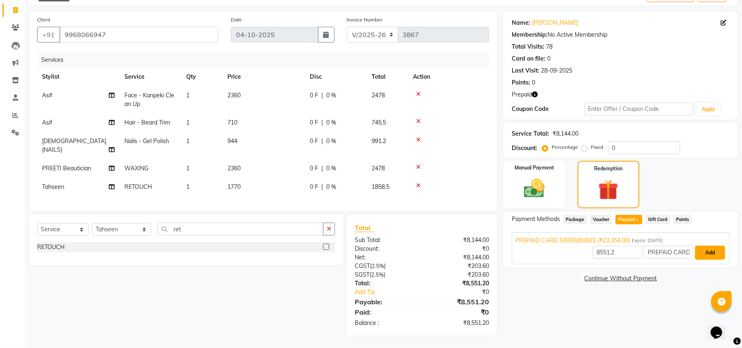
click at [710, 254] on button "Add" at bounding box center [710, 253] width 30 height 14
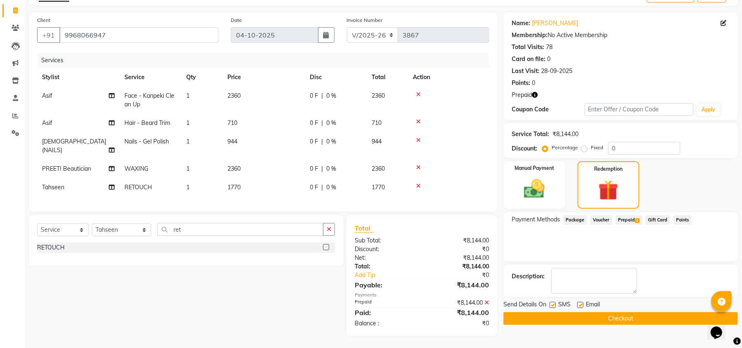
click at [639, 323] on button "Checkout" at bounding box center [620, 318] width 234 height 13
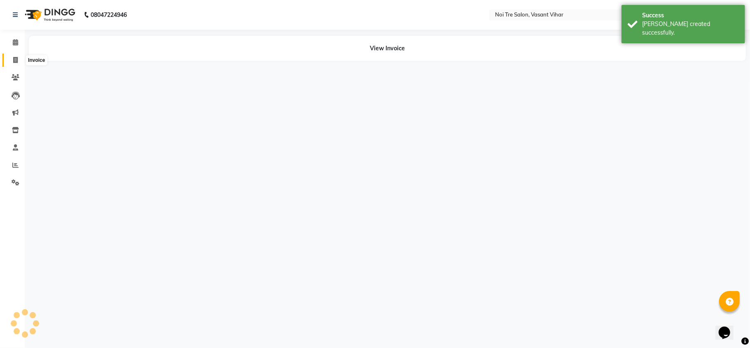
click at [15, 58] on icon at bounding box center [15, 60] width 5 height 6
select select "service"
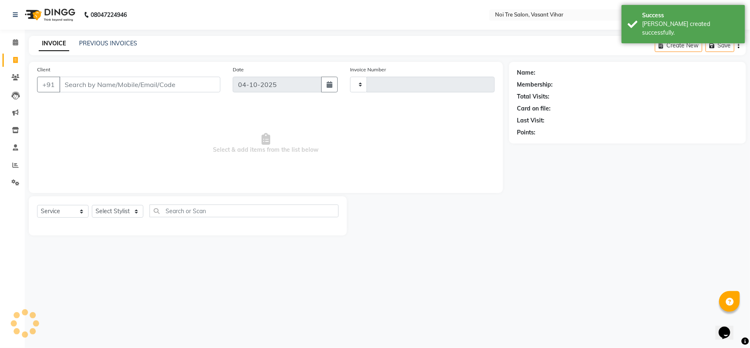
type input "3868"
select select "3944"
click at [13, 81] on span at bounding box center [15, 77] width 14 height 9
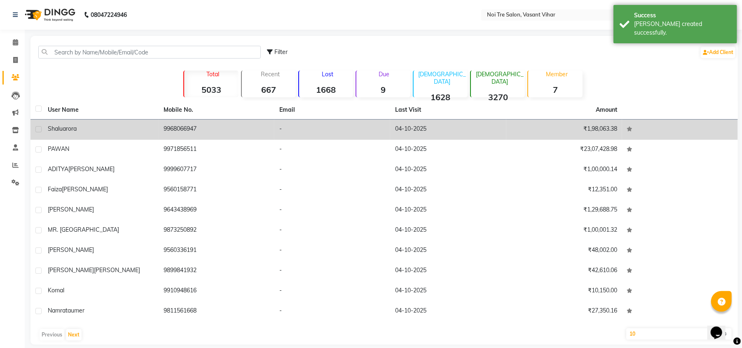
click at [76, 131] on span "arora" at bounding box center [70, 128] width 14 height 7
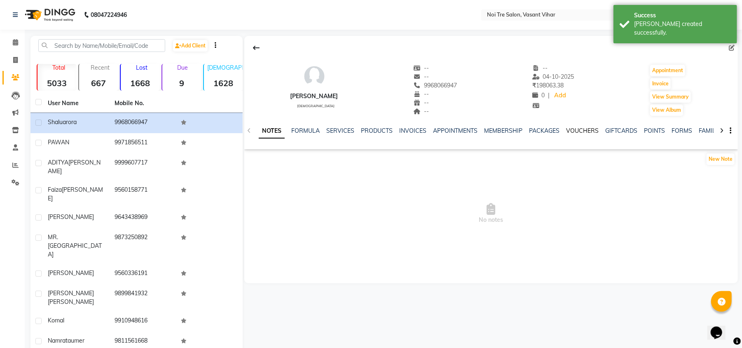
click at [575, 127] on link "VOUCHERS" at bounding box center [582, 130] width 33 height 7
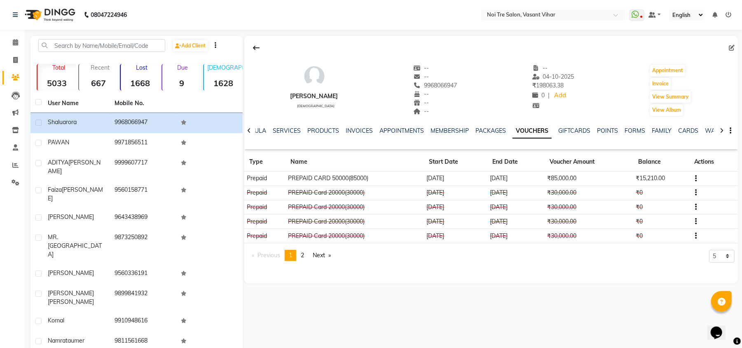
click at [712, 73] on div "shalu arora female -- -- 9968066947 -- -- -- -- 04-10-2025 ₹ 198063.38 0 | Add …" at bounding box center [491, 86] width 494 height 61
click at [10, 58] on span at bounding box center [15, 60] width 14 height 9
select select "service"
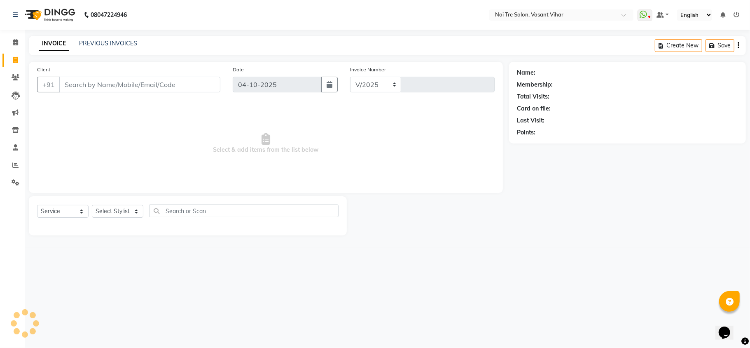
select select "3944"
type input "3868"
click at [121, 44] on link "PREVIOUS INVOICES" at bounding box center [108, 43] width 58 height 7
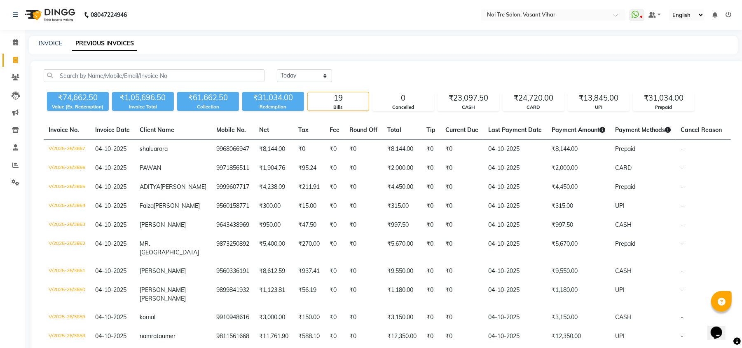
click at [40, 48] on div "INVOICE PREVIOUS INVOICES" at bounding box center [383, 45] width 709 height 19
click at [40, 42] on link "INVOICE" at bounding box center [50, 43] width 23 height 7
select select "service"
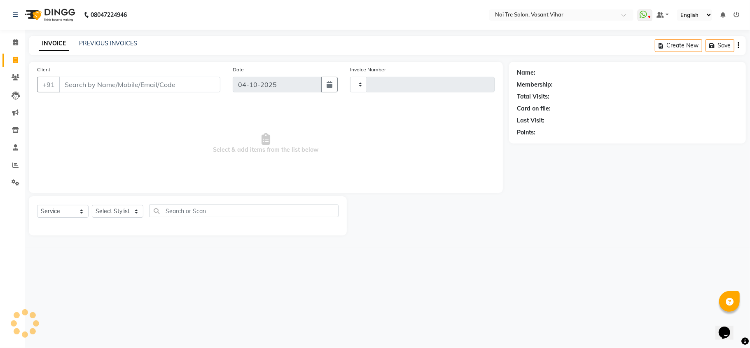
type input "3868"
select select "3944"
type input "9686769504"
click at [198, 91] on button "Add Client" at bounding box center [199, 85] width 42 height 16
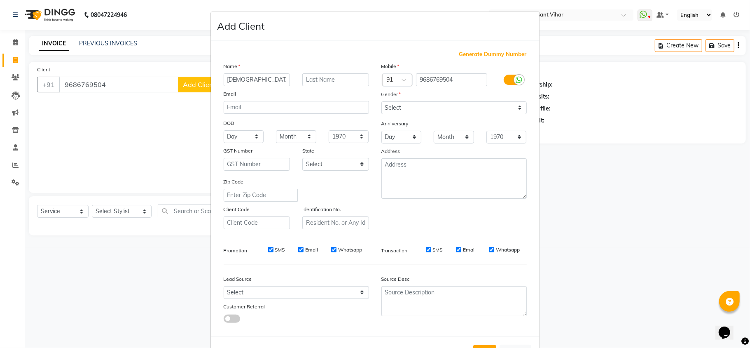
type input "[DEMOGRAPHIC_DATA]"
click at [328, 78] on input "text" at bounding box center [335, 79] width 67 height 13
type input "walkin"
drag, startPoint x: 400, startPoint y: 102, endPoint x: 401, endPoint y: 111, distance: 8.7
click at [400, 102] on select "Select Male Female Other Prefer Not To Say" at bounding box center [453, 107] width 145 height 13
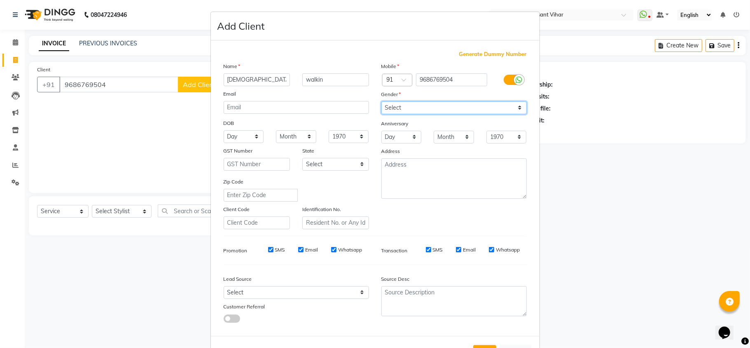
select select "[DEMOGRAPHIC_DATA]"
click at [381, 101] on select "Select Male Female Other Prefer Not To Say" at bounding box center [453, 107] width 145 height 13
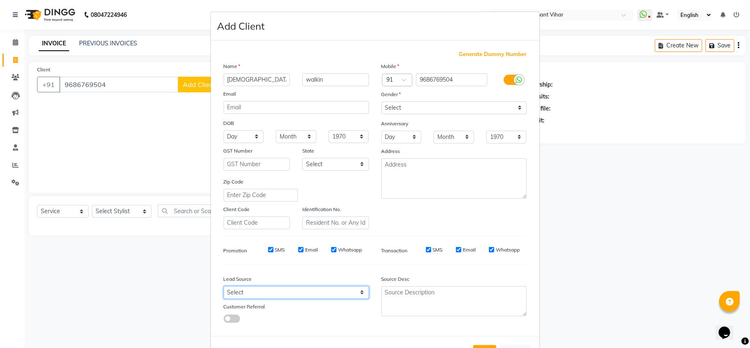
click at [316, 290] on select "Select Walk-in Referral Internet Friend Word of Mouth Advertisement Facebook Ju…" at bounding box center [296, 292] width 145 height 13
select select "28144"
click at [224, 286] on select "Select Walk-in Referral Internet Friend Word of Mouth Advertisement Facebook Ju…" at bounding box center [296, 292] width 145 height 13
click at [683, 235] on ngb-modal-window "Add Client Generate Dummy Number Name vaishnavi walkin Email DOB Day 01 02 03 0…" at bounding box center [375, 174] width 750 height 348
click at [483, 346] on button "Add" at bounding box center [484, 352] width 23 height 15
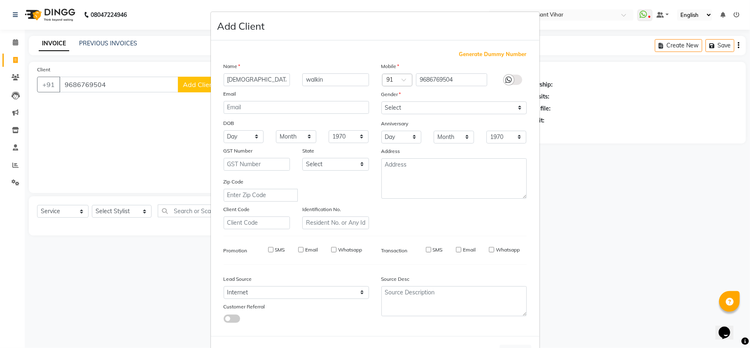
select select
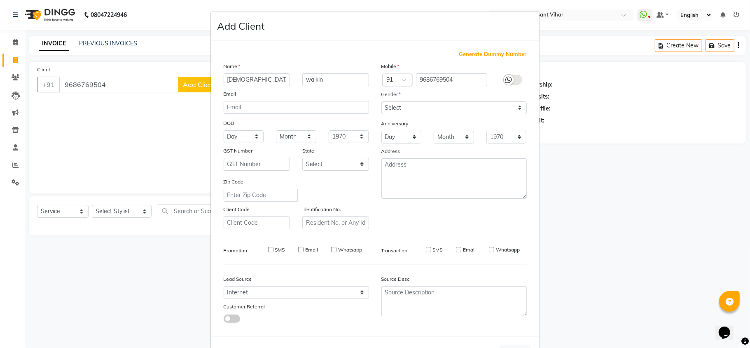
select select
checkbox input "false"
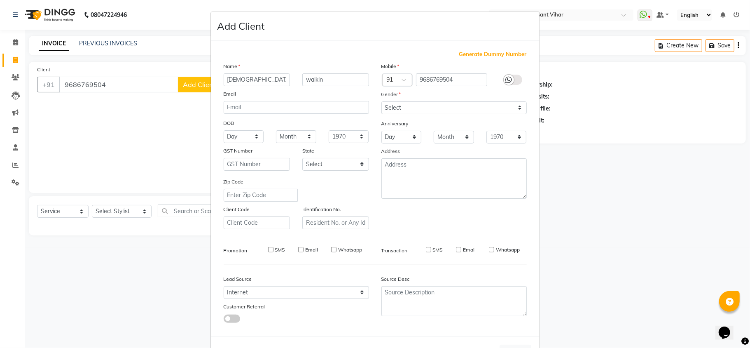
checkbox input "false"
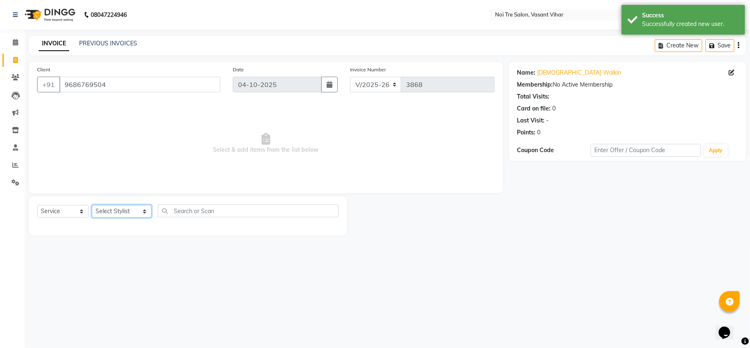
click at [110, 208] on select "Select Stylist Abhishek AMARNATH Asif DANISH(PUNJABI BAGH) DHARAM FAIZAN GEETA …" at bounding box center [122, 211] width 60 height 13
select select "20379"
click at [92, 205] on select "Select Stylist Abhishek AMARNATH Asif DANISH(PUNJABI BAGH) DHARAM FAIZAN GEETA …" at bounding box center [122, 211] width 60 height 13
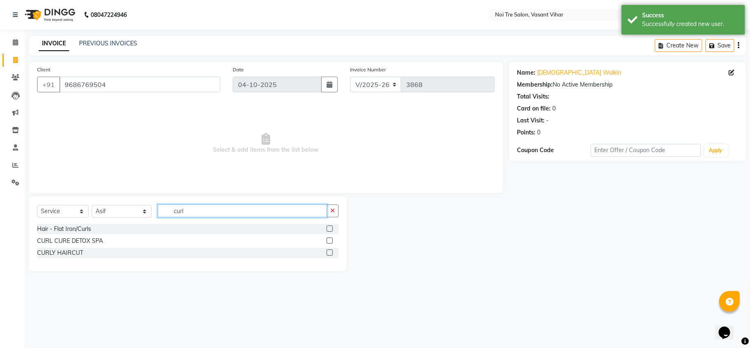
type input "curl"
click at [330, 255] on label at bounding box center [330, 252] width 6 height 6
click at [330, 255] on input "checkbox" at bounding box center [329, 252] width 5 height 5
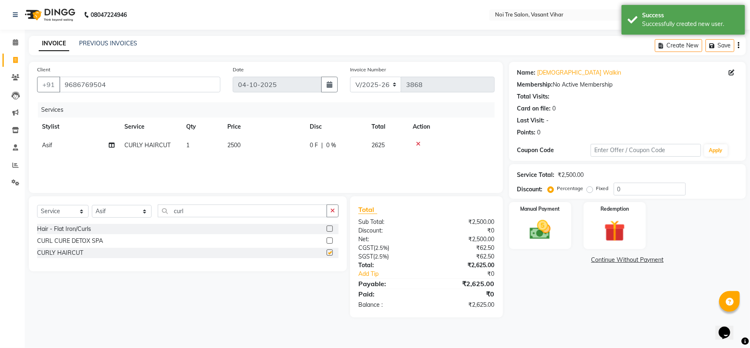
checkbox input "false"
click at [246, 140] on td "2500" at bounding box center [263, 145] width 82 height 19
select select "20379"
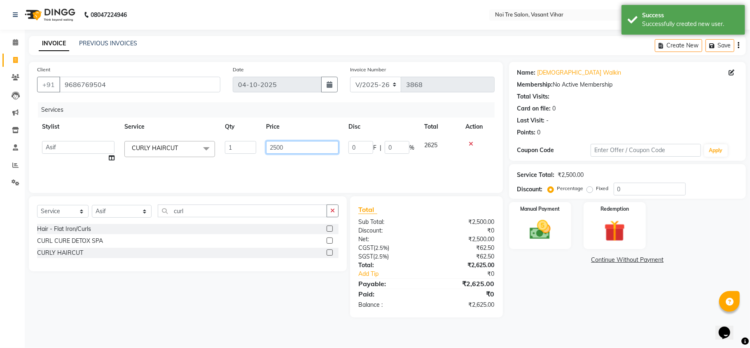
drag, startPoint x: 270, startPoint y: 148, endPoint x: 231, endPoint y: 148, distance: 39.1
click at [231, 148] on tr "Abhishek AMARNATH Asif DANISH(PUNJABI BAGH) DHARAM FAIZAN GEETA Kamal Karan PDC…" at bounding box center [266, 151] width 458 height 31
type input "2950"
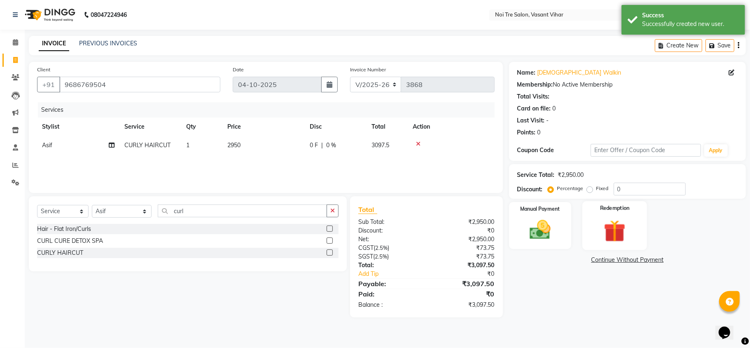
drag, startPoint x: 590, startPoint y: 284, endPoint x: 607, endPoint y: 218, distance: 68.7
click at [592, 285] on div "Name: Vaishnavi Walkin Membership: No Active Membership Total Visits: Card on f…" at bounding box center [630, 189] width 243 height 255
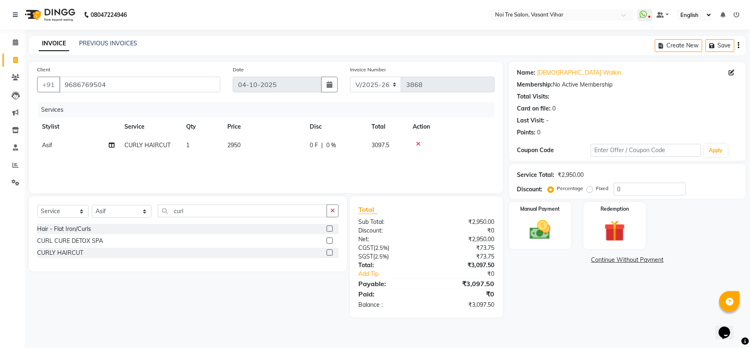
click at [596, 189] on label "Fixed" at bounding box center [602, 188] width 12 height 7
click at [589, 189] on input "Fixed" at bounding box center [592, 188] width 6 height 6
radio input "true"
drag, startPoint x: 648, startPoint y: 185, endPoint x: 578, endPoint y: 193, distance: 70.8
click at [579, 193] on div "Percentage Fixed 0" at bounding box center [618, 188] width 136 height 13
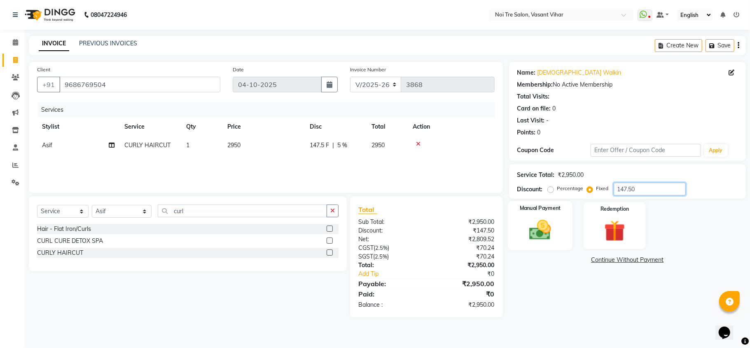
type input "147.50"
click at [558, 228] on img at bounding box center [540, 230] width 36 height 26
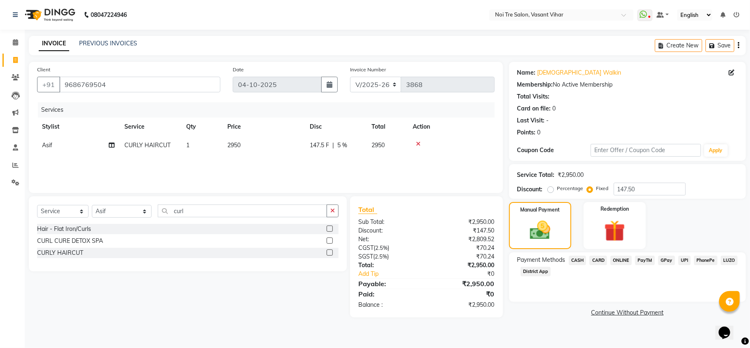
click at [605, 262] on span "CARD" at bounding box center [598, 259] width 18 height 9
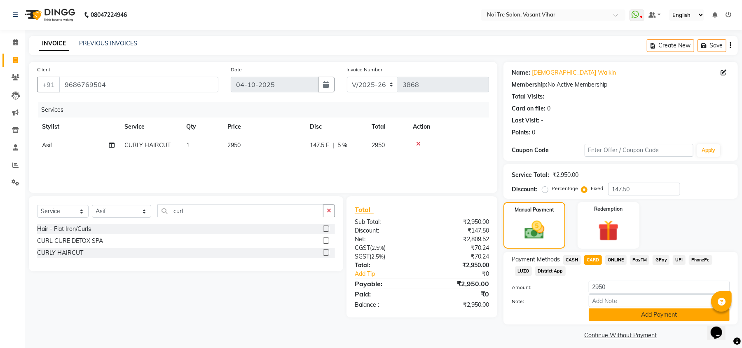
click at [656, 320] on button "Add Payment" at bounding box center [659, 314] width 141 height 13
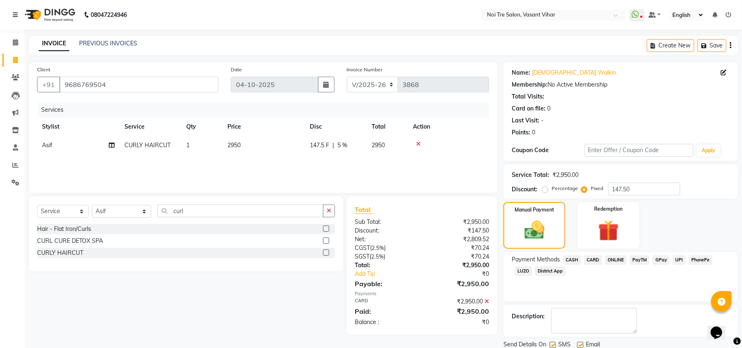
scroll to position [30, 0]
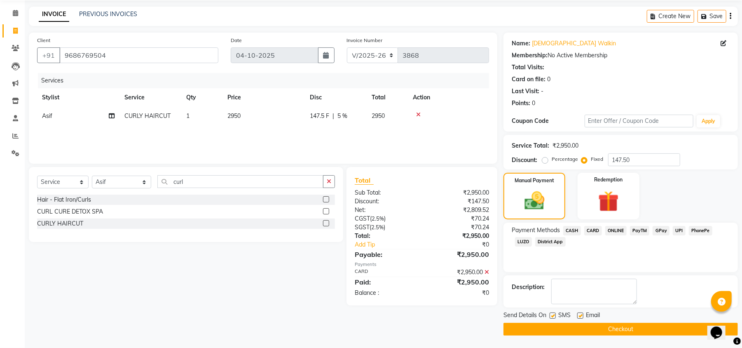
click at [653, 328] on button "Checkout" at bounding box center [620, 329] width 234 height 13
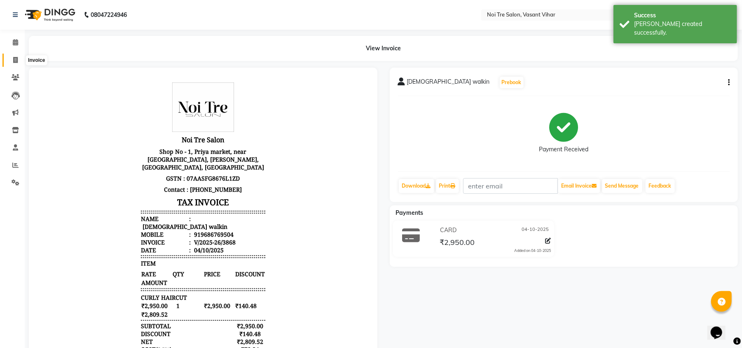
click at [21, 63] on span at bounding box center [15, 60] width 14 height 9
select select "service"
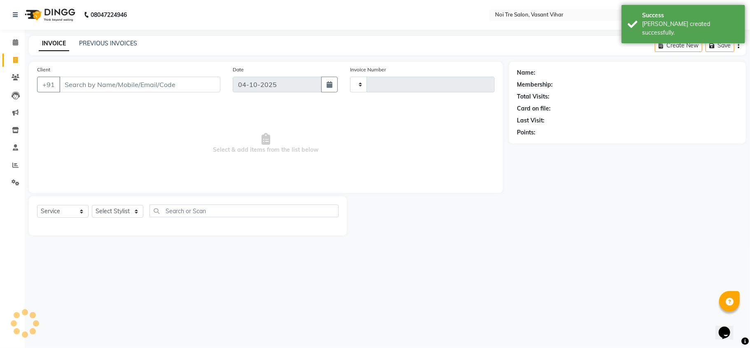
type input "3869"
select select "3944"
click at [105, 42] on link "PREVIOUS INVOICES" at bounding box center [108, 43] width 58 height 7
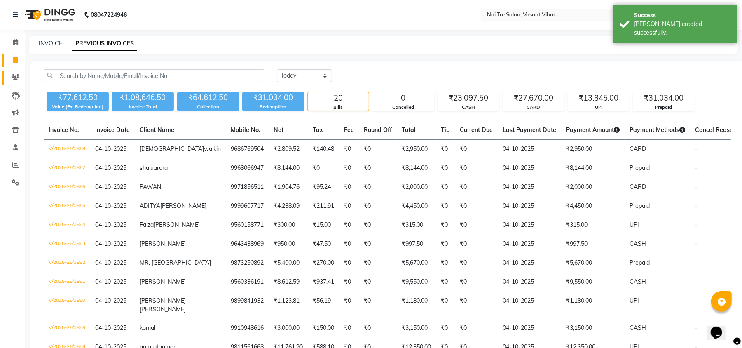
click at [2, 79] on link "Clients" at bounding box center [12, 78] width 20 height 14
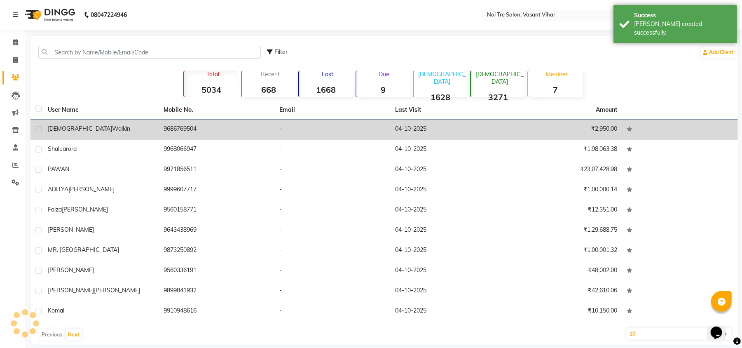
click at [68, 129] on span "[DEMOGRAPHIC_DATA]" at bounding box center [80, 128] width 64 height 7
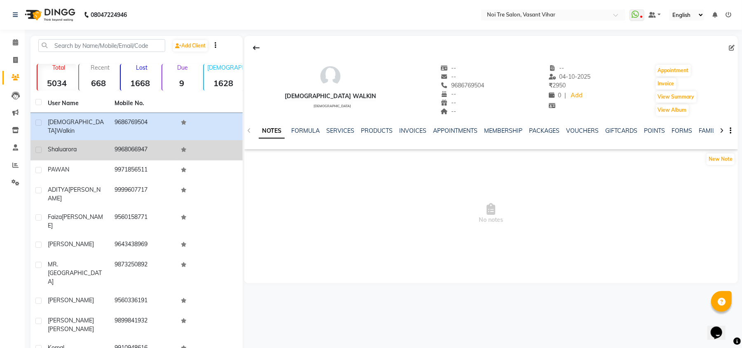
click at [47, 140] on td "shalu arora" at bounding box center [76, 150] width 67 height 20
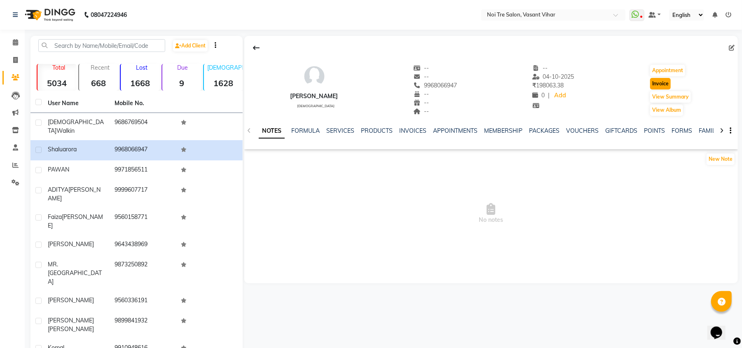
click at [656, 85] on button "Invoice" at bounding box center [660, 84] width 21 height 12
select select "service"
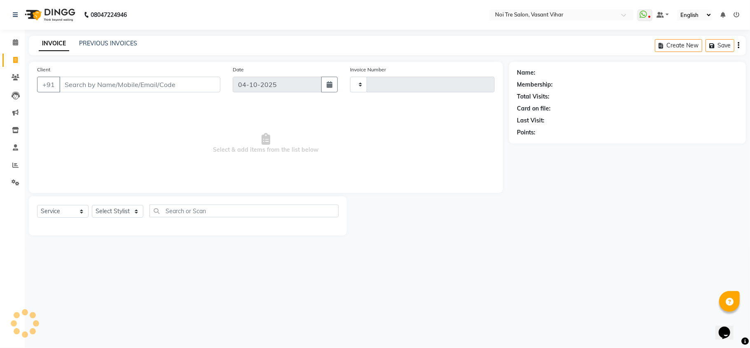
type input "3869"
select select "3944"
type input "9968066947"
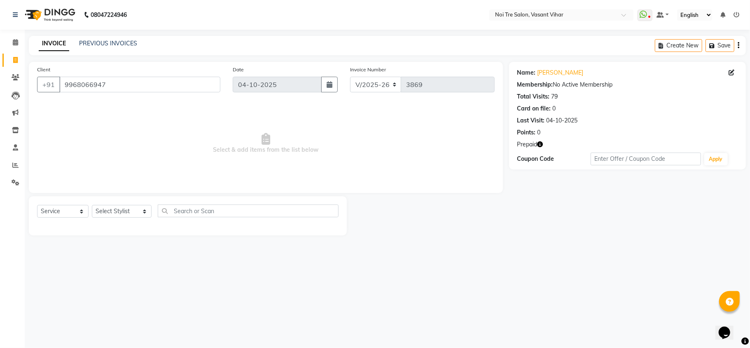
click at [114, 202] on div "Select Service Product Membership Package Voucher Prepaid Gift Card Select Styl…" at bounding box center [188, 215] width 318 height 39
click at [109, 205] on select "Select Stylist Abhishek AMARNATH Asif DANISH(PUNJABI BAGH) DHARAM FAIZAN GEETA …" at bounding box center [122, 211] width 60 height 13
select select "38778"
click at [92, 205] on select "Select Stylist Abhishek AMARNATH Asif DANISH(PUNJABI BAGH) DHARAM FAIZAN GEETA …" at bounding box center [122, 211] width 60 height 13
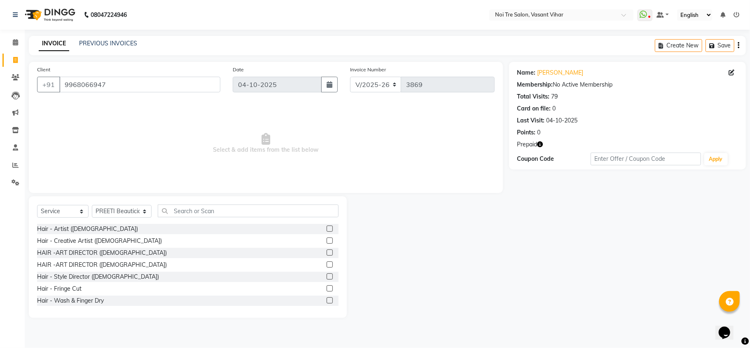
click at [192, 204] on div "Select Service Product Membership Package Voucher Prepaid Gift Card Select Styl…" at bounding box center [188, 257] width 318 height 122
click at [192, 207] on input "text" at bounding box center [248, 210] width 181 height 13
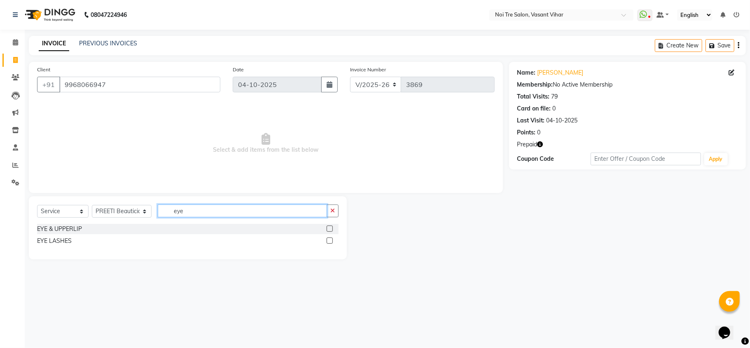
type input "eye"
click at [330, 227] on label at bounding box center [330, 228] width 6 height 6
click at [330, 227] on input "checkbox" at bounding box center [329, 228] width 5 height 5
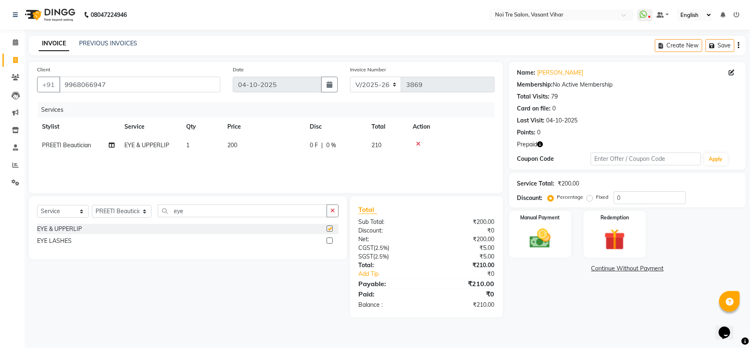
checkbox input "false"
click at [279, 150] on td "200" at bounding box center [263, 145] width 82 height 19
select select "38778"
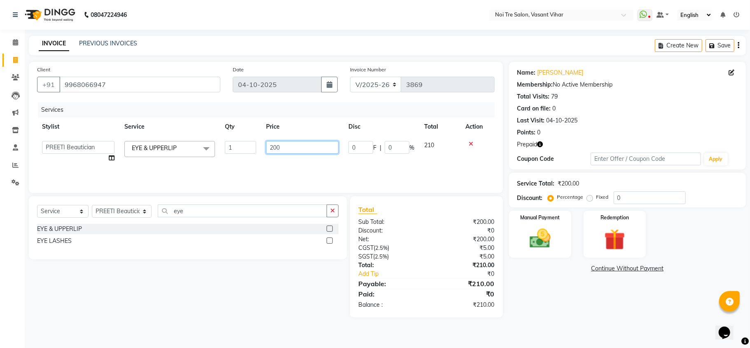
drag, startPoint x: 279, startPoint y: 150, endPoint x: 183, endPoint y: 137, distance: 96.5
click at [222, 143] on tr "Abhishek AMARNATH Asif DANISH(PUNJABI BAGH) DHARAM FAIZAN GEETA Kamal Karan PDC…" at bounding box center [266, 151] width 458 height 31
type input "236"
click at [234, 159] on div "Services Stylist Service Qty Price Disc Total Action Abhishek AMARNATH Asif DAN…" at bounding box center [266, 143] width 458 height 82
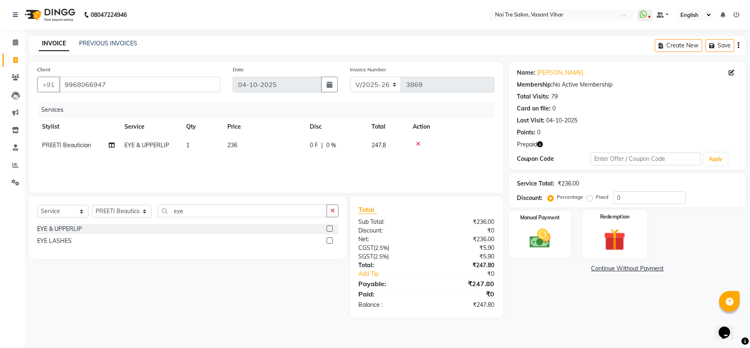
drag, startPoint x: 625, startPoint y: 239, endPoint x: 625, endPoint y: 250, distance: 10.3
click at [625, 239] on img at bounding box center [615, 239] width 36 height 27
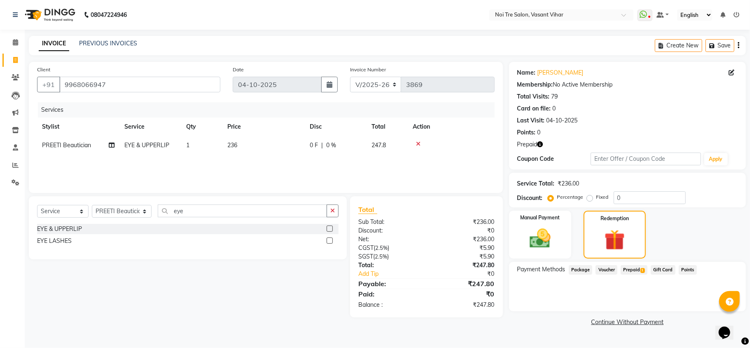
click at [633, 260] on div "Name: Shalu Arora Membership: No Active Membership Total Visits: 79 Card on fil…" at bounding box center [630, 195] width 243 height 266
click at [636, 271] on span "Prepaid 1" at bounding box center [634, 269] width 27 height 9
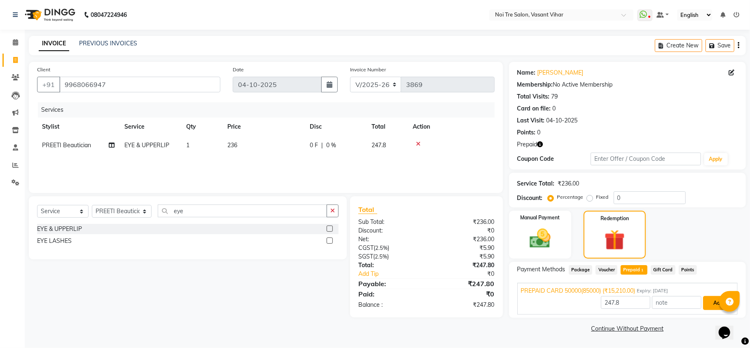
click at [712, 304] on button "Add" at bounding box center [718, 303] width 30 height 14
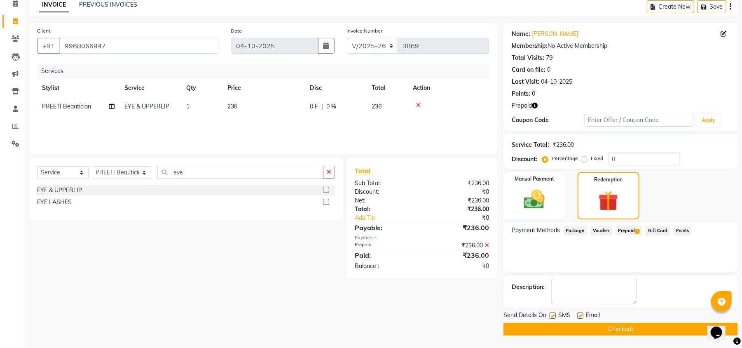
click at [663, 322] on div "Send Details On SMS Email Checkout" at bounding box center [620, 323] width 234 height 25
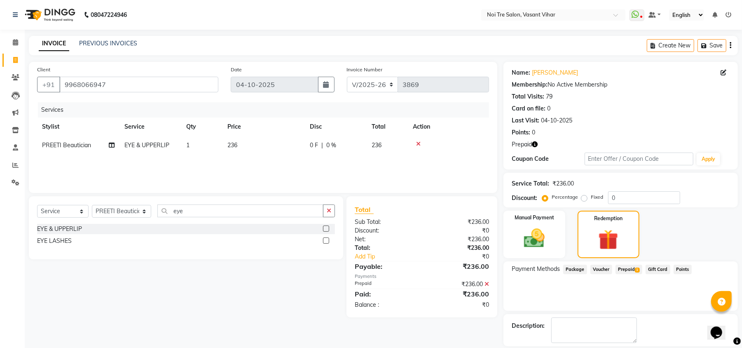
click at [663, 328] on div "Description:" at bounding box center [621, 330] width 218 height 26
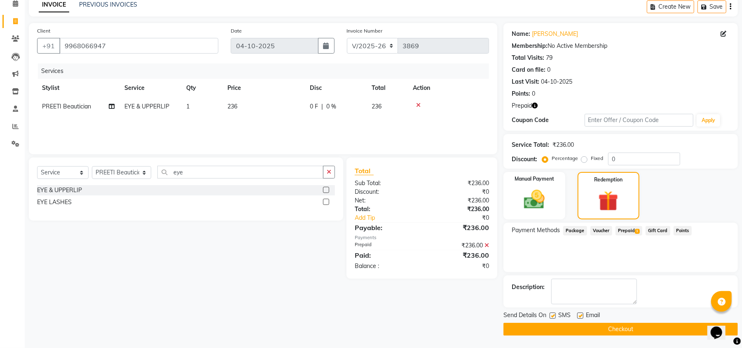
drag, startPoint x: 665, startPoint y: 318, endPoint x: 664, endPoint y: 339, distance: 20.6
click at [665, 324] on div "Send Details On SMS Email Checkout" at bounding box center [620, 323] width 234 height 25
click at [664, 339] on main "INVOICE PREVIOUS INVOICES Create New Save Client +91 9968066947 Date 04-10-2025…" at bounding box center [383, 172] width 717 height 351
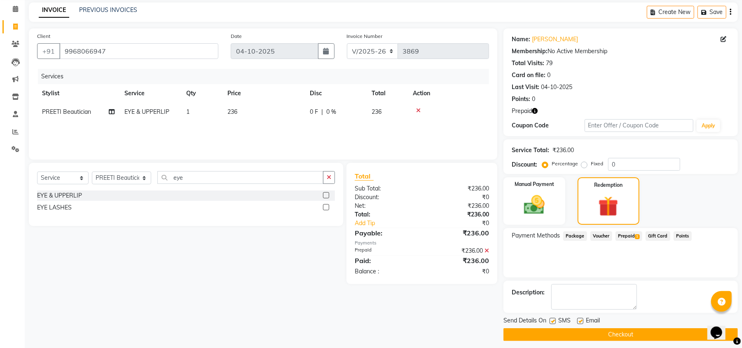
click at [661, 331] on div "Name: Shalu Arora Membership: No Active Membership Total Visits: 79 Card on fil…" at bounding box center [623, 184] width 241 height 312
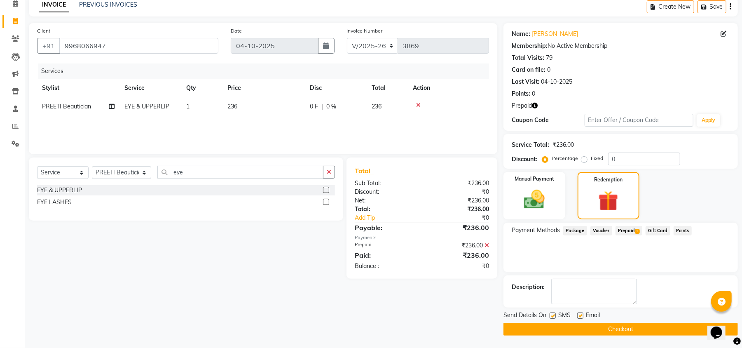
click at [692, 324] on button "Checkout" at bounding box center [620, 329] width 234 height 13
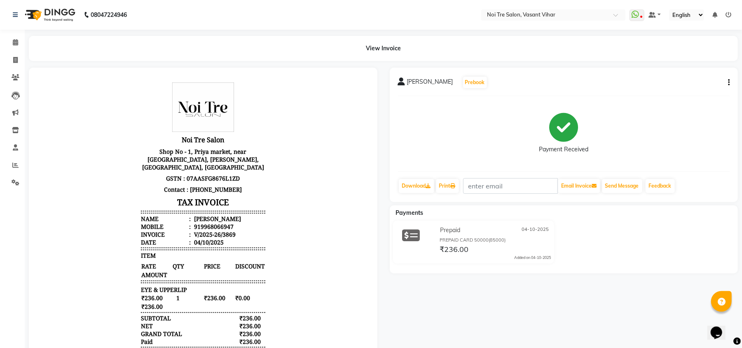
click at [16, 70] on li "Clients" at bounding box center [12, 78] width 25 height 18
click at [16, 65] on link "Invoice" at bounding box center [12, 61] width 20 height 14
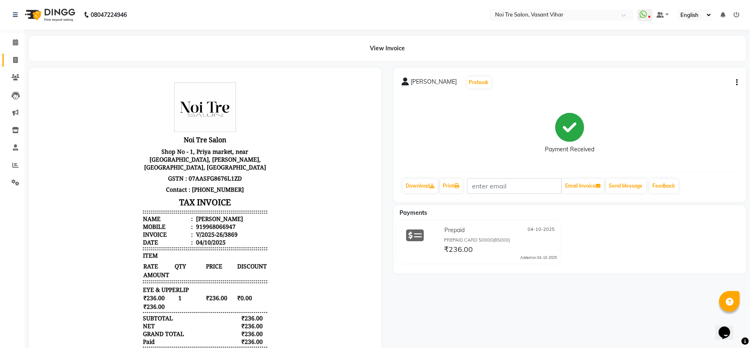
select select "3944"
select select "service"
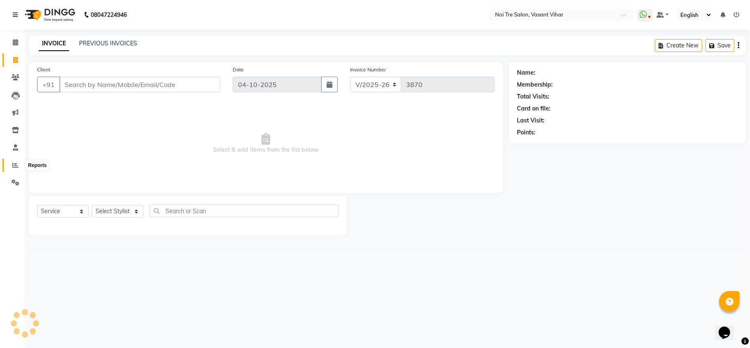
click at [17, 165] on icon at bounding box center [15, 165] width 6 height 6
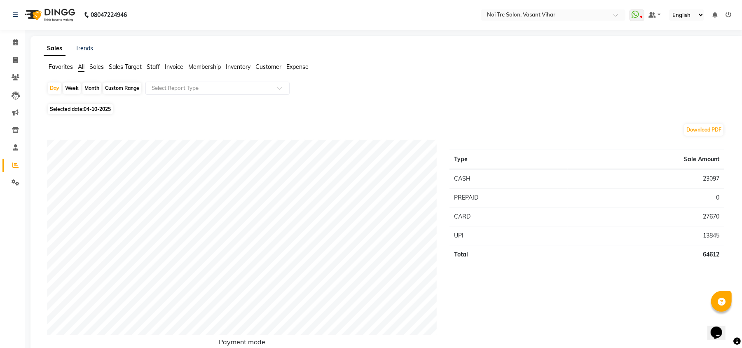
click at [157, 68] on span "Staff" at bounding box center [153, 66] width 13 height 7
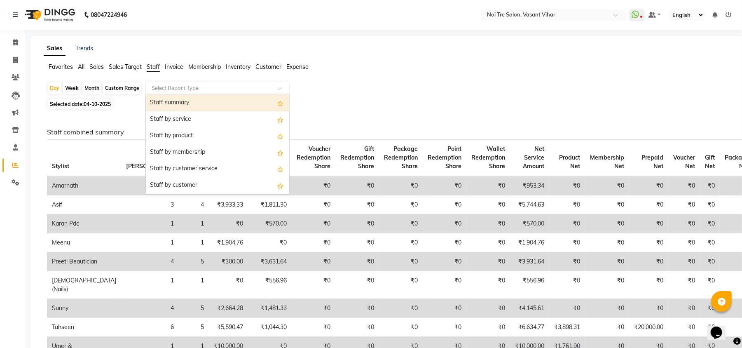
click at [175, 92] on input "text" at bounding box center [209, 88] width 119 height 8
click at [176, 104] on div "Staff summary" at bounding box center [217, 103] width 143 height 16
select select "full_report"
select select "csv"
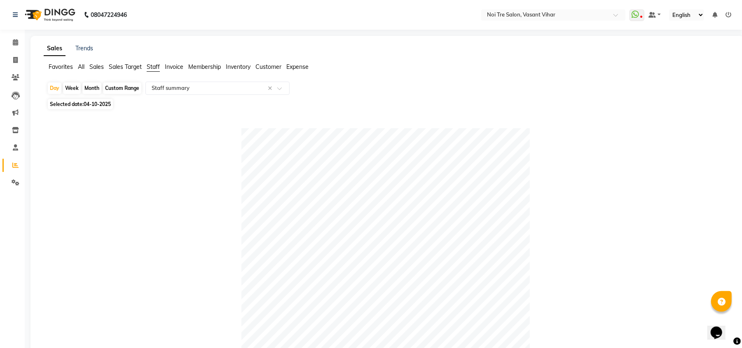
click at [91, 90] on div "Month" at bounding box center [91, 88] width 19 height 12
select select "10"
select select "2025"
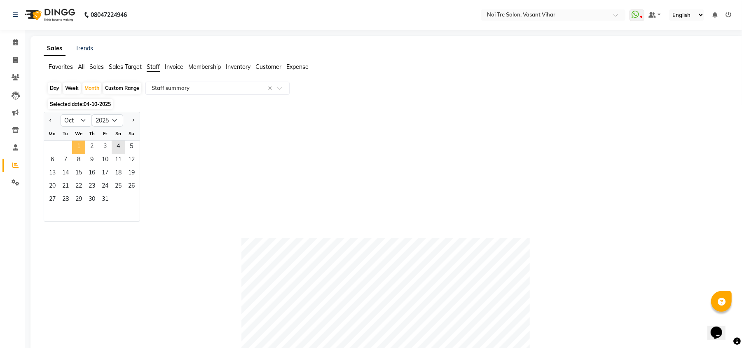
click at [79, 144] on span "1" at bounding box center [78, 146] width 13 height 13
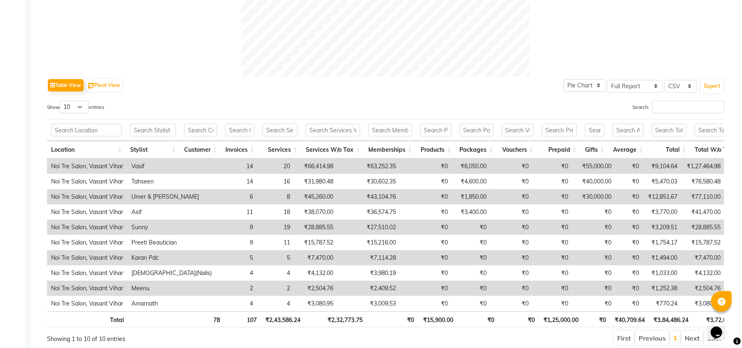
scroll to position [384, 0]
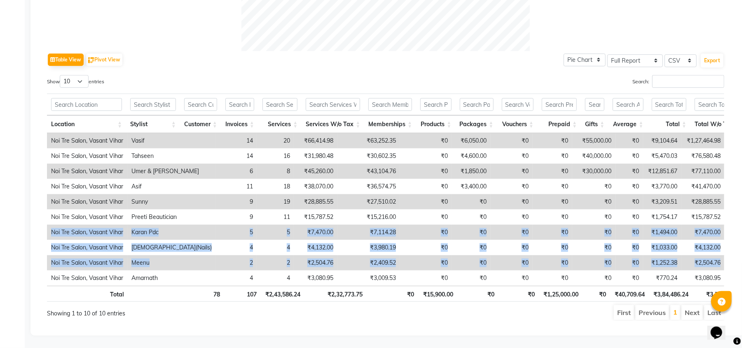
drag, startPoint x: 737, startPoint y: 209, endPoint x: 730, endPoint y: 250, distance: 41.8
click at [730, 250] on div "Sales Trends Favorites All Sales Sales Target Staff Invoice Membership Inventor…" at bounding box center [386, 2] width 713 height 665
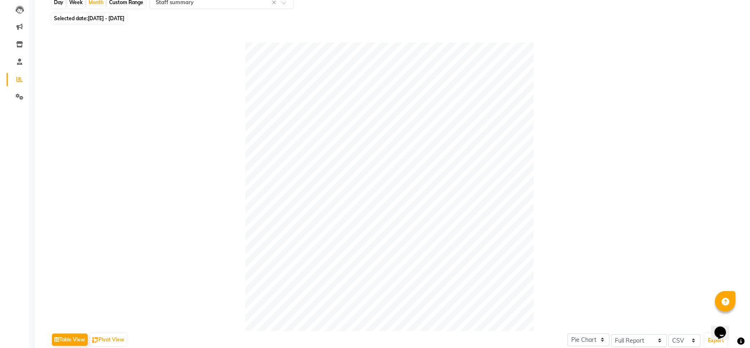
scroll to position [0, 0]
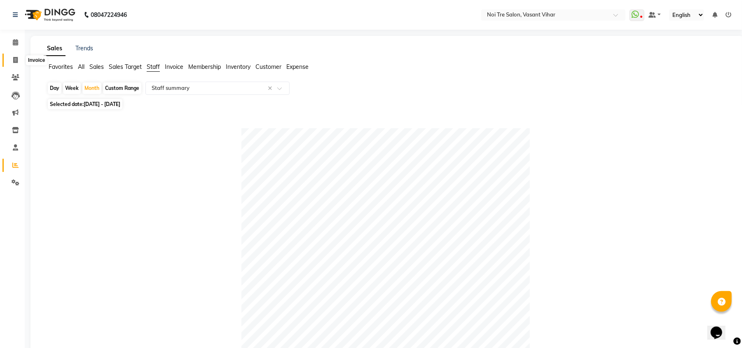
click at [13, 58] on icon at bounding box center [15, 60] width 5 height 6
select select "service"
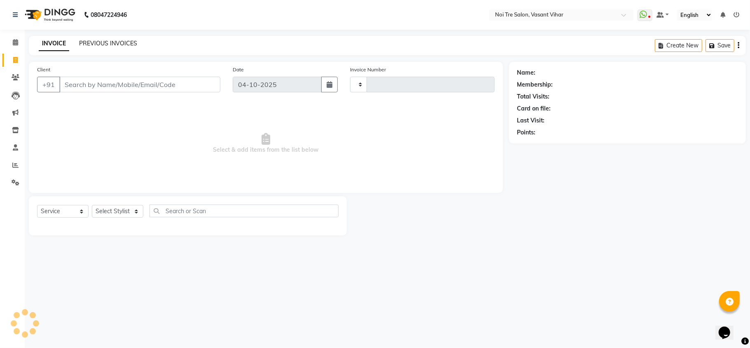
type input "3870"
select select "3944"
click at [98, 43] on link "PREVIOUS INVOICES" at bounding box center [108, 43] width 58 height 7
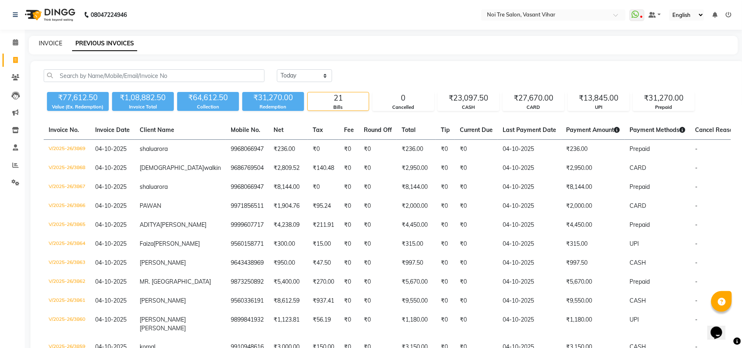
click at [51, 46] on link "INVOICE" at bounding box center [50, 43] width 23 height 7
select select "service"
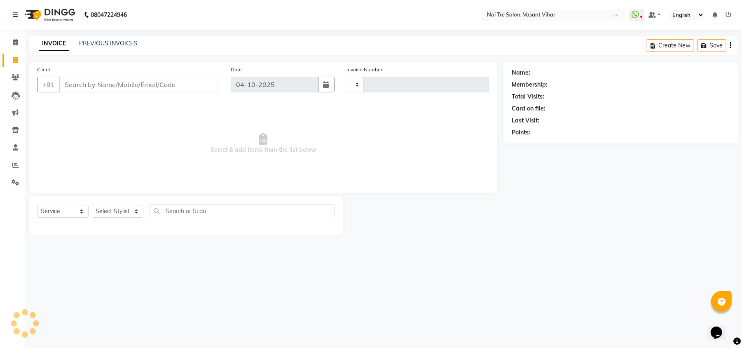
type input "3870"
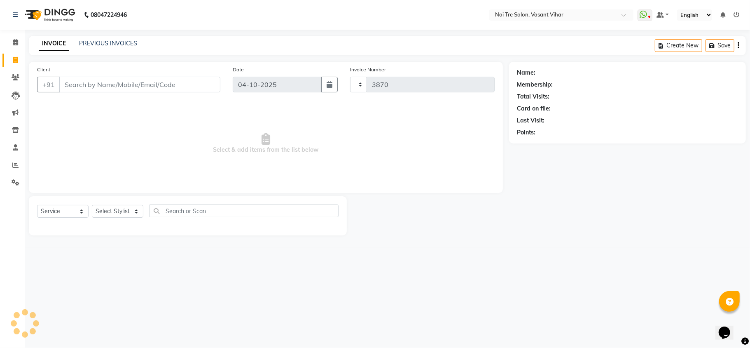
select select "3944"
click at [98, 44] on link "PREVIOUS INVOICES" at bounding box center [108, 43] width 58 height 7
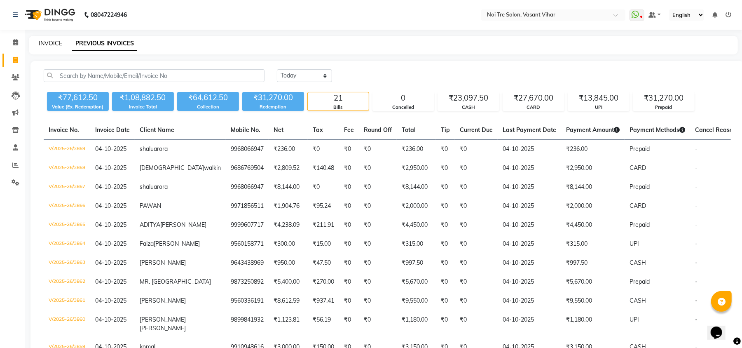
click at [53, 36] on div "INVOICE PREVIOUS INVOICES" at bounding box center [383, 45] width 709 height 19
click at [53, 42] on link "INVOICE" at bounding box center [50, 43] width 23 height 7
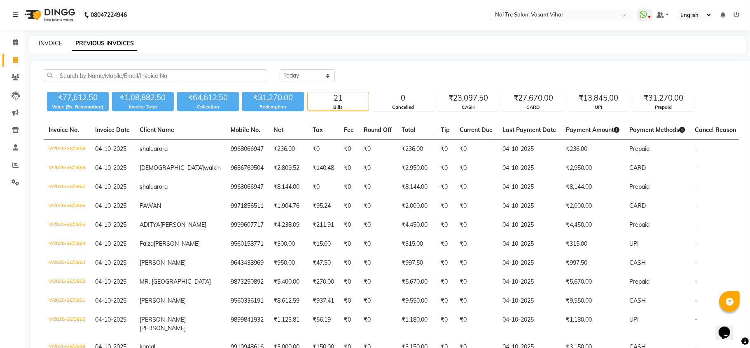
select select "3944"
select select "service"
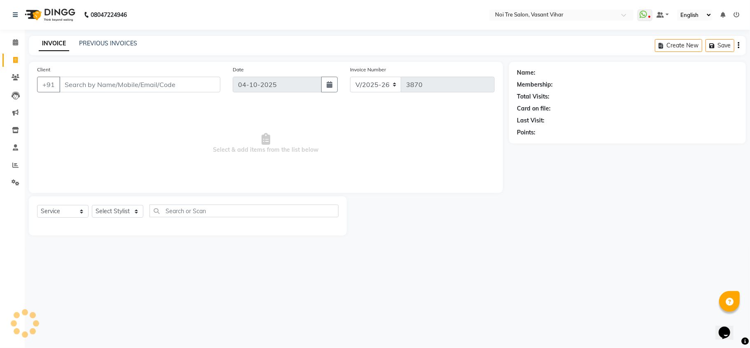
click at [166, 54] on div "INVOICE PREVIOUS INVOICES Create New Save" at bounding box center [387, 45] width 717 height 19
click at [167, 86] on input "Client" at bounding box center [139, 85] width 161 height 16
type input "8"
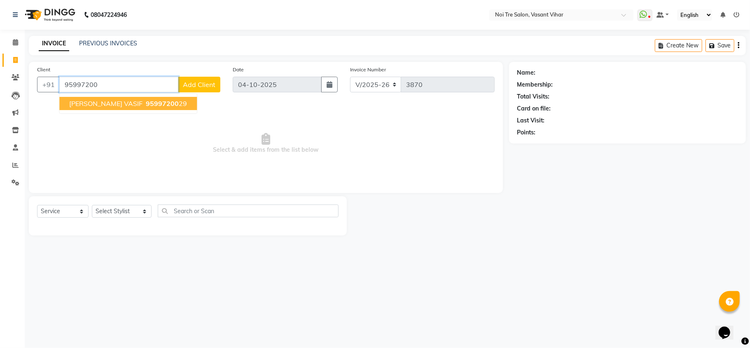
click at [161, 105] on span "95997200" at bounding box center [162, 103] width 33 height 8
type input "9599720029"
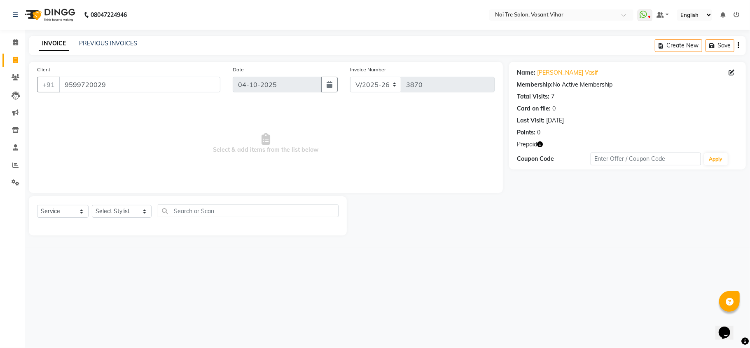
click at [542, 147] on icon "button" at bounding box center [541, 144] width 6 height 6
click at [551, 73] on link "Nidhi Mayank Vasif" at bounding box center [568, 72] width 61 height 9
click at [539, 233] on div "Name: Nidhi Mayank Vasif Membership: No Active Membership Total Visits: 7 Card …" at bounding box center [630, 148] width 243 height 173
click at [542, 142] on icon "button" at bounding box center [541, 144] width 6 height 6
drag, startPoint x: 515, startPoint y: 222, endPoint x: 515, endPoint y: 251, distance: 28.4
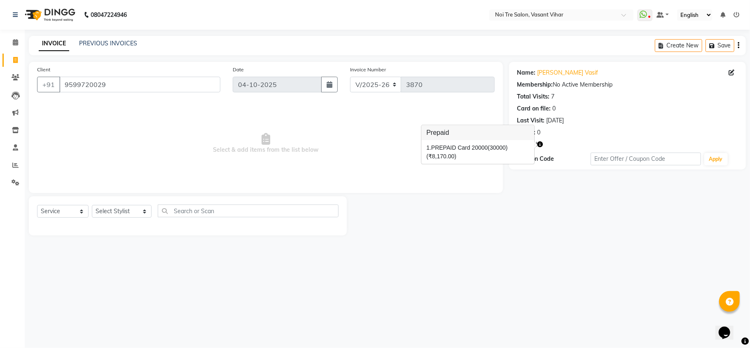
click at [515, 227] on div "Name: Nidhi Mayank Vasif Membership: No Active Membership Total Visits: 7 Card …" at bounding box center [630, 148] width 243 height 173
click at [54, 213] on select "Select Service Product Membership Package Voucher Prepaid Gift Card" at bounding box center [62, 211] width 51 height 13
select select "P"
click at [37, 205] on select "Select Service Product Membership Package Voucher Prepaid Gift Card" at bounding box center [62, 211] width 51 height 13
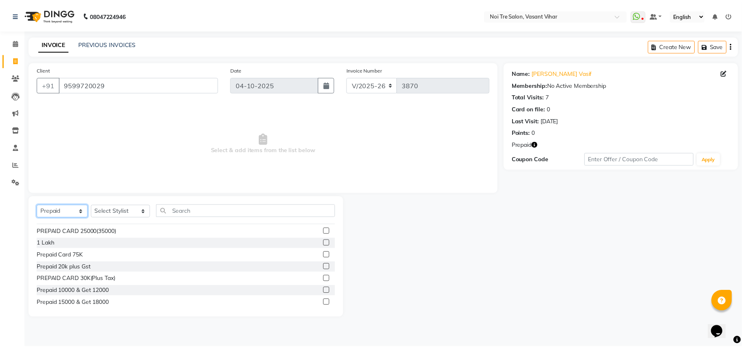
scroll to position [127, 0]
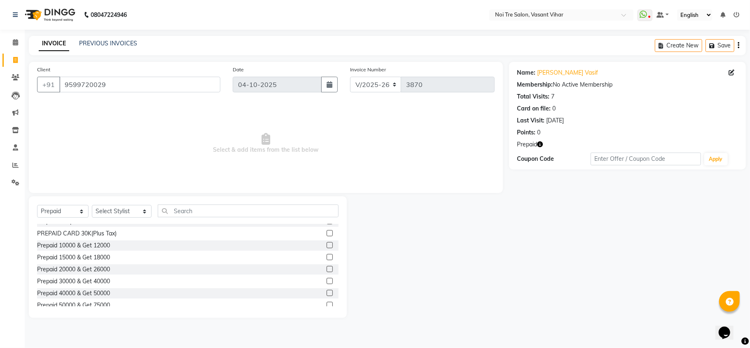
click at [327, 270] on label at bounding box center [330, 269] width 6 height 6
click at [327, 270] on input "checkbox" at bounding box center [329, 269] width 5 height 5
checkbox input "false"
click at [110, 208] on select "Select Stylist Abhishek AMARNATH Asif DANISH(PUNJABI BAGH) DHARAM FAIZAN GEETA …" at bounding box center [122, 211] width 60 height 13
select select "46585"
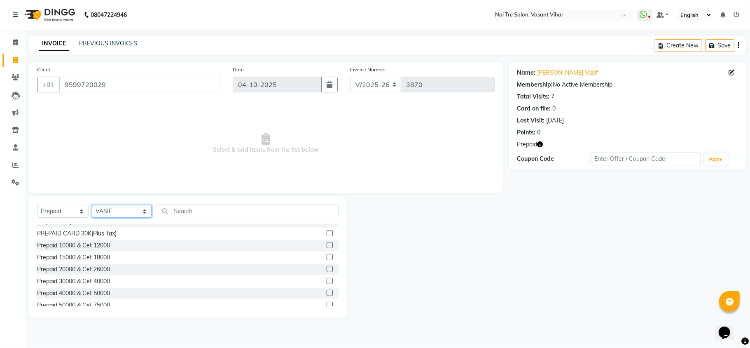
click at [92, 205] on select "Select Stylist Abhishek AMARNATH Asif DANISH(PUNJABI BAGH) DHARAM FAIZAN GEETA …" at bounding box center [122, 211] width 60 height 13
click at [327, 269] on label at bounding box center [330, 269] width 6 height 6
click at [327, 269] on input "checkbox" at bounding box center [329, 269] width 5 height 5
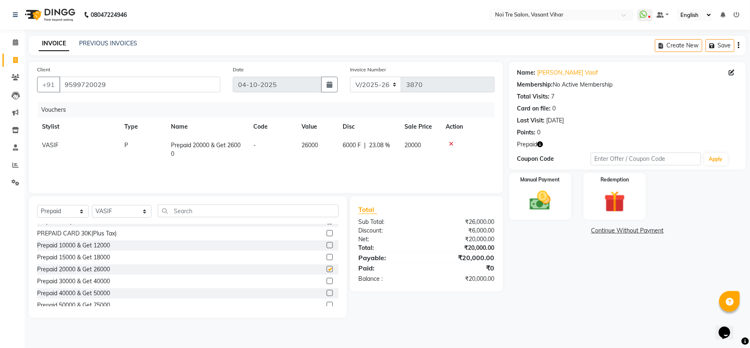
checkbox input "false"
click at [547, 179] on label "Manual Payment" at bounding box center [539, 179] width 41 height 8
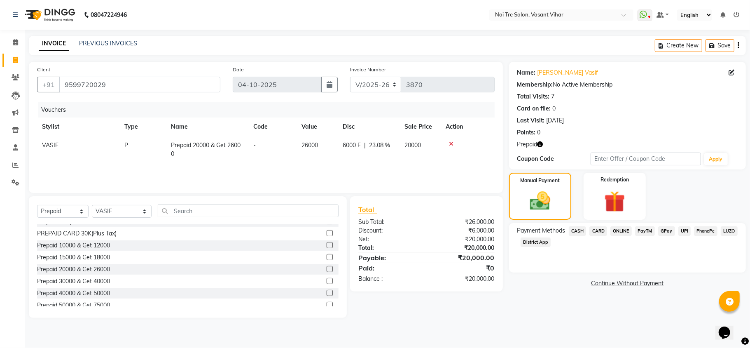
click at [599, 232] on span "CARD" at bounding box center [598, 230] width 18 height 9
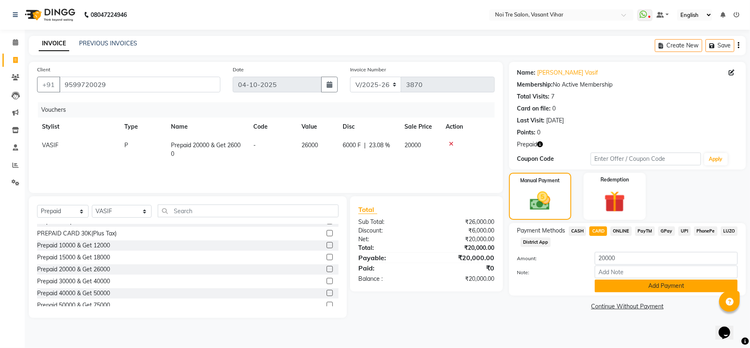
click at [659, 289] on button "Add Payment" at bounding box center [666, 285] width 143 height 13
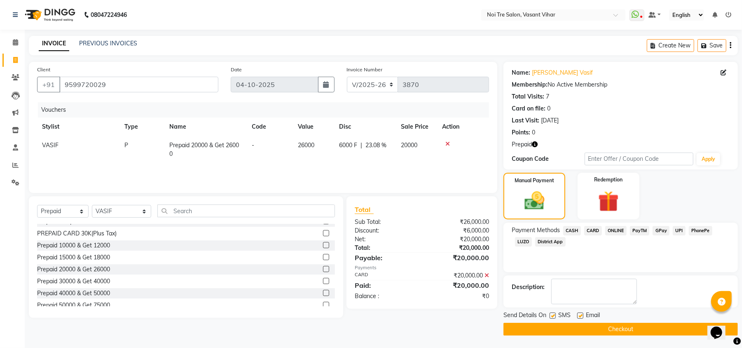
scroll to position [0, 0]
click at [658, 326] on button "Checkout" at bounding box center [620, 329] width 234 height 13
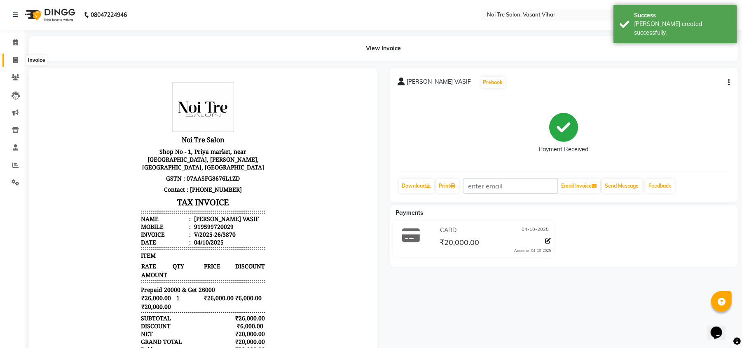
click at [16, 56] on span at bounding box center [15, 60] width 14 height 9
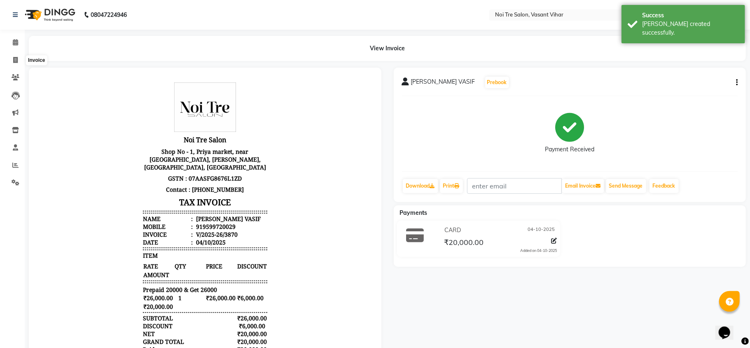
select select "3944"
select select "service"
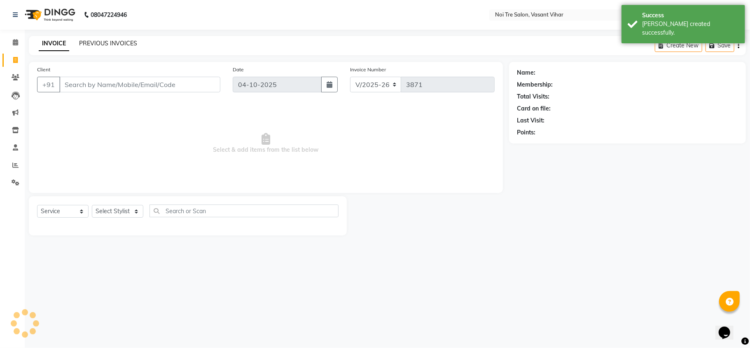
click at [83, 40] on link "PREVIOUS INVOICES" at bounding box center [108, 43] width 58 height 7
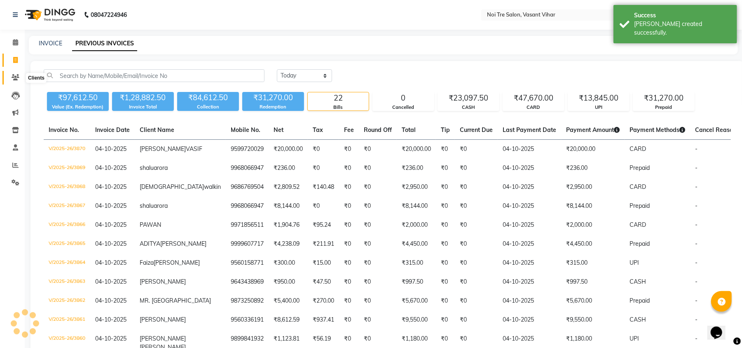
click at [15, 81] on span at bounding box center [15, 77] width 14 height 9
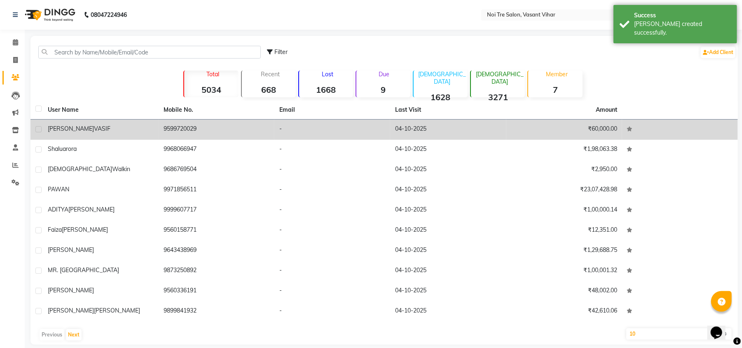
click at [72, 125] on span "[PERSON_NAME]" at bounding box center [71, 128] width 46 height 7
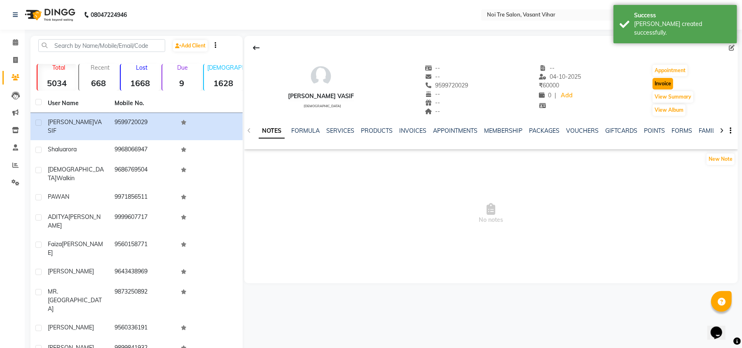
click at [657, 83] on button "Invoice" at bounding box center [663, 84] width 21 height 12
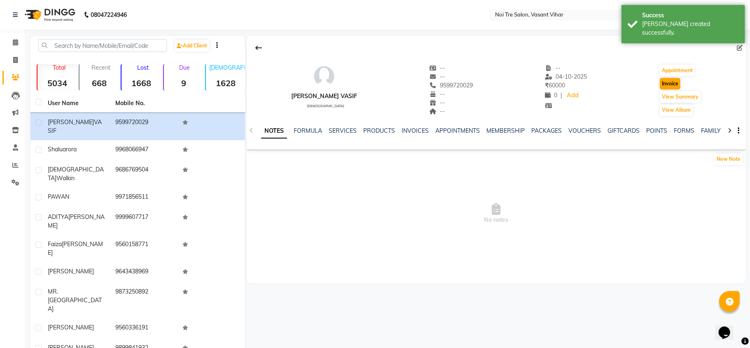
select select "3944"
select select "service"
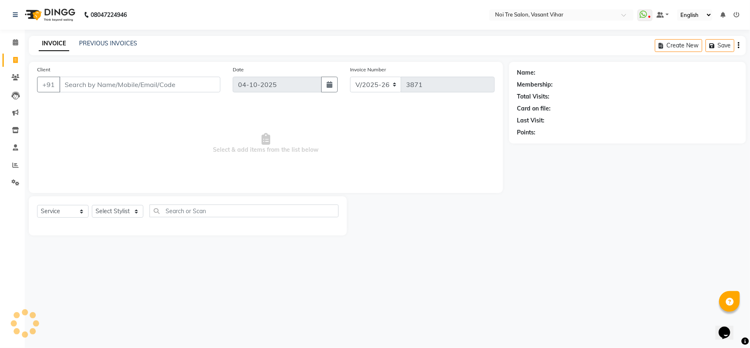
type input "9599720029"
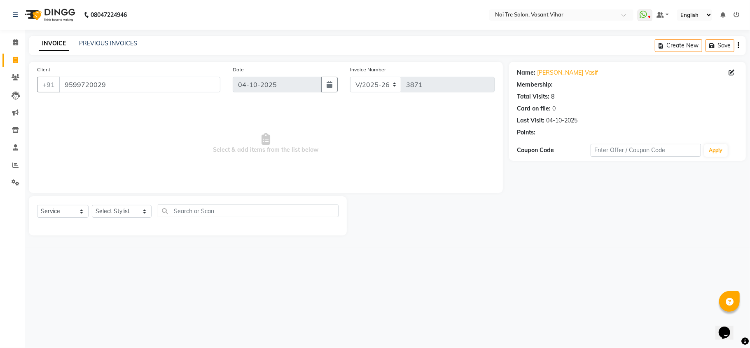
click at [99, 218] on div "Select Service Product Membership Package Voucher Prepaid Gift Card Select Styl…" at bounding box center [188, 213] width 302 height 19
click at [99, 215] on select "Select Stylist Abhishek AMARNATH Asif DANISH(PUNJABI BAGH) DHARAM FAIZAN GEETA …" at bounding box center [122, 211] width 60 height 13
select select "46585"
click at [92, 205] on select "Select Stylist Abhishek AMARNATH Asif DANISH(PUNJABI BAGH) DHARAM FAIZAN GEETA …" at bounding box center [122, 211] width 60 height 13
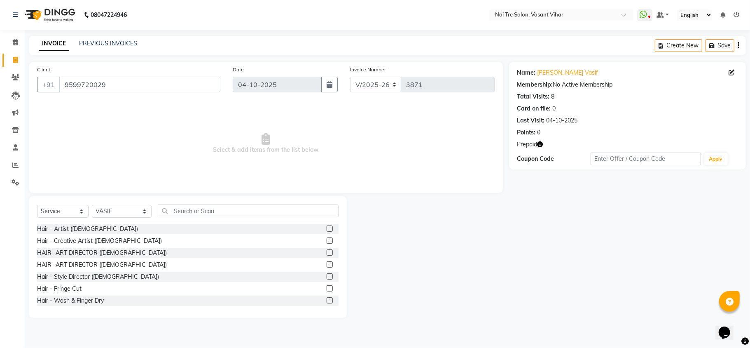
click at [540, 147] on icon "button" at bounding box center [541, 144] width 6 height 6
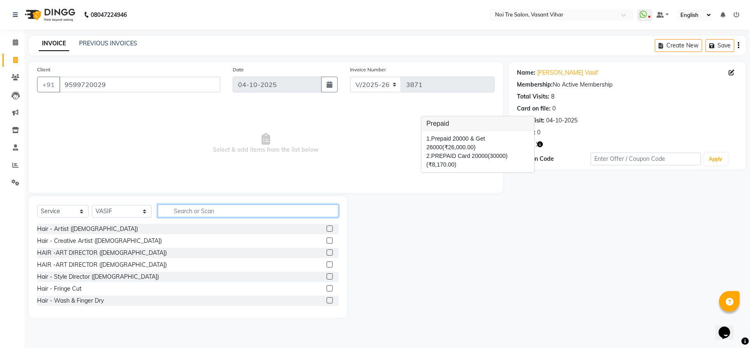
click at [183, 211] on input "text" at bounding box center [248, 210] width 181 height 13
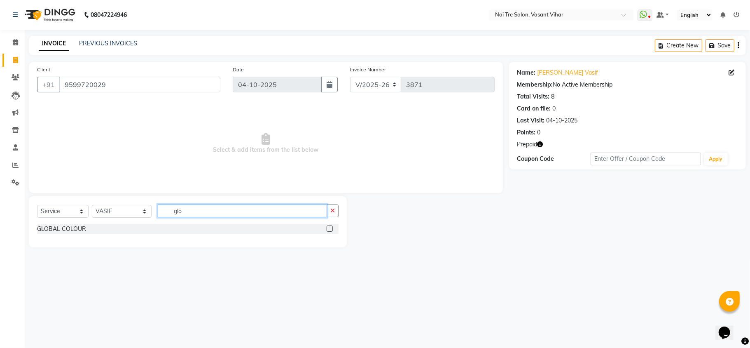
type input "glo"
click at [328, 229] on label at bounding box center [330, 228] width 6 height 6
click at [328, 229] on input "checkbox" at bounding box center [329, 228] width 5 height 5
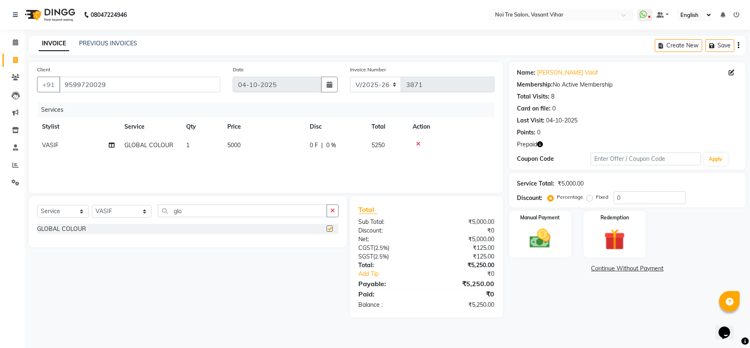
checkbox input "false"
drag, startPoint x: 203, startPoint y: 215, endPoint x: 83, endPoint y: 218, distance: 119.9
click at [85, 218] on div "Select Service Product Membership Package Voucher Prepaid Gift Card Select Styl…" at bounding box center [188, 213] width 302 height 19
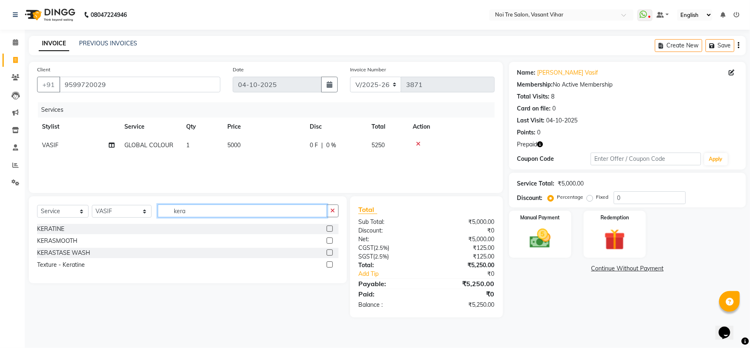
type input "kera"
click at [330, 240] on label at bounding box center [330, 240] width 6 height 6
click at [330, 240] on input "checkbox" at bounding box center [329, 240] width 5 height 5
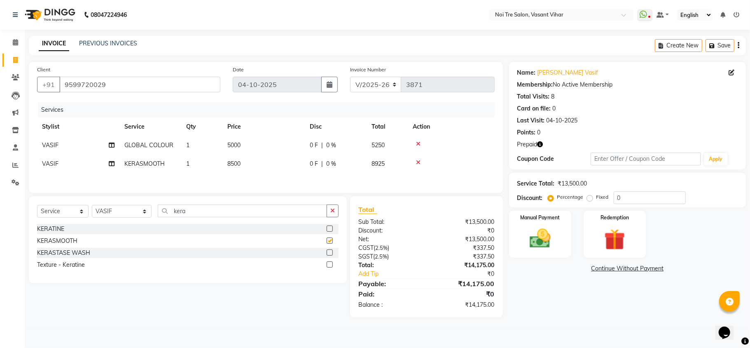
checkbox input "false"
click at [254, 149] on td "5000" at bounding box center [263, 145] width 82 height 19
select select "46585"
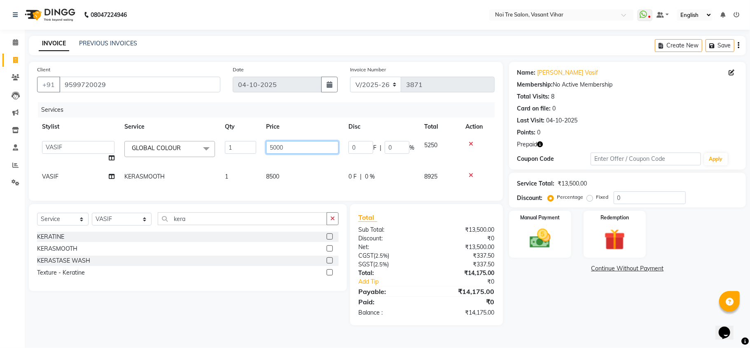
drag, startPoint x: 244, startPoint y: 139, endPoint x: 87, endPoint y: 117, distance: 158.5
click at [88, 117] on div "Services Stylist Service Qty Price Disc Total Action Abhishek AMARNATH Asif DAN…" at bounding box center [266, 147] width 458 height 90
type input "6000"
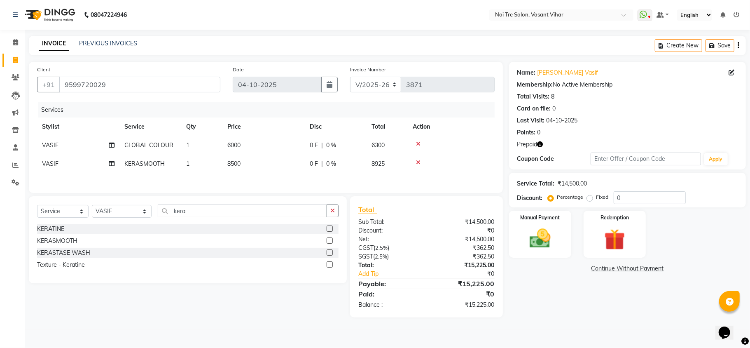
click at [269, 178] on div "Services Stylist Service Qty Price Disc Total Action VASIF GLOBAL COLOUR 1 6000…" at bounding box center [266, 143] width 458 height 82
click at [280, 171] on td "8500" at bounding box center [263, 163] width 82 height 19
select select "46585"
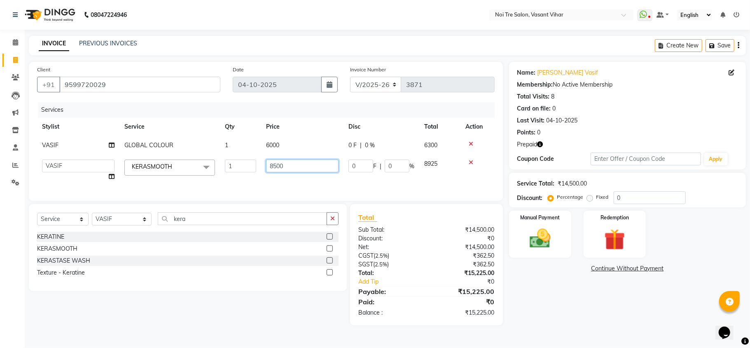
drag, startPoint x: 280, startPoint y: 171, endPoint x: 166, endPoint y: 157, distance: 115.5
click at [189, 160] on tr "Abhishek AMARNATH Asif DANISH(PUNJABI BAGH) DHARAM FAIZAN GEETA Kamal Karan PDC…" at bounding box center [266, 169] width 458 height 31
type input "8000"
click at [186, 179] on div "Services Stylist Service Qty Price Disc Total Action VASIF GLOBAL COLOUR 1 6000…" at bounding box center [266, 147] width 458 height 90
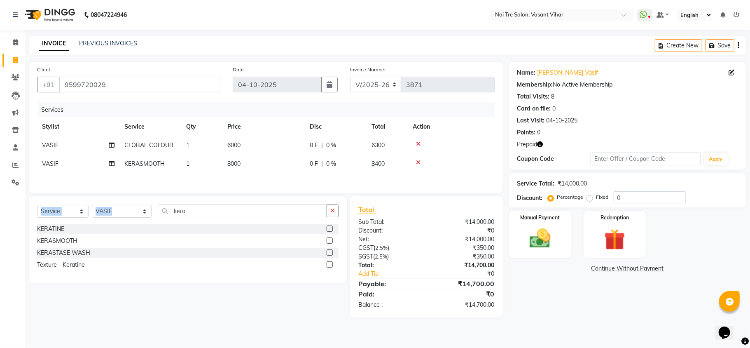
drag, startPoint x: 199, startPoint y: 206, endPoint x: 53, endPoint y: 209, distance: 145.9
click at [55, 209] on div "Select Service Product Membership Package Voucher Prepaid Gift Card Select Styl…" at bounding box center [188, 239] width 318 height 87
drag, startPoint x: 188, startPoint y: 214, endPoint x: 115, endPoint y: 216, distance: 73.4
click at [115, 216] on div "Select Service Product Membership Package Voucher Prepaid Gift Card Select Styl…" at bounding box center [188, 213] width 302 height 19
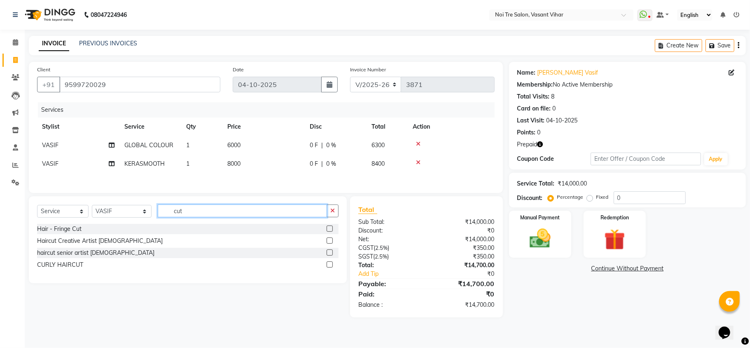
type input "cut"
click at [330, 243] on label at bounding box center [330, 240] width 6 height 6
click at [330, 243] on input "checkbox" at bounding box center [329, 240] width 5 height 5
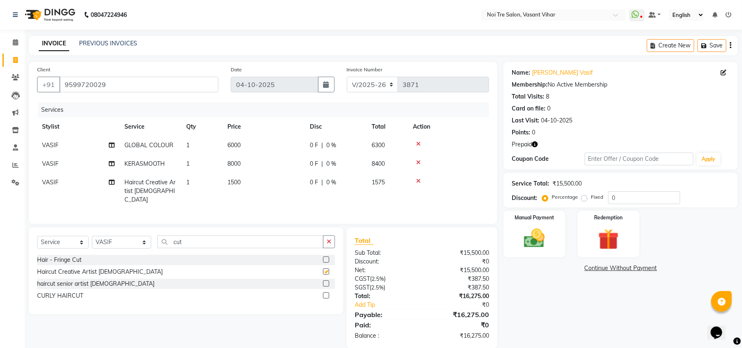
checkbox input "false"
click at [243, 187] on td "1500" at bounding box center [263, 191] width 82 height 36
select select "46585"
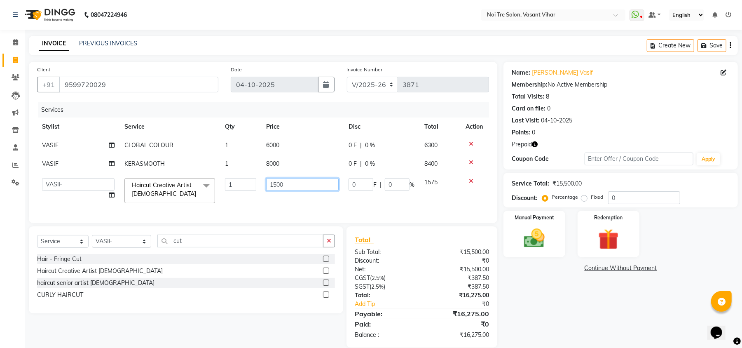
drag, startPoint x: 296, startPoint y: 189, endPoint x: 196, endPoint y: 185, distance: 99.3
click at [204, 188] on tr "Abhishek AMARNATH Asif DANISH(PUNJABI BAGH) DHARAM FAIZAN GEETA Kamal Karan PDC…" at bounding box center [263, 190] width 452 height 35
type input "2000"
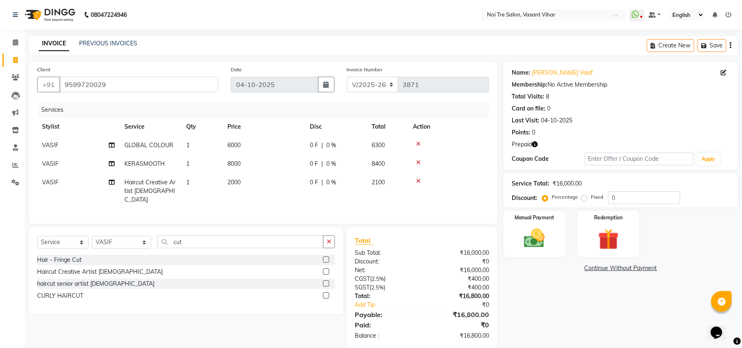
click at [241, 198] on tr "VASIF Haircut Creative Artist Male 1 2000 0 F | 0 % 2100" at bounding box center [263, 191] width 452 height 36
click at [110, 241] on select "Select Stylist Abhishek AMARNATH Asif DANISH(PUNJABI BAGH) DHARAM FAIZAN GEETA …" at bounding box center [121, 242] width 59 height 13
select select "59456"
click at [92, 236] on select "Select Stylist Abhishek AMARNATH Asif DANISH(PUNJABI BAGH) DHARAM FAIZAN GEETA …" at bounding box center [121, 242] width 59 height 13
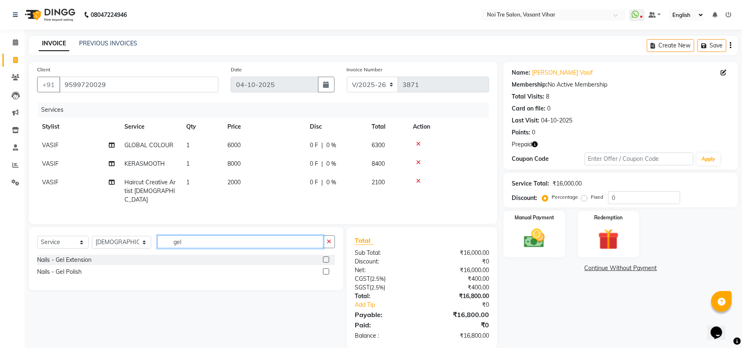
type input "gel"
click at [328, 271] on label at bounding box center [326, 271] width 6 height 6
click at [328, 271] on input "checkbox" at bounding box center [325, 271] width 5 height 5
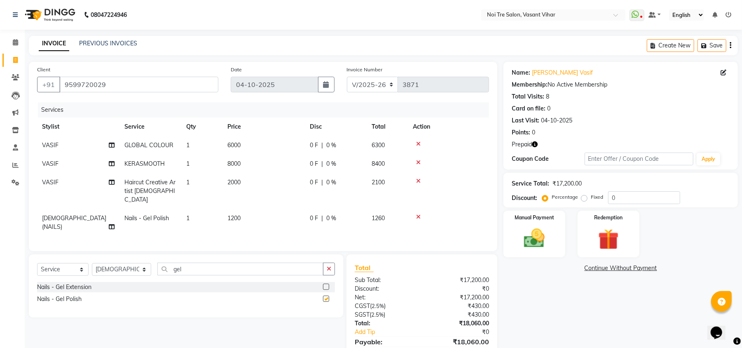
click at [263, 213] on td "1200" at bounding box center [263, 222] width 82 height 27
checkbox input "false"
select select "59456"
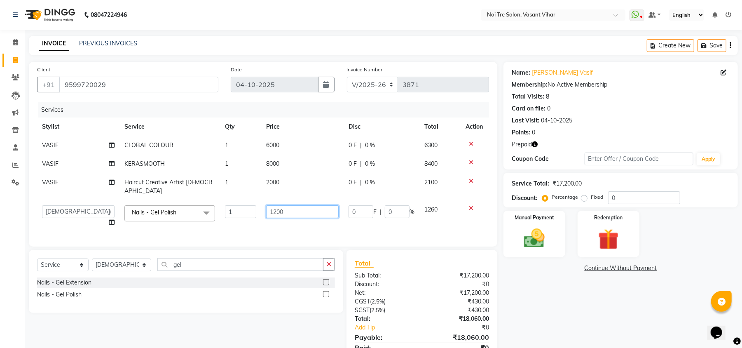
drag, startPoint x: 294, startPoint y: 205, endPoint x: 162, endPoint y: 201, distance: 131.9
click at [167, 201] on tr "Abhishek AMARNATH Asif DANISH(PUNJABI BAGH) DHARAM FAIZAN GEETA Kamal Karan PDC…" at bounding box center [263, 215] width 452 height 31
type input "950"
click at [256, 213] on tr "Abhishek AMARNATH Asif DANISH(PUNJABI BAGH) DHARAM FAIZAN GEETA Kamal Karan PDC…" at bounding box center [263, 215] width 452 height 31
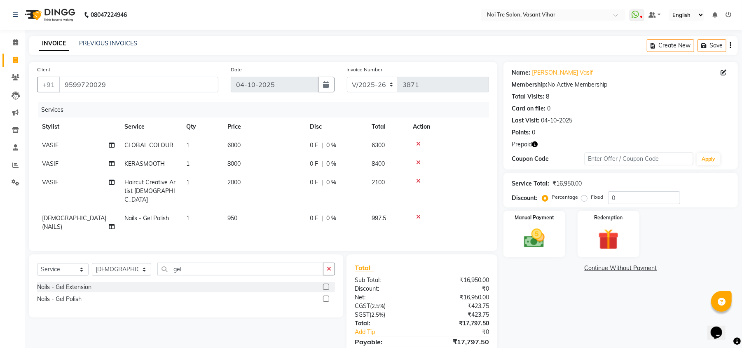
click at [595, 304] on div "Name: Nidhi Mayank Vasif Membership: No Active Membership Total Visits: 8 Card …" at bounding box center [623, 218] width 241 height 313
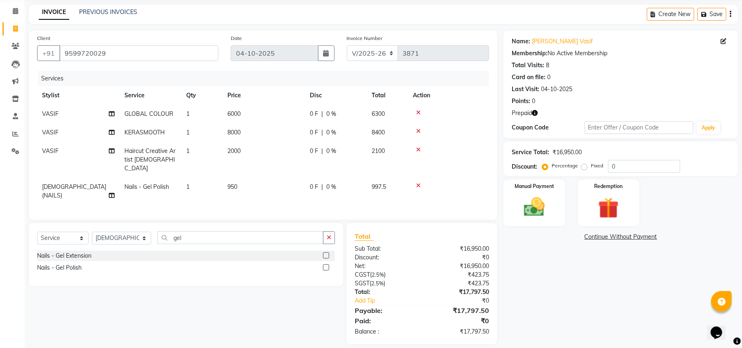
click at [535, 113] on icon "button" at bounding box center [535, 113] width 6 height 6
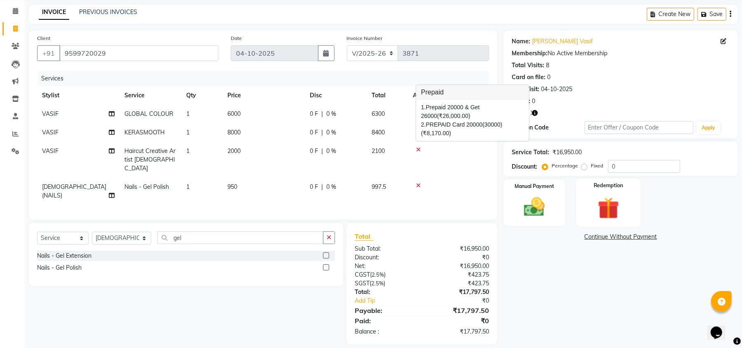
click at [629, 198] on div "Redemption" at bounding box center [608, 202] width 64 height 48
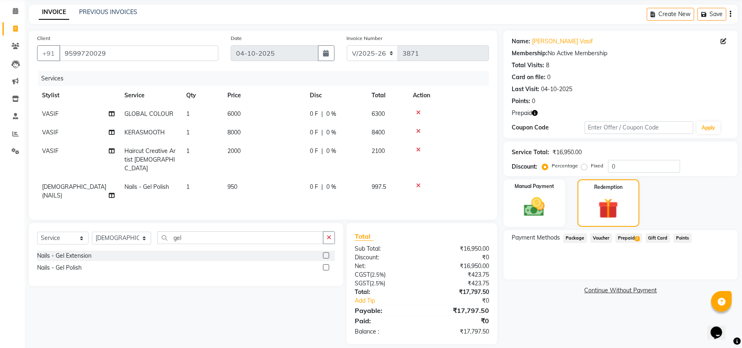
click at [637, 236] on span "2" at bounding box center [637, 238] width 5 height 5
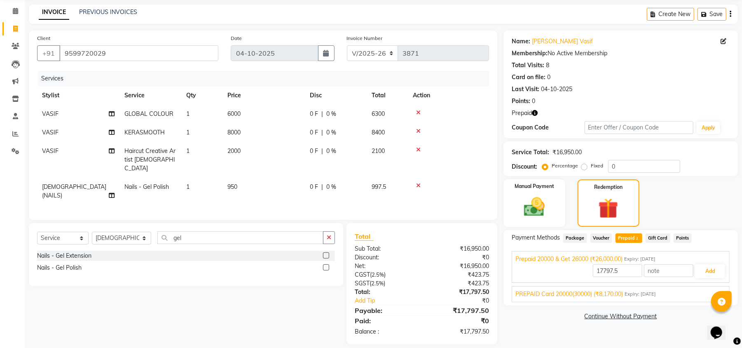
click at [617, 294] on span "PREPAID Card 20000(30000) (₹8,170.00)" at bounding box center [569, 294] width 108 height 9
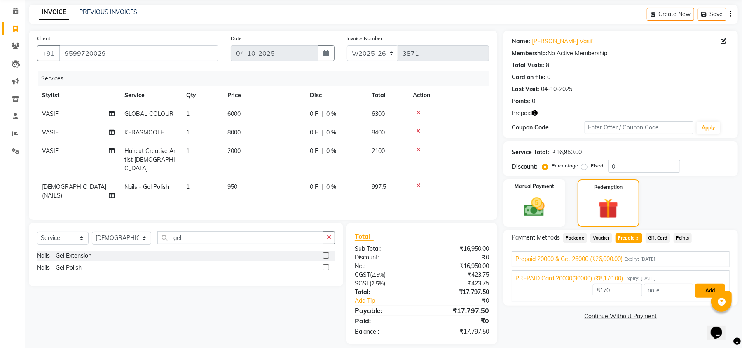
click at [697, 288] on button "Add" at bounding box center [710, 290] width 30 height 14
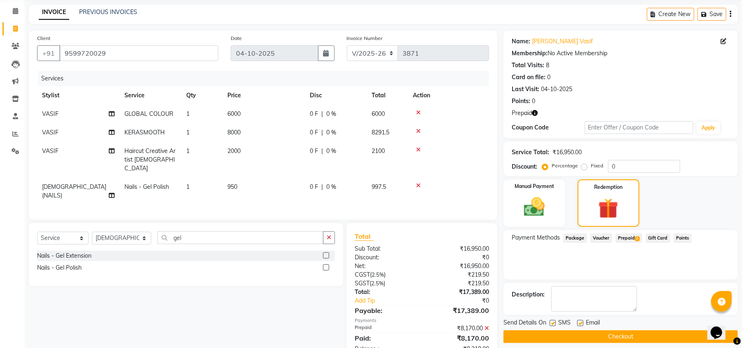
click at [632, 236] on span "Prepaid 2" at bounding box center [628, 237] width 27 height 9
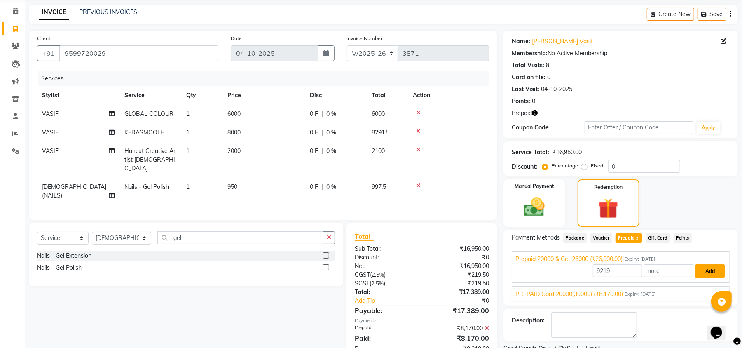
click at [704, 269] on button "Add" at bounding box center [710, 271] width 30 height 14
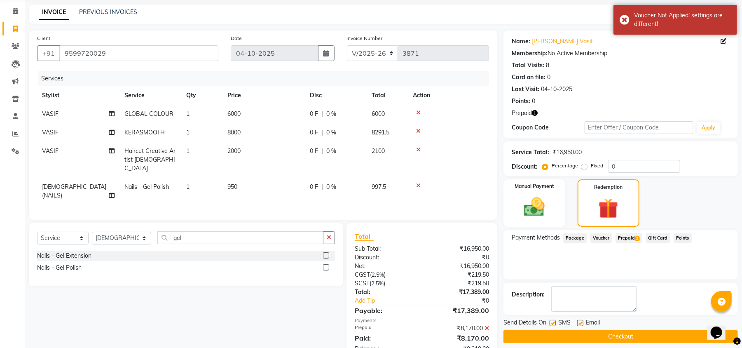
click at [484, 325] on icon at bounding box center [486, 328] width 5 height 6
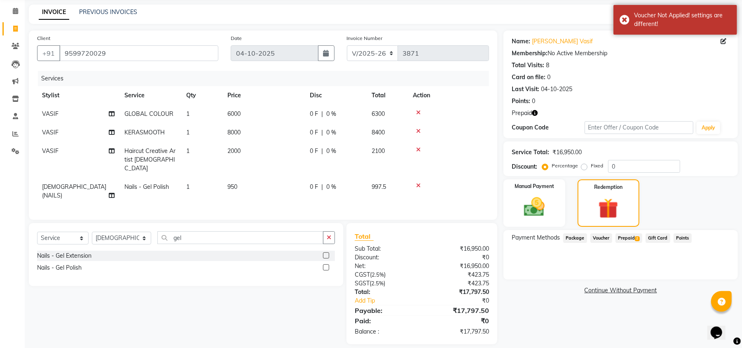
click at [419, 114] on icon at bounding box center [418, 113] width 5 height 6
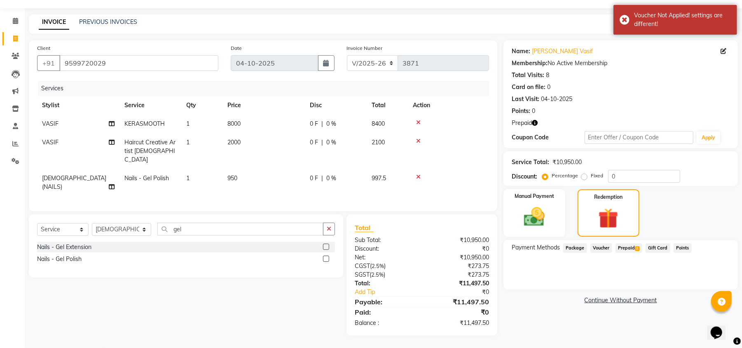
scroll to position [12, 0]
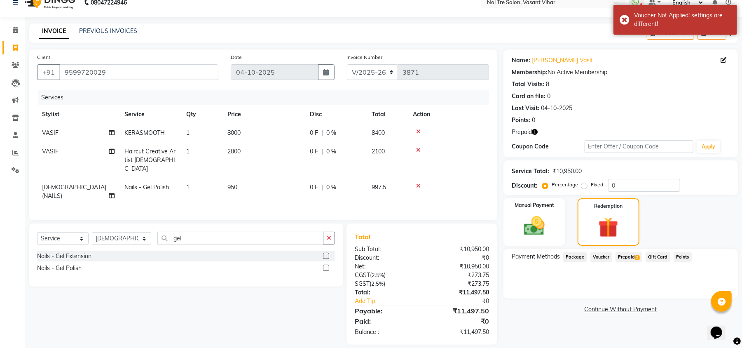
click at [418, 149] on icon at bounding box center [418, 150] width 5 height 6
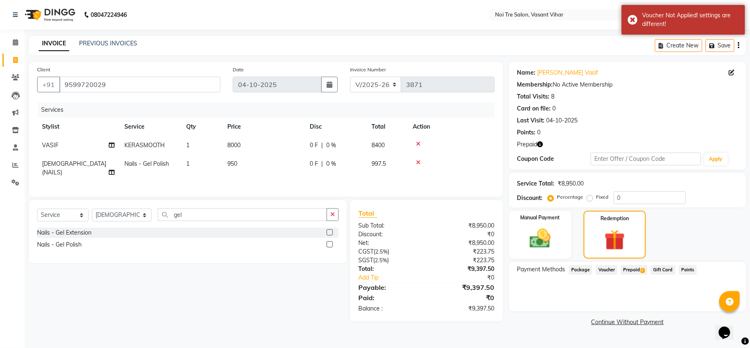
click at [417, 159] on icon at bounding box center [418, 162] width 5 height 6
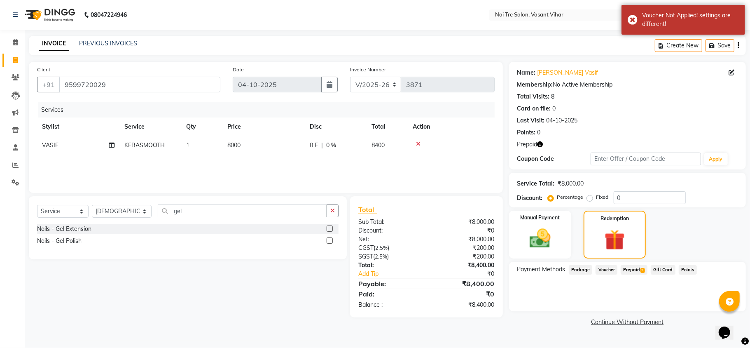
click at [264, 146] on td "8000" at bounding box center [263, 145] width 82 height 19
select select "46585"
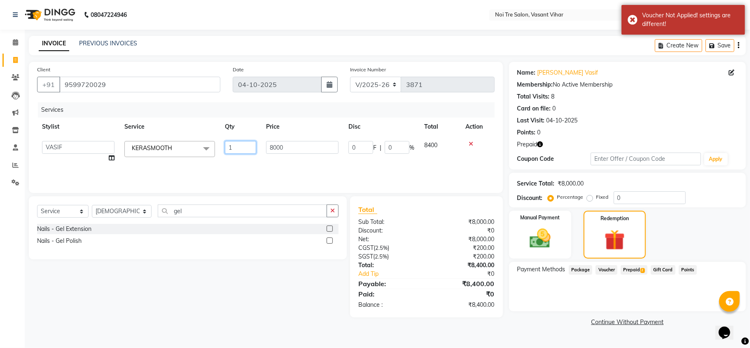
drag, startPoint x: 290, startPoint y: 139, endPoint x: 300, endPoint y: 162, distance: 24.9
click at [188, 140] on tr "Abhishek AMARNATH Asif DANISH(PUNJABI BAGH) DHARAM FAIZAN GEETA Kamal Karan PDC…" at bounding box center [266, 151] width 458 height 31
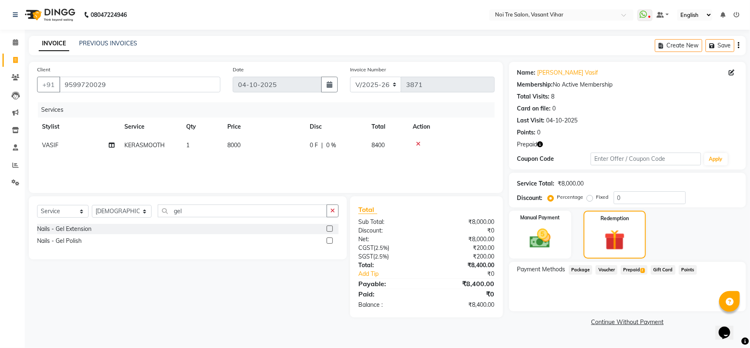
drag, startPoint x: 249, startPoint y: 148, endPoint x: 261, endPoint y: 148, distance: 11.9
click at [253, 148] on td "8000" at bounding box center [263, 145] width 82 height 19
select select "46585"
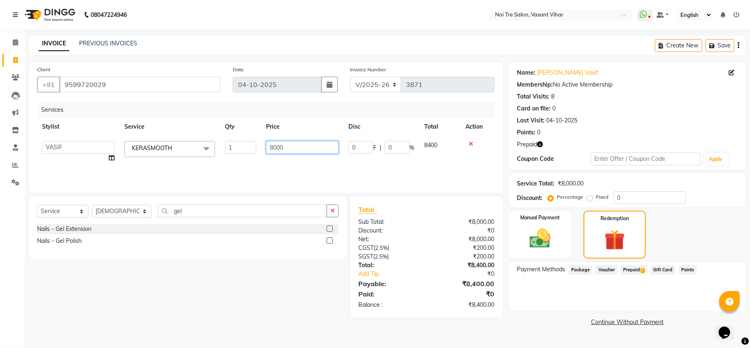
drag, startPoint x: 292, startPoint y: 144, endPoint x: 94, endPoint y: 129, distance: 198.3
click at [119, 140] on tr "Abhishek AMARNATH Asif DANISH(PUNJABI BAGH) DHARAM FAIZAN GEETA Kamal Karan PDC…" at bounding box center [266, 151] width 458 height 31
type input "7"
type input "8170"
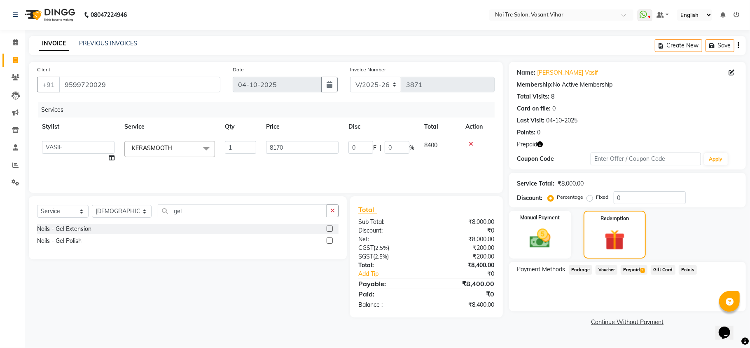
click at [636, 265] on span "Prepaid 2" at bounding box center [634, 269] width 27 height 9
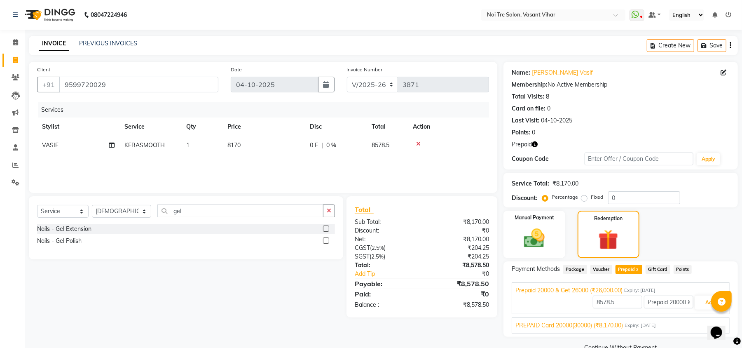
click at [674, 322] on div "PREPAID Card 20000(30000) (₹8,170.00) Expiry: 06-04-2026" at bounding box center [620, 325] width 211 height 9
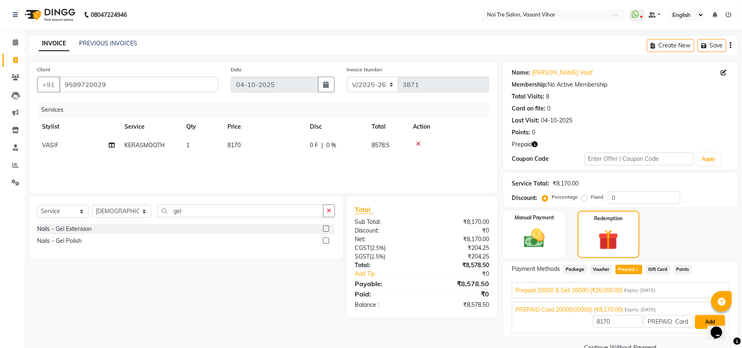
click at [704, 323] on button "Add" at bounding box center [710, 322] width 30 height 14
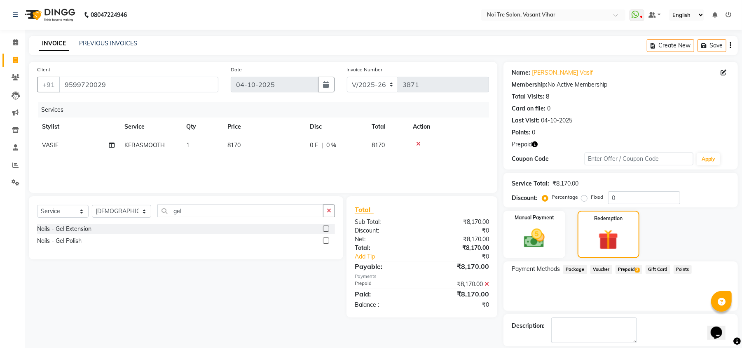
scroll to position [39, 0]
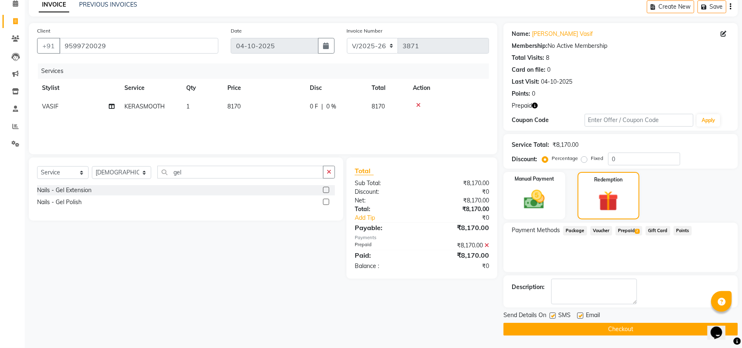
click at [582, 317] on label at bounding box center [580, 315] width 6 height 6
click at [582, 317] on input "checkbox" at bounding box center [579, 315] width 5 height 5
checkbox input "false"
click at [551, 318] on label at bounding box center [553, 315] width 6 height 6
click at [551, 318] on input "checkbox" at bounding box center [552, 315] width 5 height 5
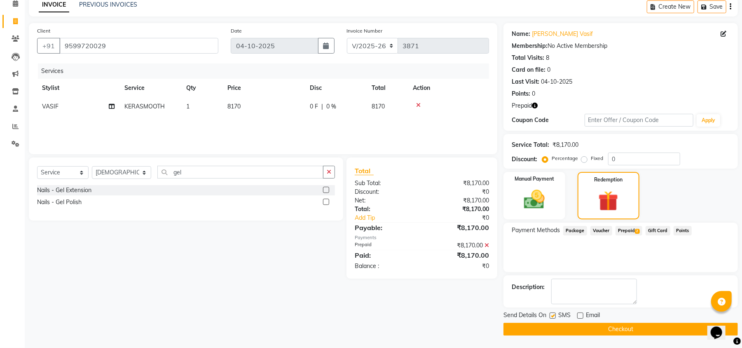
checkbox input "false"
click at [573, 333] on button "Checkout" at bounding box center [620, 329] width 234 height 13
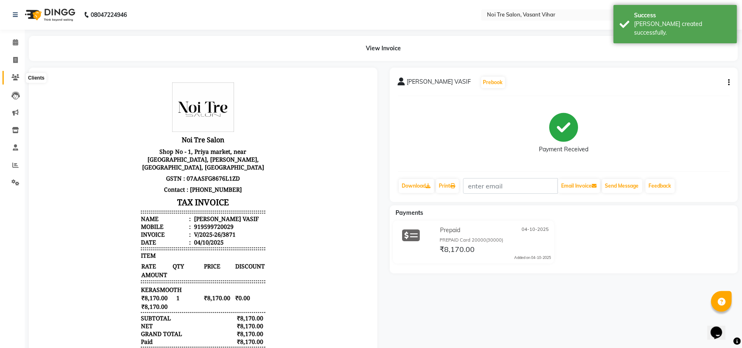
click at [13, 81] on span at bounding box center [15, 77] width 14 height 9
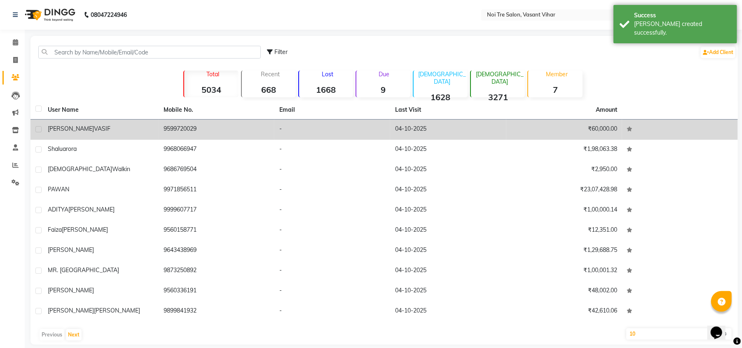
click at [70, 127] on span "[PERSON_NAME]" at bounding box center [71, 128] width 46 height 7
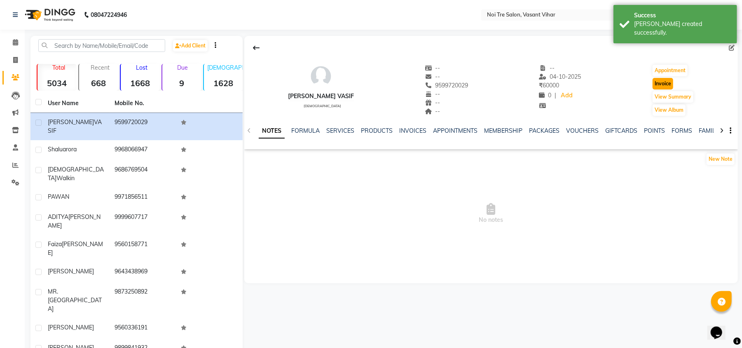
click at [671, 84] on button "Invoice" at bounding box center [663, 84] width 21 height 12
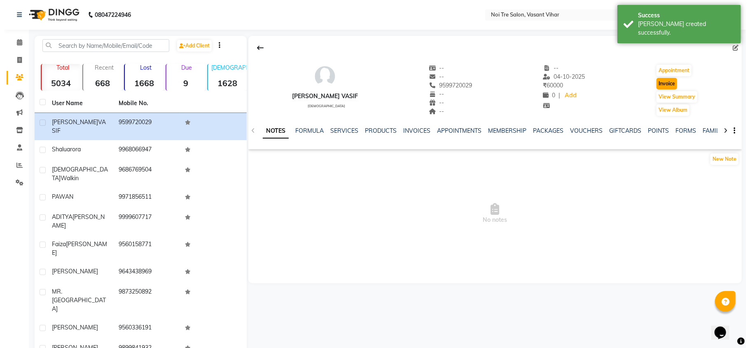
select select "service"
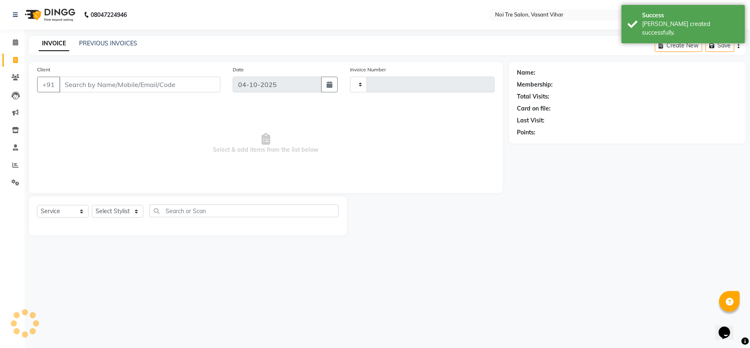
type input "3872"
select select "3944"
type input "9599720029"
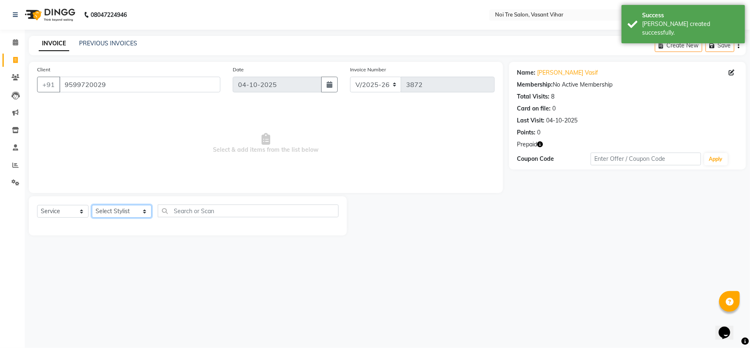
click at [111, 210] on select "Select Stylist Abhishek AMARNATH Asif DANISH(PUNJABI BAGH) DHARAM FAIZAN GEETA …" at bounding box center [122, 211] width 60 height 13
select select "46585"
click at [92, 205] on select "Select Stylist Abhishek AMARNATH Asif DANISH(PUNJABI BAGH) DHARAM FAIZAN GEETA …" at bounding box center [122, 211] width 60 height 13
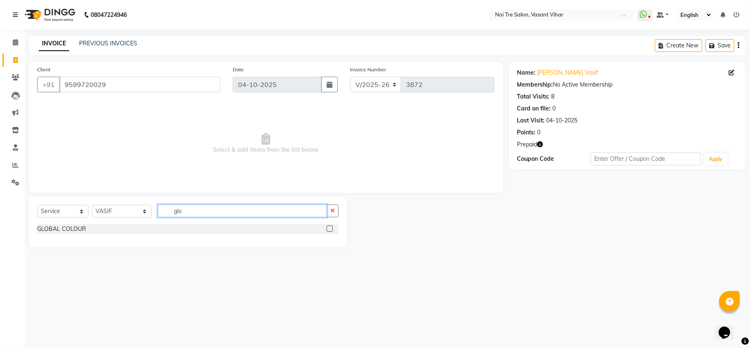
type input "glo"
click at [331, 229] on label at bounding box center [330, 228] width 6 height 6
click at [331, 229] on input "checkbox" at bounding box center [329, 228] width 5 height 5
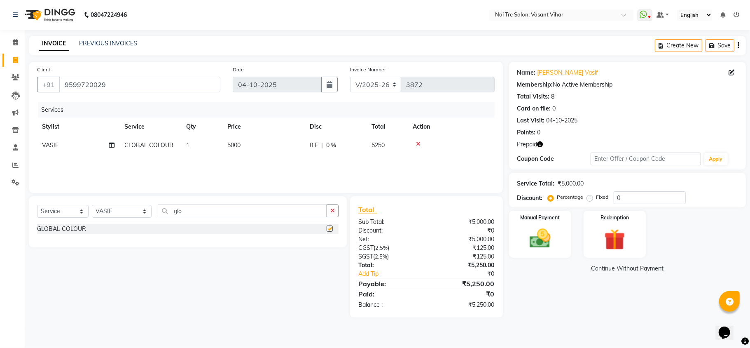
checkbox input "false"
click at [266, 155] on div "Services Stylist Service Qty Price Disc Total Action VASIF GLOBAL COLOUR 1 5000…" at bounding box center [266, 143] width 458 height 82
click at [311, 147] on span "0 F" at bounding box center [314, 145] width 8 height 9
select select "46585"
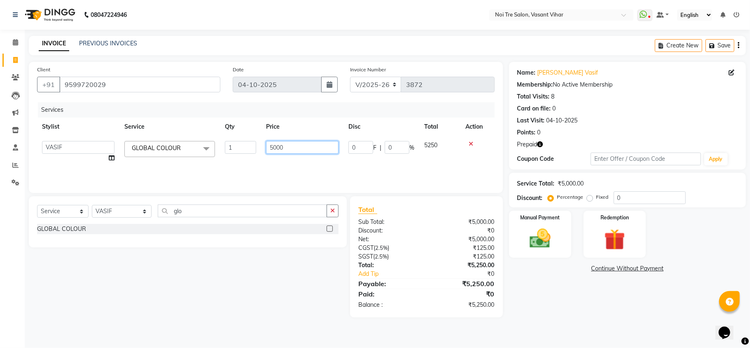
drag, startPoint x: 307, startPoint y: 143, endPoint x: 80, endPoint y: 143, distance: 227.8
click at [83, 143] on tr "Abhishek AMARNATH Asif DANISH(PUNJABI BAGH) DHARAM FAIZAN GEETA Kamal Karan PDC…" at bounding box center [266, 151] width 458 height 31
type input "6000"
click at [104, 215] on select "Select Stylist Abhishek AMARNATH Asif DANISH(PUNJABI BAGH) DHARAM FAIZAN GEETA …" at bounding box center [122, 211] width 60 height 13
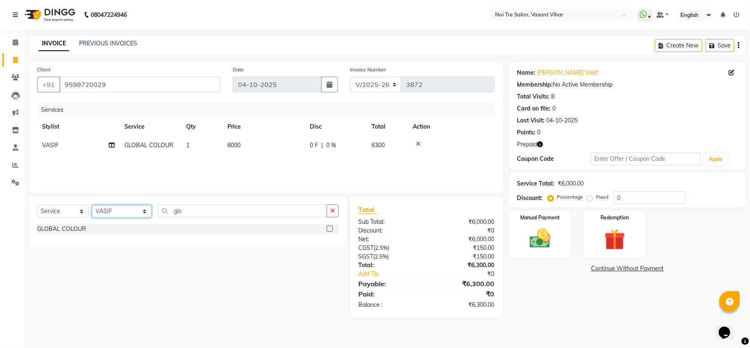
select select "59456"
click at [92, 205] on select "Select Stylist Abhishek AMARNATH Asif DANISH(PUNJABI BAGH) DHARAM FAIZAN GEETA …" at bounding box center [122, 211] width 60 height 13
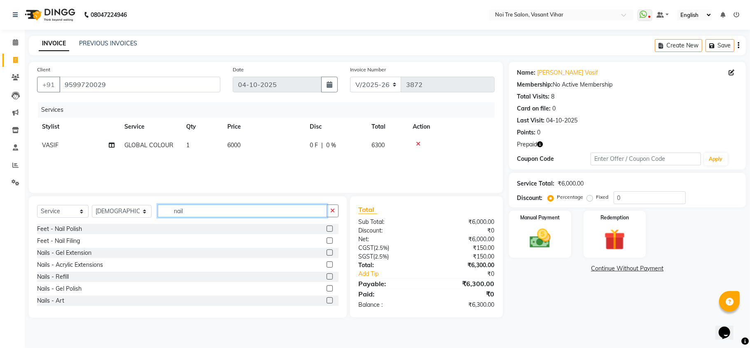
type input "nail"
click at [327, 290] on label at bounding box center [330, 288] width 6 height 6
click at [327, 290] on input "checkbox" at bounding box center [329, 288] width 5 height 5
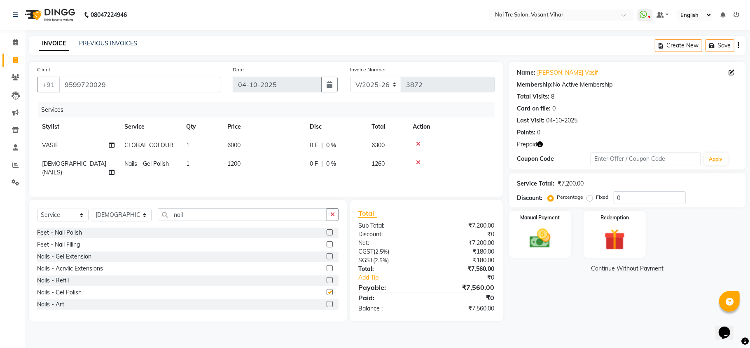
checkbox input "false"
click at [241, 166] on span "1200" at bounding box center [233, 163] width 13 height 7
select select "59456"
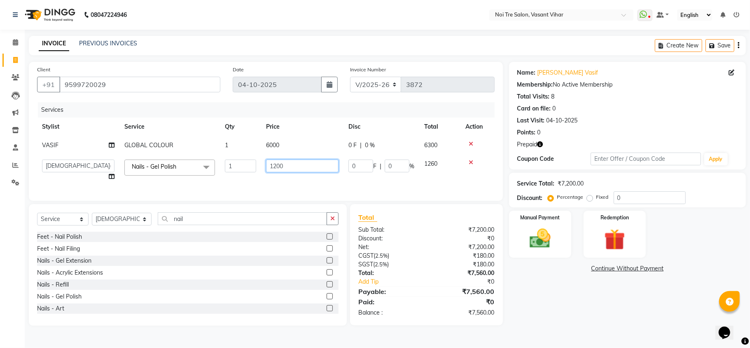
drag, startPoint x: 292, startPoint y: 166, endPoint x: 167, endPoint y: 164, distance: 124.4
click at [172, 165] on tr "Abhishek AMARNATH Asif DANISH(PUNJABI BAGH) DHARAM FAIZAN GEETA Kamal Karan PDC…" at bounding box center [266, 169] width 458 height 31
type input "950"
click at [115, 229] on div "Select Service Product Membership Package Voucher Prepaid Gift Card Select Styl…" at bounding box center [188, 265] width 318 height 122
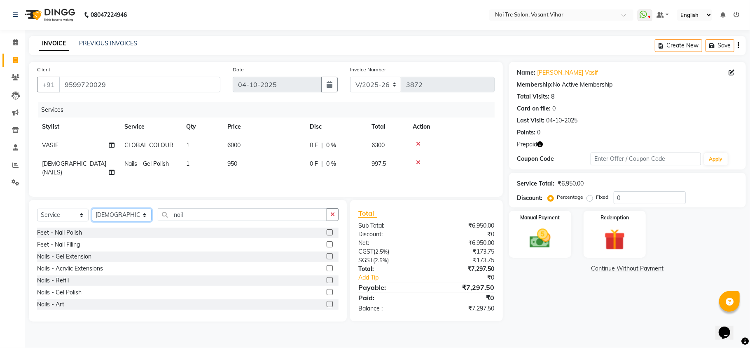
select select "46585"
click at [92, 208] on select "Select Stylist Abhishek AMARNATH Asif DANISH(PUNJABI BAGH) DHARAM FAIZAN GEETA …" at bounding box center [122, 214] width 60 height 13
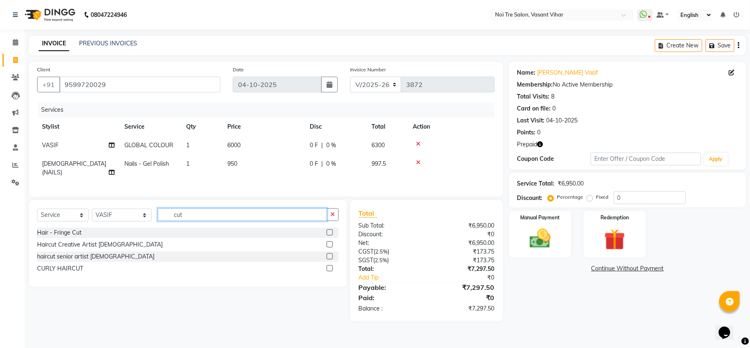
type input "cut"
click at [327, 242] on label at bounding box center [330, 244] width 6 height 6
click at [327, 242] on input "checkbox" at bounding box center [329, 244] width 5 height 5
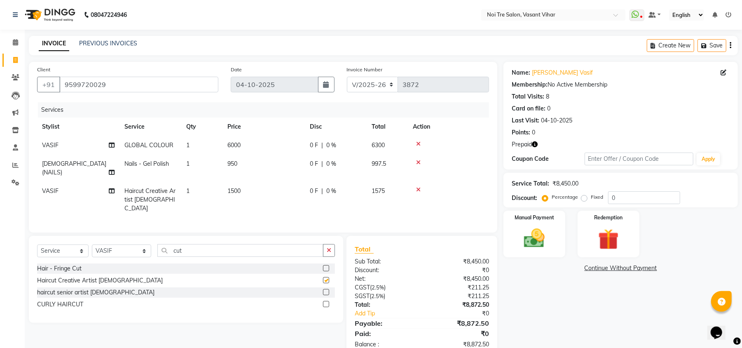
checkbox input "false"
click at [246, 190] on td "1500" at bounding box center [263, 200] width 82 height 36
select select "46585"
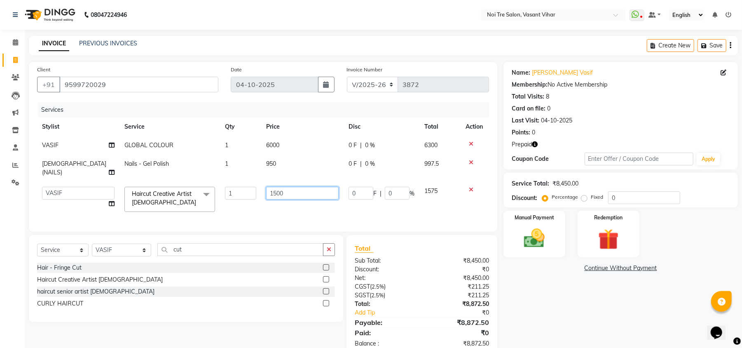
drag, startPoint x: 287, startPoint y: 183, endPoint x: 142, endPoint y: 178, distance: 145.1
click at [143, 182] on tr "Abhishek AMARNATH Asif DANISH(PUNJABI BAGH) DHARAM FAIZAN GEETA Kamal Karan PDC…" at bounding box center [263, 199] width 452 height 35
type input "2000"
click at [339, 210] on div "Services Stylist Service Qty Price Disc Total Action VASIF GLOBAL COLOUR 1 6000…" at bounding box center [263, 162] width 452 height 121
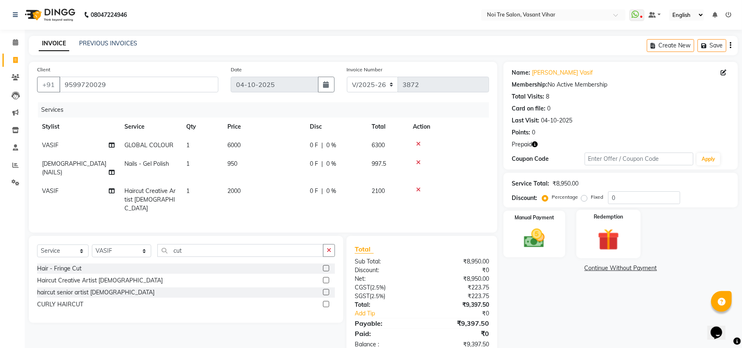
click at [615, 223] on div "Redemption" at bounding box center [608, 234] width 64 height 48
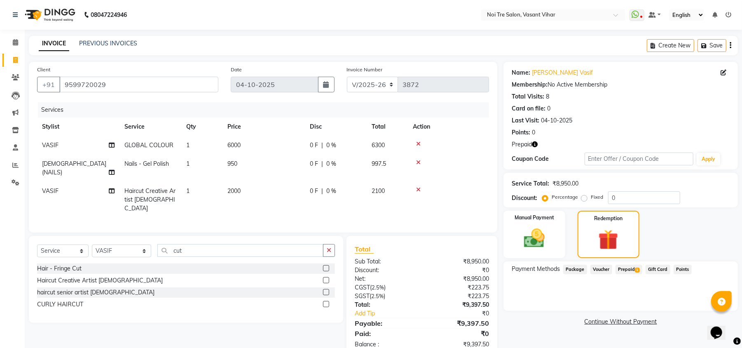
click at [627, 270] on span "Prepaid 1" at bounding box center [628, 268] width 27 height 9
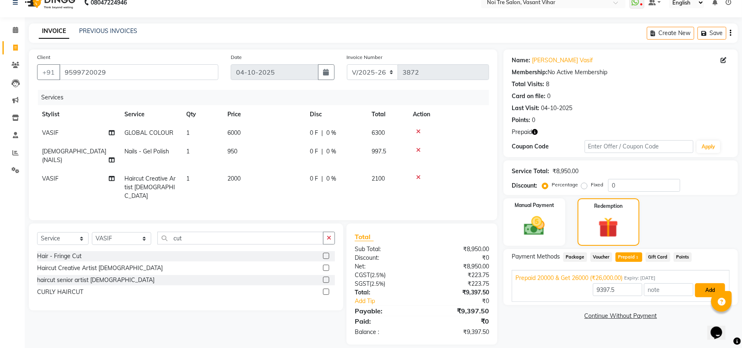
click at [704, 289] on button "Add" at bounding box center [710, 290] width 30 height 14
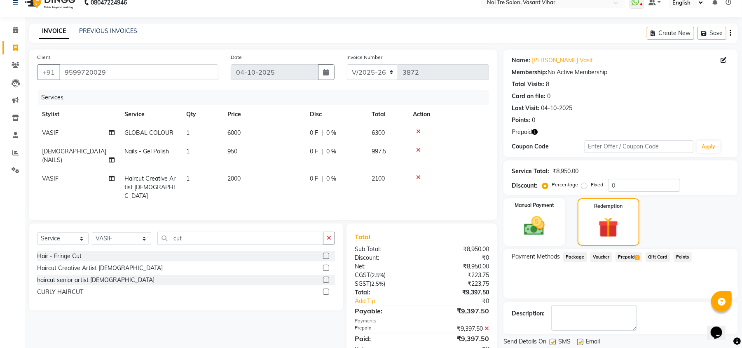
scroll to position [39, 0]
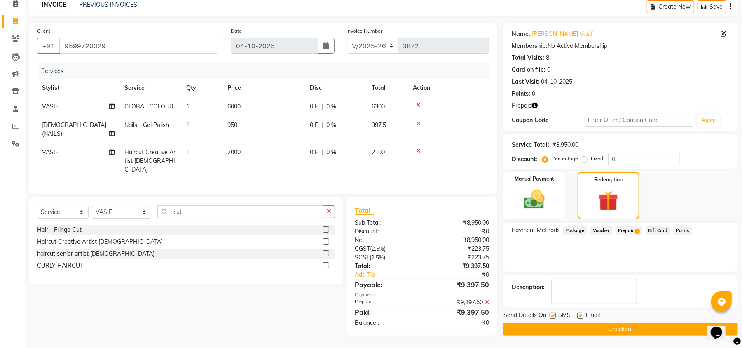
click at [579, 313] on label at bounding box center [580, 315] width 6 height 6
click at [579, 313] on input "checkbox" at bounding box center [579, 315] width 5 height 5
checkbox input "false"
click at [552, 314] on label at bounding box center [553, 315] width 6 height 6
click at [552, 314] on input "checkbox" at bounding box center [552, 315] width 5 height 5
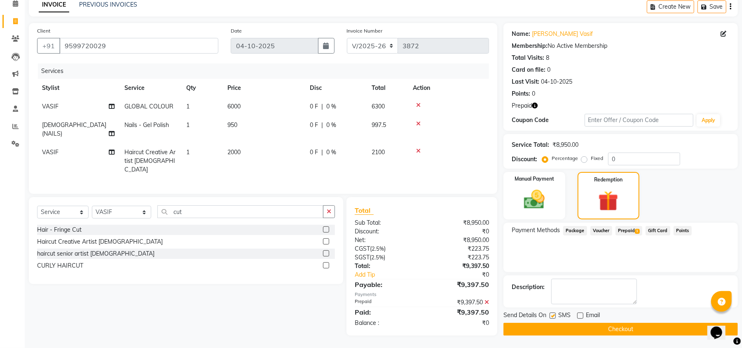
checkbox input "false"
click at [587, 333] on button "Checkout" at bounding box center [620, 329] width 234 height 13
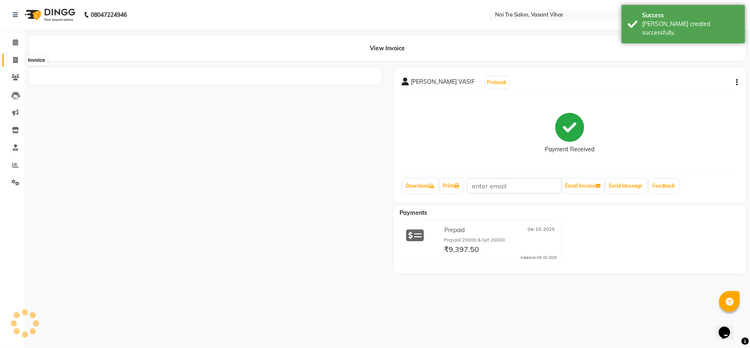
click at [14, 57] on icon at bounding box center [15, 60] width 5 height 6
select select "3944"
select select "service"
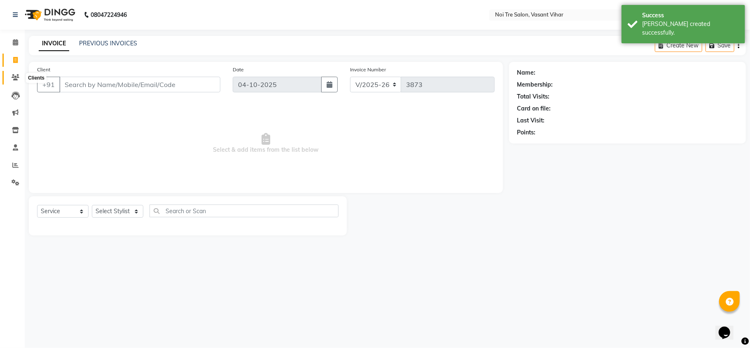
click at [9, 75] on span at bounding box center [15, 77] width 14 height 9
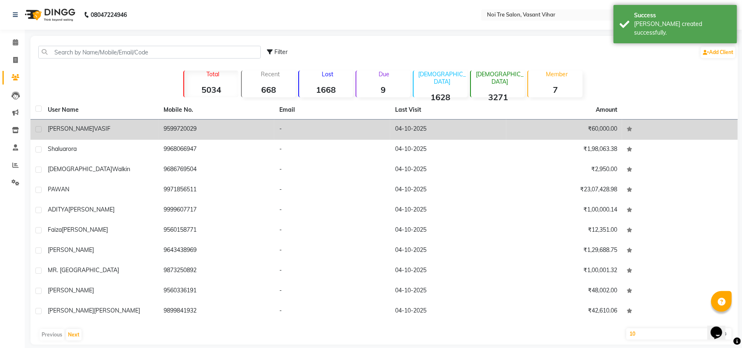
click at [405, 131] on td "04-10-2025" at bounding box center [448, 129] width 116 height 20
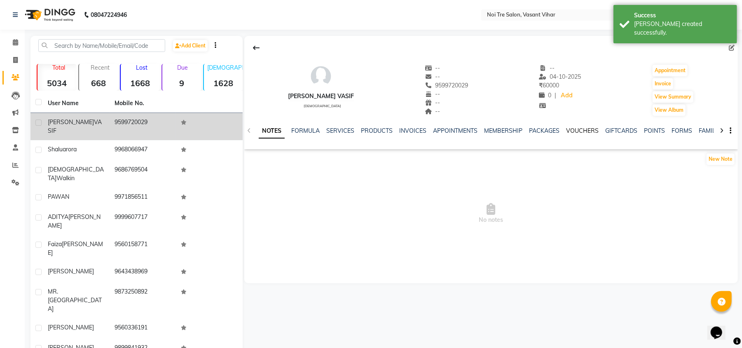
click at [584, 131] on link "VOUCHERS" at bounding box center [582, 130] width 33 height 7
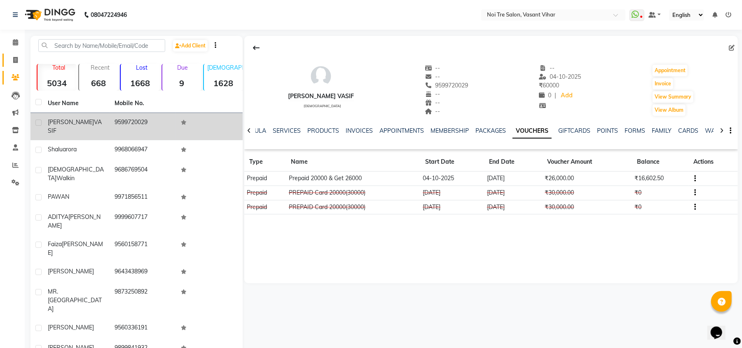
click at [10, 65] on link "Invoice" at bounding box center [12, 61] width 20 height 14
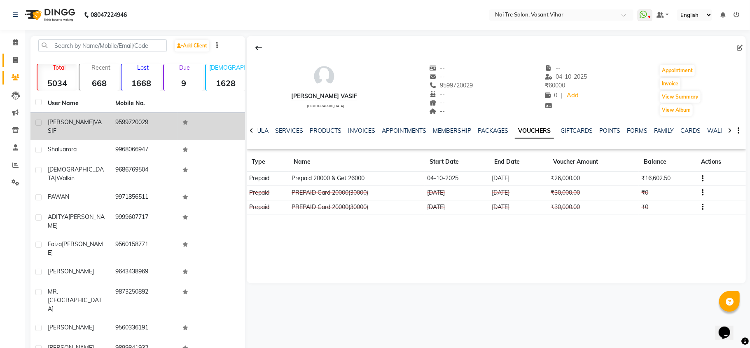
select select "3944"
select select "service"
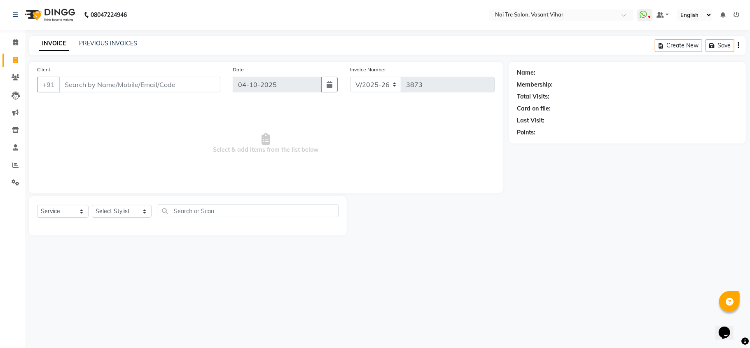
click at [78, 43] on div "INVOICE PREVIOUS INVOICES" at bounding box center [83, 43] width 108 height 9
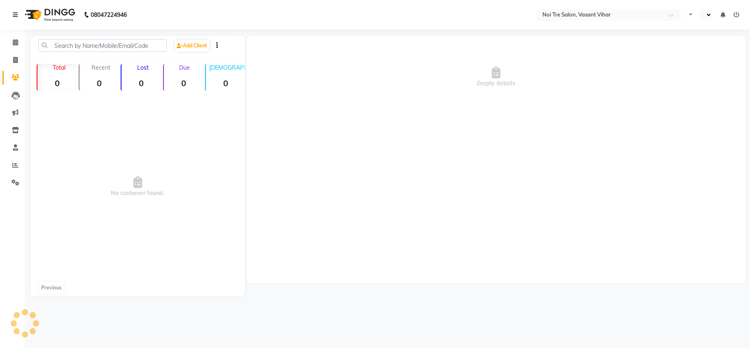
select select "en"
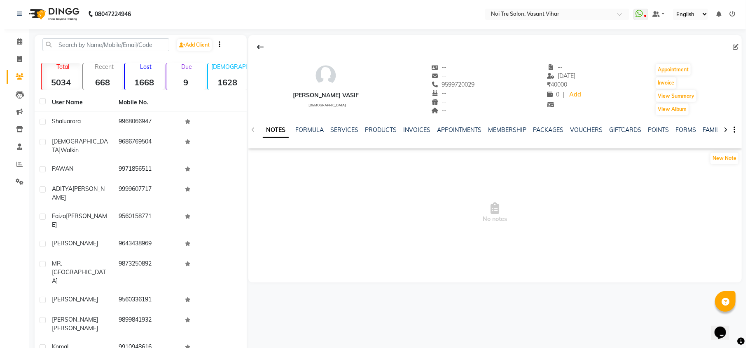
scroll to position [2, 0]
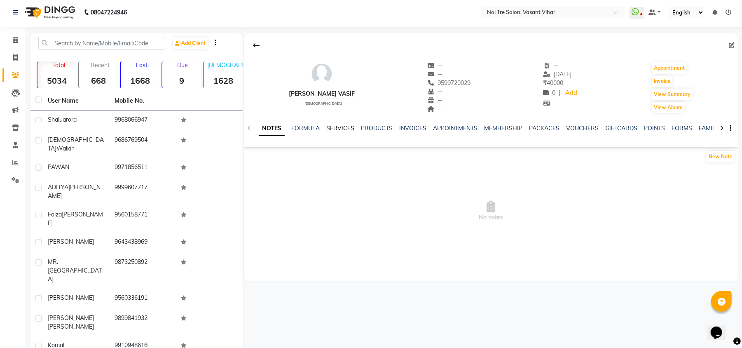
click at [340, 129] on link "SERVICES" at bounding box center [340, 127] width 28 height 7
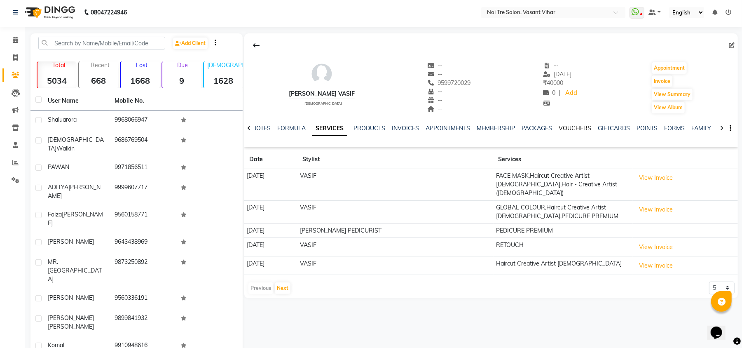
click at [567, 124] on link "VOUCHERS" at bounding box center [575, 127] width 33 height 7
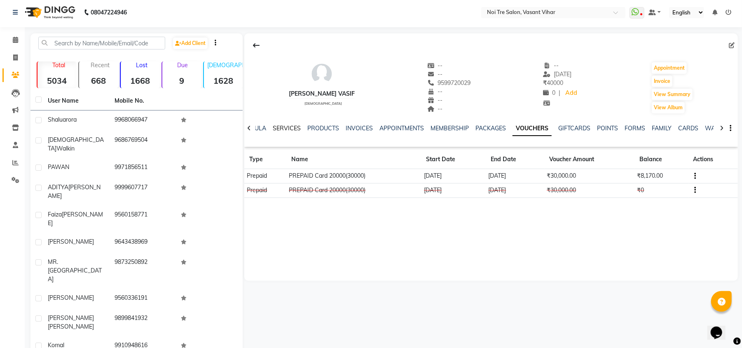
click at [295, 128] on link "SERVICES" at bounding box center [287, 127] width 28 height 7
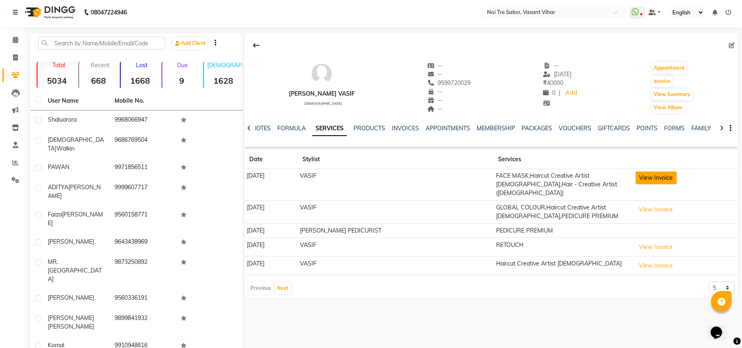
click at [645, 179] on button "View Invoice" at bounding box center [656, 177] width 41 height 13
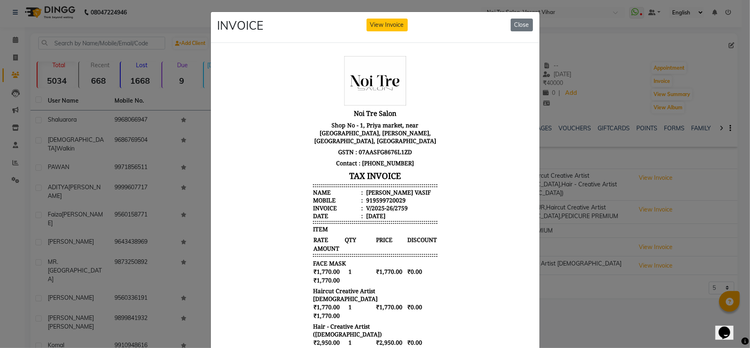
scroll to position [109, 0]
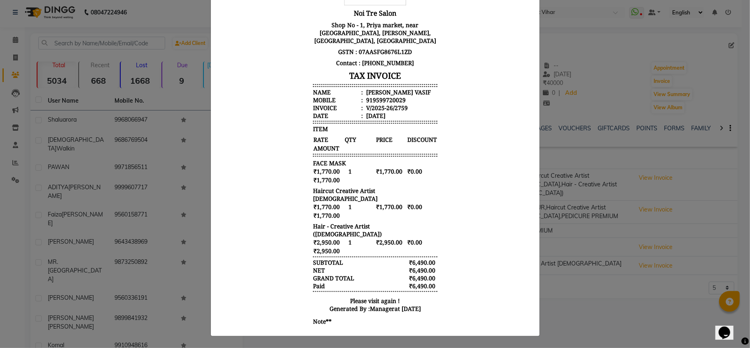
click at [559, 159] on ngb-modal-window "INVOICE View Invoice Close" at bounding box center [375, 174] width 750 height 348
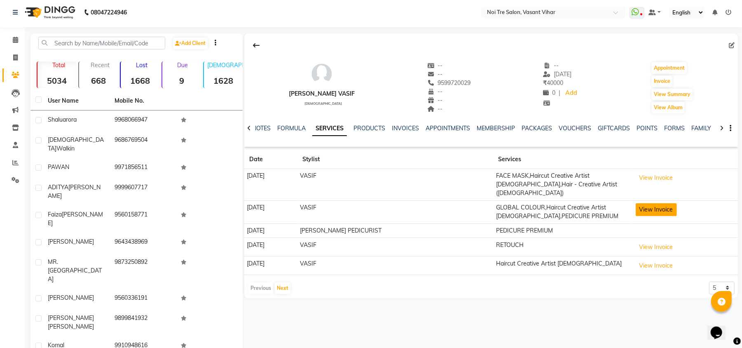
click at [636, 203] on button "View Invoice" at bounding box center [656, 209] width 41 height 13
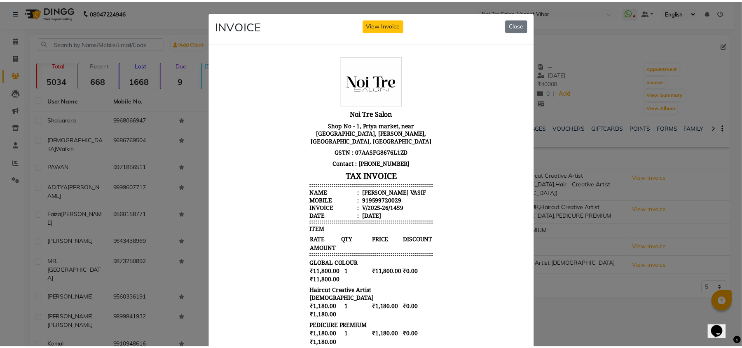
scroll to position [115, 0]
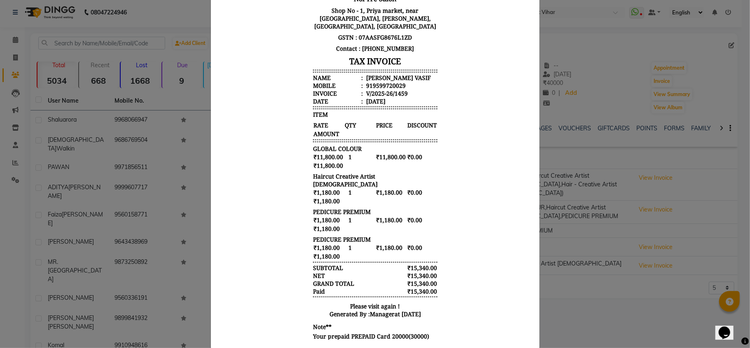
click at [596, 267] on ngb-modal-window "INVOICE View Invoice Close" at bounding box center [375, 174] width 750 height 348
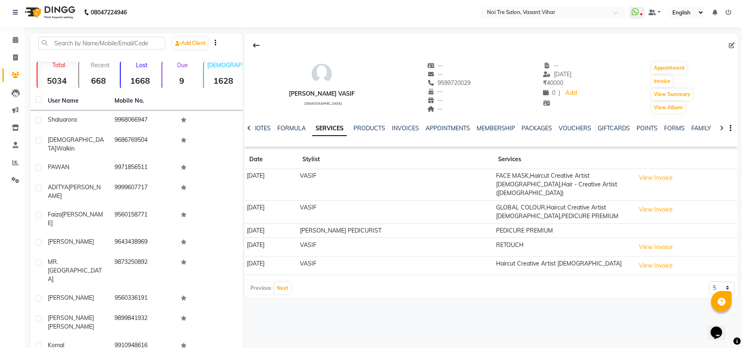
drag, startPoint x: 20, startPoint y: 58, endPoint x: 23, endPoint y: 53, distance: 5.9
click at [23, 53] on li "Invoice" at bounding box center [12, 58] width 25 height 18
click at [15, 58] on icon at bounding box center [15, 57] width 5 height 6
select select "service"
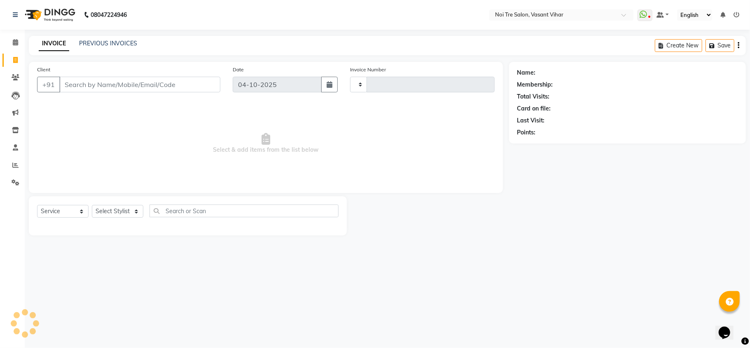
type input "3873"
select select "3944"
click at [77, 43] on div "INVOICE PREVIOUS INVOICES" at bounding box center [83, 43] width 108 height 9
click at [87, 43] on link "PREVIOUS INVOICES" at bounding box center [108, 43] width 58 height 7
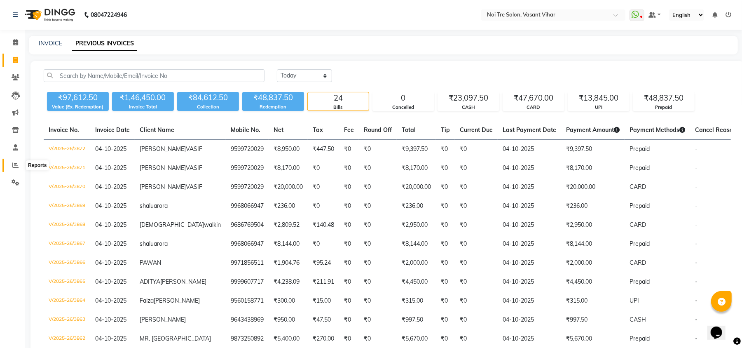
click at [12, 166] on span at bounding box center [15, 165] width 14 height 9
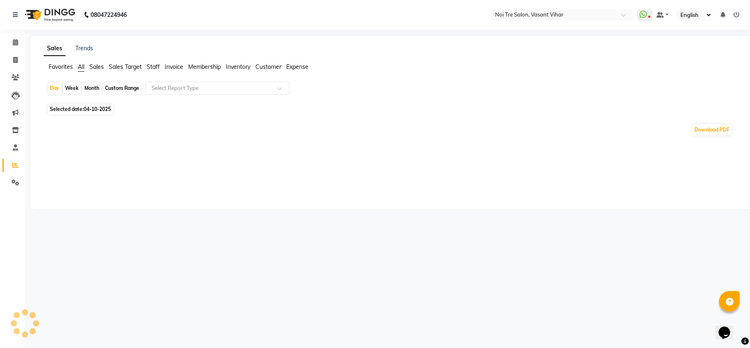
click at [152, 70] on span "Staff" at bounding box center [153, 66] width 13 height 7
click at [152, 66] on span "Staff" at bounding box center [153, 66] width 13 height 7
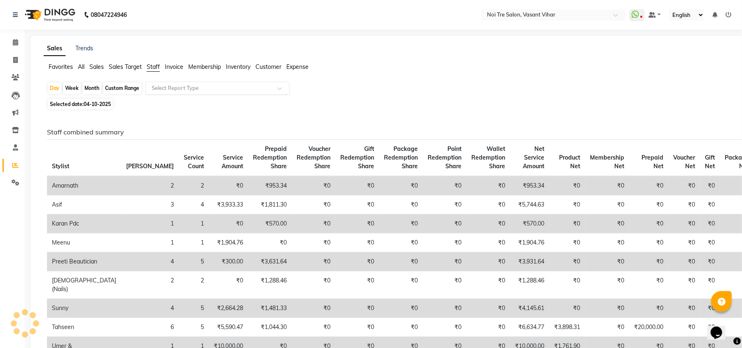
click at [166, 90] on input "text" at bounding box center [209, 88] width 119 height 8
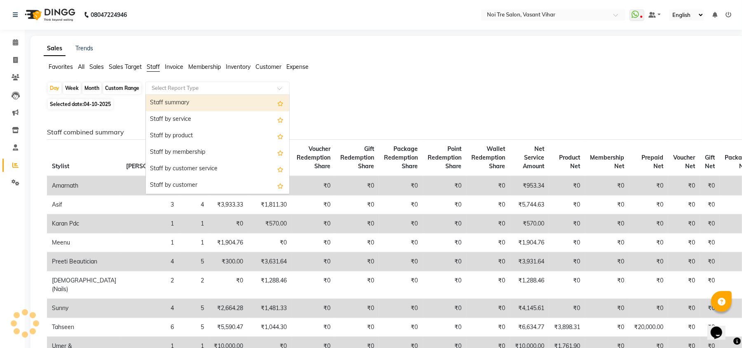
click at [167, 101] on div "Staff summary" at bounding box center [217, 103] width 143 height 16
select select "full_report"
select select "csv"
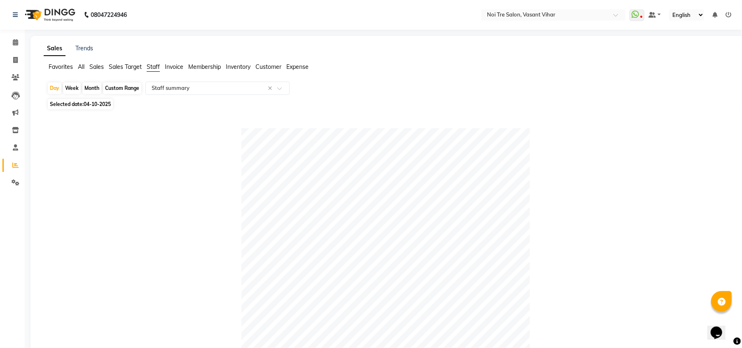
click at [96, 89] on div "Month" at bounding box center [91, 88] width 19 height 12
select select "10"
select select "2025"
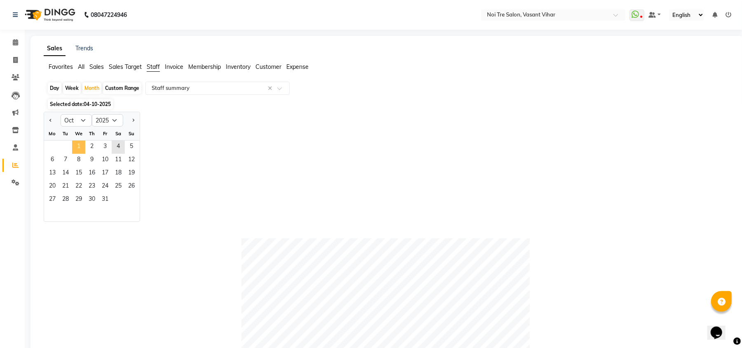
click at [77, 147] on span "1" at bounding box center [78, 146] width 13 height 13
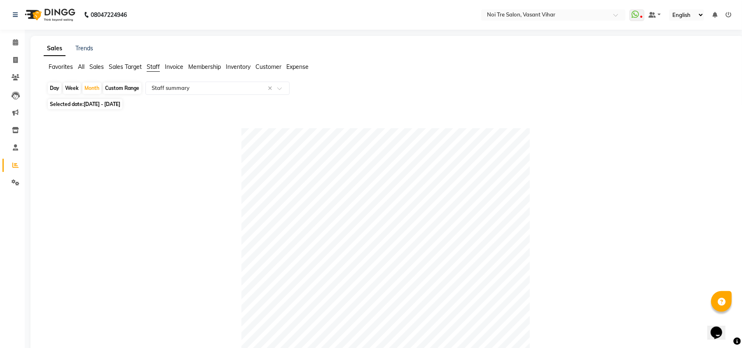
scroll to position [384, 0]
